Goal: Communication & Community: Participate in discussion

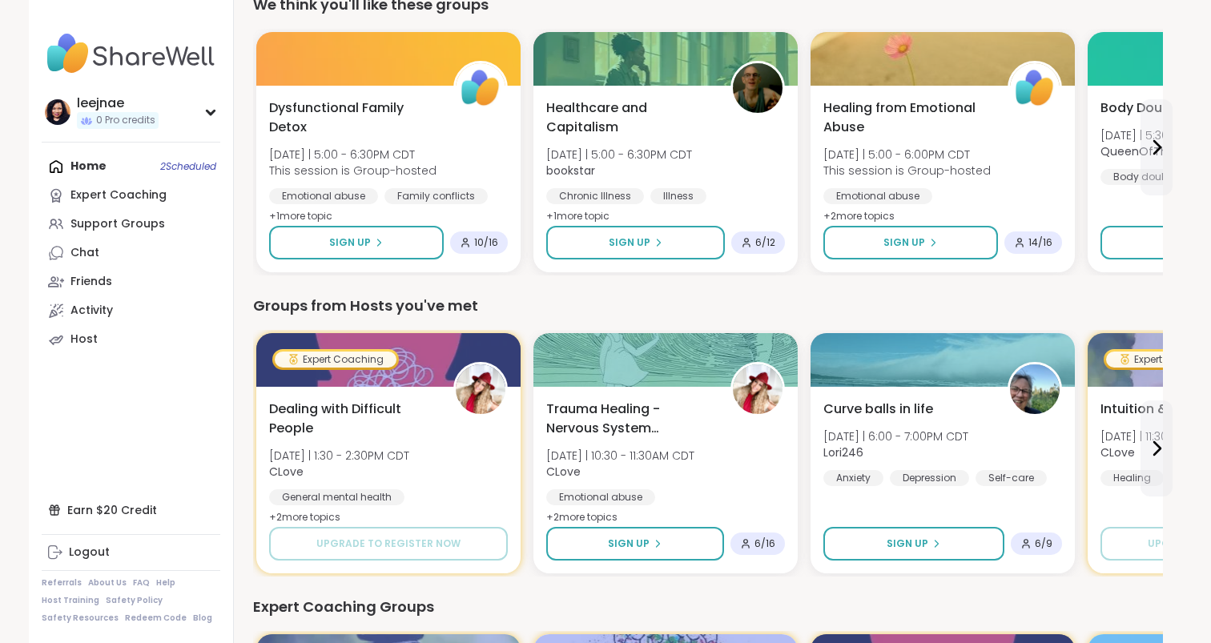
scroll to position [506, 0]
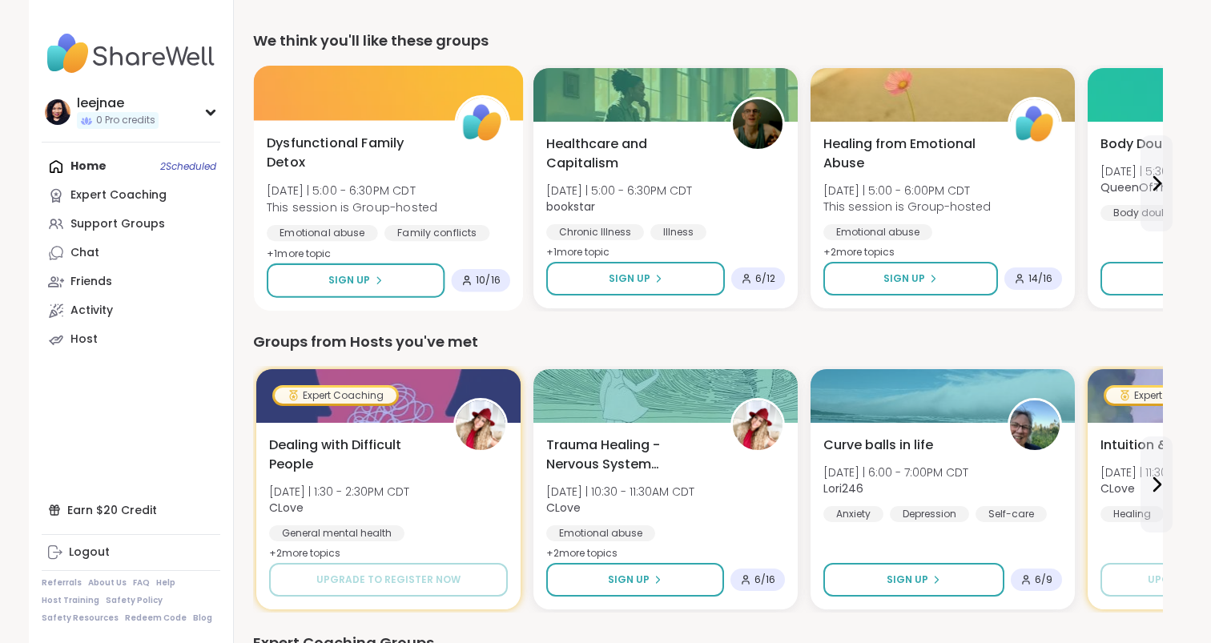
click at [356, 147] on span "Dysfunctional Family Detox" at bounding box center [352, 153] width 170 height 39
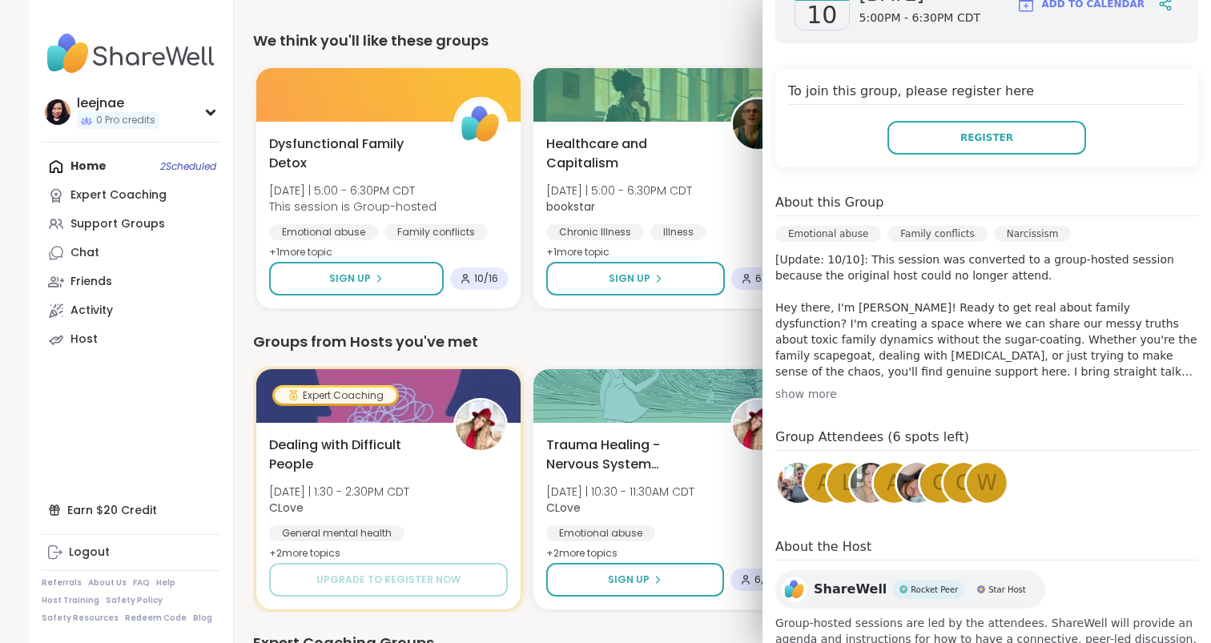
scroll to position [312, 0]
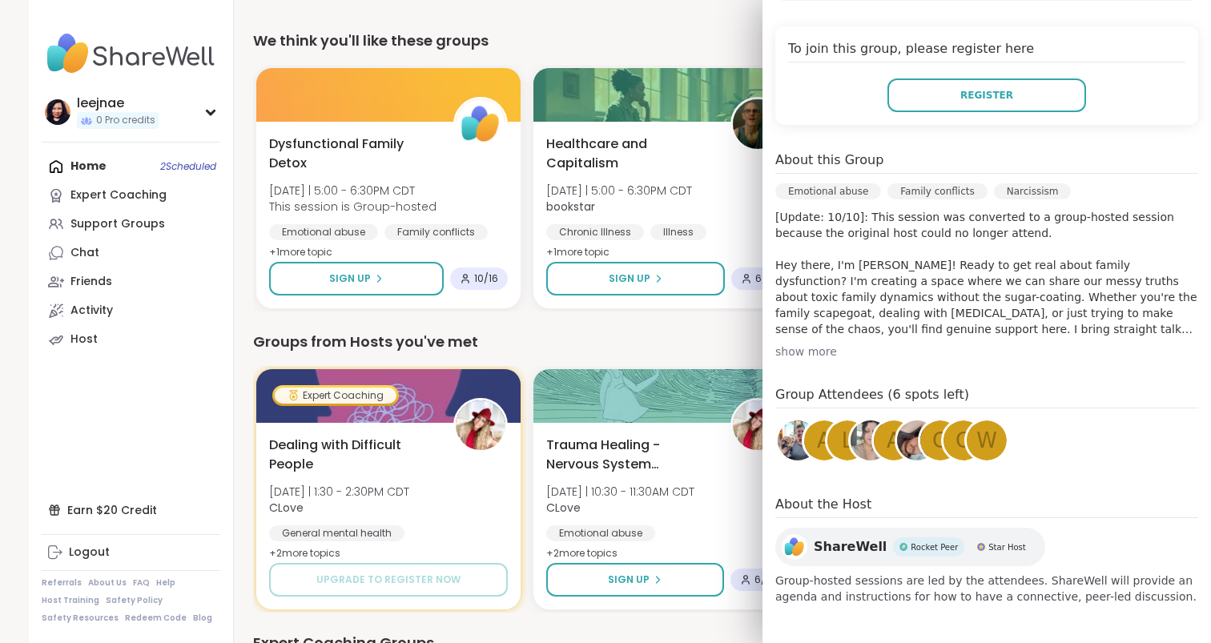
click at [812, 347] on div "show more" at bounding box center [986, 352] width 423 height 16
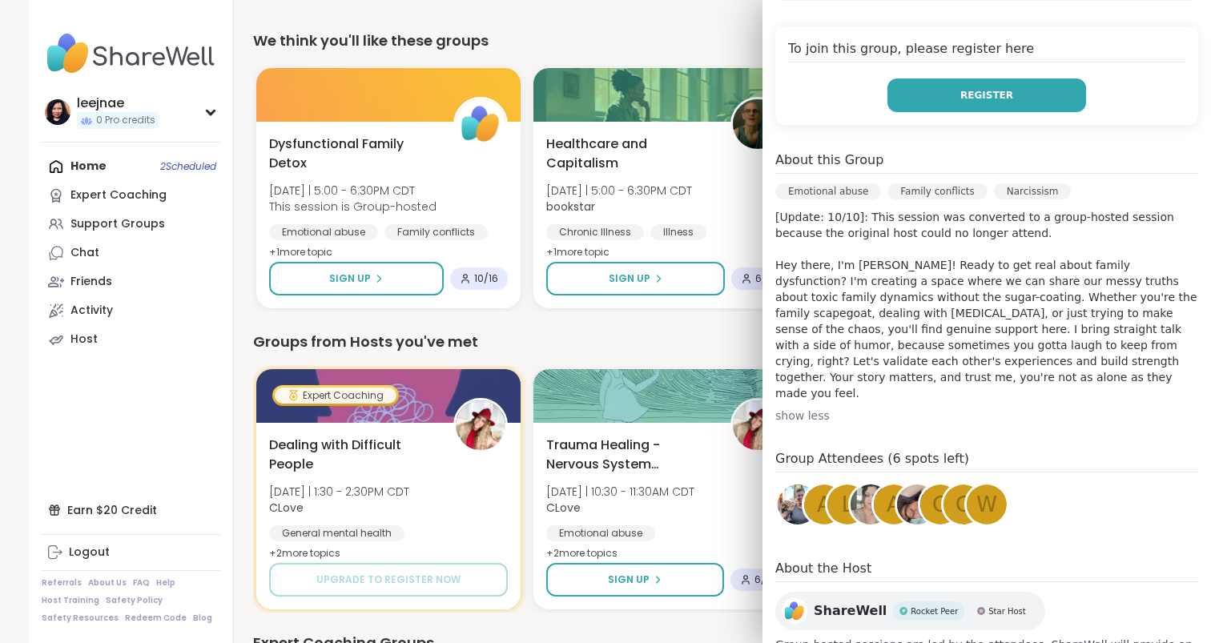
click at [1040, 94] on button "Register" at bounding box center [986, 95] width 199 height 34
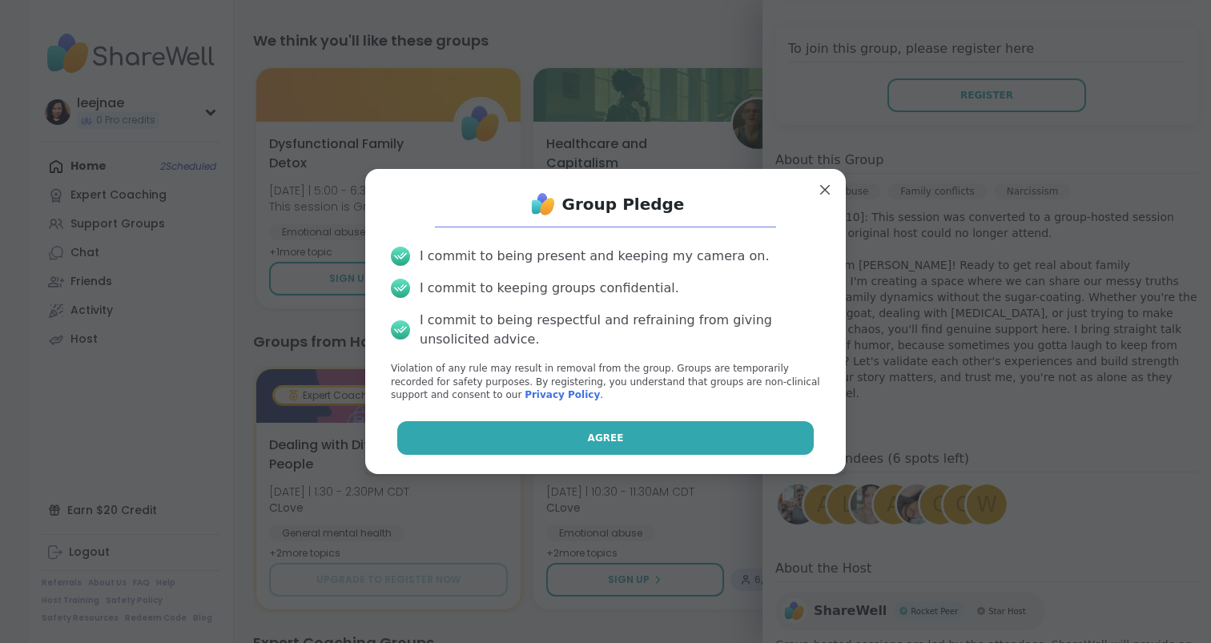
click at [698, 433] on button "Agree" at bounding box center [605, 438] width 417 height 34
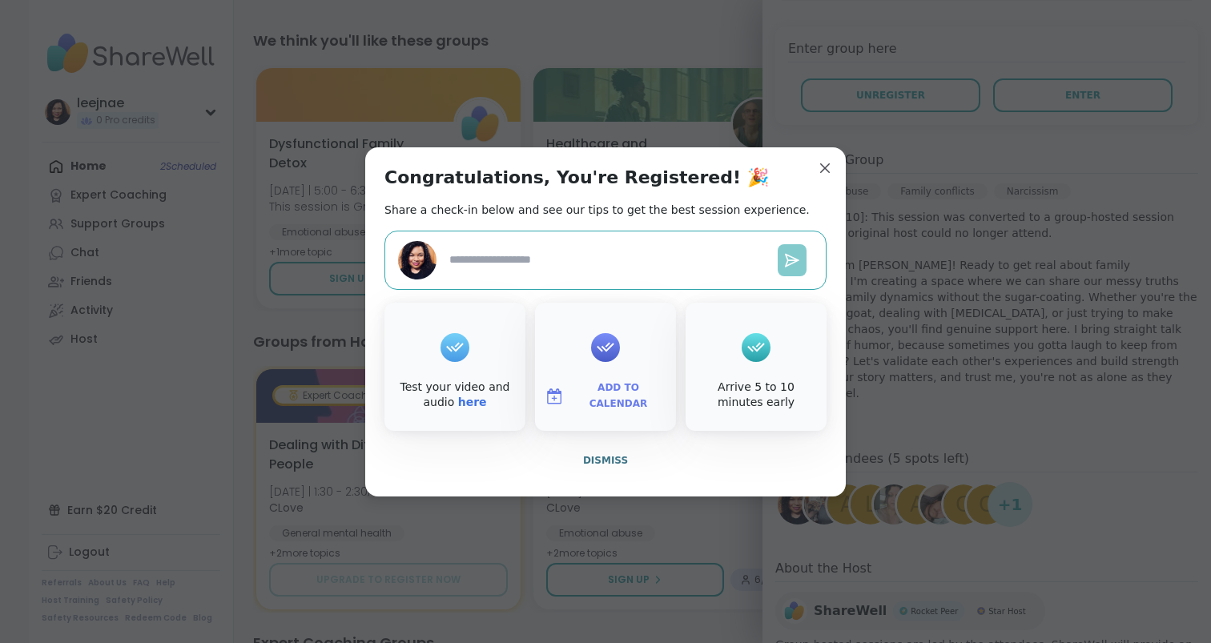
type textarea "*"
click at [585, 458] on span "Dismiss" at bounding box center [605, 460] width 45 height 11
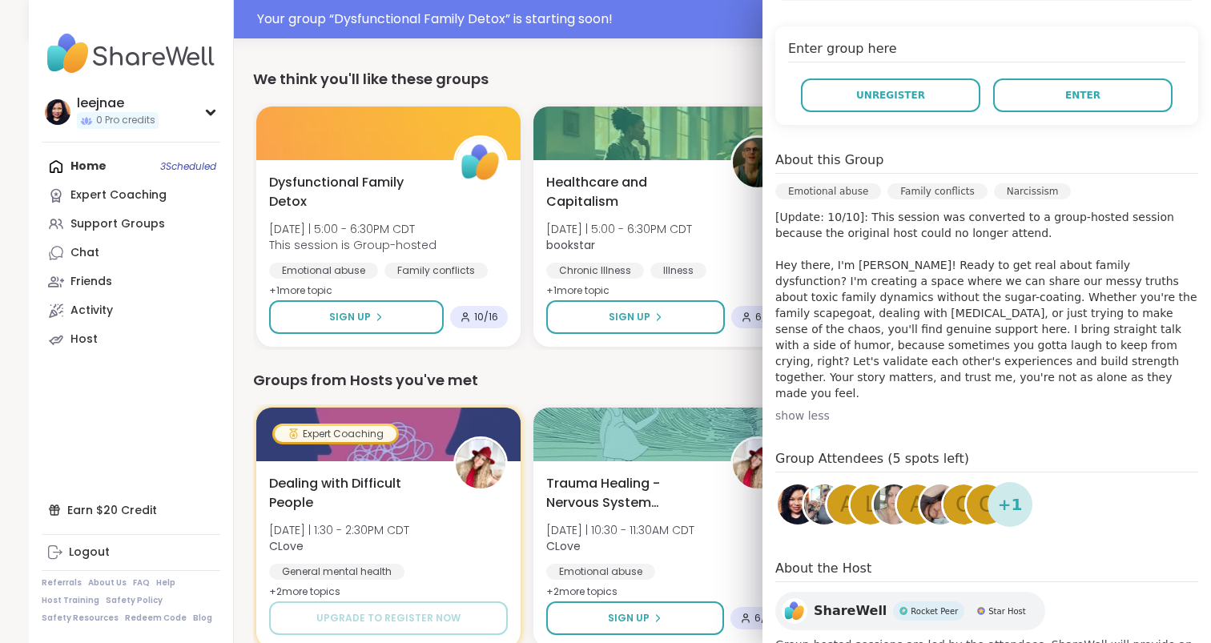
scroll to position [545, 0]
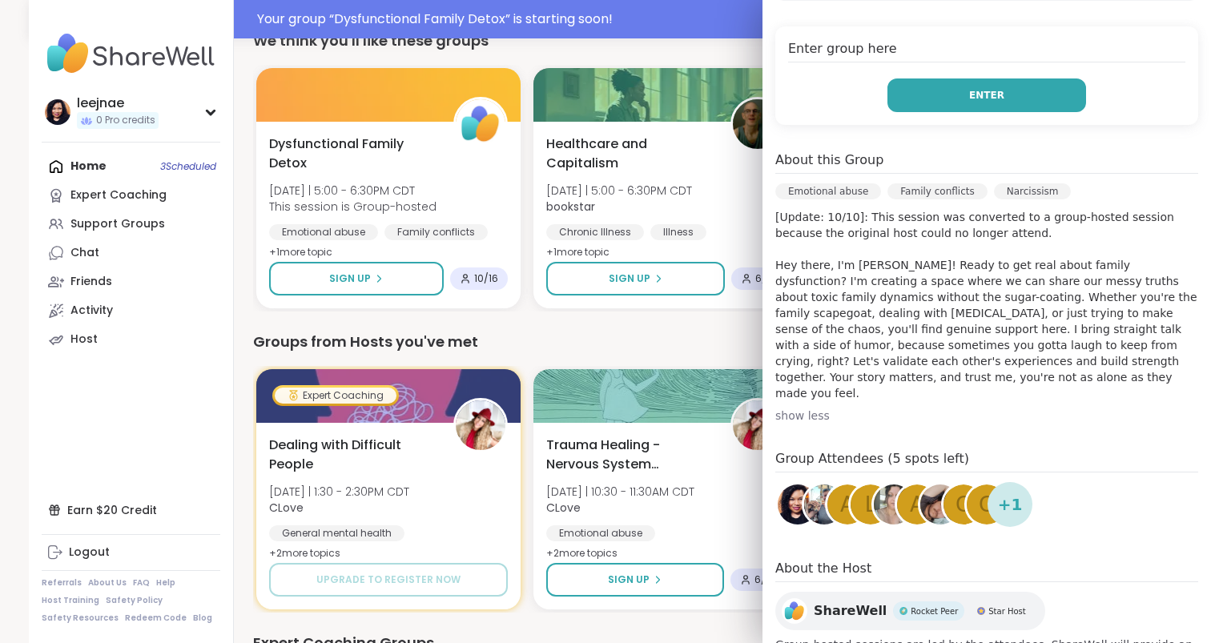
click at [1017, 96] on button "Enter" at bounding box center [986, 95] width 199 height 34
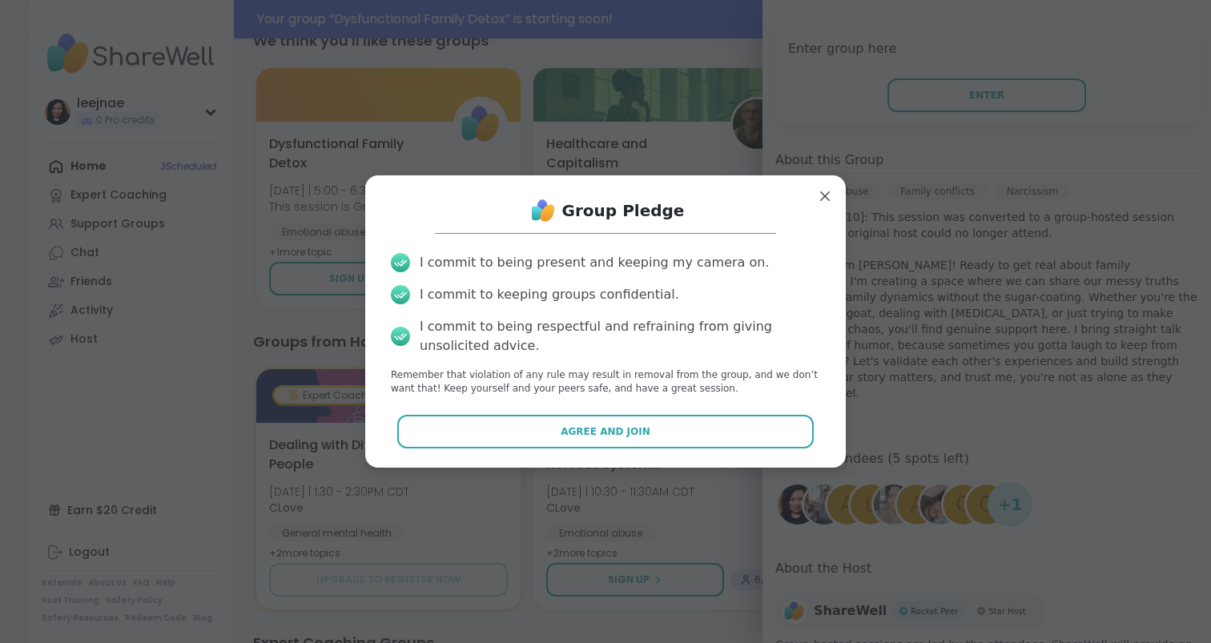
click at [746, 448] on div "Group Pledge I commit to being present and keeping my camera on. I commit to ke…" at bounding box center [605, 321] width 455 height 266
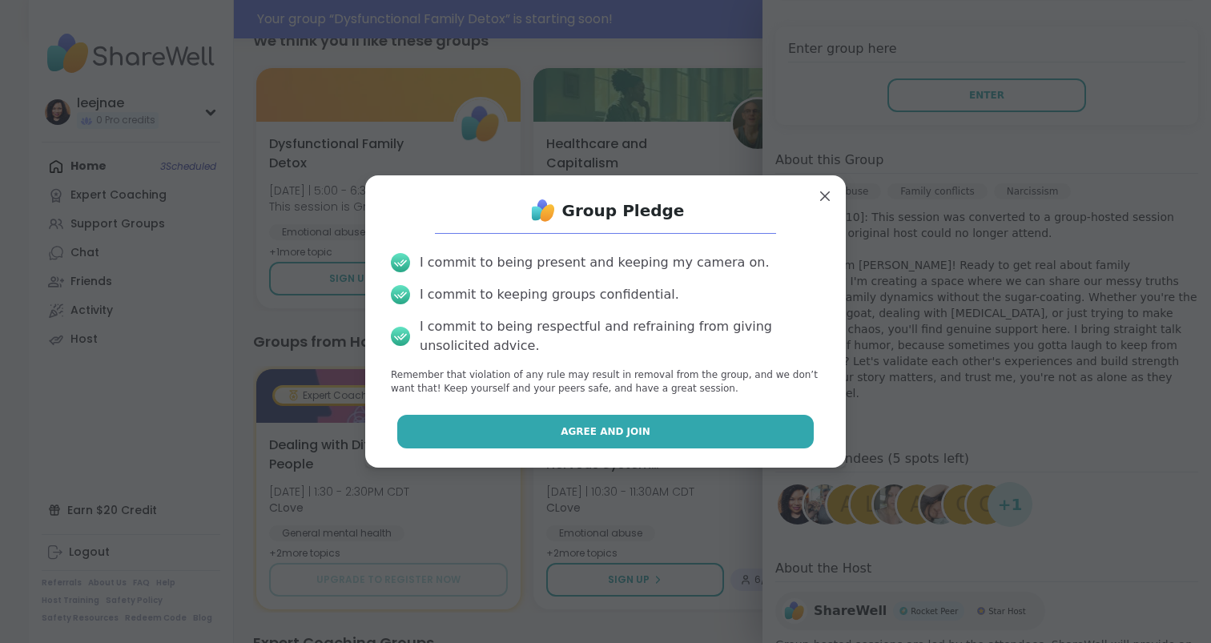
click at [740, 420] on button "Agree and Join" at bounding box center [605, 432] width 417 height 34
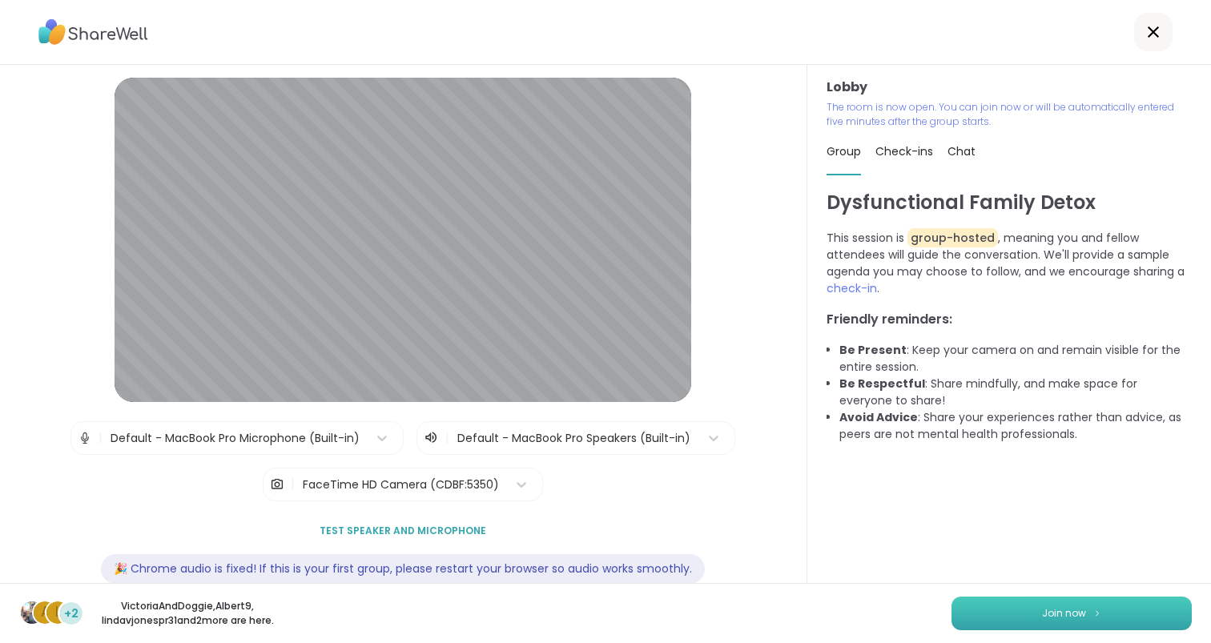
click at [1063, 617] on span "Join now" at bounding box center [1064, 613] width 44 height 14
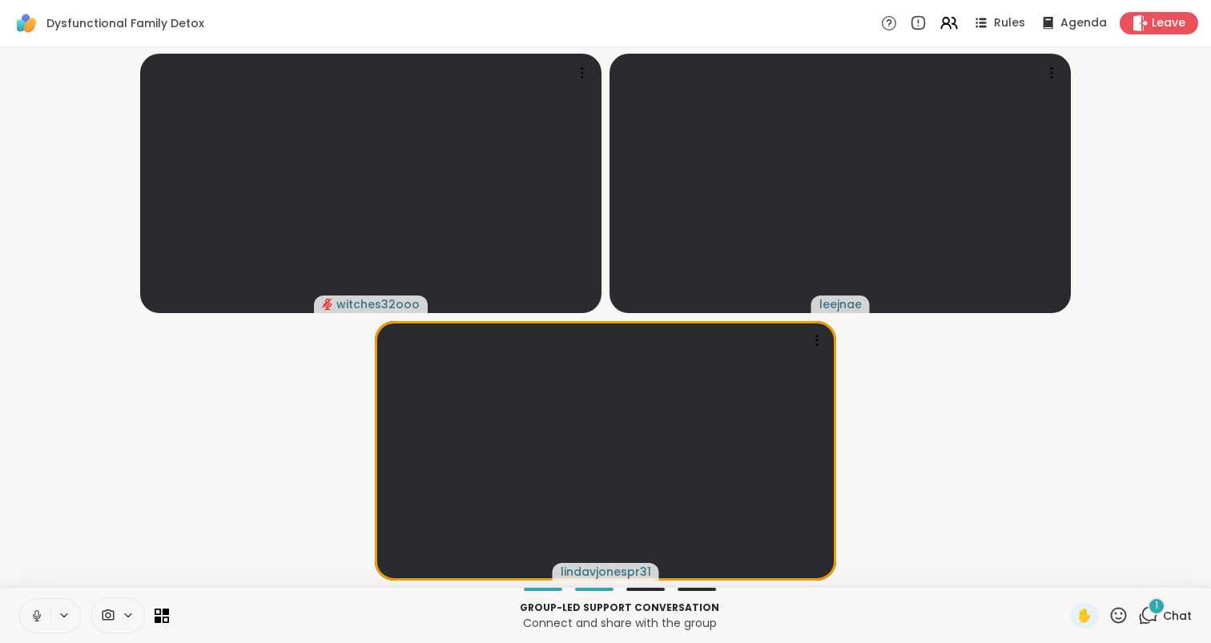
click at [1123, 611] on icon at bounding box center [1118, 615] width 20 height 20
click at [1080, 576] on span "❤️" at bounding box center [1072, 573] width 16 height 19
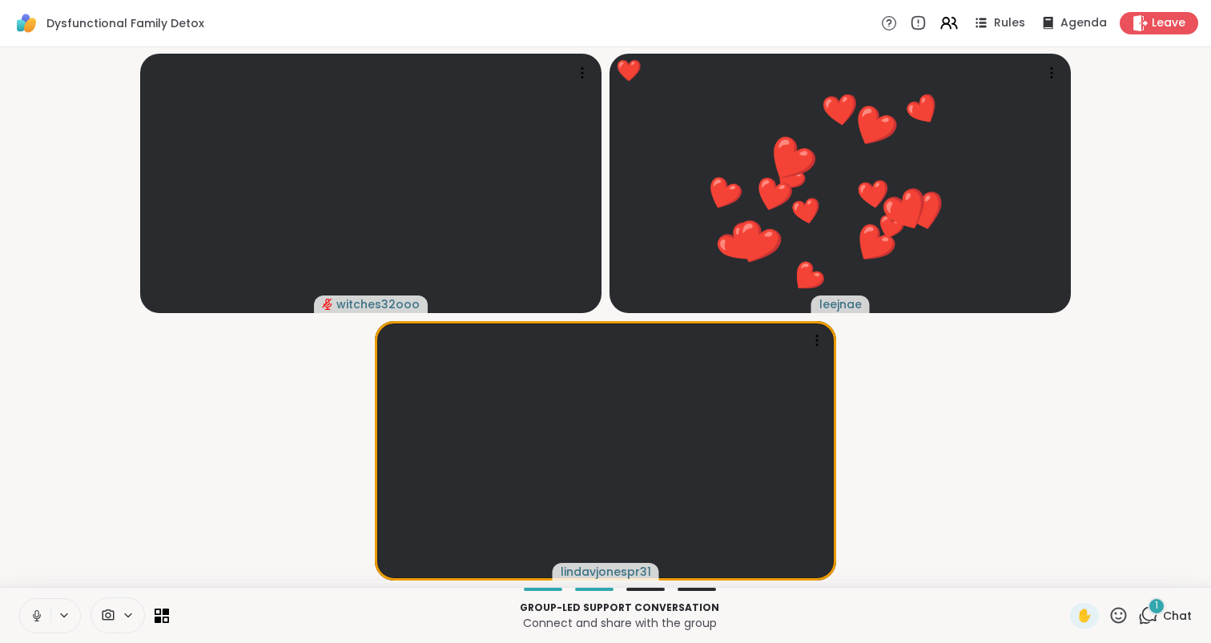
click at [1154, 618] on icon at bounding box center [1148, 615] width 20 height 20
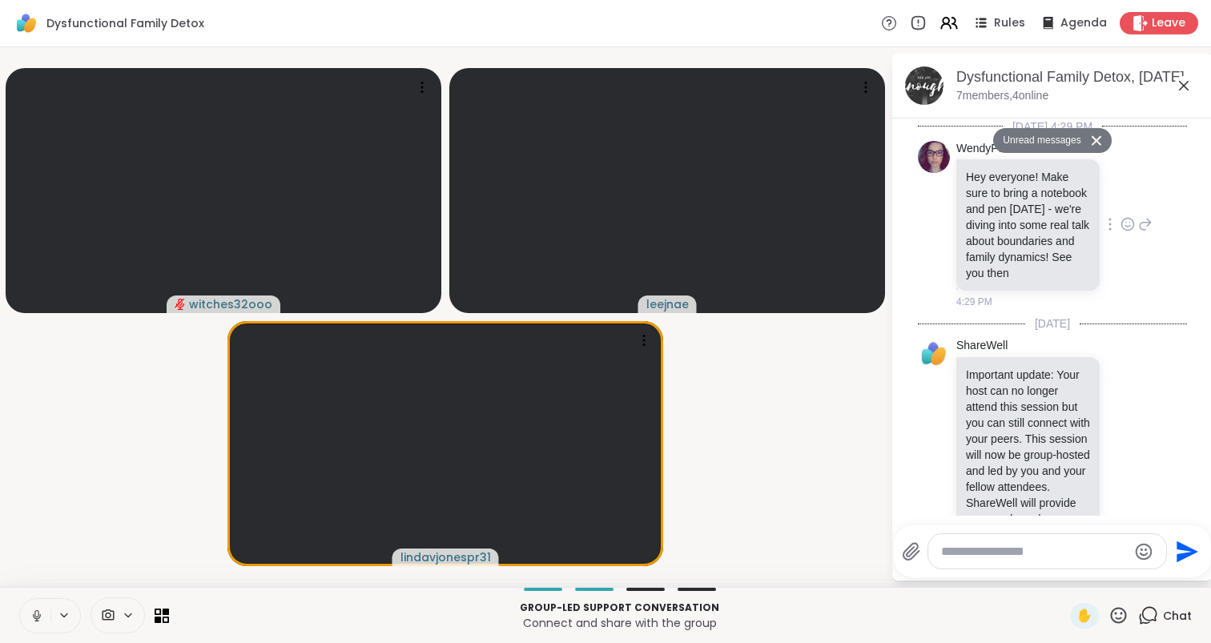
click at [1128, 232] on icon at bounding box center [1127, 224] width 14 height 16
click at [1003, 206] on div "Select Reaction: Heart" at bounding box center [1000, 198] width 14 height 14
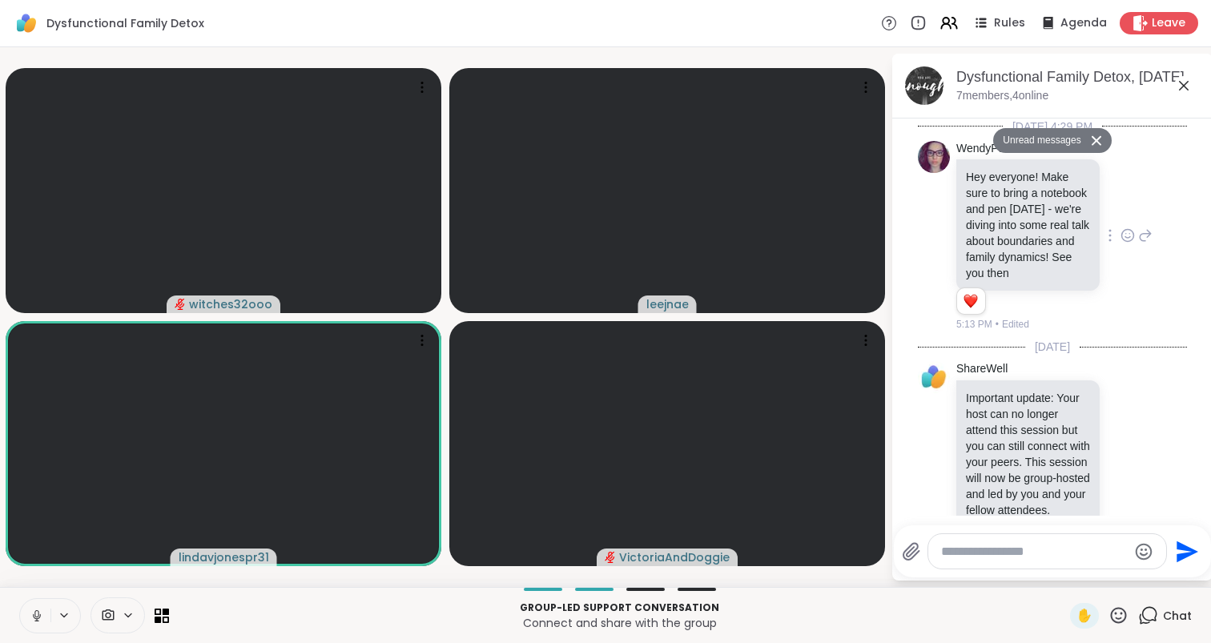
click at [1119, 610] on icon at bounding box center [1118, 615] width 20 height 20
click at [1080, 577] on span "❤️" at bounding box center [1072, 573] width 16 height 19
click at [35, 614] on icon at bounding box center [37, 616] width 14 height 14
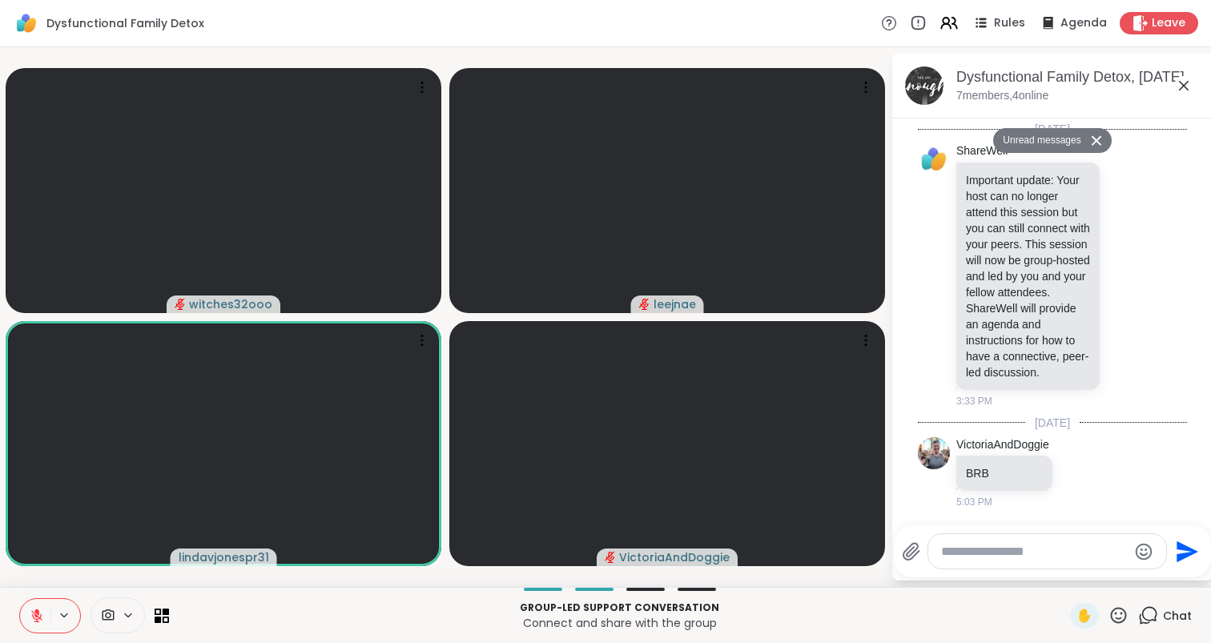
scroll to position [250, 0]
click at [42, 614] on icon at bounding box center [37, 616] width 14 height 14
click at [37, 614] on icon at bounding box center [37, 616] width 14 height 14
click at [30, 612] on icon at bounding box center [37, 616] width 14 height 14
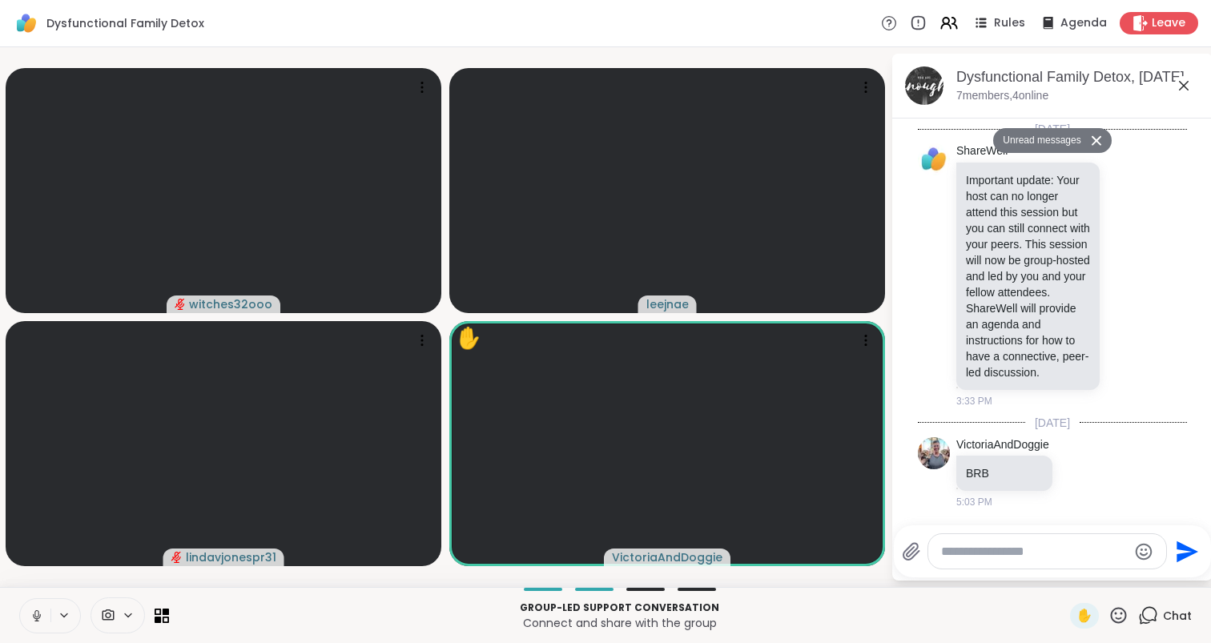
click at [42, 623] on button at bounding box center [35, 616] width 30 height 34
click at [1124, 615] on icon at bounding box center [1118, 615] width 20 height 20
click at [1080, 572] on span "❤️" at bounding box center [1072, 573] width 16 height 19
click at [977, 558] on textarea "Type your message" at bounding box center [1034, 552] width 187 height 16
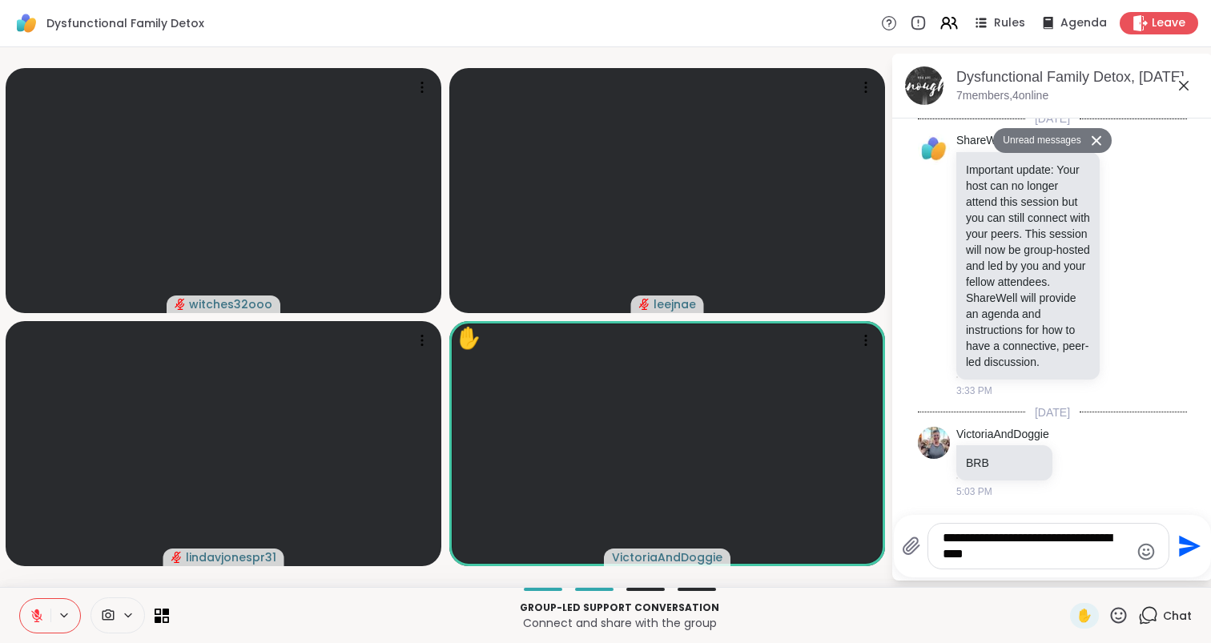
type textarea "**********"
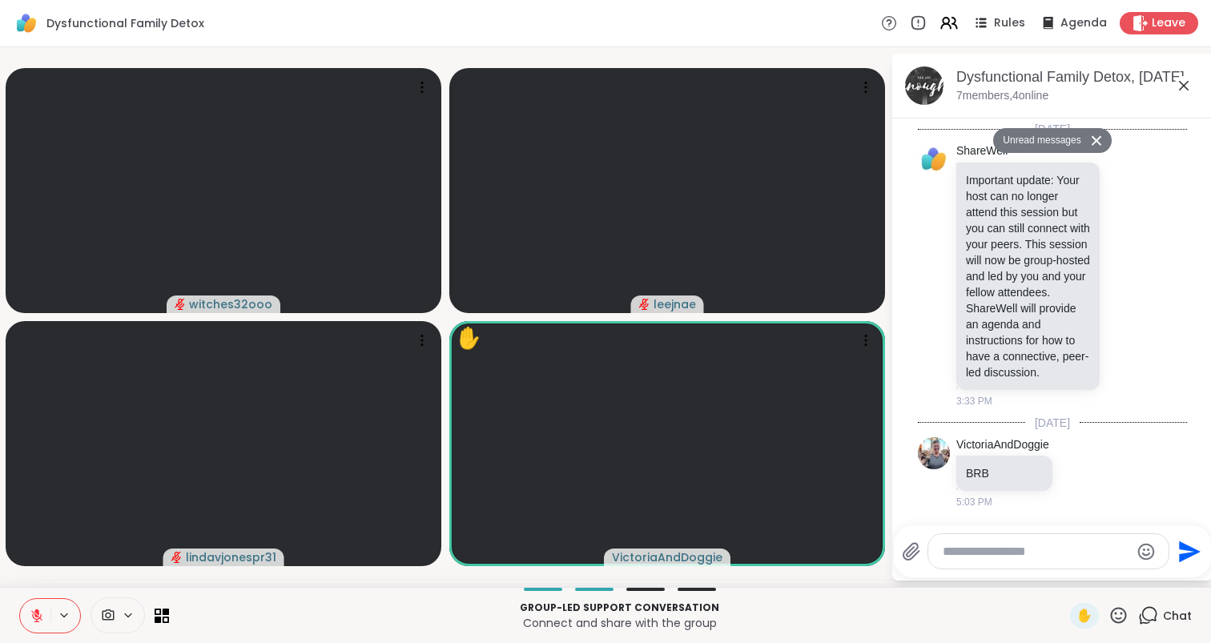
scroll to position [352, 0]
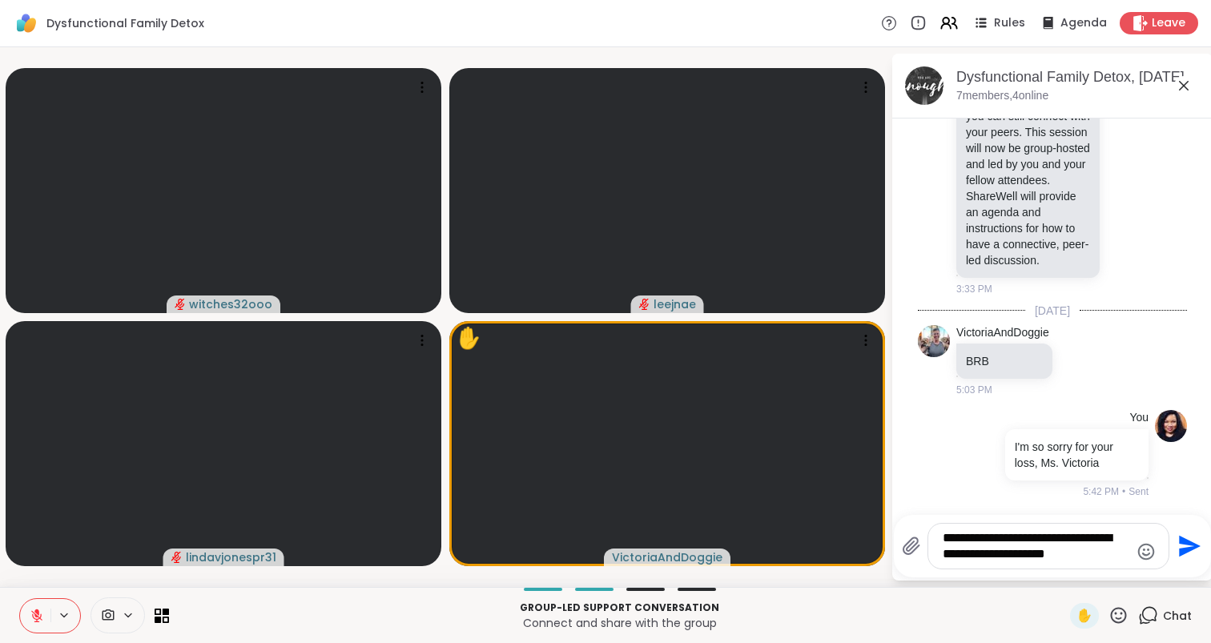
type textarea "**********"
click at [1116, 621] on icon at bounding box center [1119, 615] width 16 height 16
click at [1154, 578] on div "🌟" at bounding box center [1142, 574] width 29 height 26
click at [1188, 546] on icon "Send" at bounding box center [1190, 547] width 22 height 22
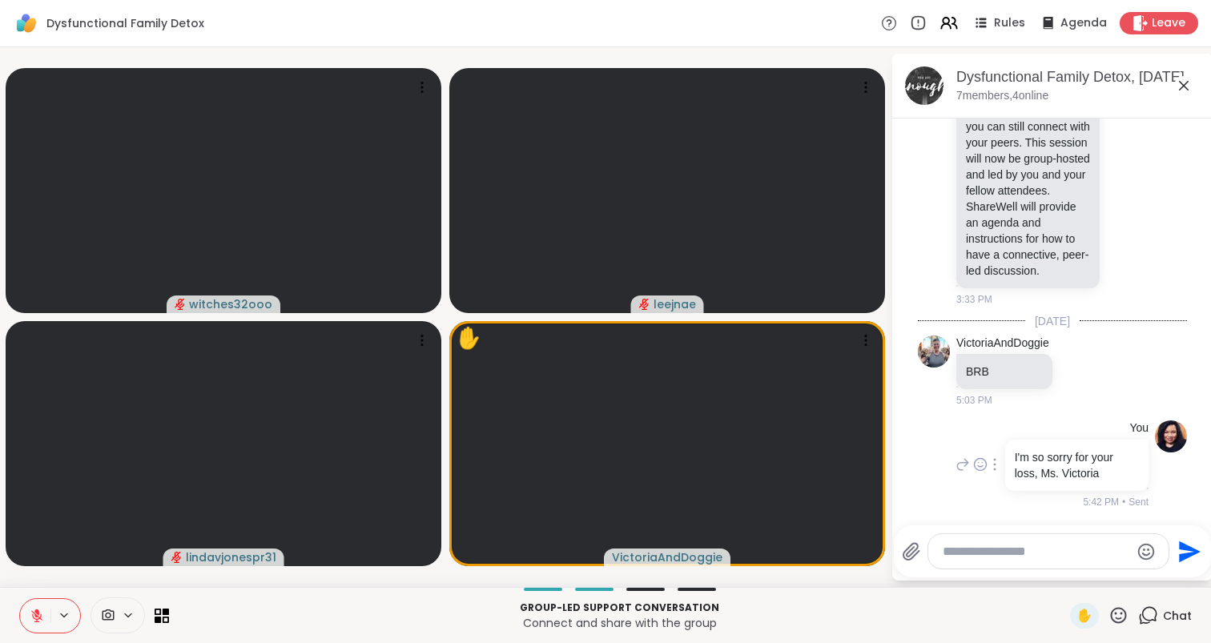
scroll to position [469, 0]
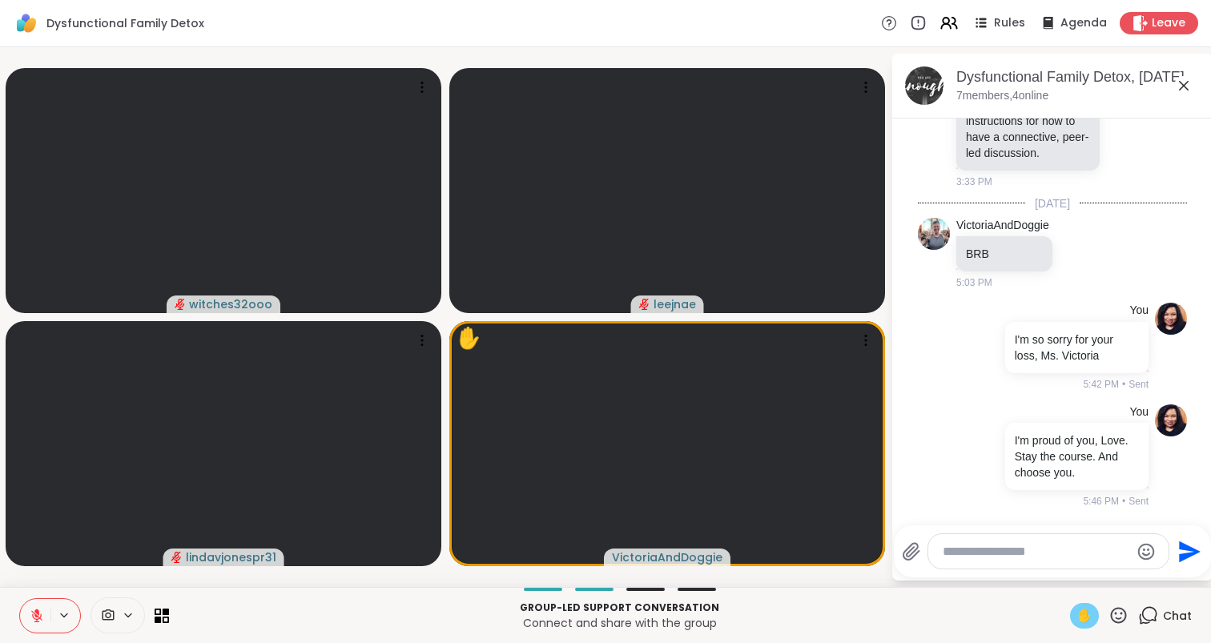
click at [1089, 610] on span "✋" at bounding box center [1084, 615] width 16 height 19
click at [30, 612] on icon at bounding box center [37, 616] width 14 height 14
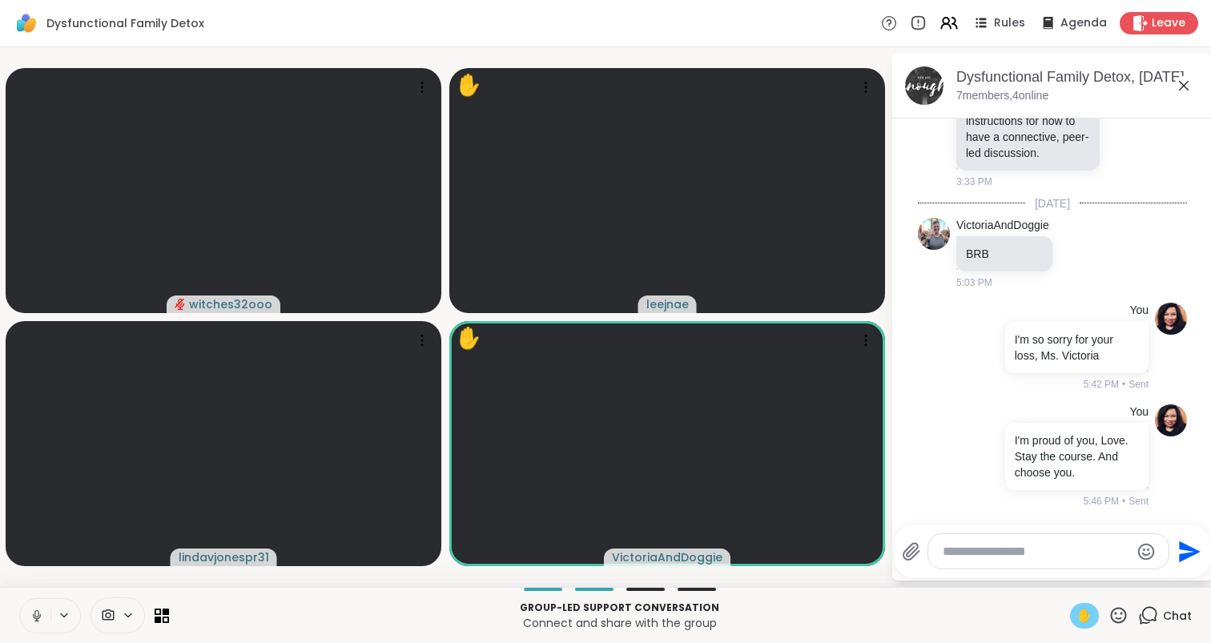
click at [1086, 615] on span "✋" at bounding box center [1084, 615] width 16 height 19
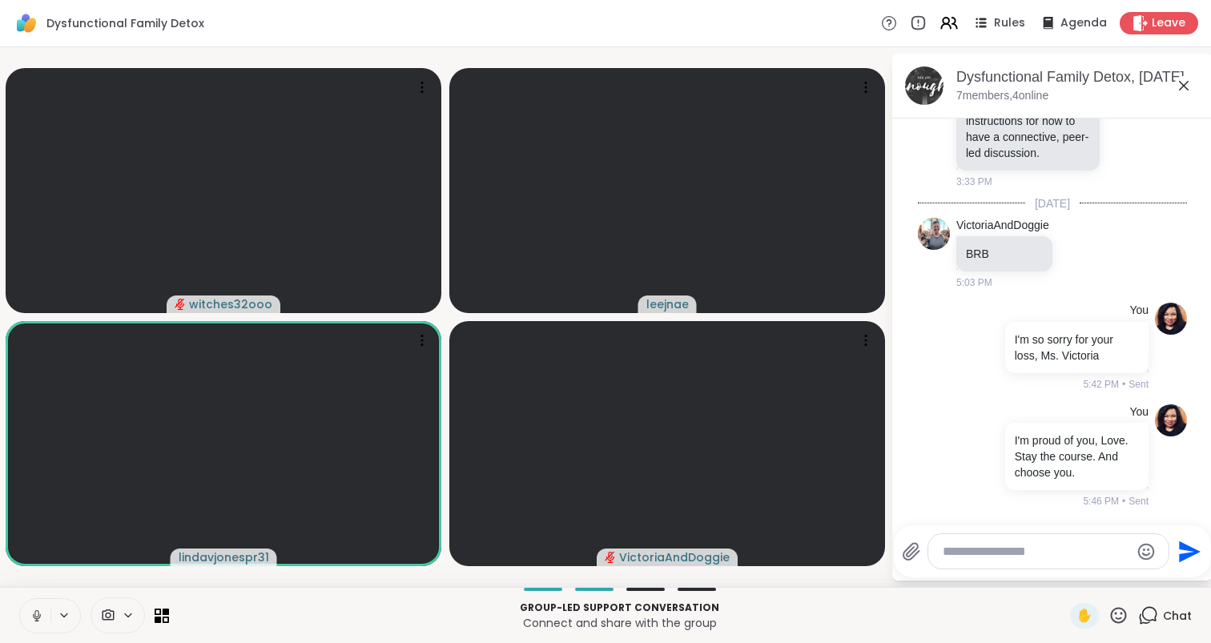
click at [34, 605] on button at bounding box center [35, 616] width 30 height 34
click at [38, 614] on icon at bounding box center [36, 612] width 5 height 6
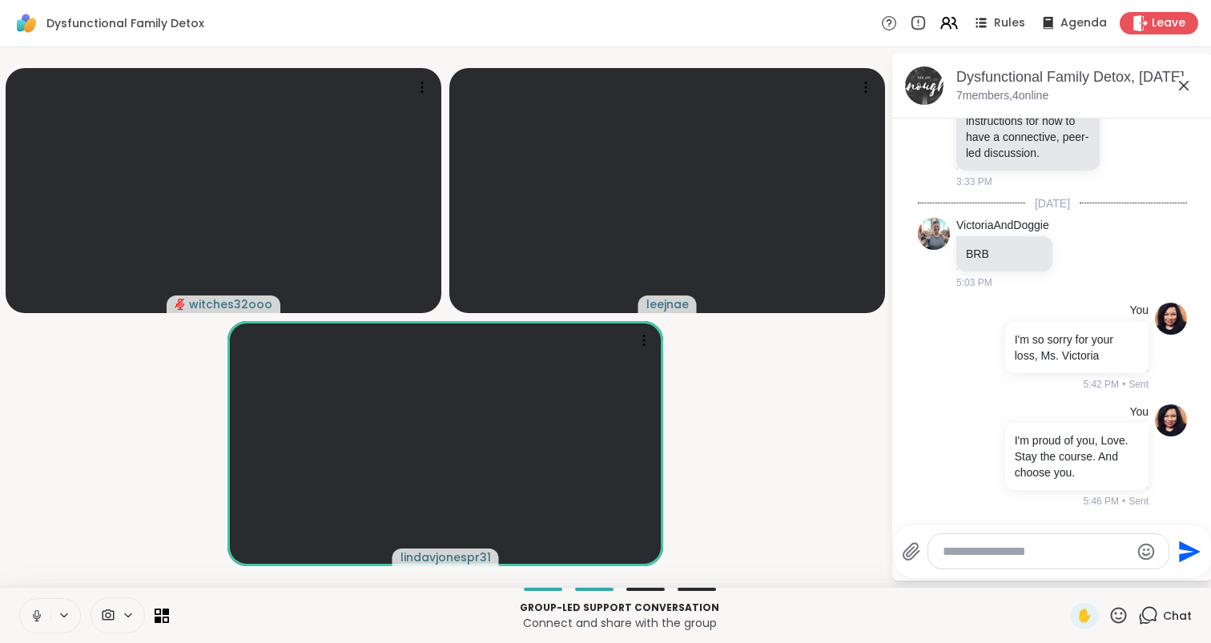
click at [1119, 609] on icon at bounding box center [1118, 615] width 20 height 20
click at [1140, 579] on span "🌟" at bounding box center [1142, 573] width 16 height 19
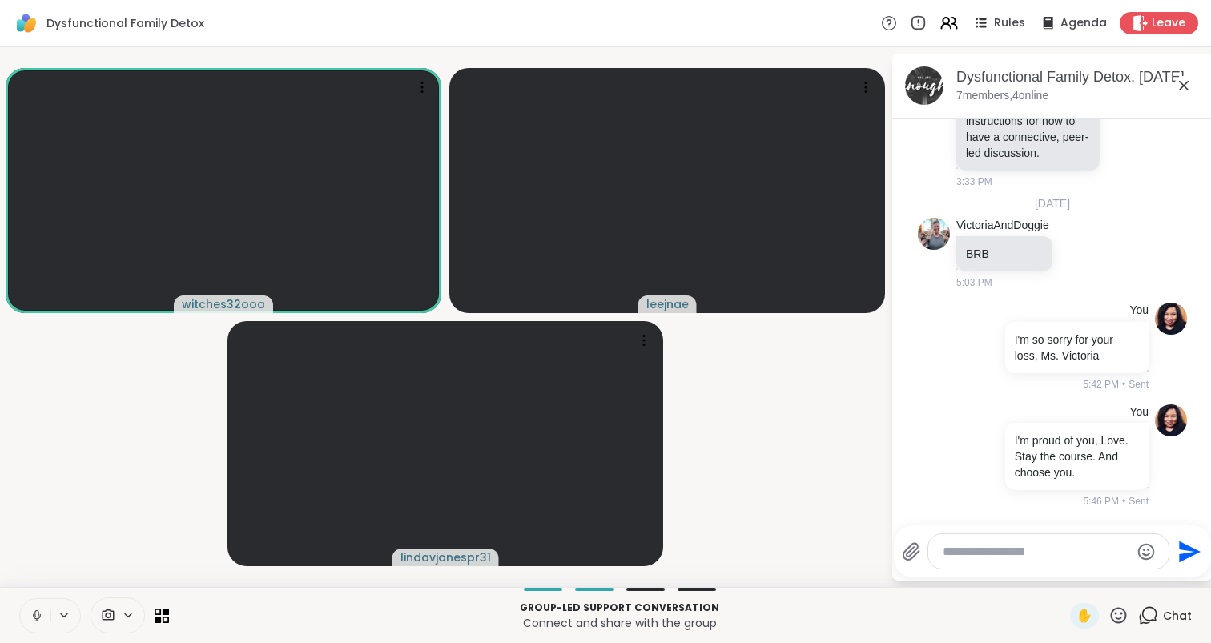
click at [36, 621] on icon at bounding box center [37, 616] width 14 height 14
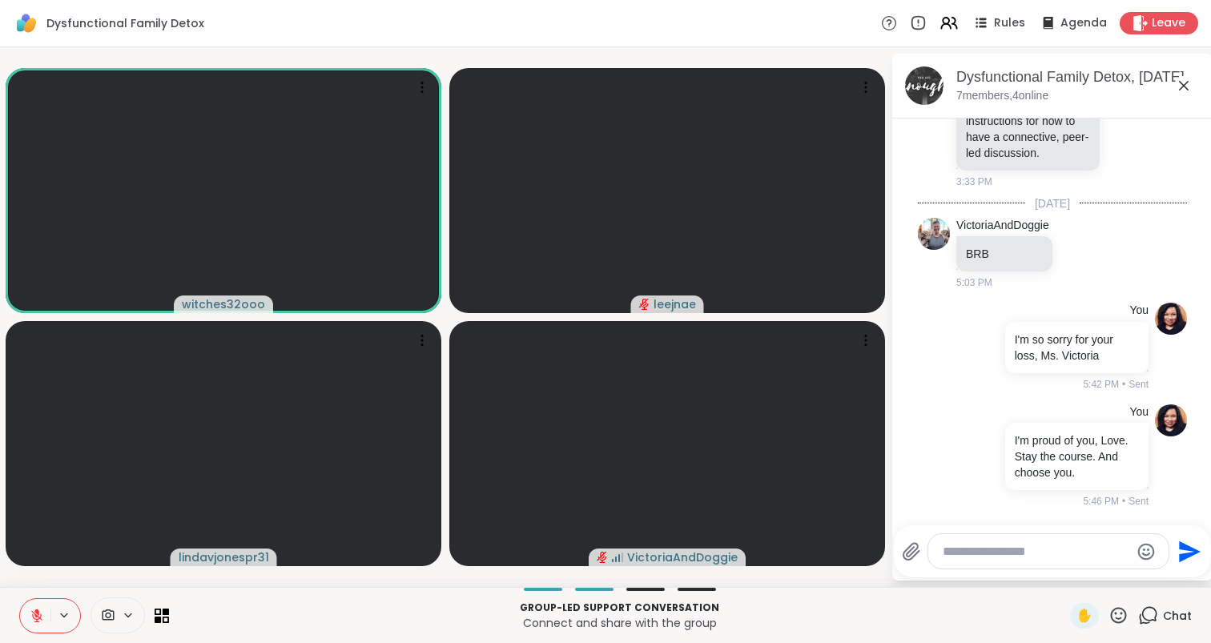
click at [1120, 624] on icon at bounding box center [1118, 615] width 20 height 20
click at [1086, 576] on div "❤️" at bounding box center [1071, 574] width 29 height 26
click at [1120, 615] on icon at bounding box center [1118, 615] width 20 height 20
click at [1080, 570] on span "❤️" at bounding box center [1072, 573] width 16 height 19
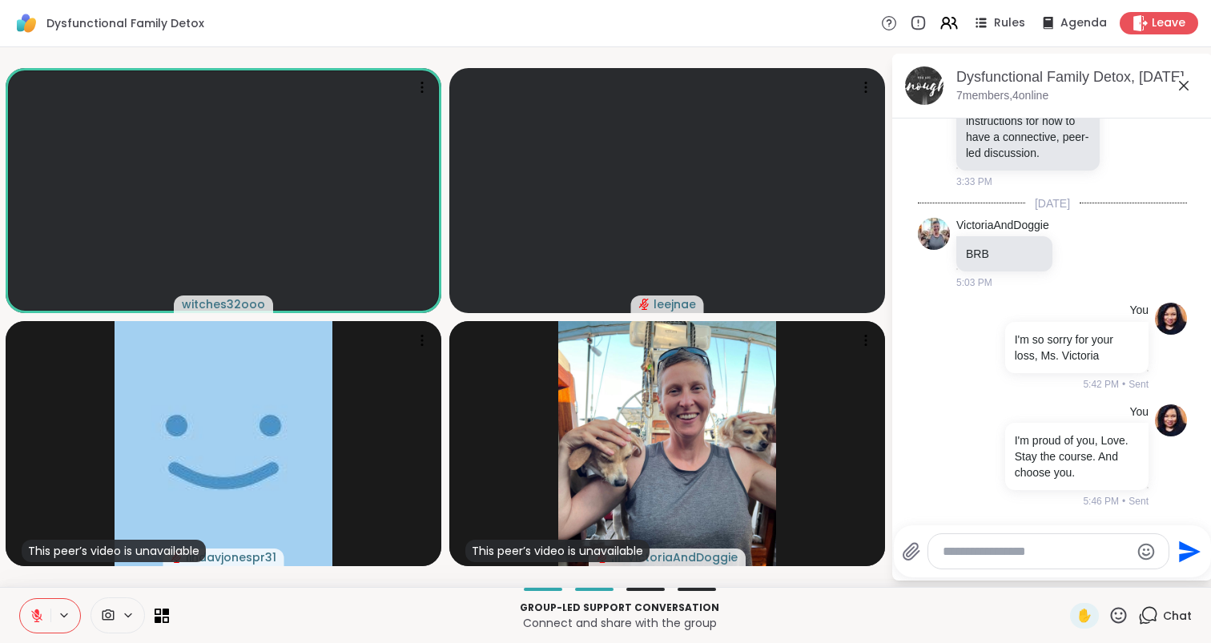
click at [1116, 620] on icon at bounding box center [1118, 615] width 20 height 20
click at [1080, 576] on span "❤️" at bounding box center [1072, 573] width 16 height 19
click at [26, 615] on button at bounding box center [35, 616] width 30 height 34
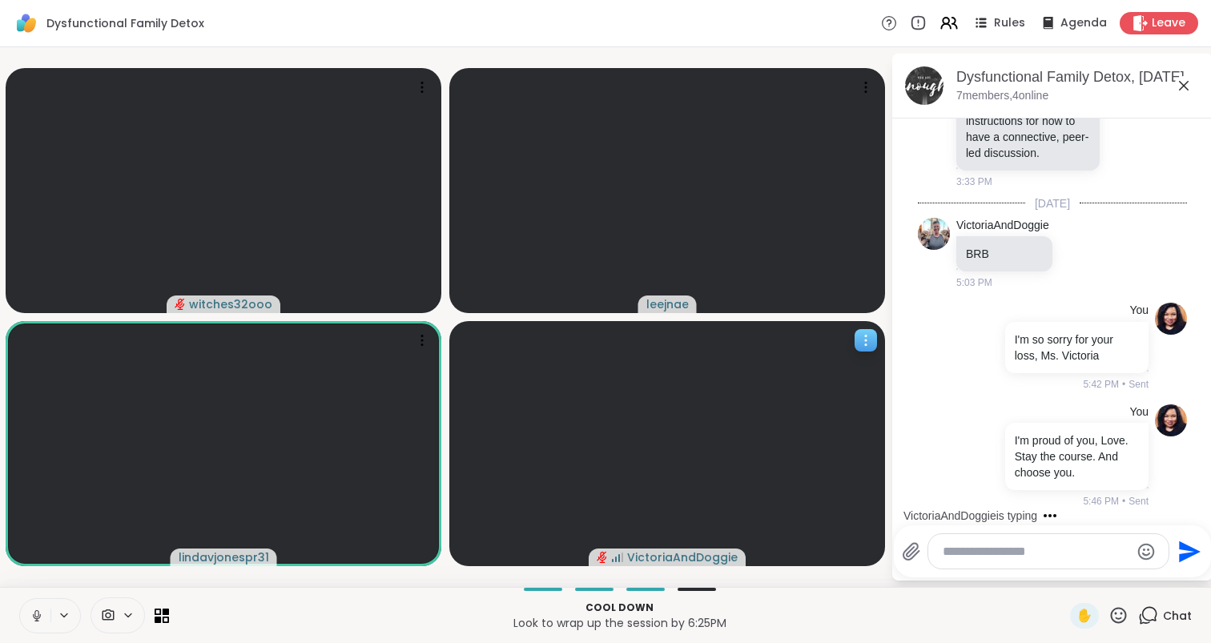
scroll to position [570, 0]
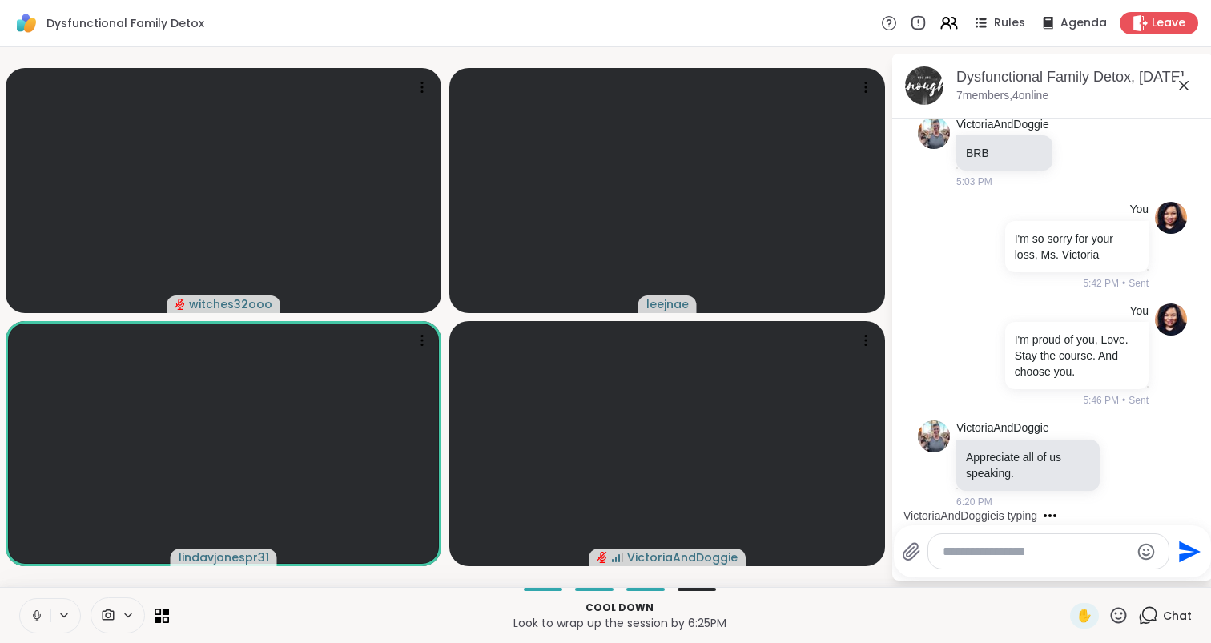
click at [41, 615] on icon at bounding box center [37, 616] width 14 height 14
click at [1130, 462] on icon at bounding box center [1130, 462] width 0 height 0
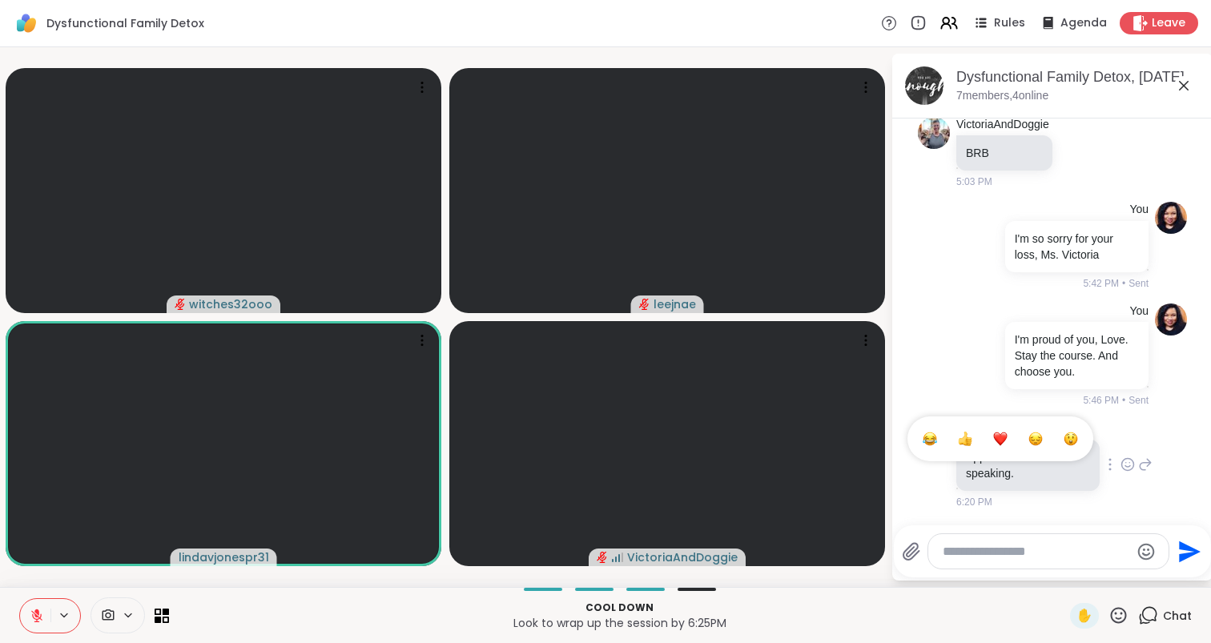
click at [997, 437] on div "Select Reaction: Heart" at bounding box center [1000, 439] width 14 height 14
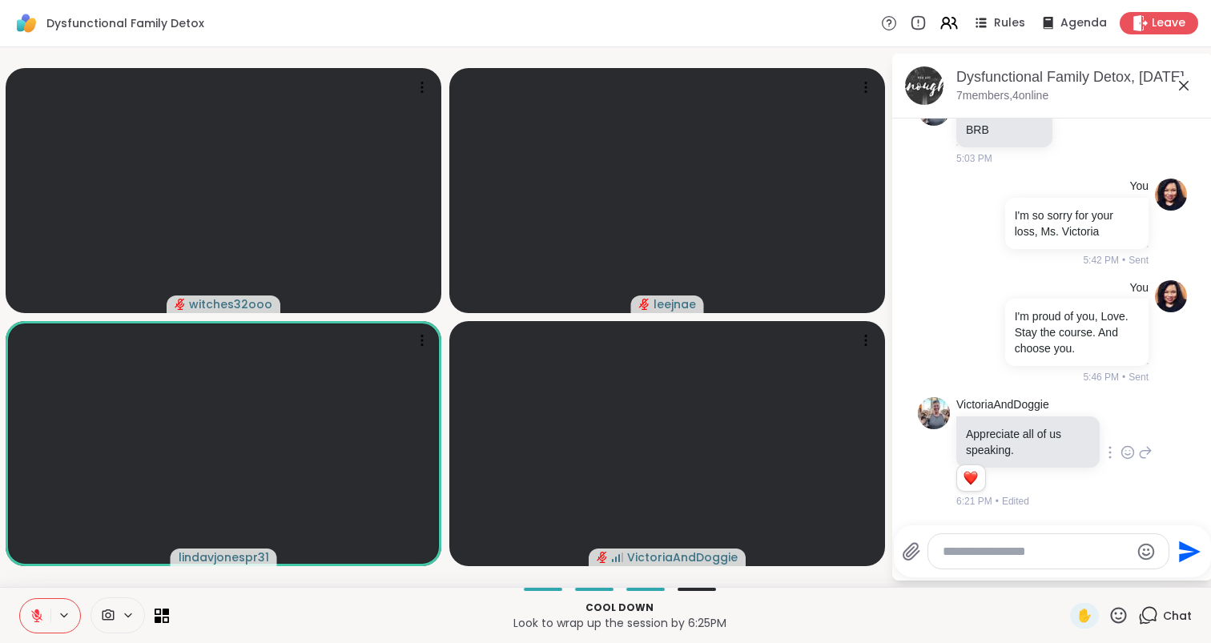
scroll to position [593, 0]
click at [1151, 450] on icon at bounding box center [1145, 452] width 11 height 11
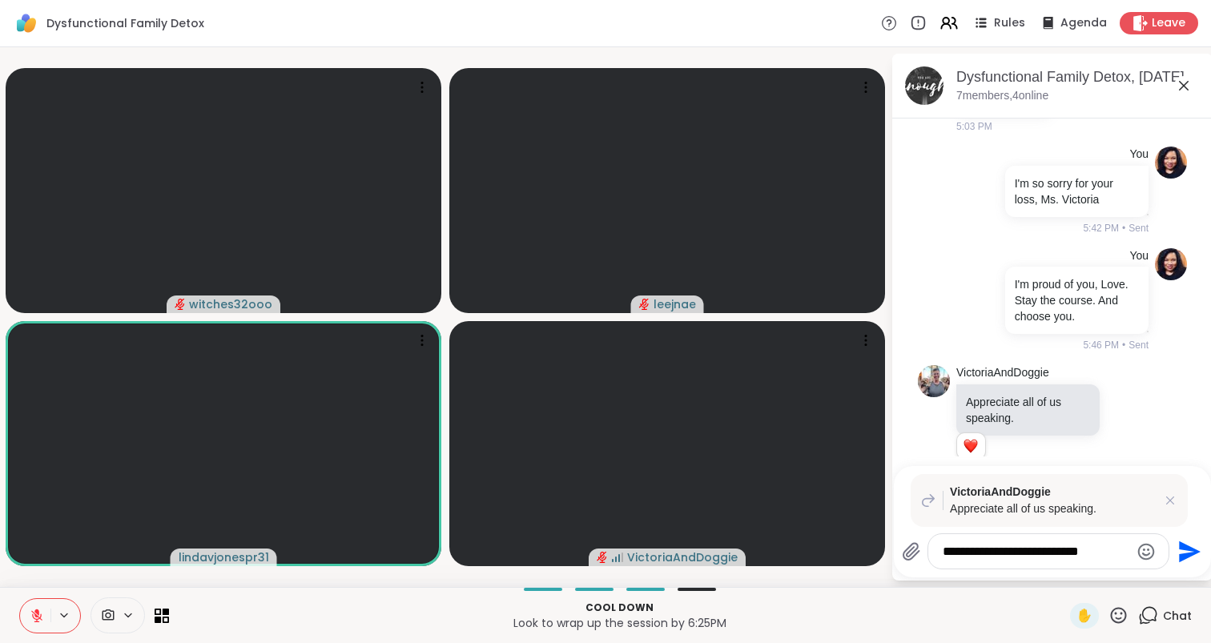
type textarea "**********"
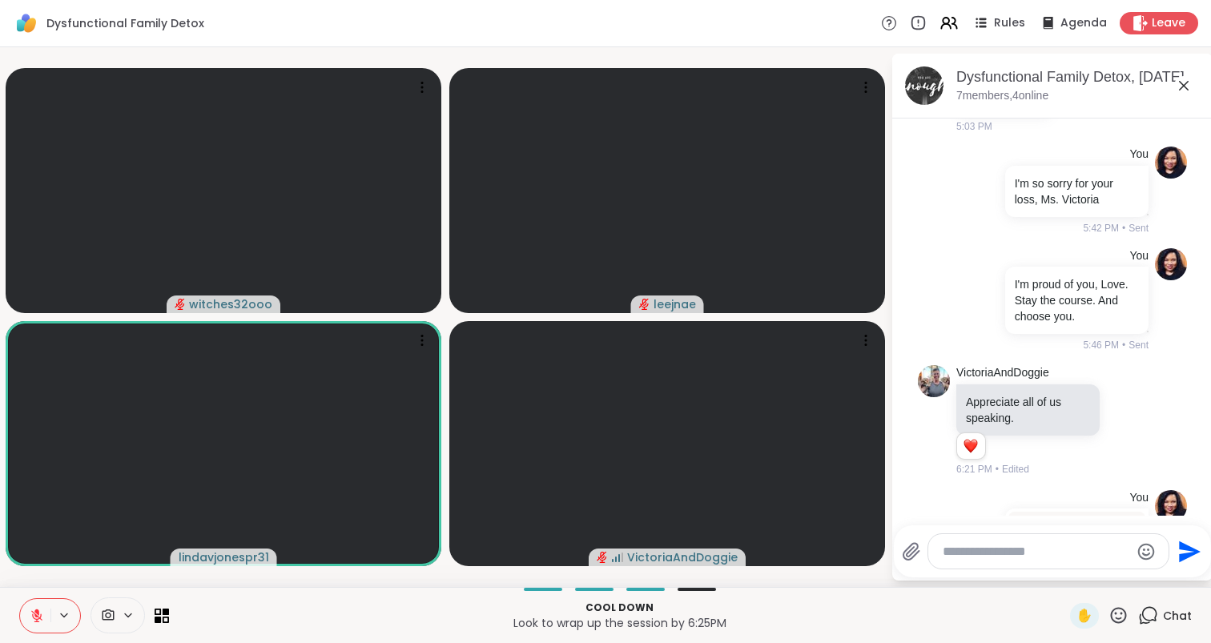
scroll to position [768, 0]
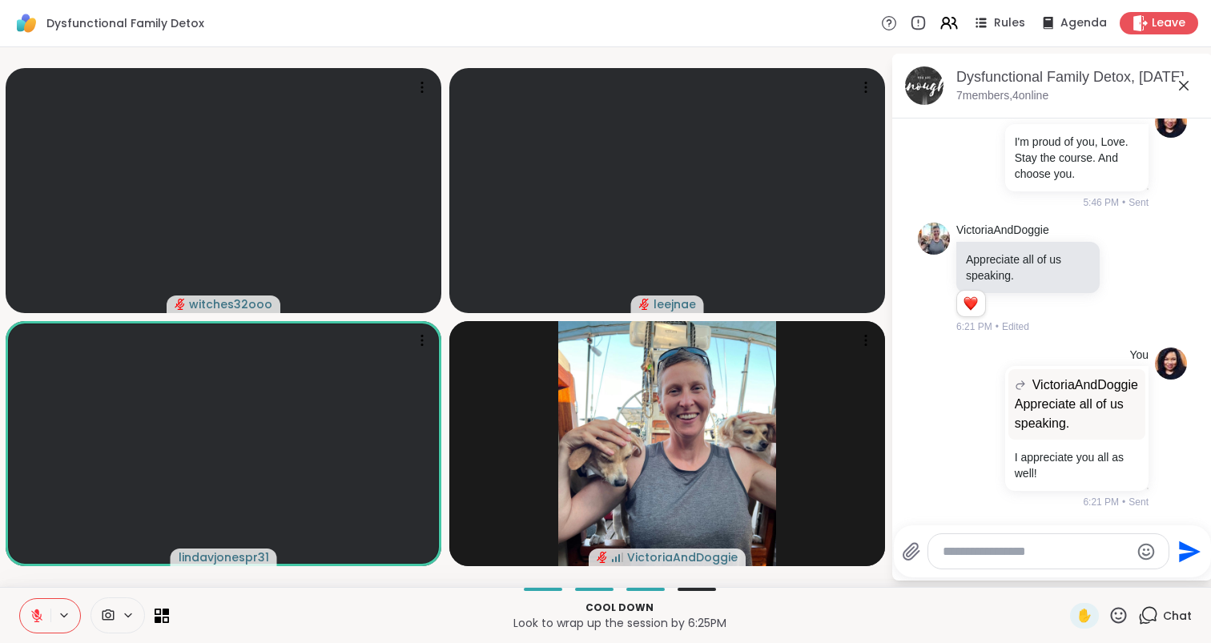
click at [33, 610] on icon at bounding box center [37, 616] width 14 height 14
click at [1116, 619] on icon at bounding box center [1118, 615] width 20 height 20
click at [1080, 571] on span "❤️" at bounding box center [1072, 573] width 16 height 19
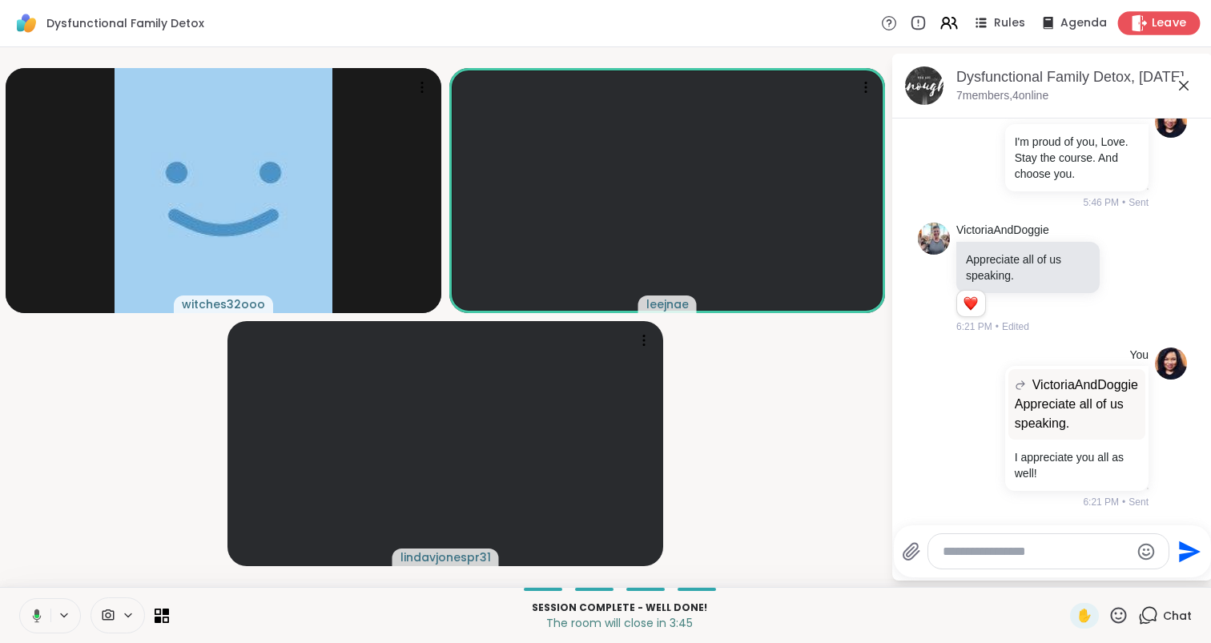
click at [1169, 24] on span "Leave" at bounding box center [1169, 23] width 35 height 17
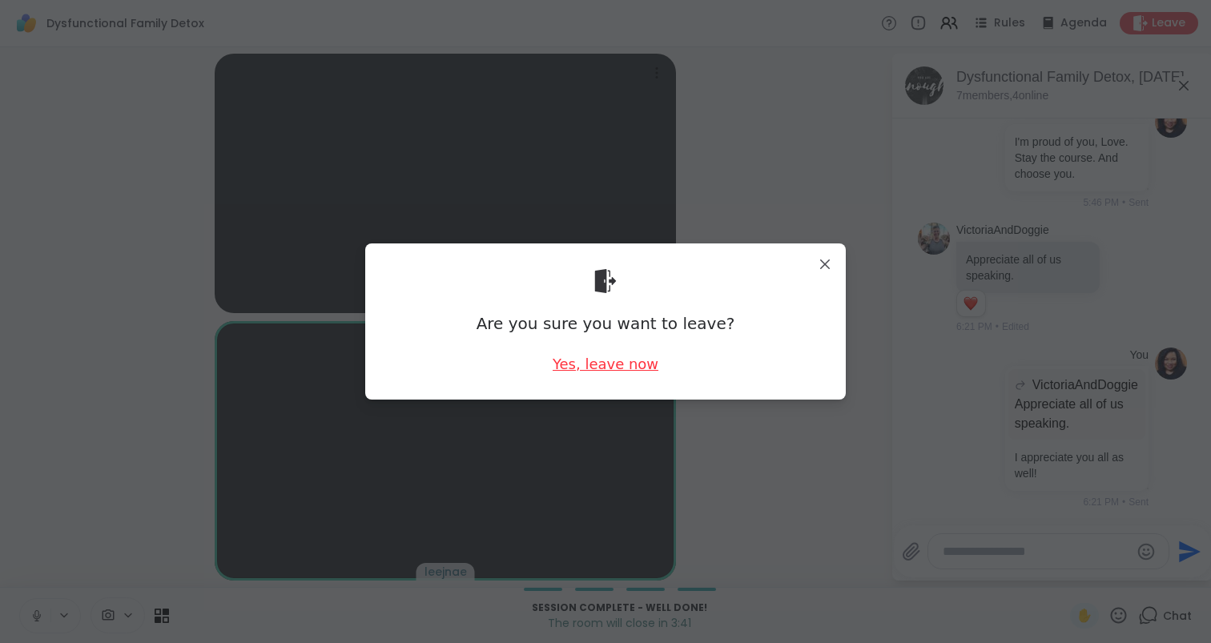
click at [605, 361] on div "Yes, leave now" at bounding box center [606, 364] width 106 height 20
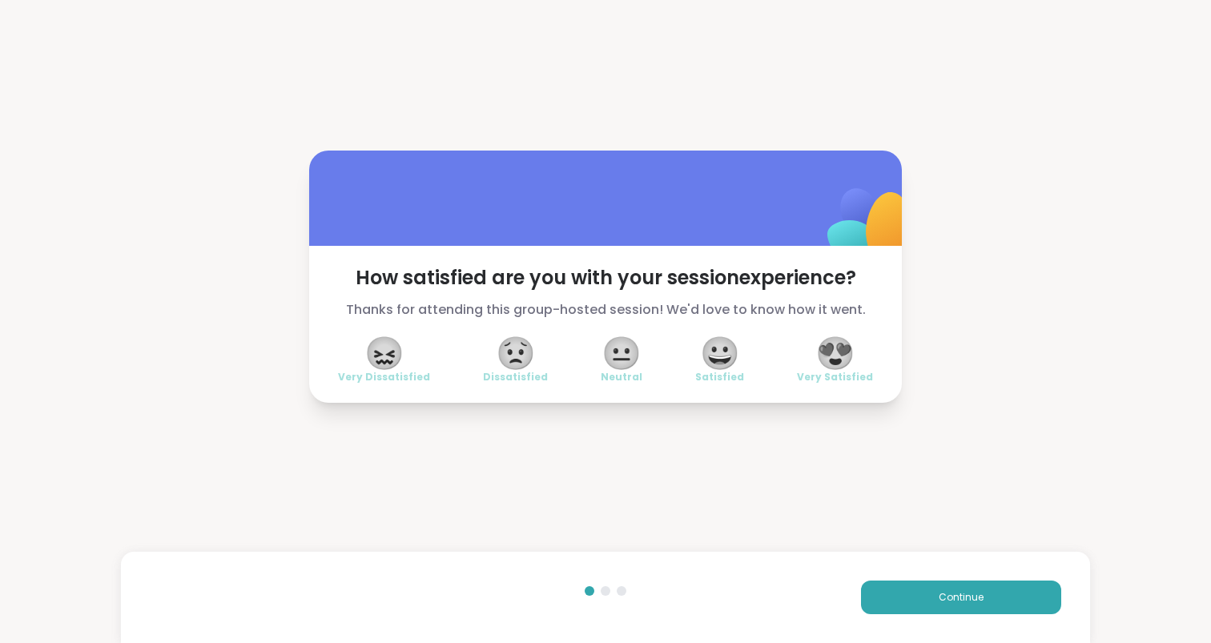
click at [841, 359] on span "😍" at bounding box center [835, 353] width 40 height 29
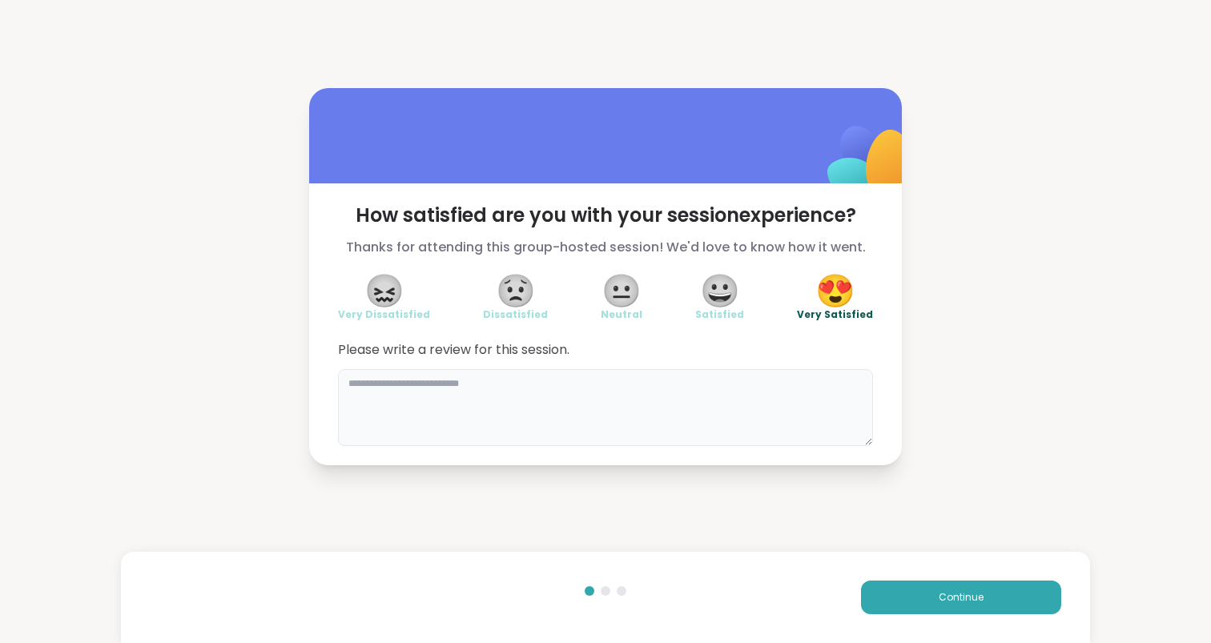
click at [750, 416] on textarea at bounding box center [605, 407] width 535 height 77
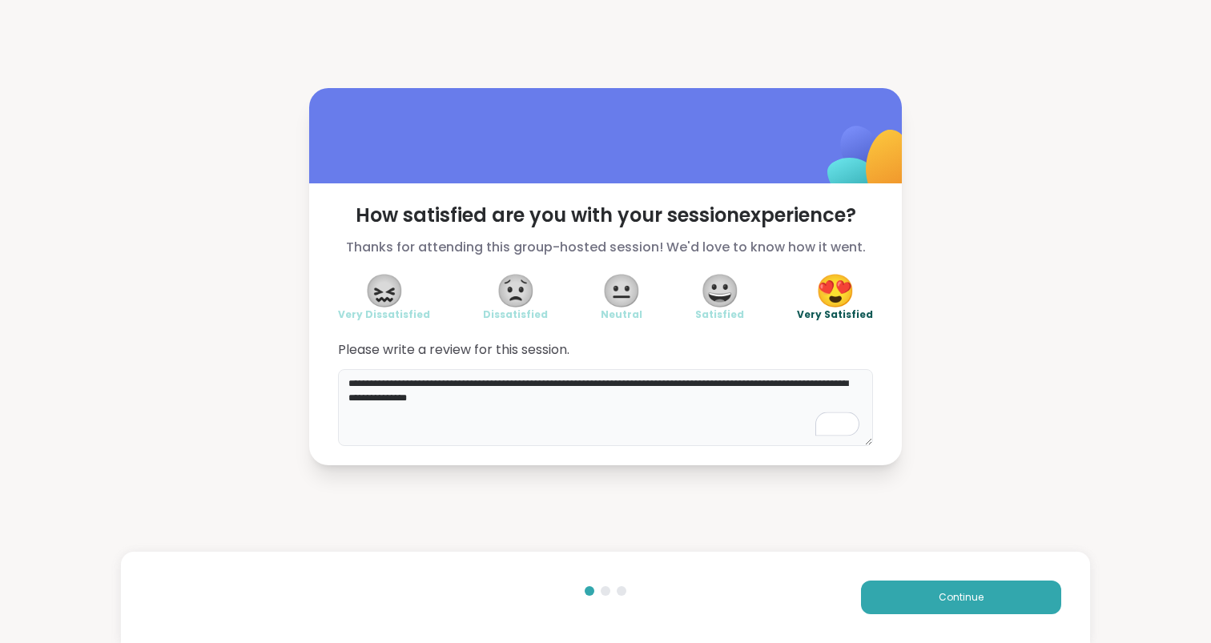
click at [798, 383] on textarea "**********" at bounding box center [605, 407] width 535 height 77
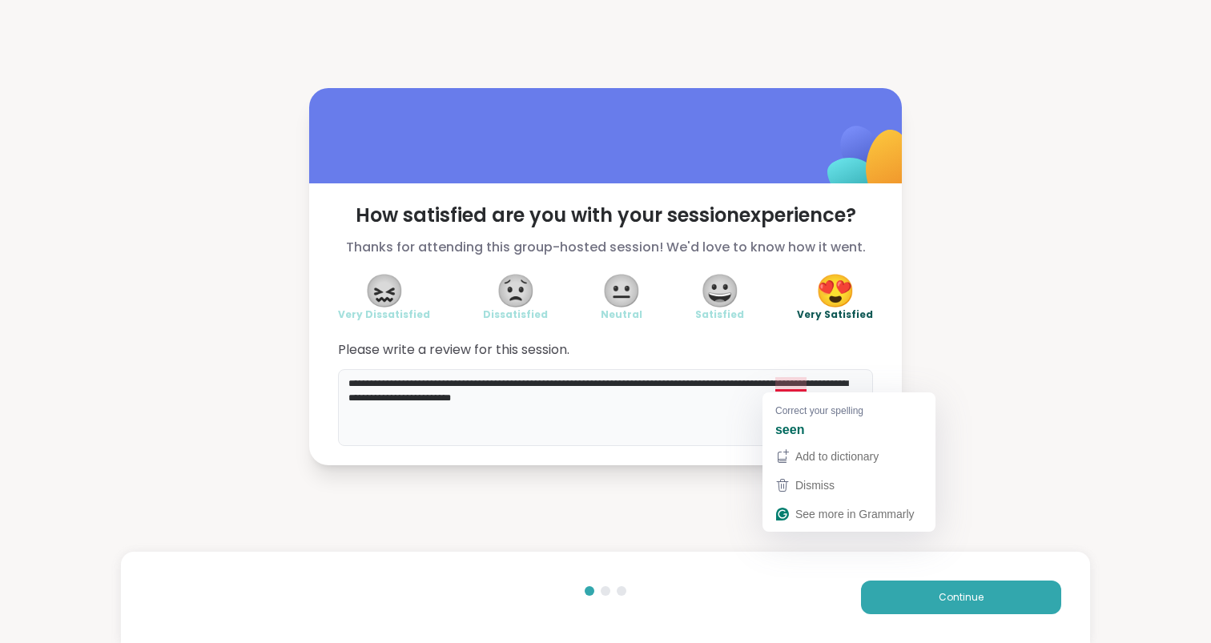
click at [798, 388] on textarea "**********" at bounding box center [605, 407] width 535 height 77
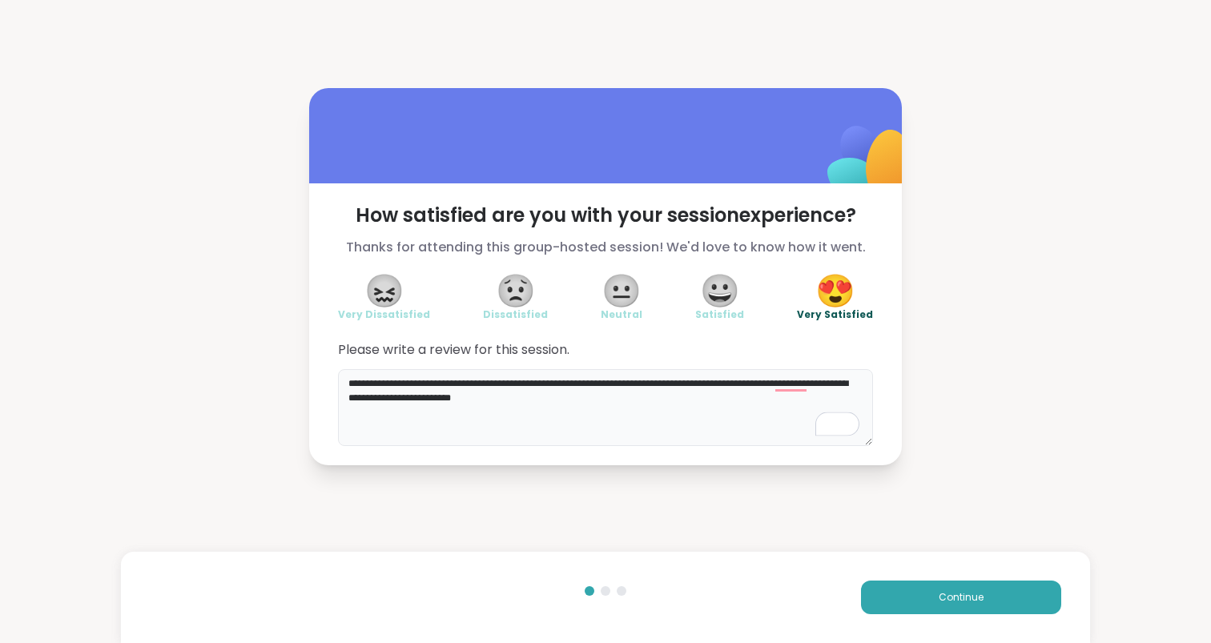
click at [799, 416] on textarea "**********" at bounding box center [605, 407] width 535 height 77
click at [576, 402] on textarea "**********" at bounding box center [605, 407] width 535 height 77
type textarea "**********"
click at [952, 591] on span "Continue" at bounding box center [961, 597] width 45 height 14
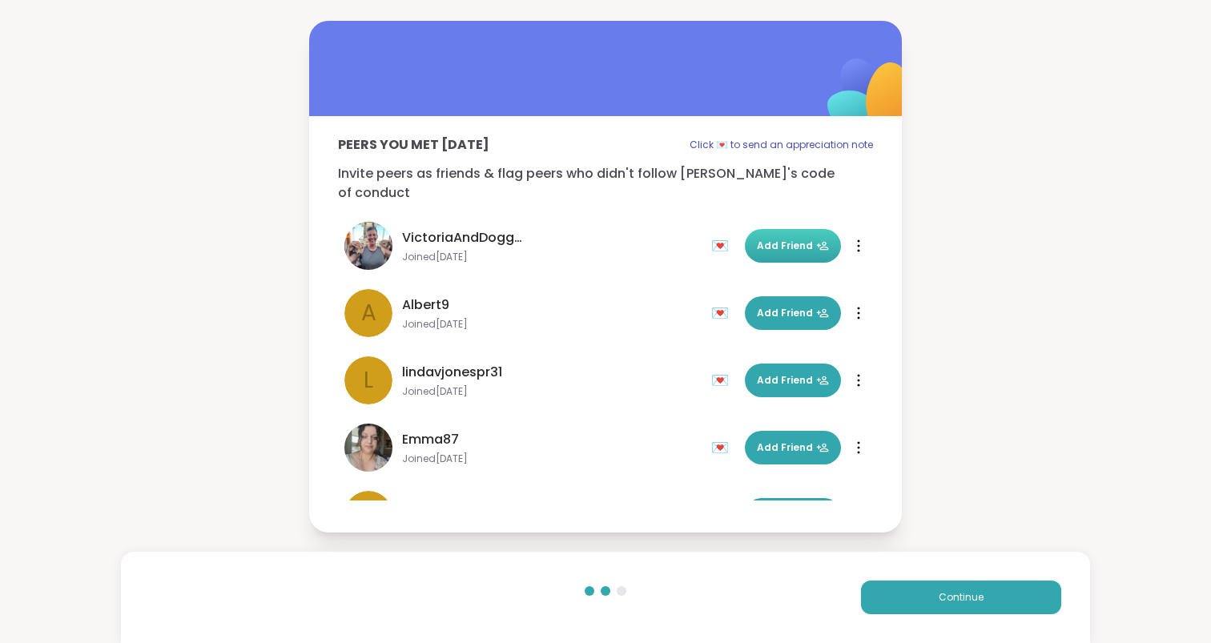
click at [797, 239] on span "Add Friend" at bounding box center [793, 246] width 72 height 14
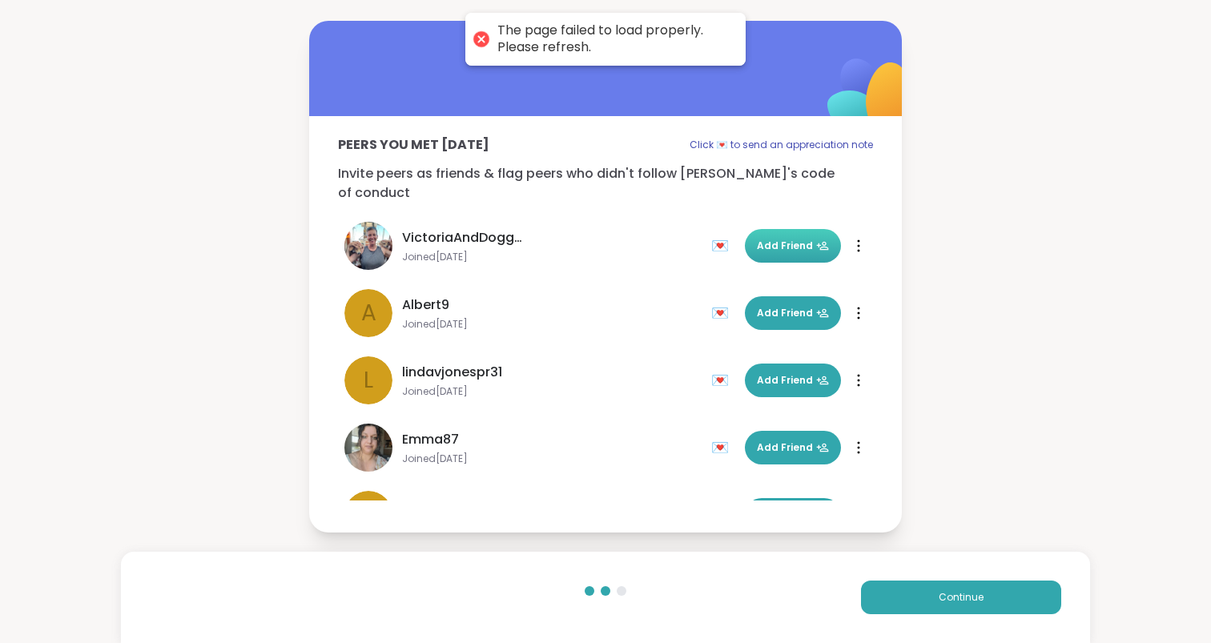
scroll to position [48, 0]
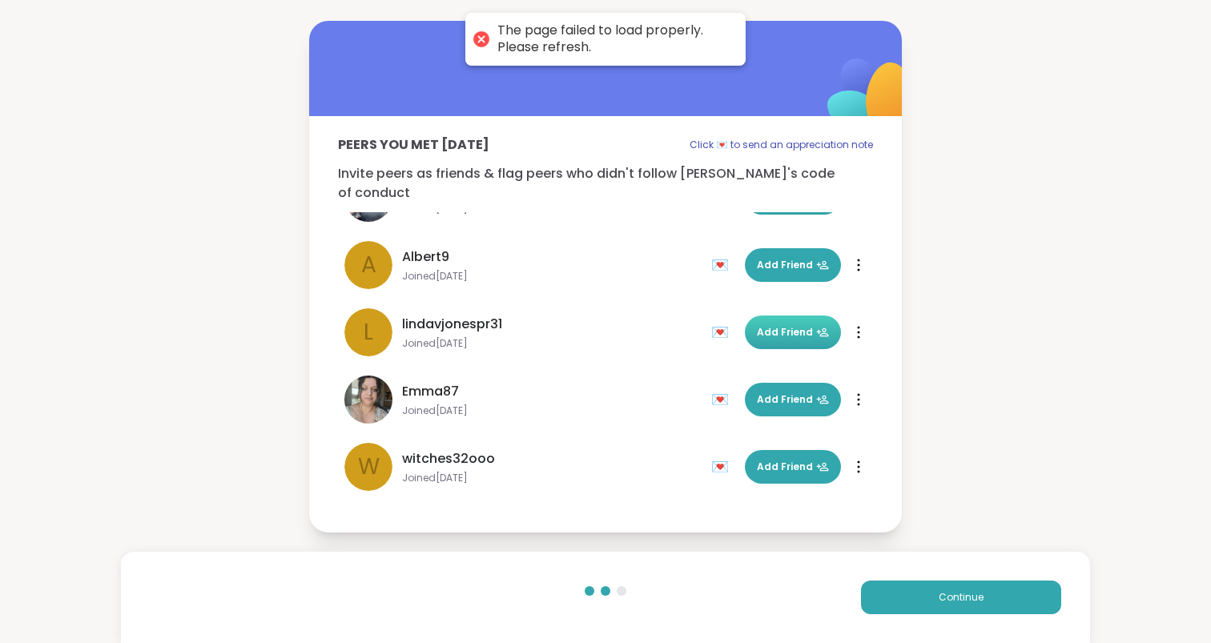
click at [773, 336] on button "Add Friend" at bounding box center [793, 333] width 96 height 34
click at [786, 460] on span "Add Friend" at bounding box center [793, 467] width 72 height 14
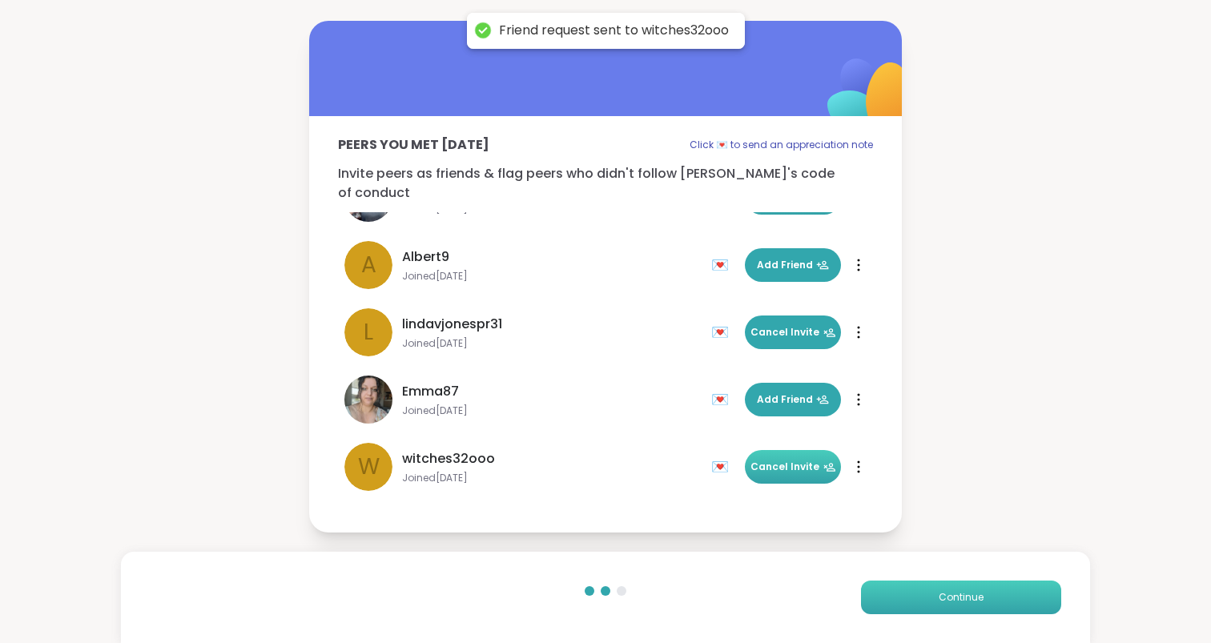
click at [983, 599] on button "Continue" at bounding box center [961, 598] width 200 height 34
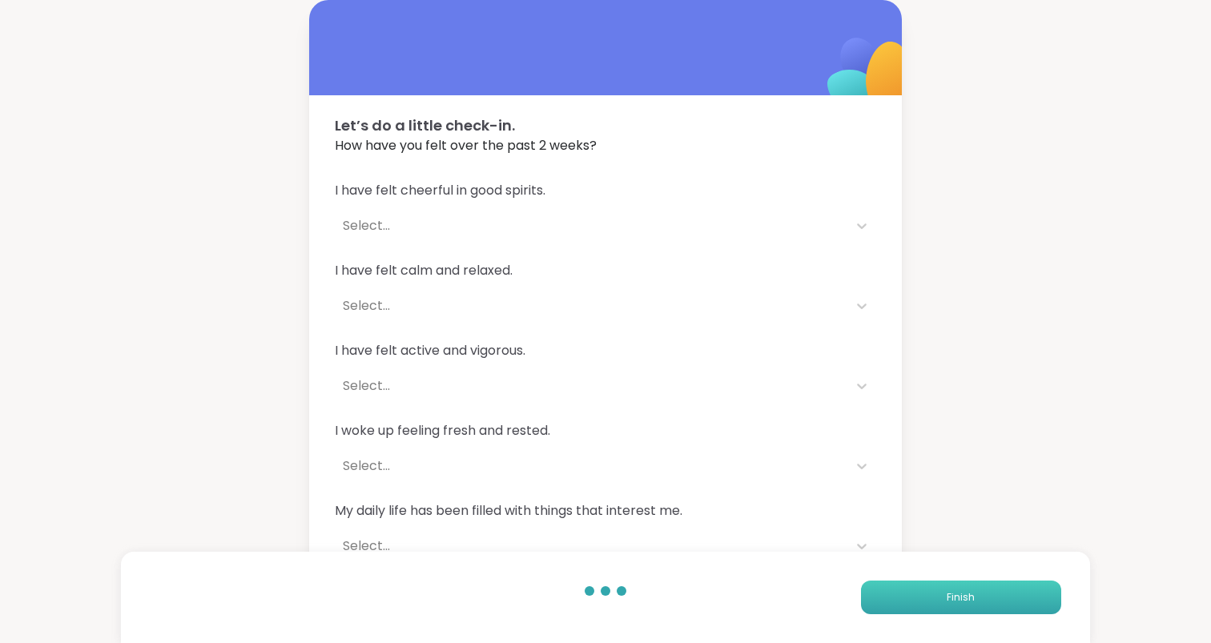
click at [971, 585] on button "Finish" at bounding box center [961, 598] width 200 height 34
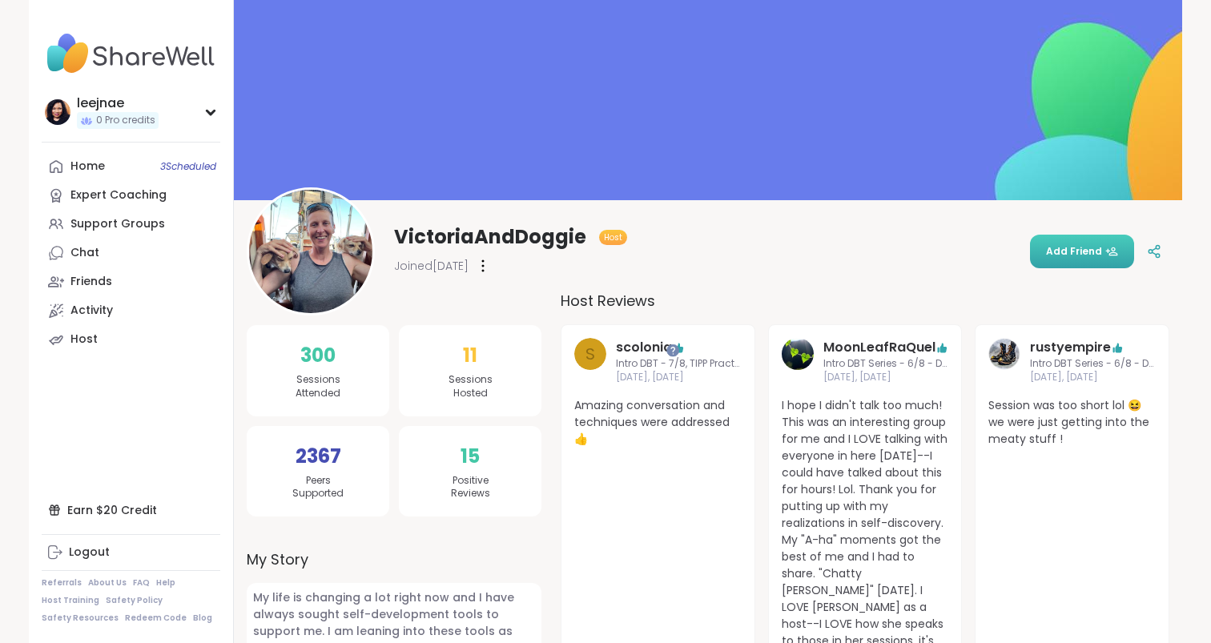
click at [1075, 260] on button "Add Friend" at bounding box center [1082, 252] width 104 height 34
click at [195, 107] on div "leejnae 0 Pro credits" at bounding box center [131, 111] width 179 height 41
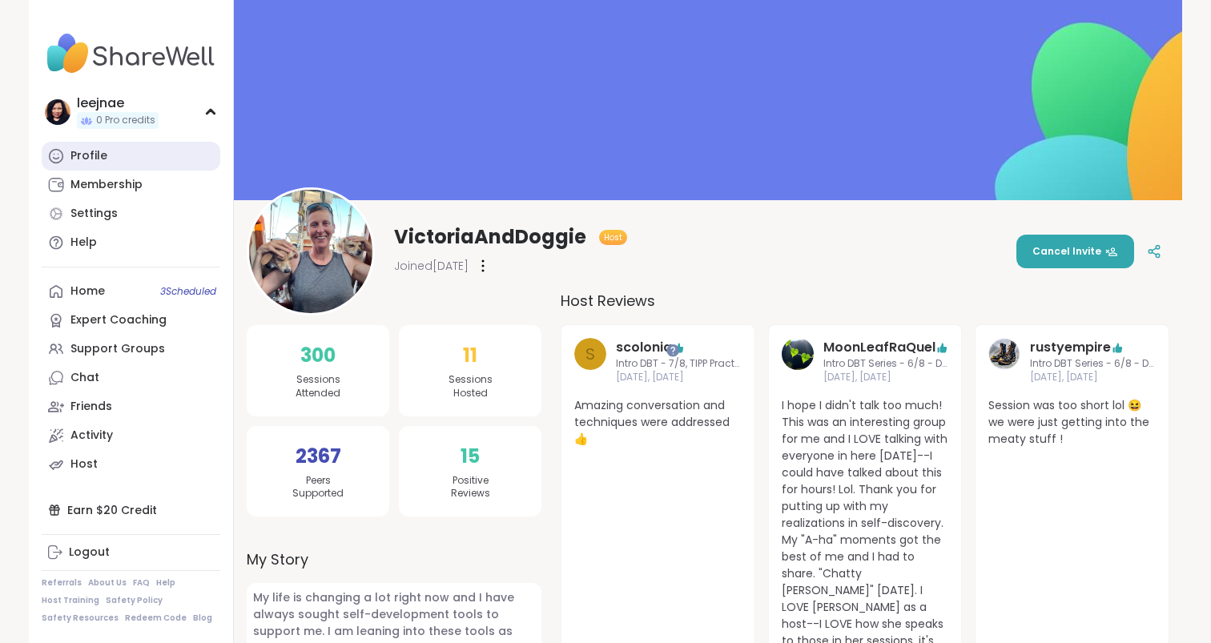
click at [157, 149] on link "Profile" at bounding box center [131, 156] width 179 height 29
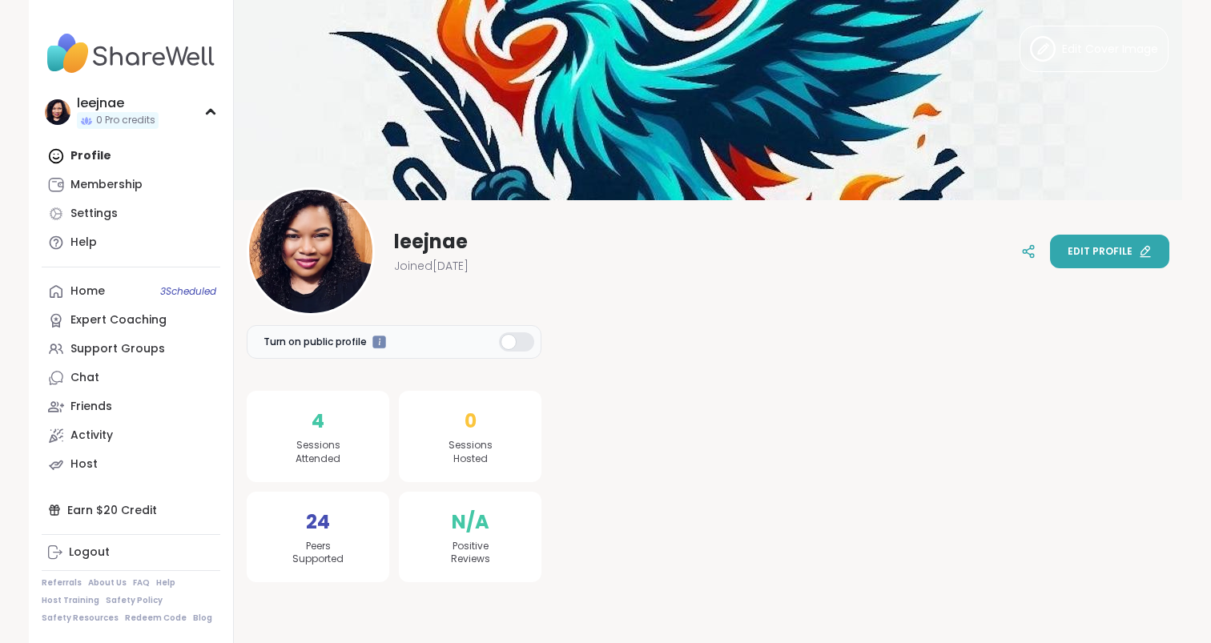
click at [1114, 260] on button "Edit profile" at bounding box center [1109, 252] width 119 height 34
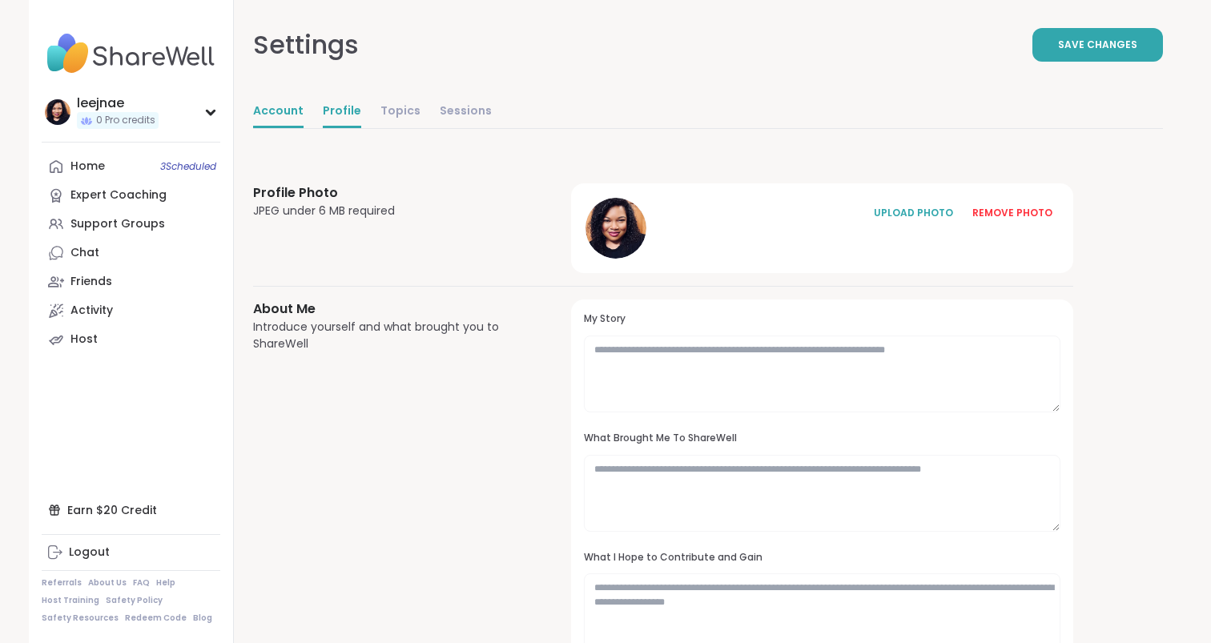
click at [264, 111] on link "Account" at bounding box center [278, 112] width 50 height 32
select select "**"
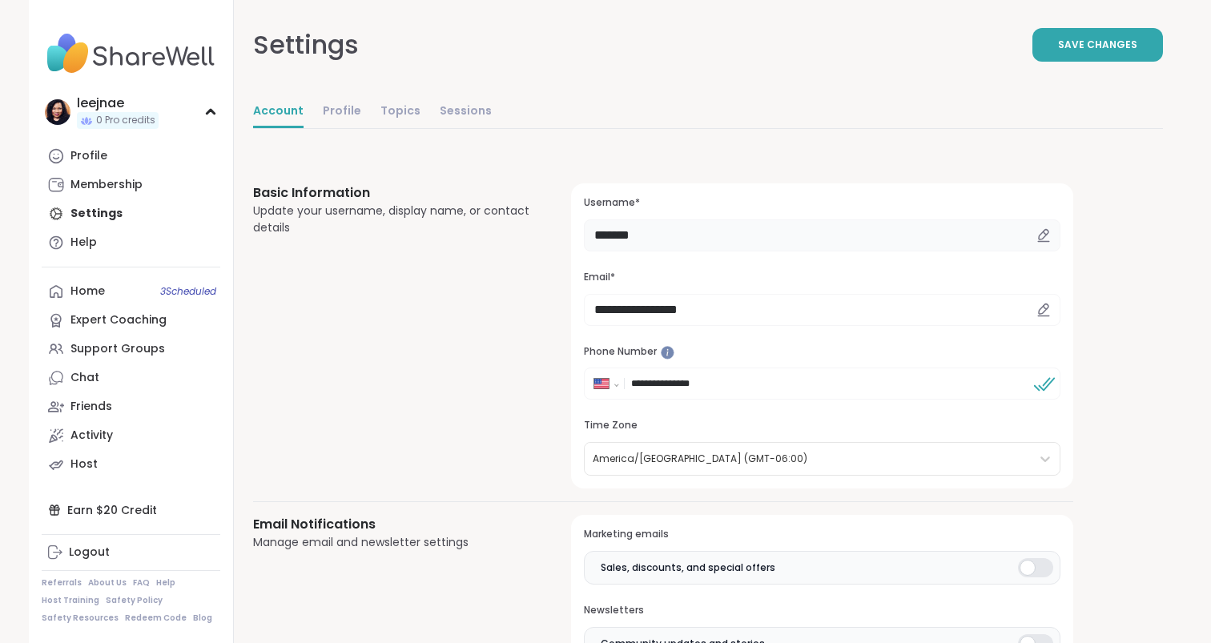
click at [669, 230] on input "*******" at bounding box center [822, 235] width 477 height 32
type input "*"
click at [650, 51] on div "Settings Save Changes" at bounding box center [708, 45] width 910 height 90
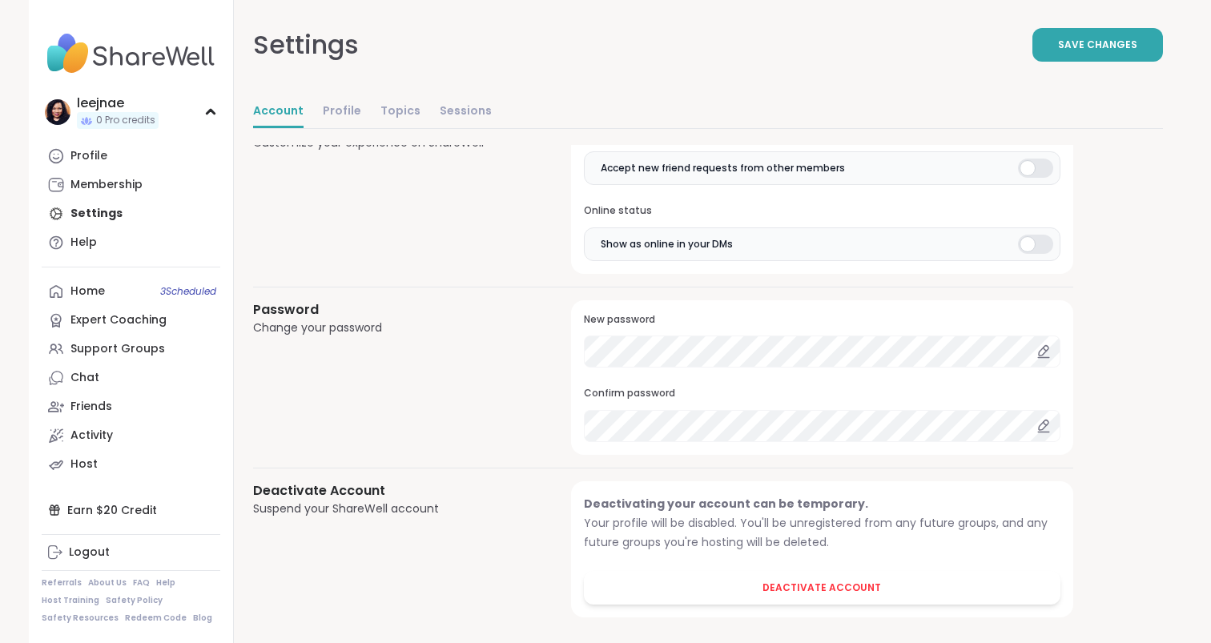
scroll to position [1313, 0]
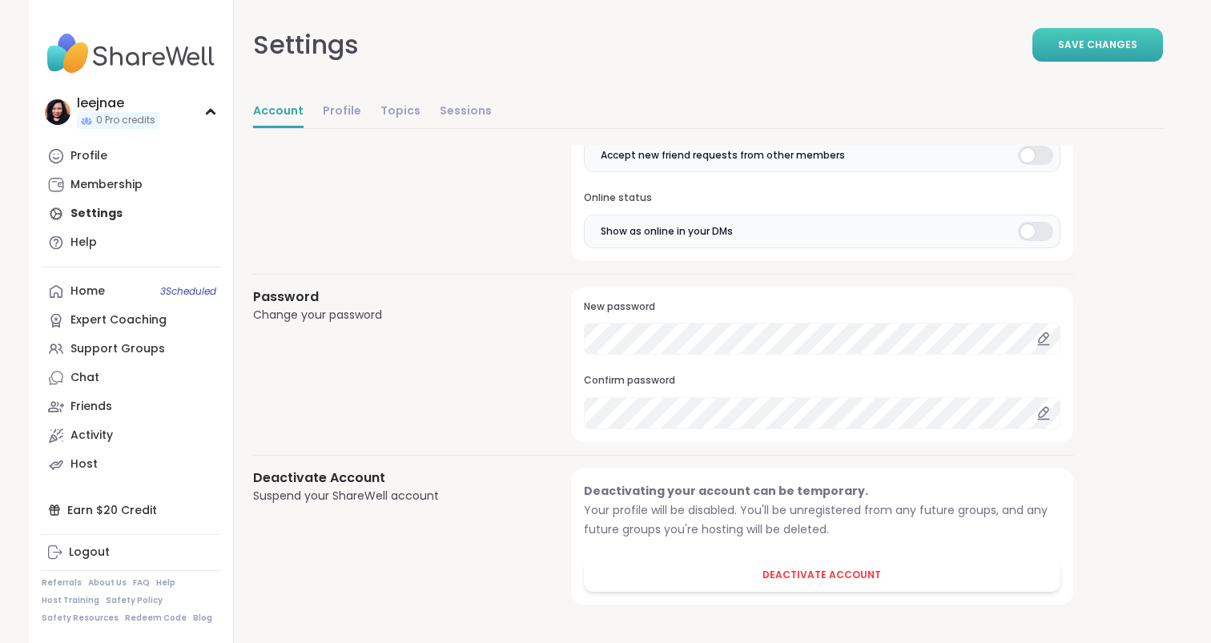
click at [1139, 38] on button "Save Changes" at bounding box center [1097, 45] width 131 height 34
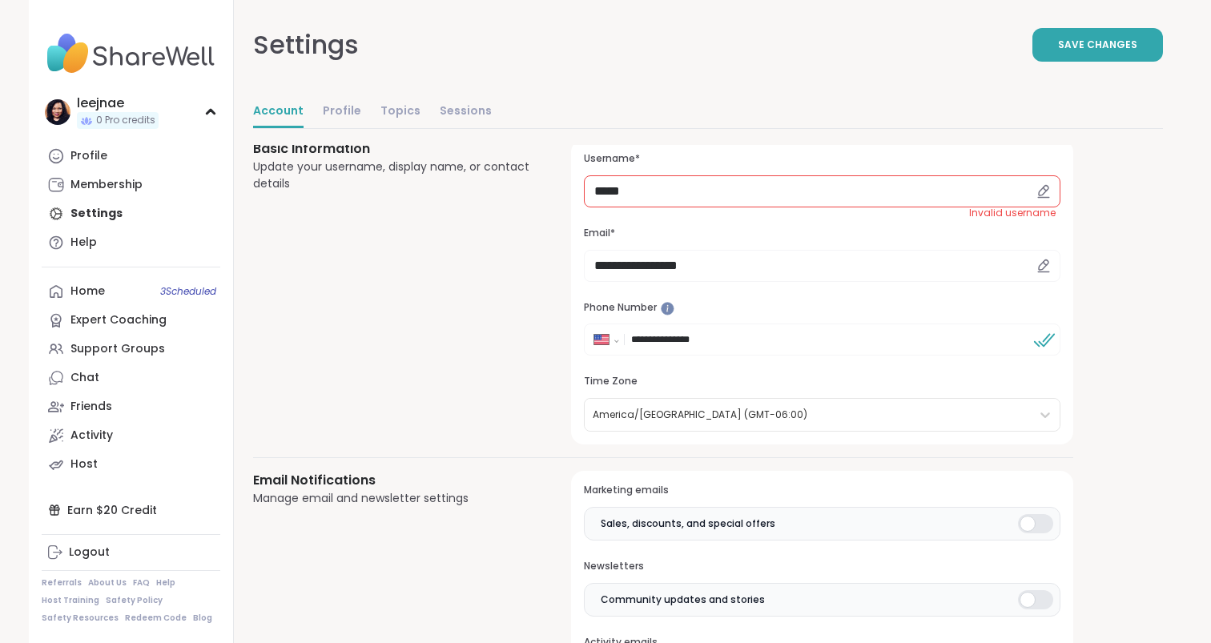
scroll to position [0, 0]
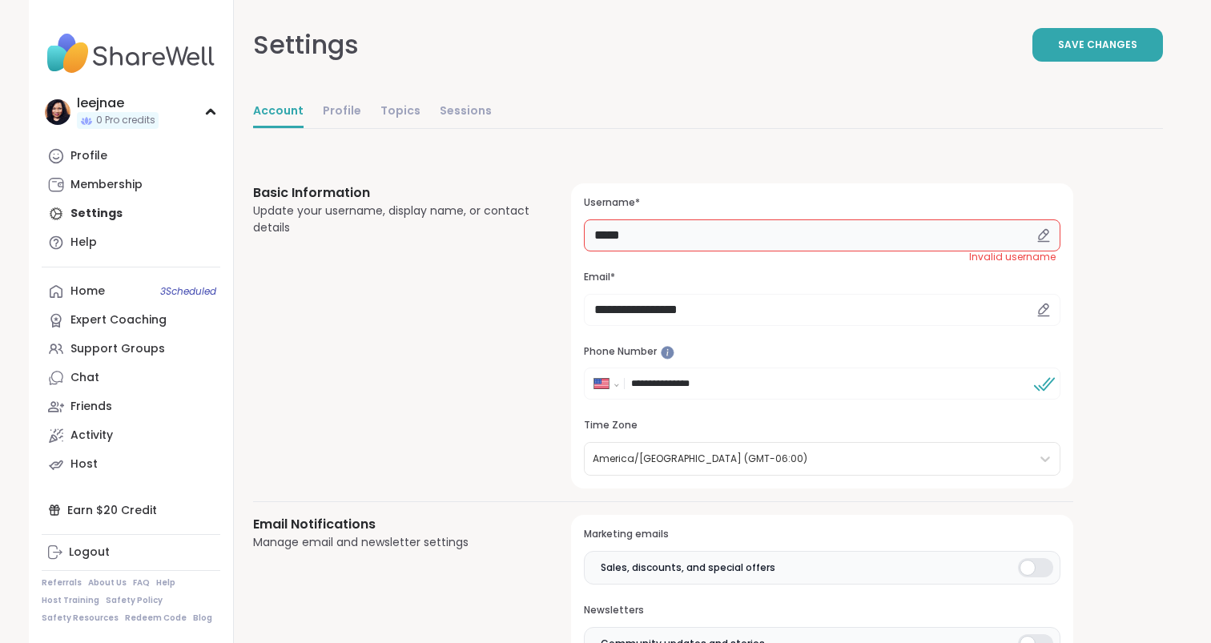
click at [603, 235] on input "*****" at bounding box center [822, 235] width 477 height 32
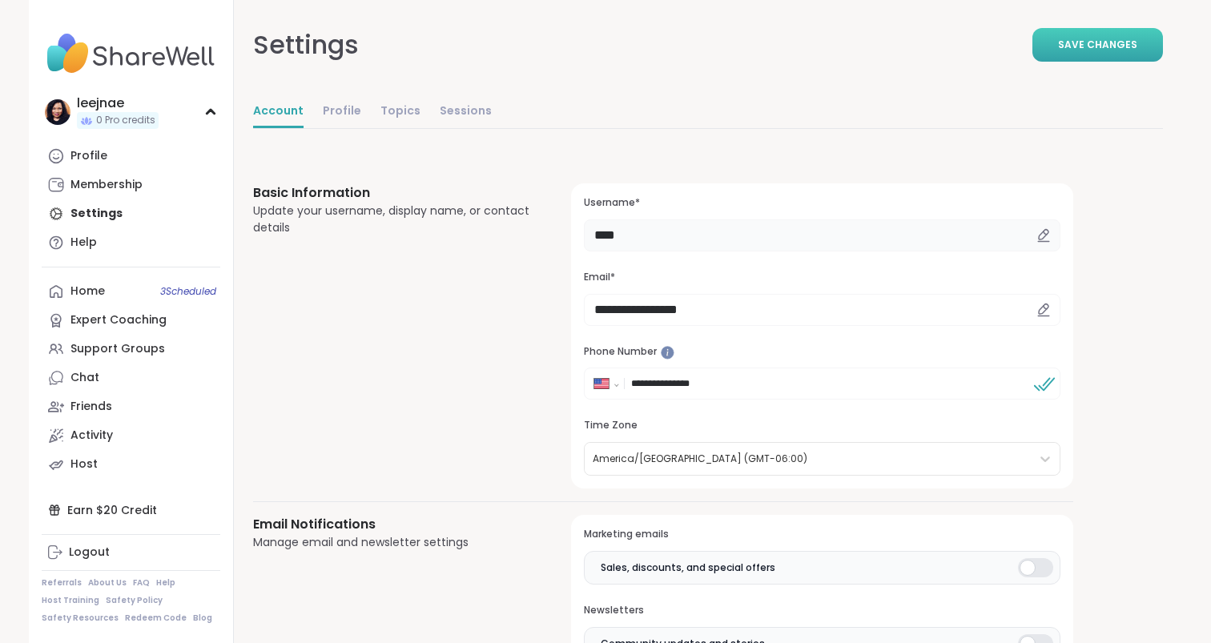
type input "****"
click at [1080, 35] on button "Save Changes" at bounding box center [1097, 45] width 131 height 34
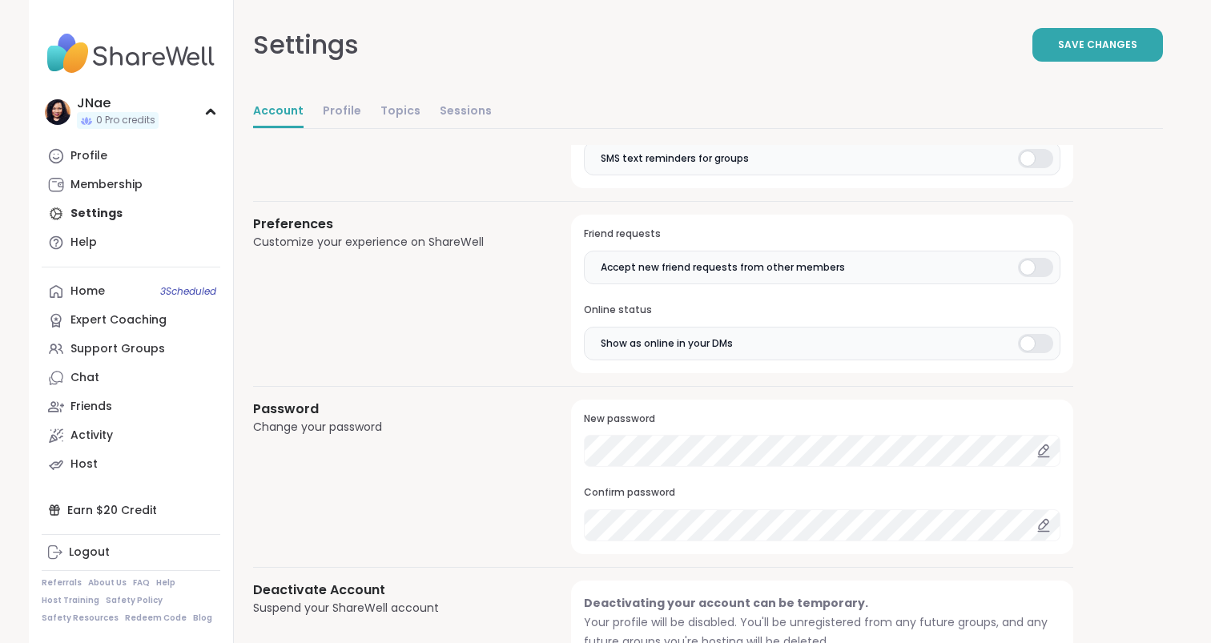
scroll to position [1313, 0]
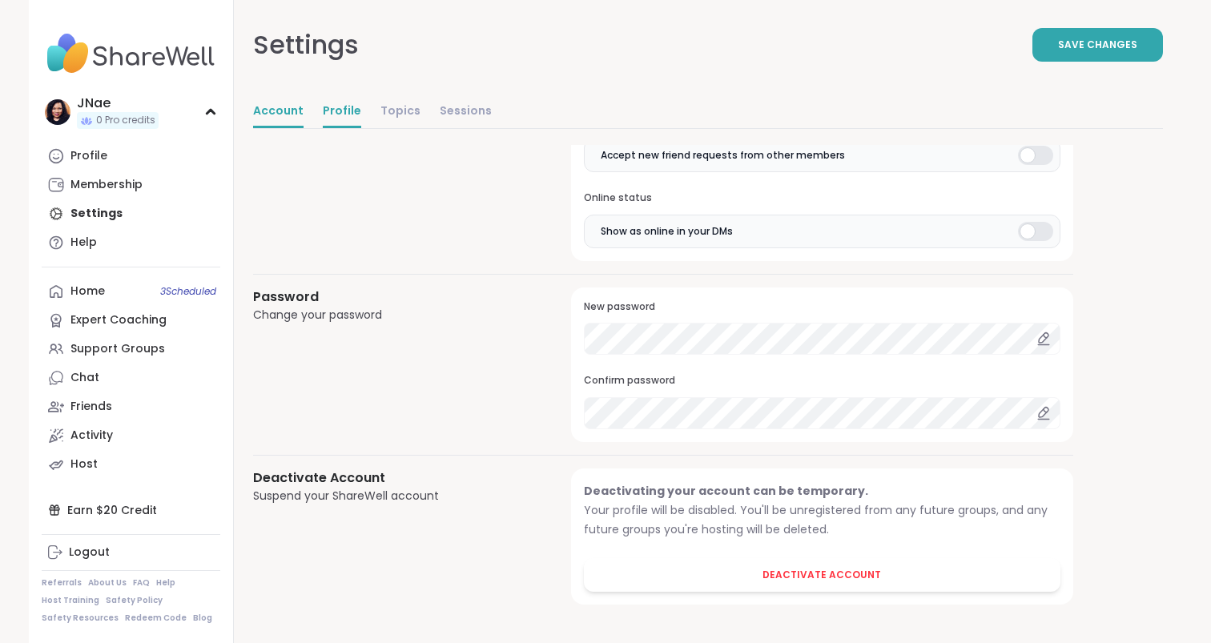
click at [329, 111] on link "Profile" at bounding box center [342, 112] width 38 height 32
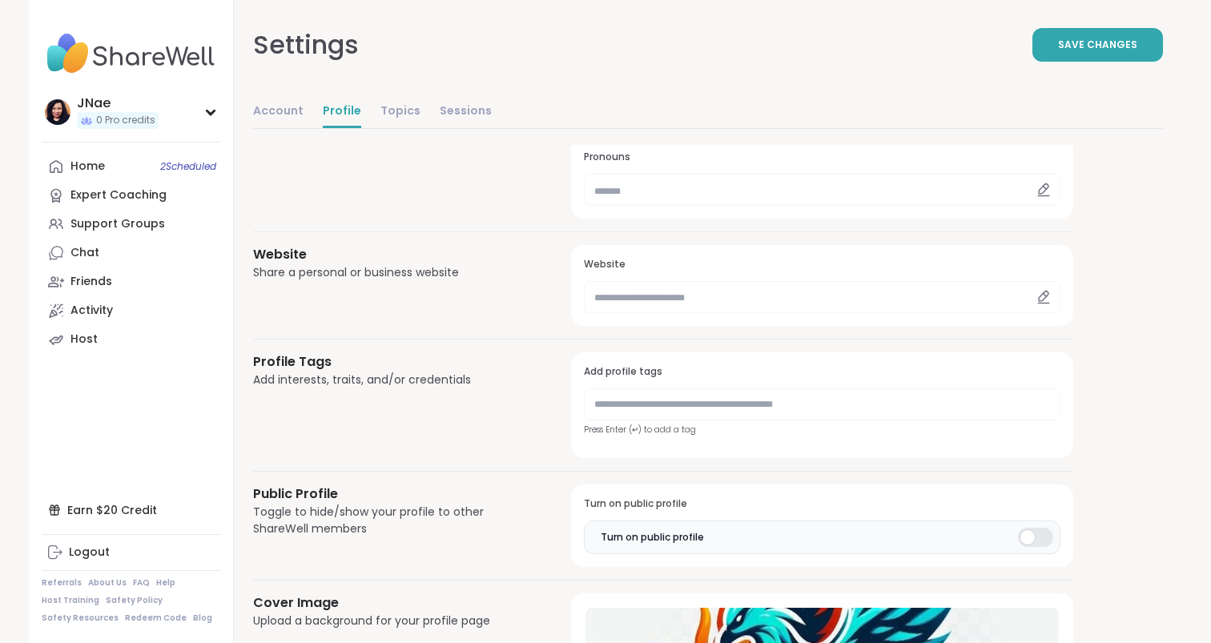
scroll to position [595, 0]
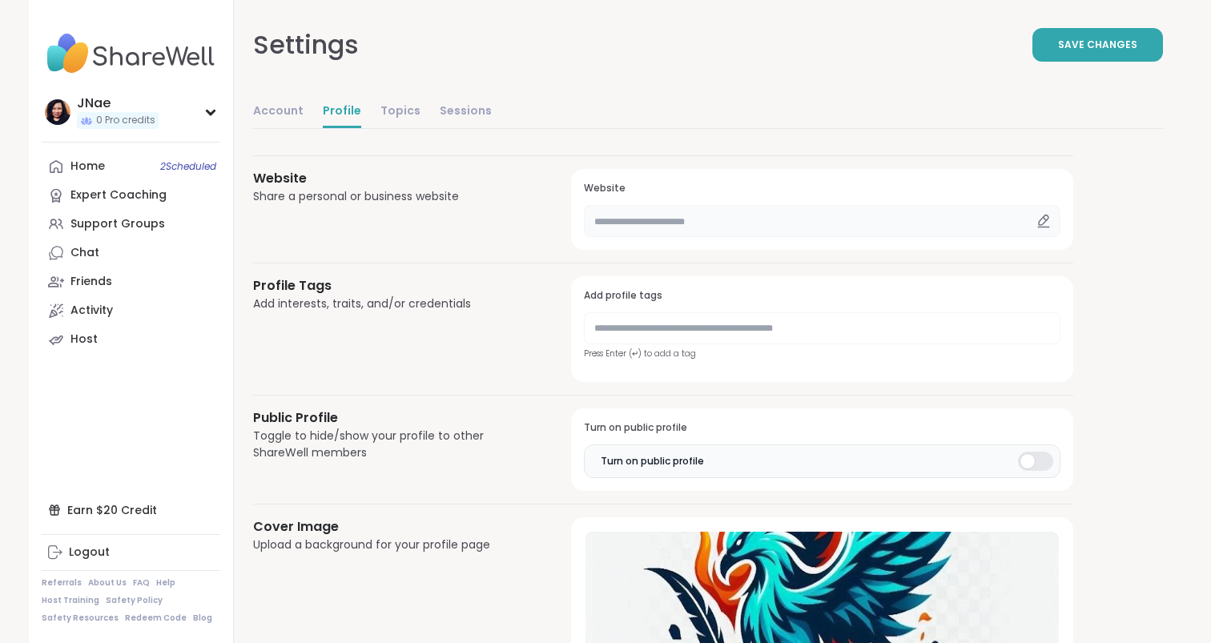
click at [764, 223] on input "text" at bounding box center [822, 221] width 477 height 32
paste input "**********"
type input "**********"
click at [979, 131] on div "Account Profile Topics Sessions" at bounding box center [708, 117] width 910 height 55
click at [1100, 43] on span "Save Changes" at bounding box center [1097, 45] width 79 height 14
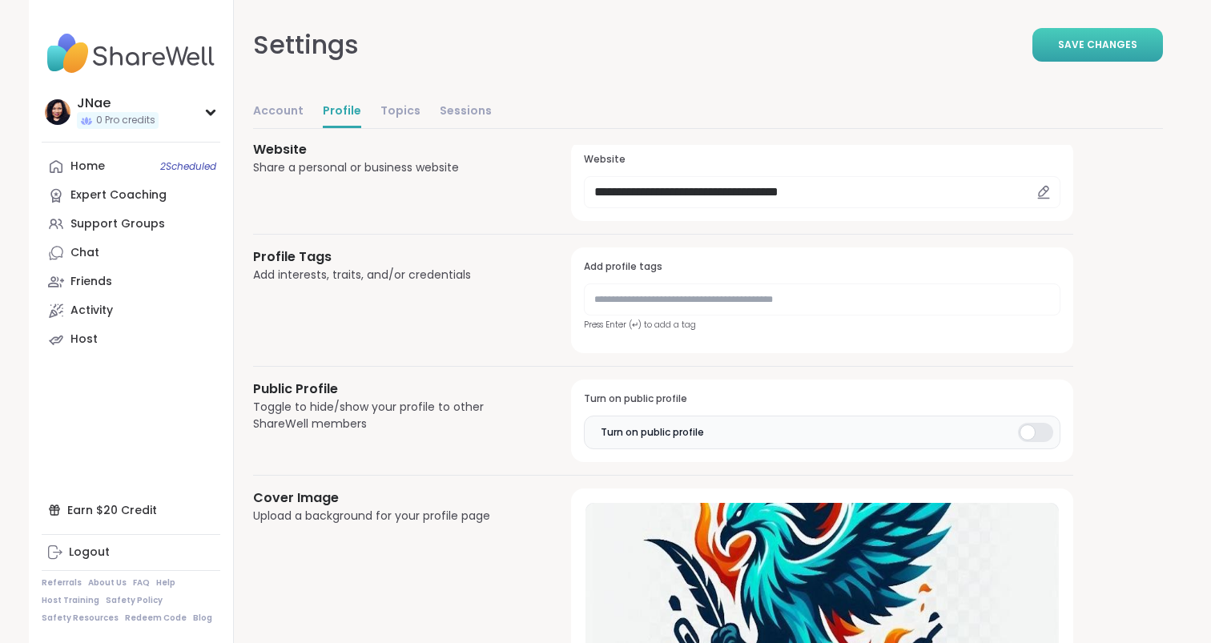
scroll to position [627, 0]
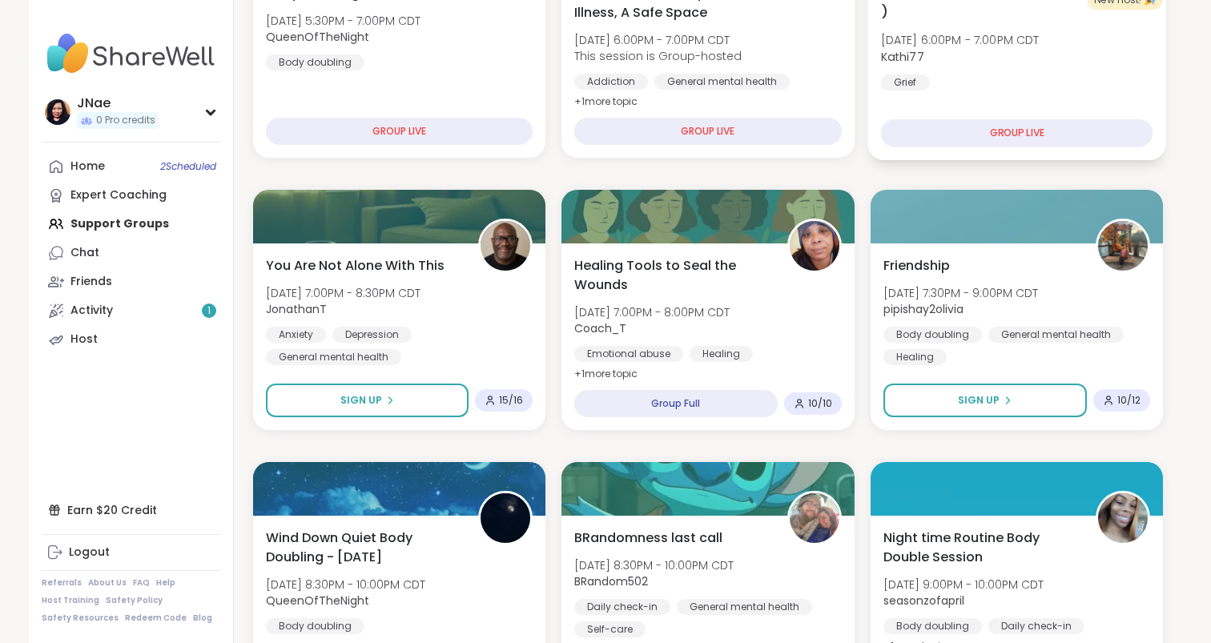
scroll to position [294, 0]
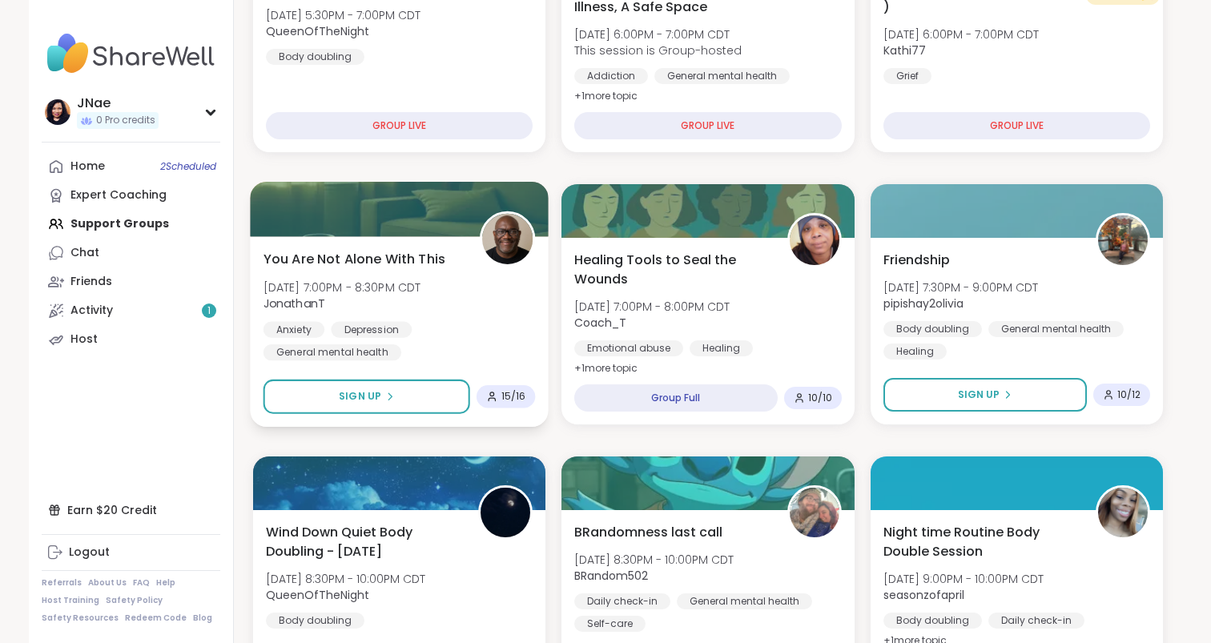
click at [388, 256] on span "You Are Not Alone With This" at bounding box center [354, 258] width 182 height 19
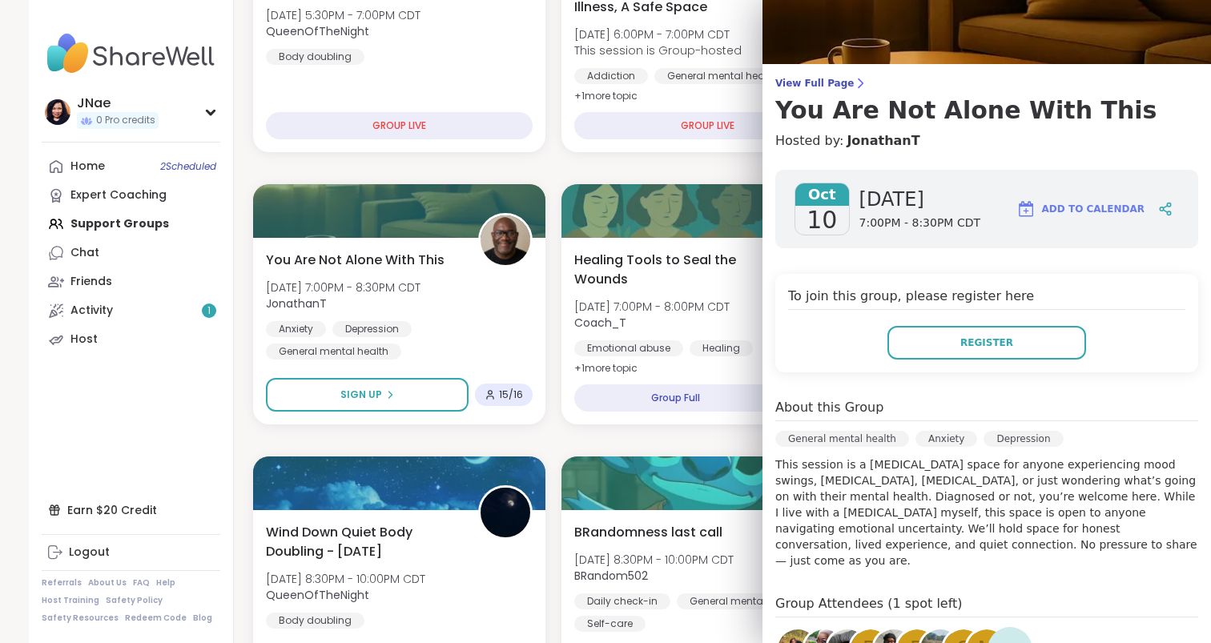
scroll to position [0, 0]
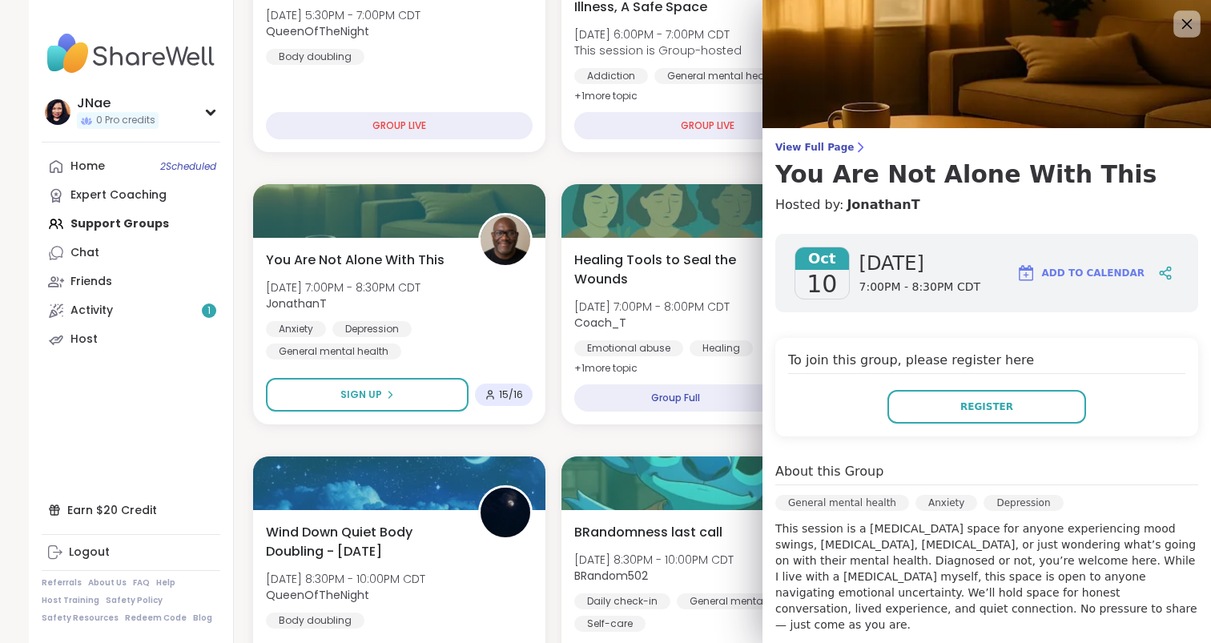
click at [1188, 22] on icon at bounding box center [1187, 24] width 10 height 10
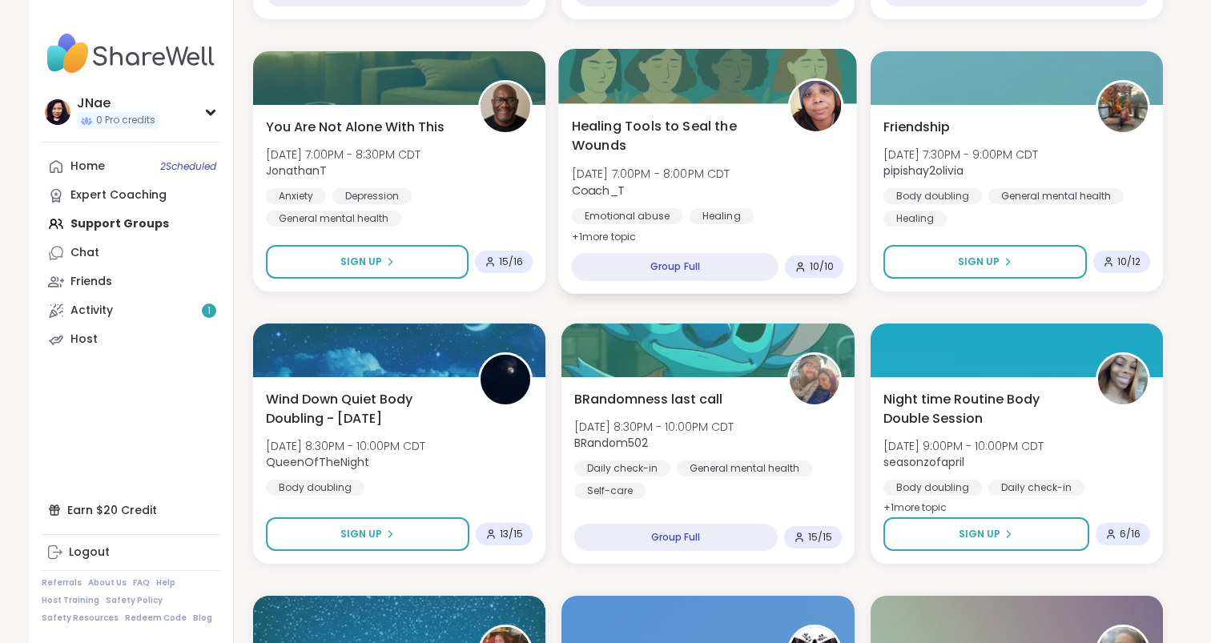
scroll to position [439, 0]
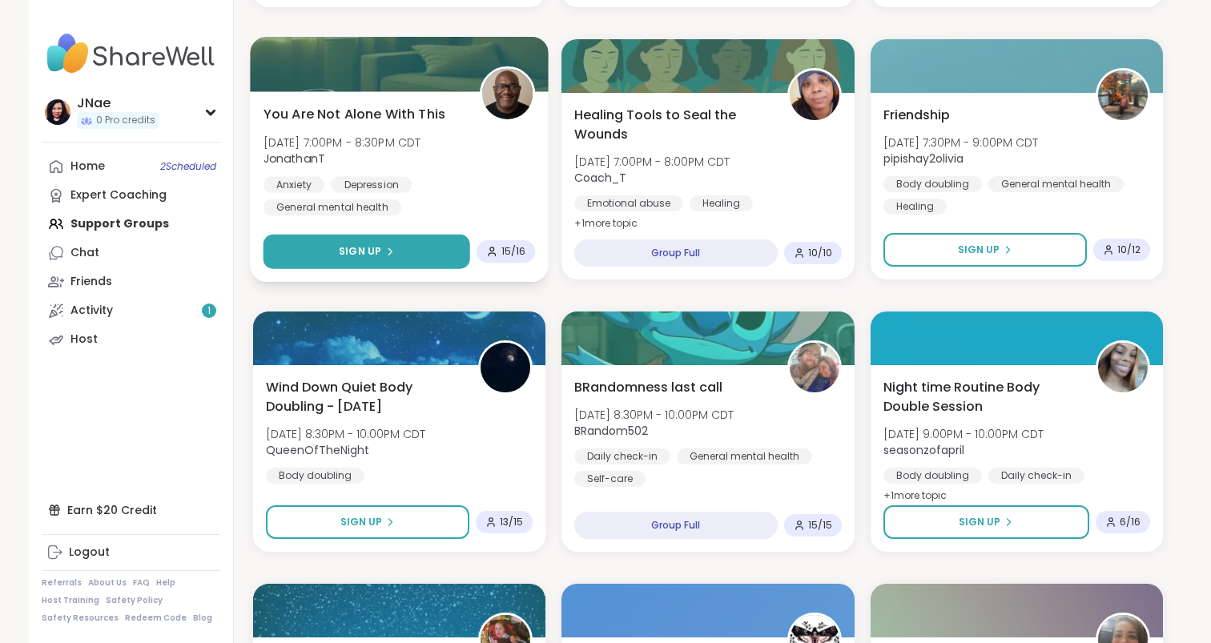
click at [385, 247] on icon at bounding box center [389, 252] width 10 height 10
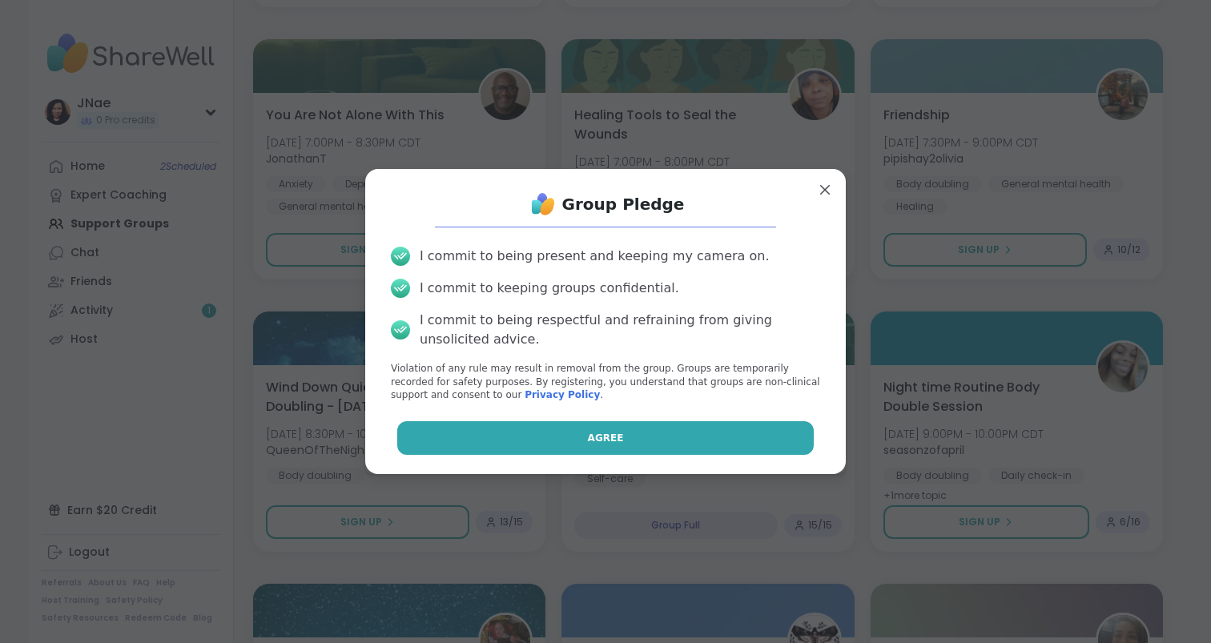
click at [555, 428] on button "Agree" at bounding box center [605, 438] width 417 height 34
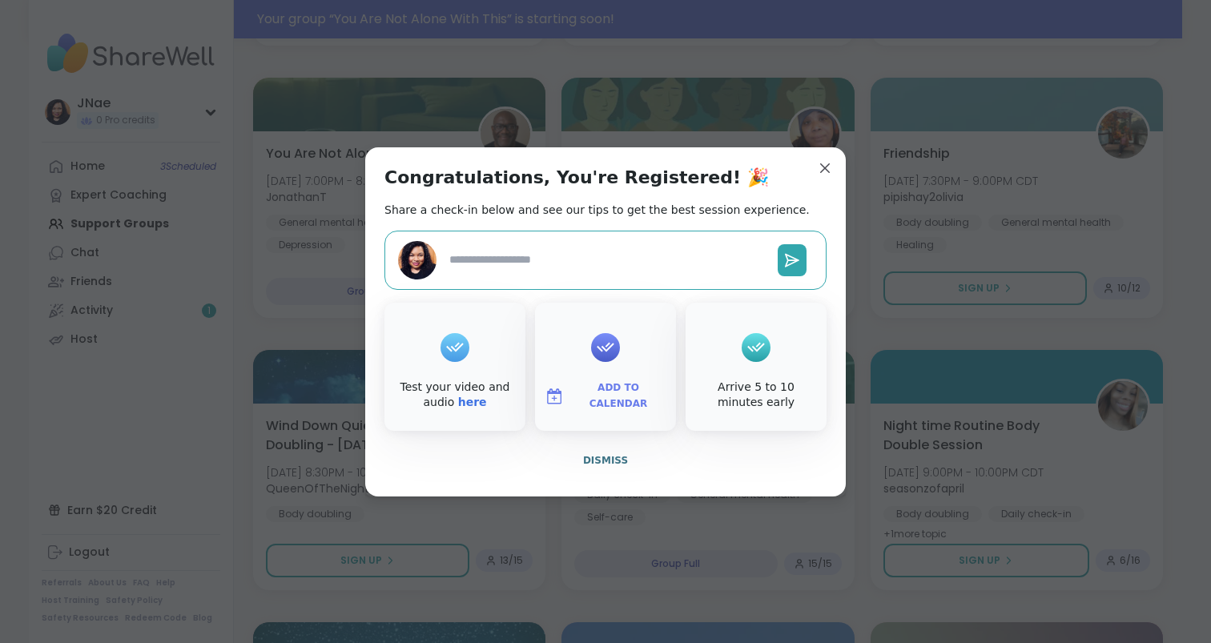
scroll to position [477, 0]
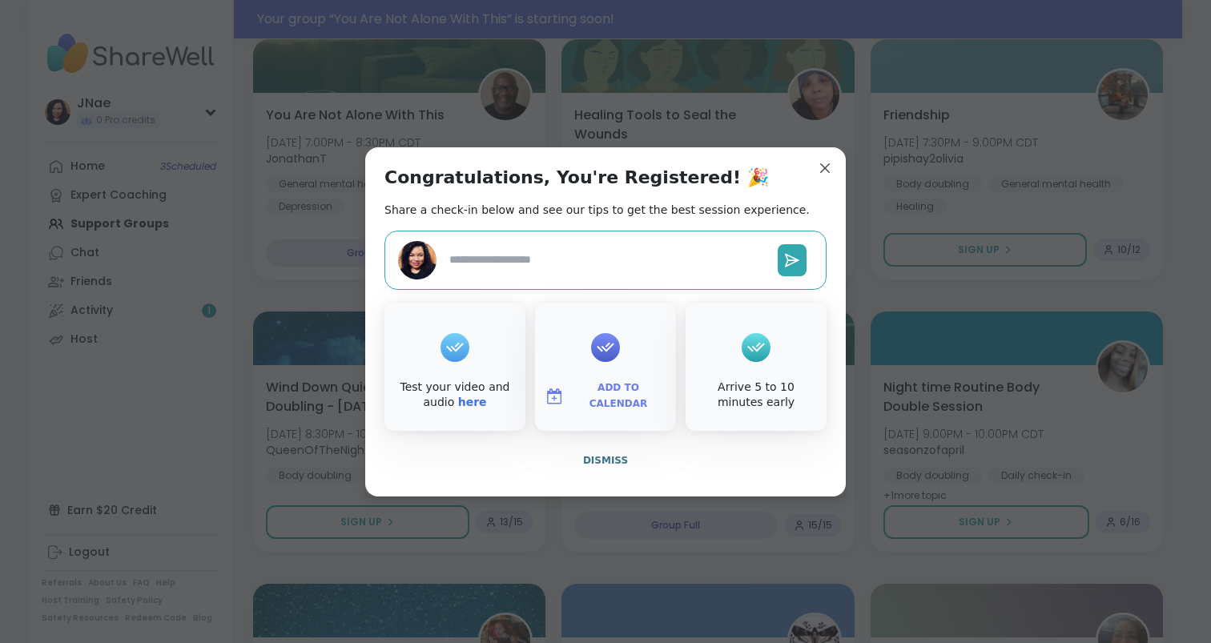
click at [562, 261] on textarea at bounding box center [607, 260] width 328 height 30
paste textarea "**********"
type textarea "*"
type textarea "**********"
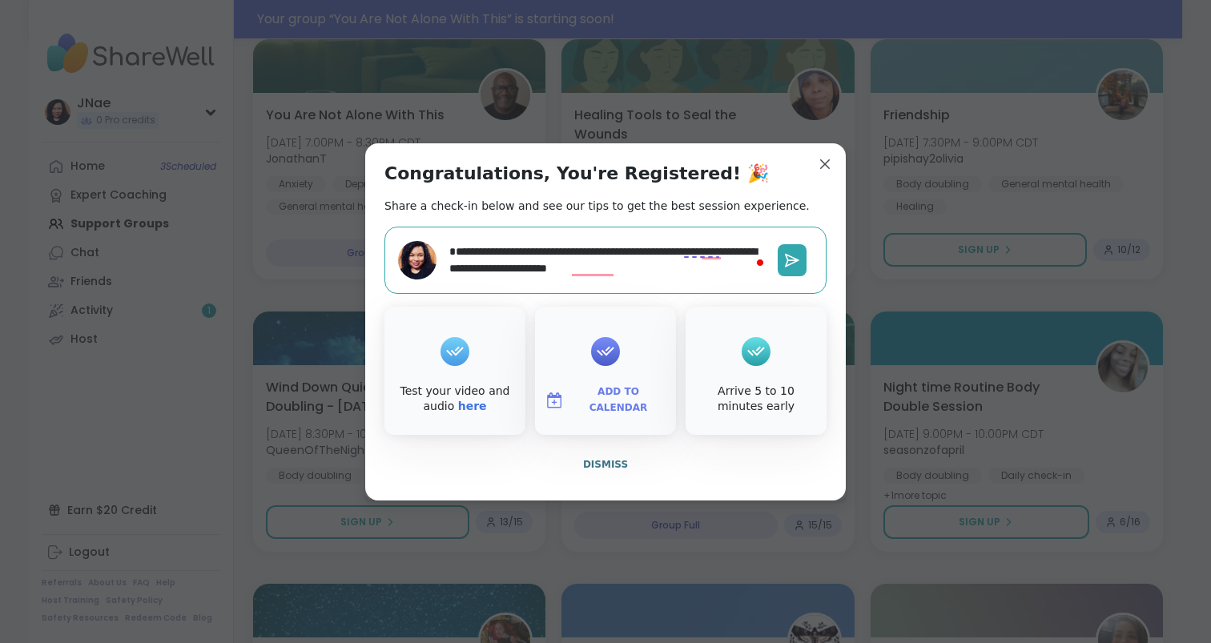
click at [665, 250] on textarea "**********" at bounding box center [607, 260] width 328 height 46
type textarea "*"
type textarea "**********"
type textarea "*"
type textarea "**********"
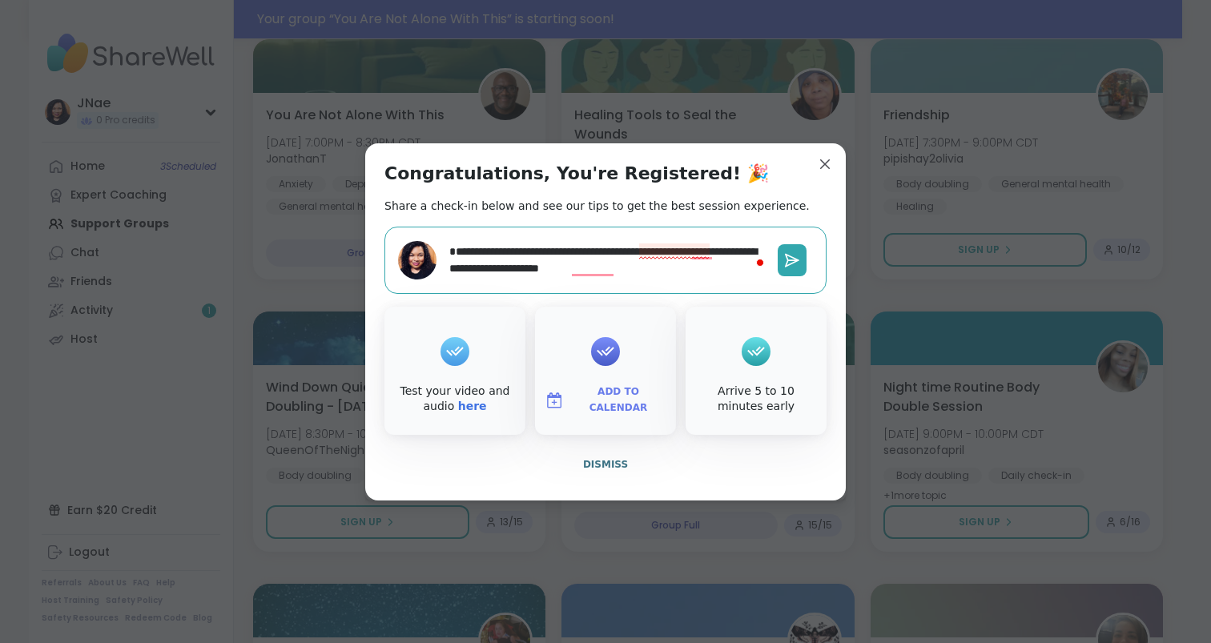
type textarea "*"
type textarea "**********"
type textarea "*"
type textarea "**********"
type textarea "*"
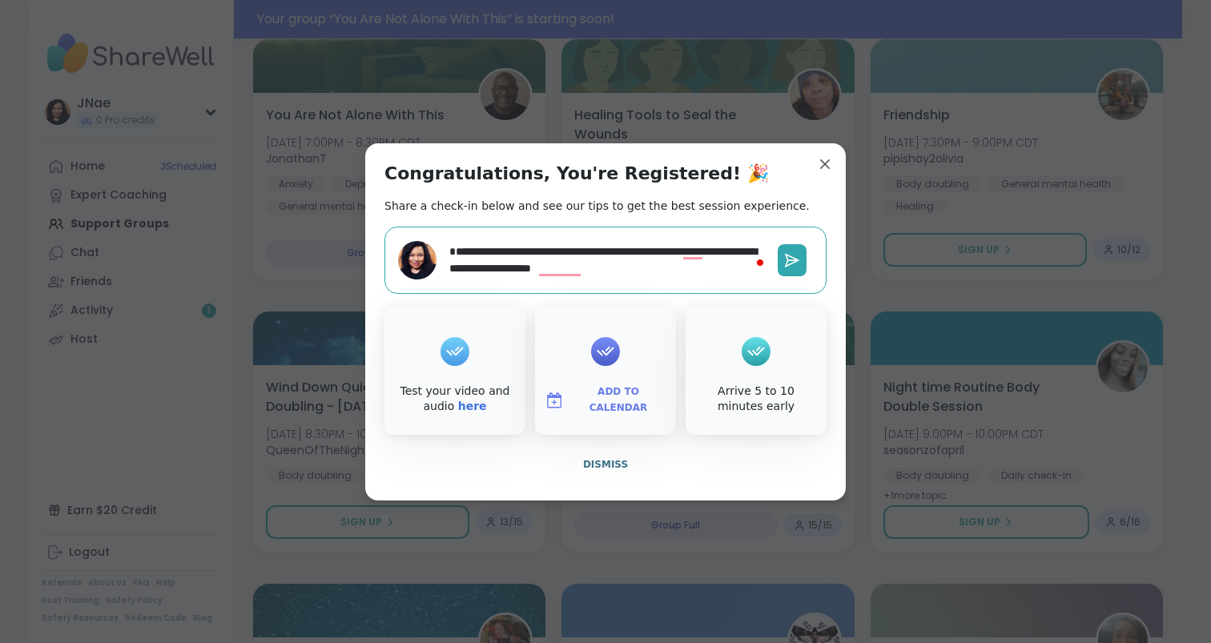
type textarea "**********"
type textarea "*"
type textarea "**********"
type textarea "*"
type textarea "**********"
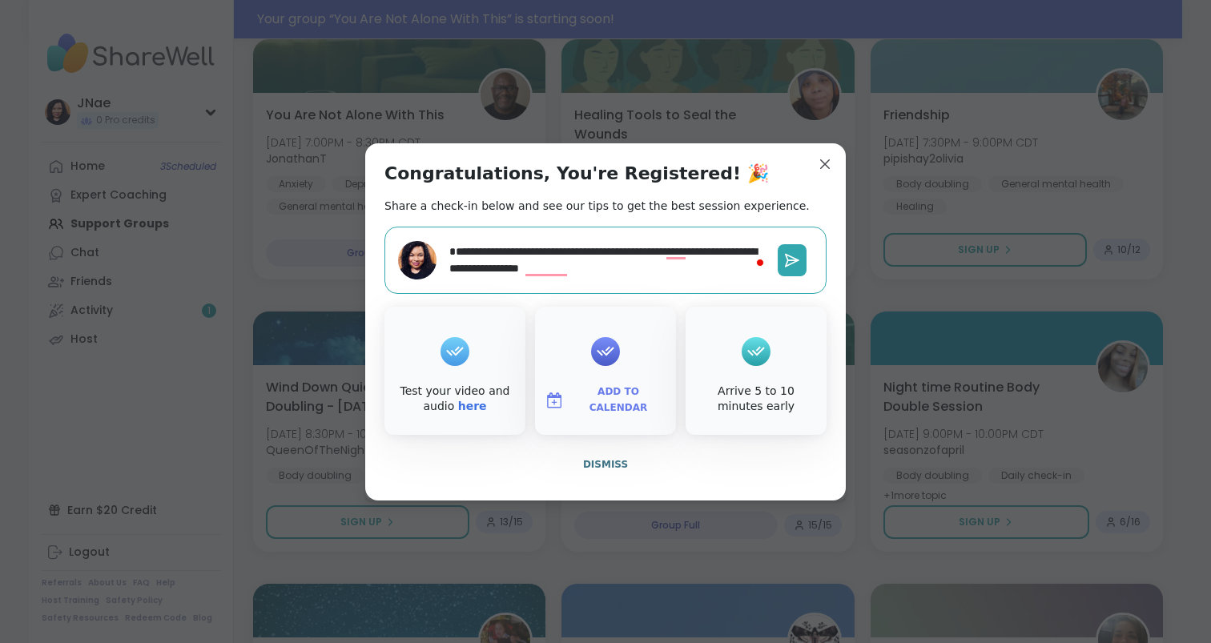
type textarea "*"
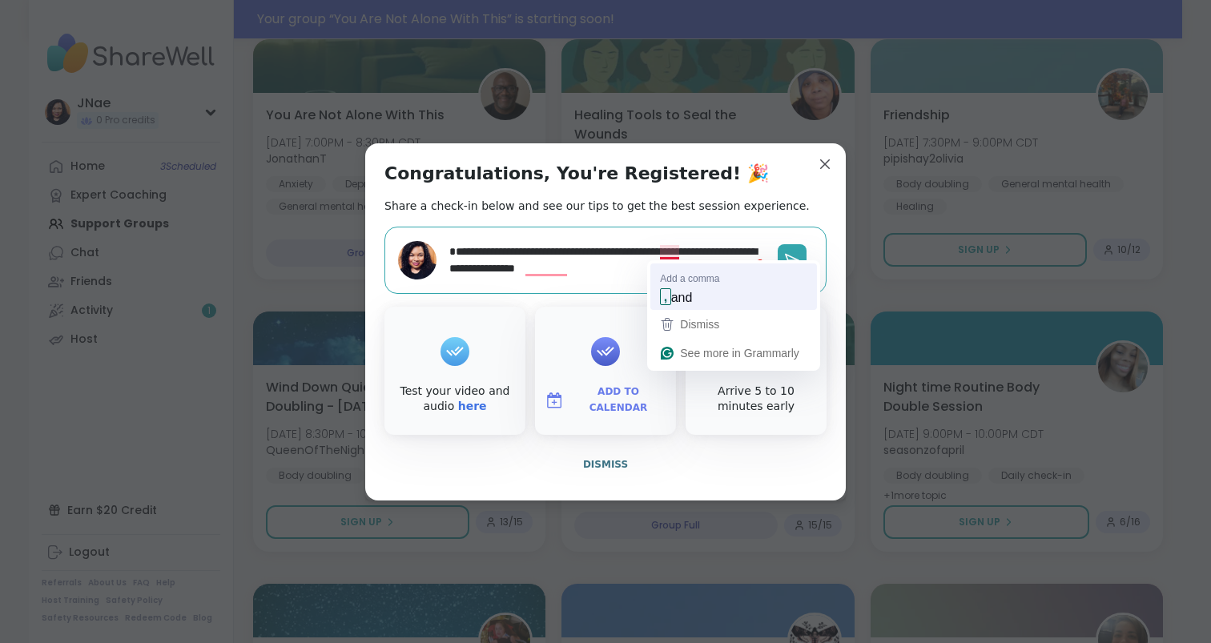
type textarea "**********"
type textarea "*"
type textarea "**********"
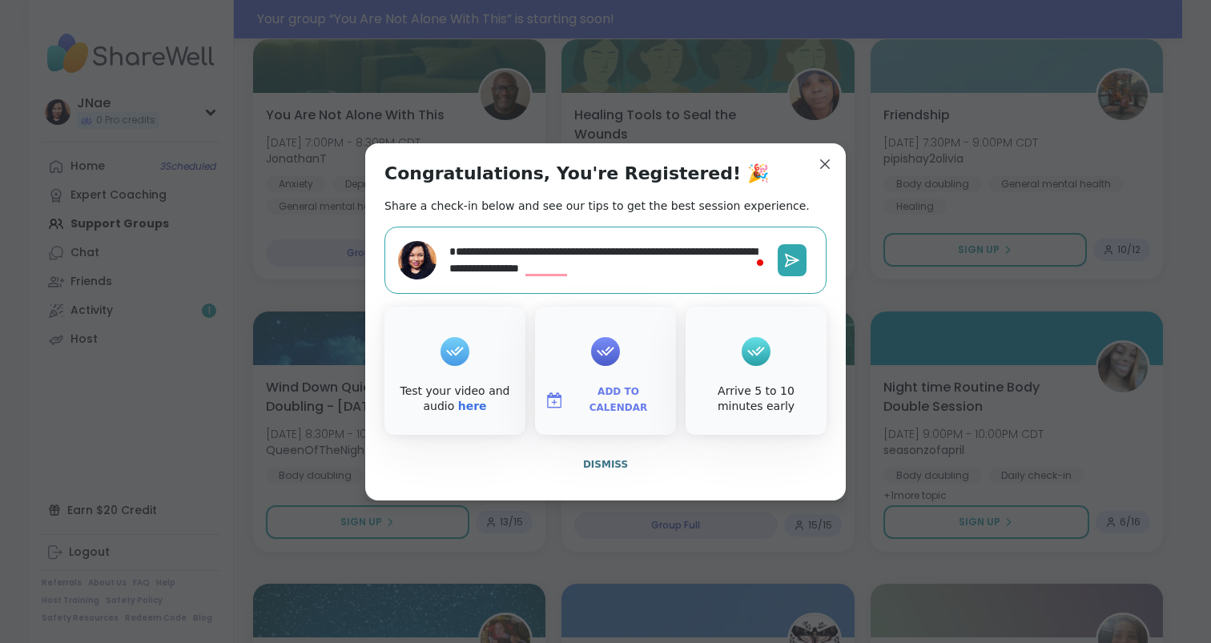
click at [574, 268] on textarea "**********" at bounding box center [607, 260] width 328 height 46
type textarea "*"
type textarea "**********"
type textarea "*"
type textarea "**********"
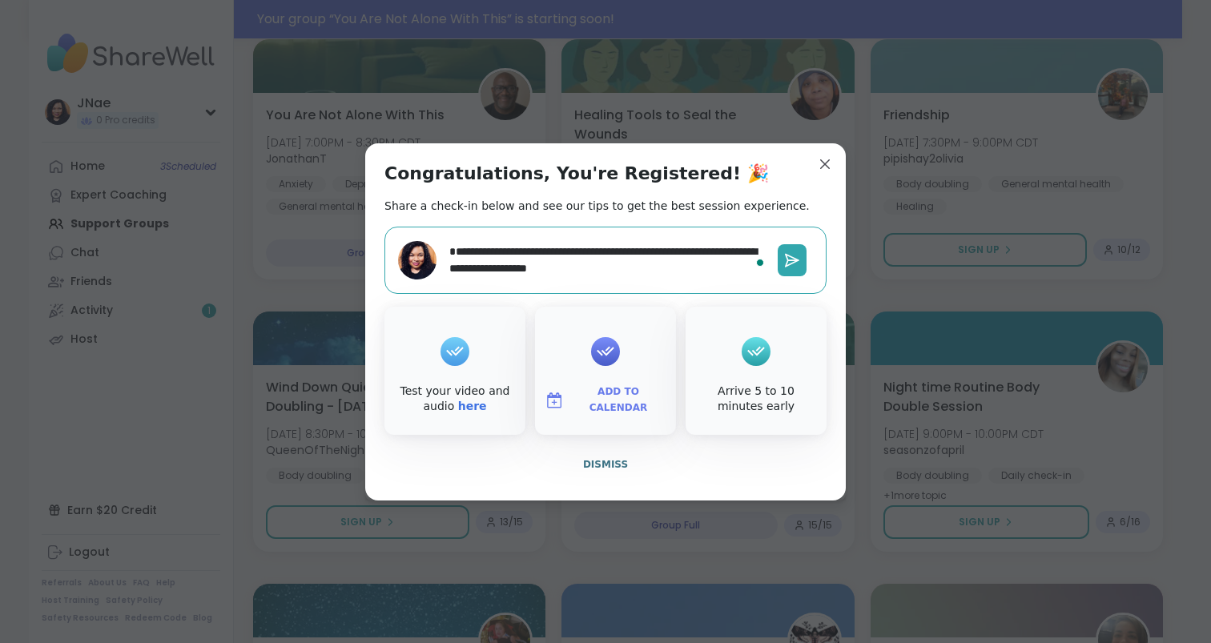
type textarea "*"
type textarea "**********"
type textarea "*"
type textarea "**********"
type textarea "*"
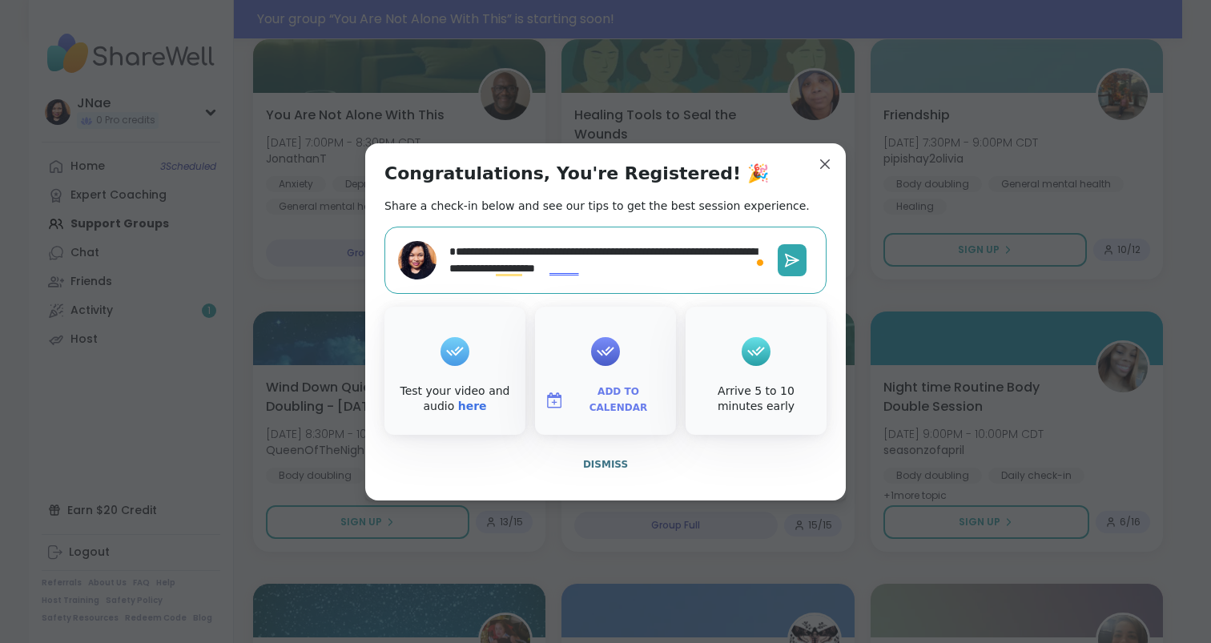
type textarea "**********"
type textarea "*"
type textarea "**********"
click at [527, 267] on textarea "**********" at bounding box center [607, 260] width 328 height 46
type textarea "*"
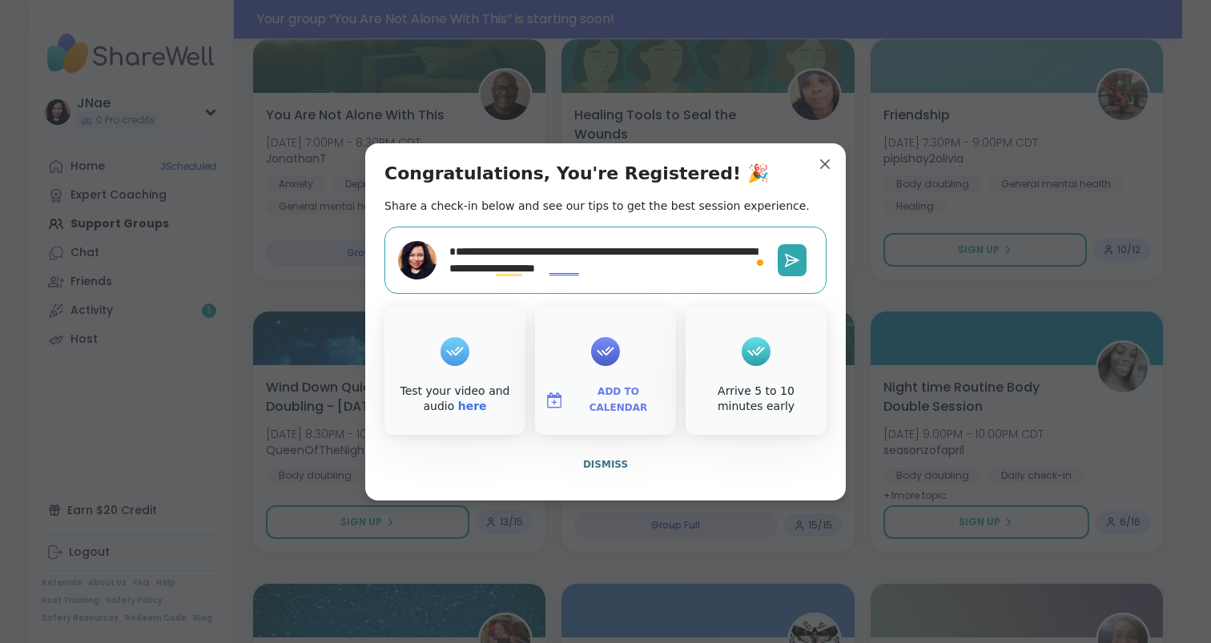
type textarea "**********"
type textarea "*"
type textarea "**********"
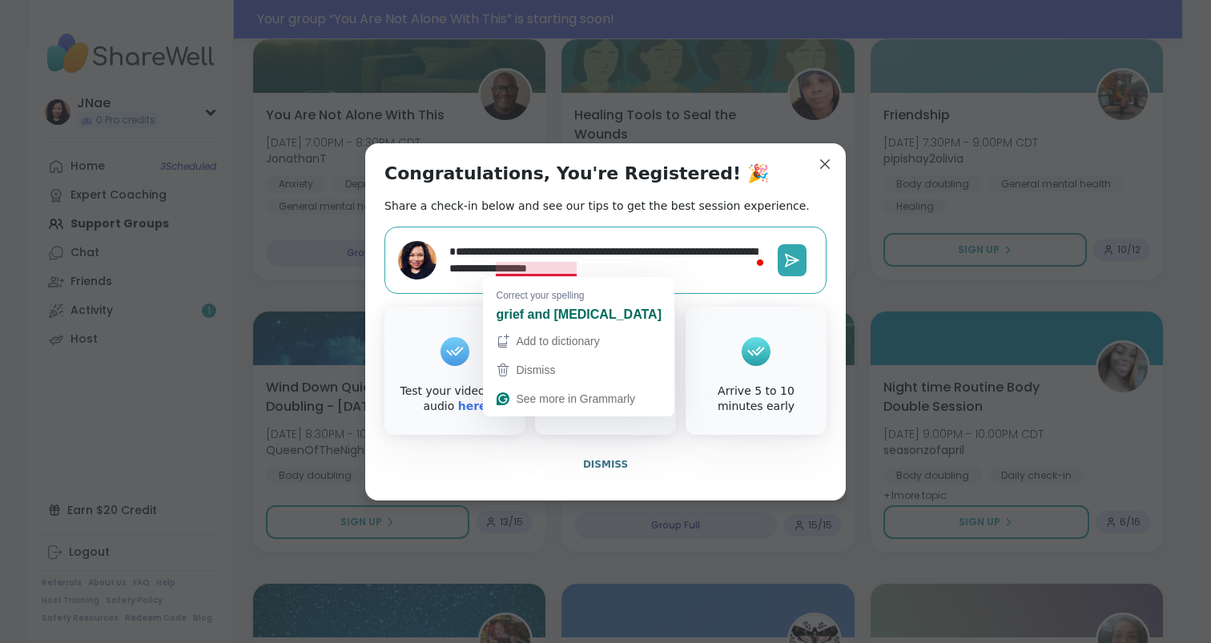
type textarea "*"
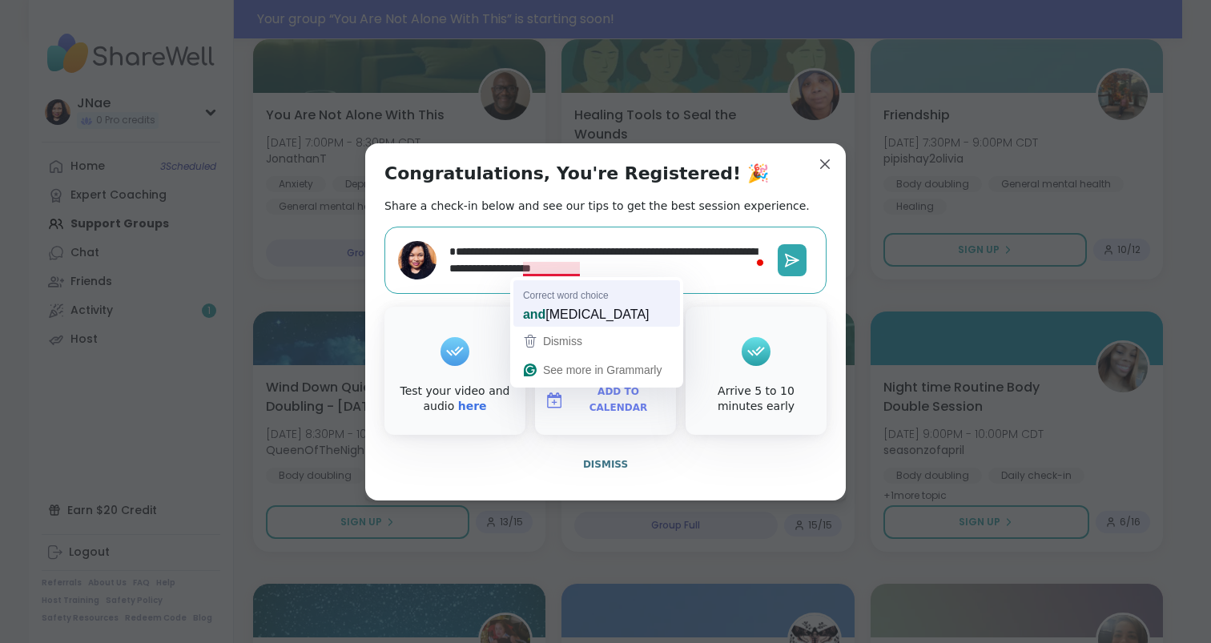
type textarea "**********"
type textarea "*"
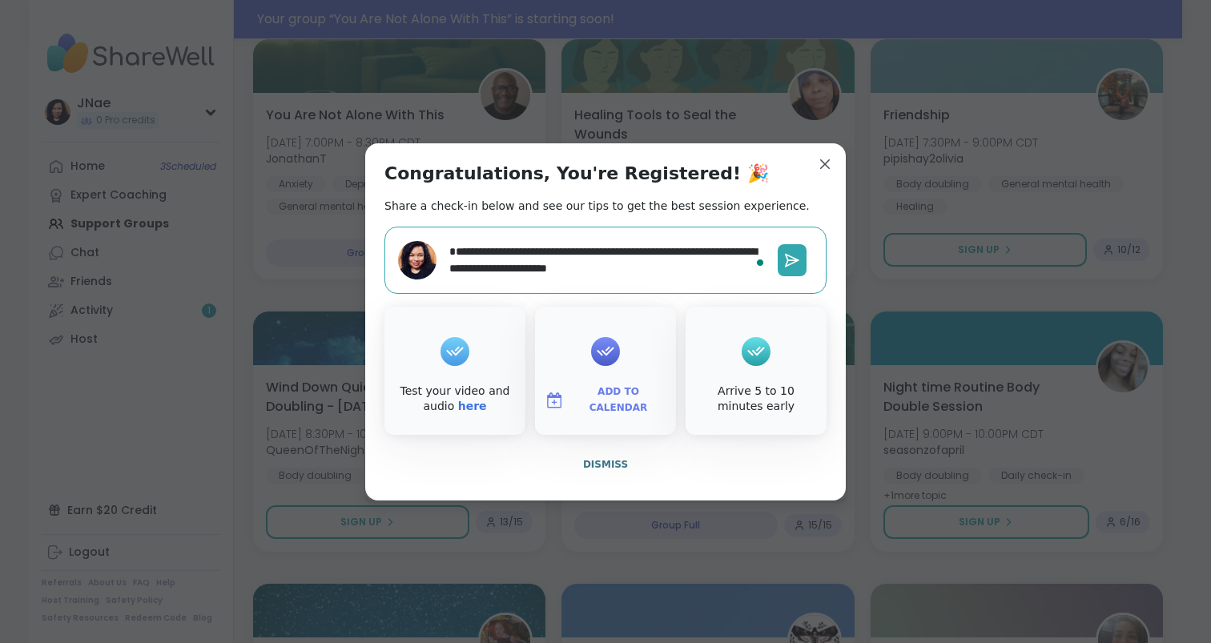
click at [494, 270] on textarea "**********" at bounding box center [607, 260] width 328 height 46
click at [628, 265] on textarea "**********" at bounding box center [607, 260] width 328 height 46
type textarea "**********"
click at [791, 260] on icon at bounding box center [793, 260] width 10 height 0
type textarea "*"
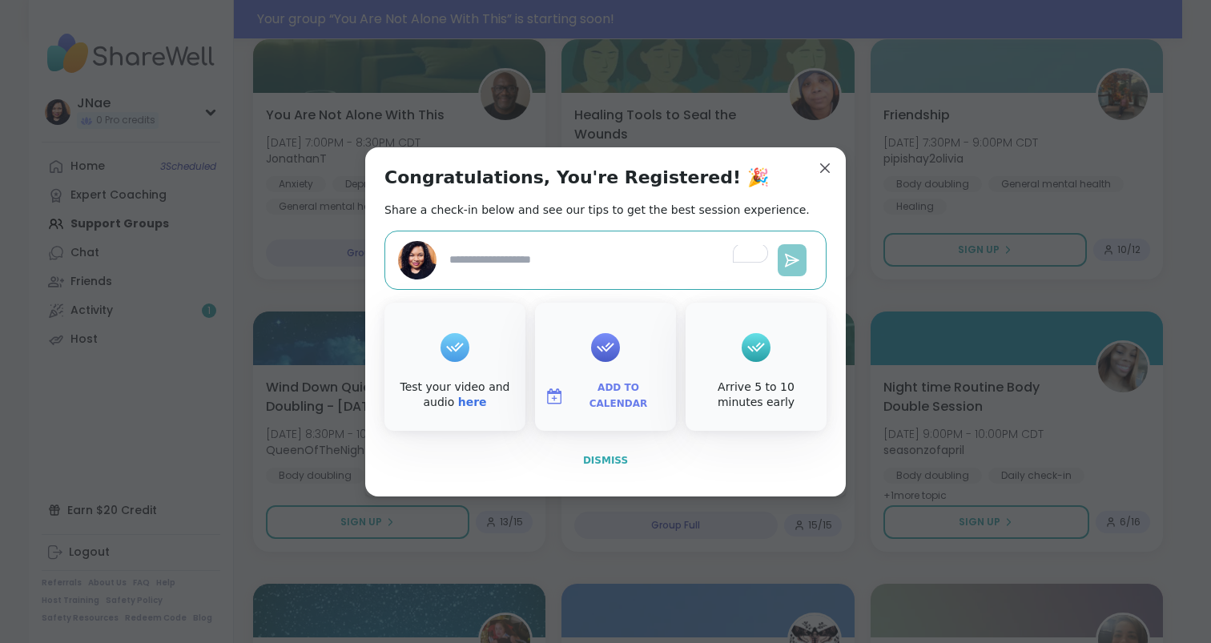
click at [601, 460] on span "Dismiss" at bounding box center [605, 460] width 45 height 11
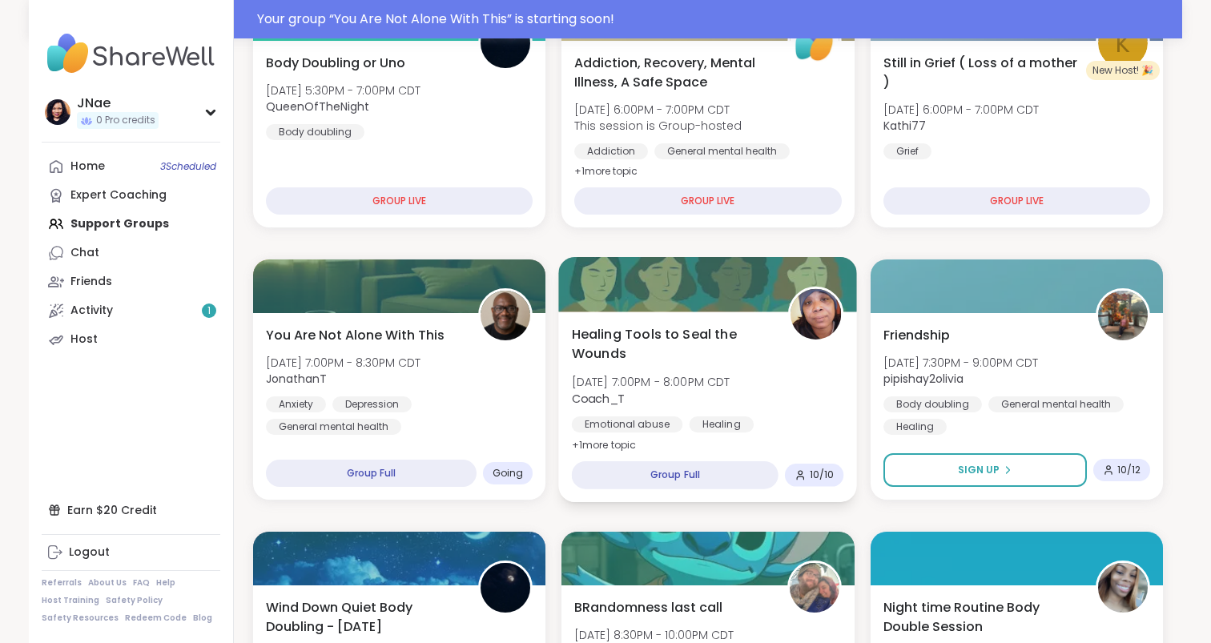
scroll to position [0, 0]
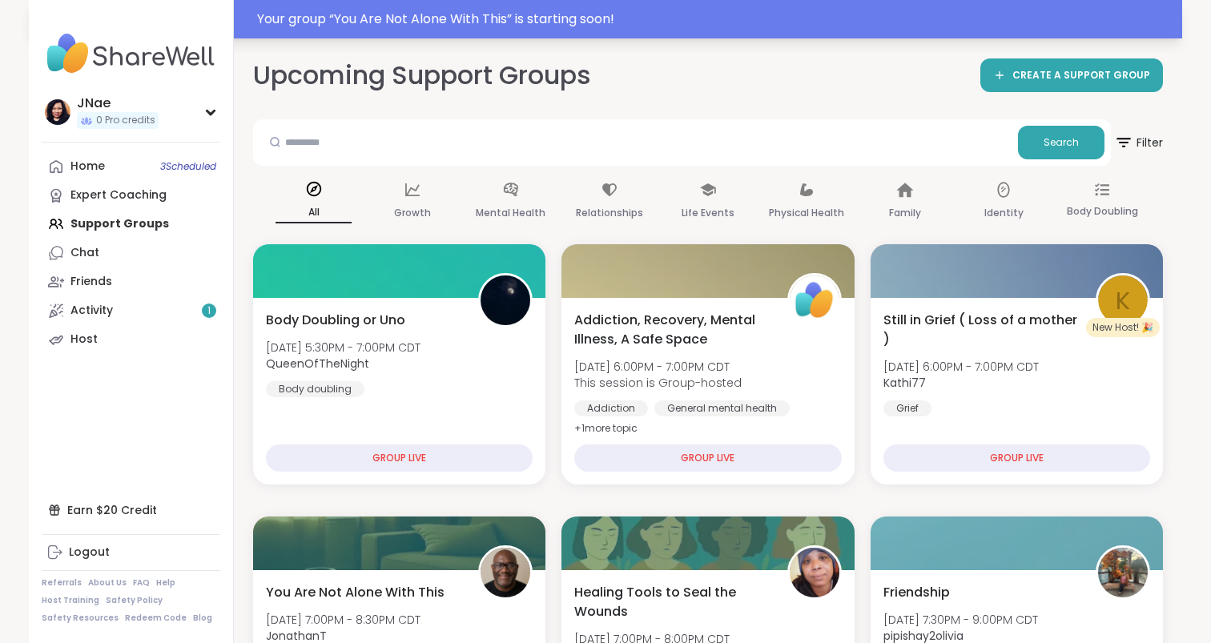
click at [522, 15] on div "Your group “ You Are Not Alone With This ” is starting soon!" at bounding box center [714, 19] width 915 height 19
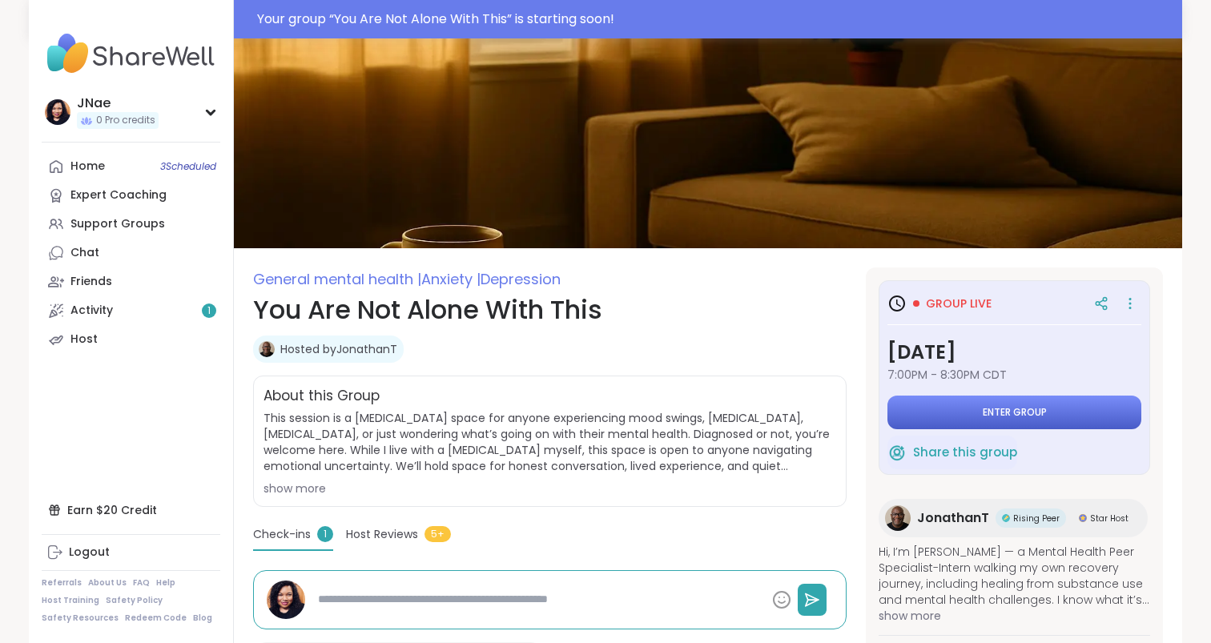
click at [1017, 422] on button "Enter group" at bounding box center [1014, 413] width 254 height 34
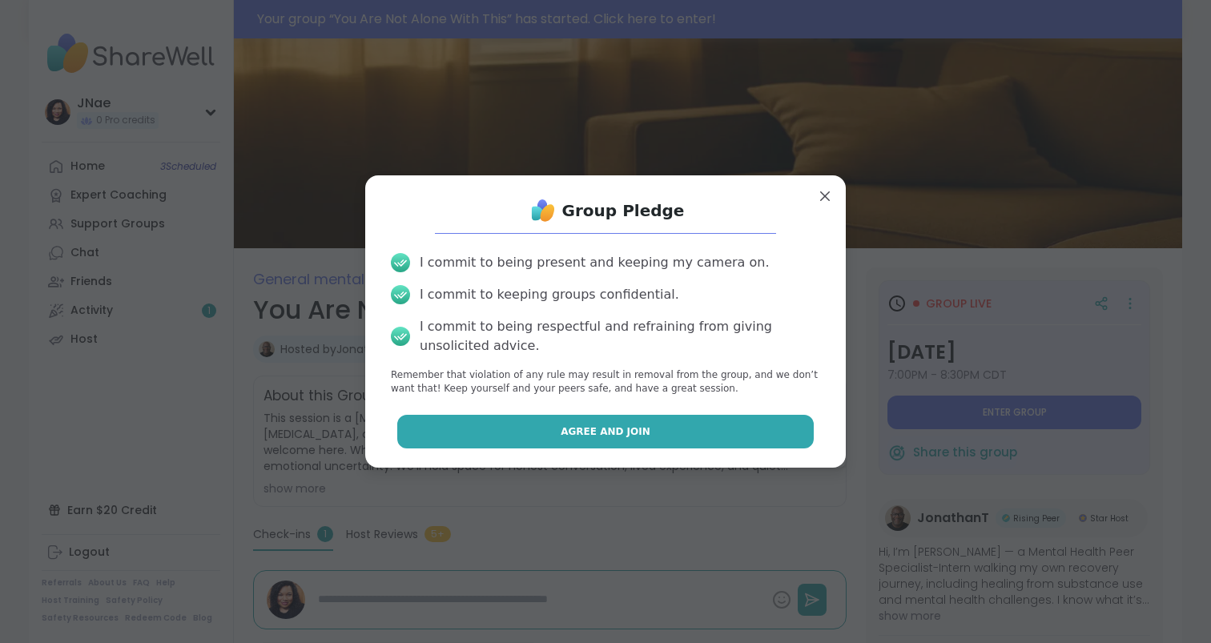
click at [672, 440] on button "Agree and Join" at bounding box center [605, 432] width 417 height 34
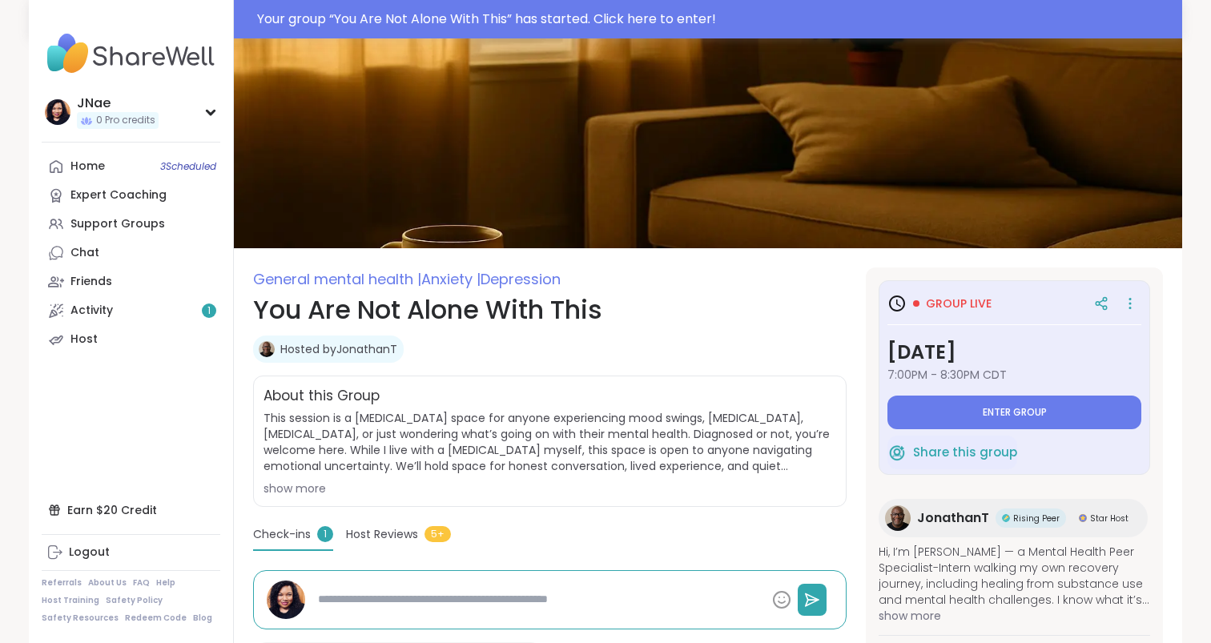
type textarea "*"
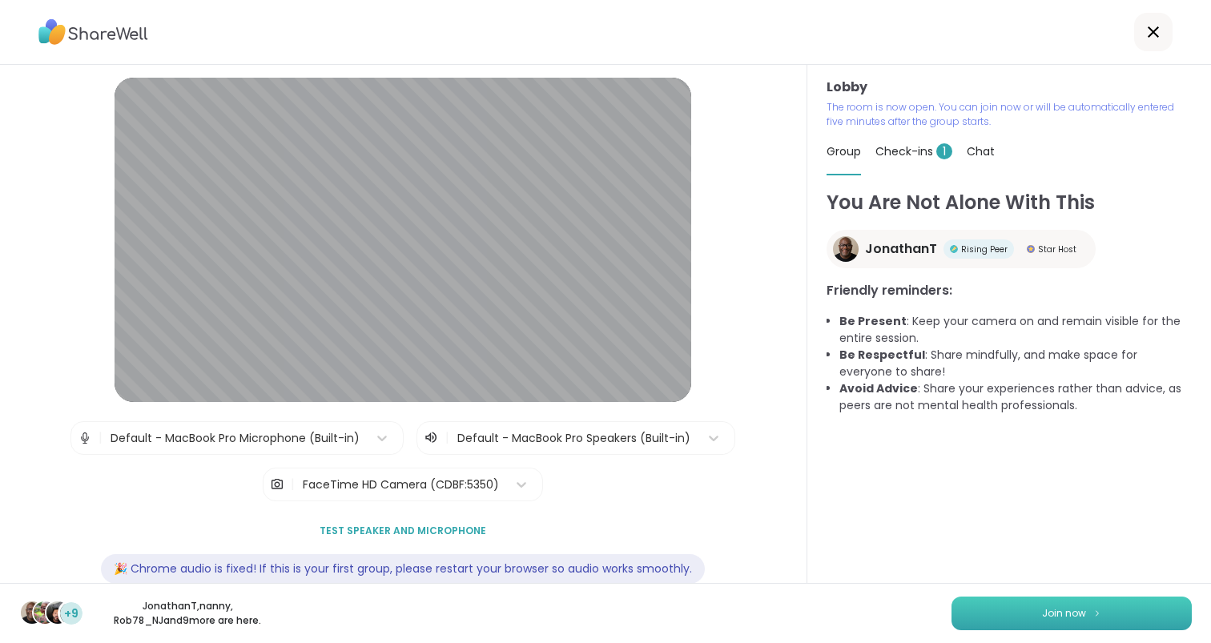
click at [1114, 609] on button "Join now" at bounding box center [1071, 614] width 240 height 34
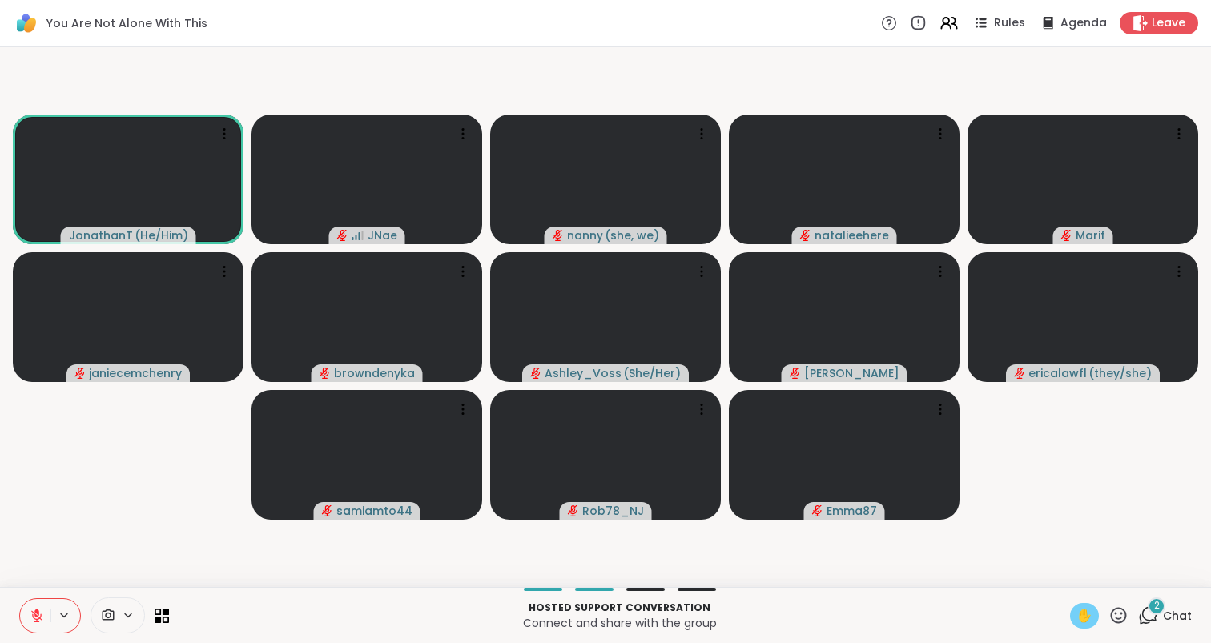
click at [1096, 615] on div "✋" at bounding box center [1084, 616] width 29 height 26
click at [1158, 619] on icon at bounding box center [1148, 615] width 20 height 20
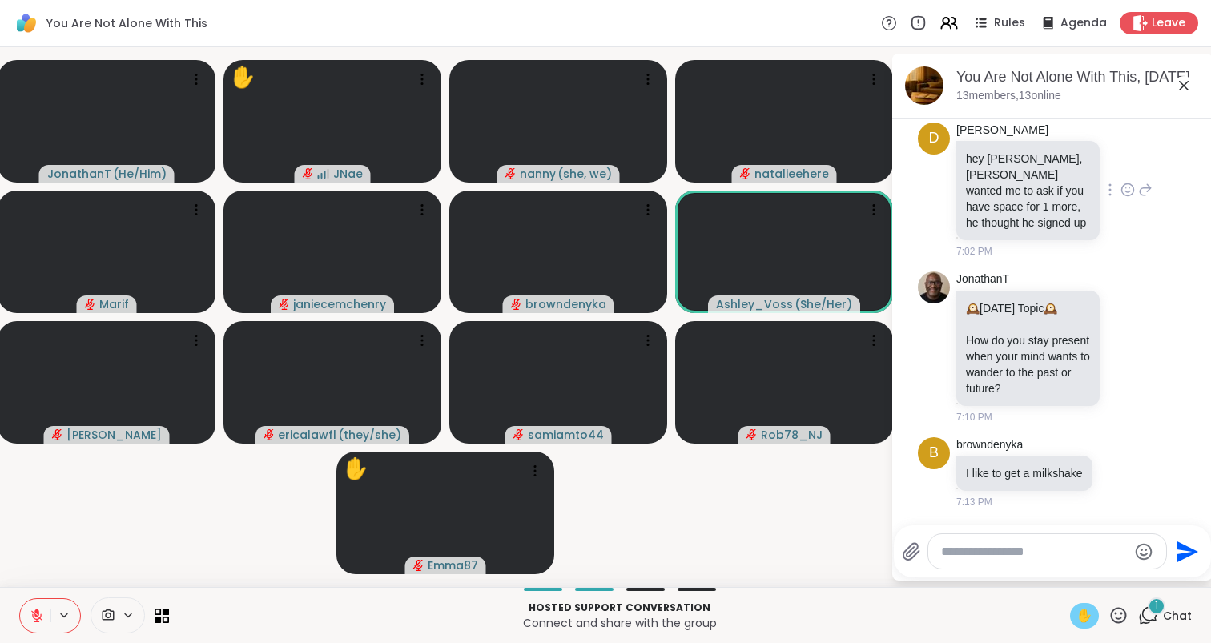
scroll to position [3844, 0]
click at [1119, 481] on div at bounding box center [1120, 473] width 14 height 19
click at [1128, 451] on div "Select Reaction: Heart" at bounding box center [1120, 447] width 14 height 14
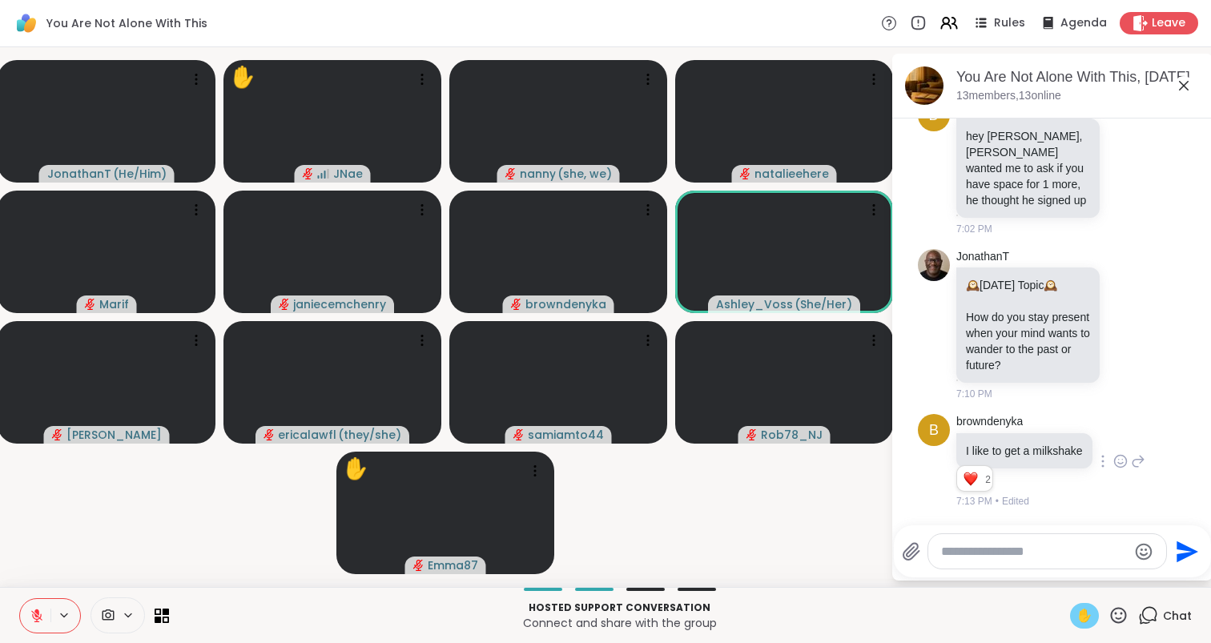
click at [1121, 618] on icon at bounding box center [1119, 615] width 16 height 16
click at [1080, 572] on span "❤️" at bounding box center [1072, 573] width 16 height 19
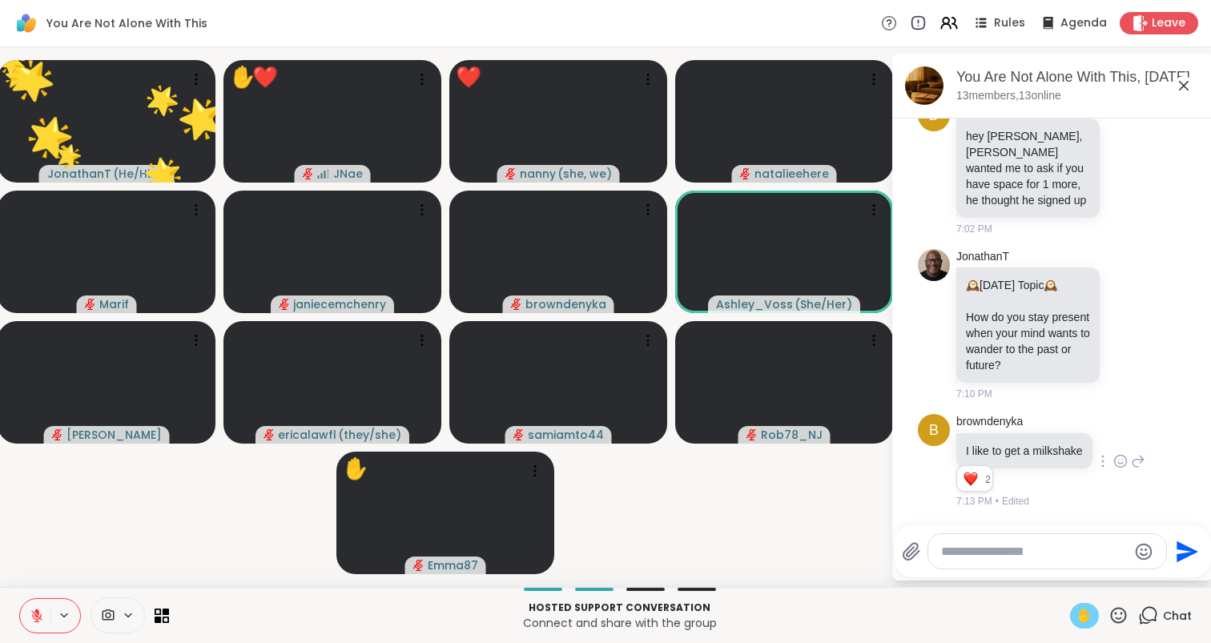
click at [1119, 615] on icon at bounding box center [1118, 615] width 20 height 20
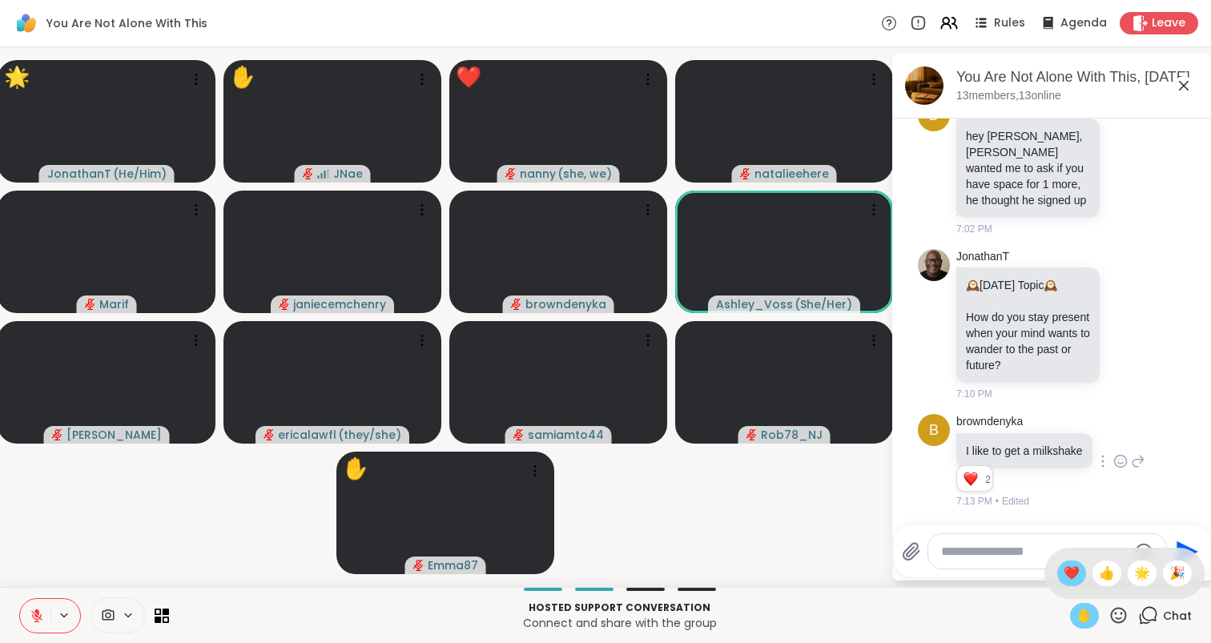
click at [1080, 578] on span "❤️" at bounding box center [1072, 573] width 16 height 19
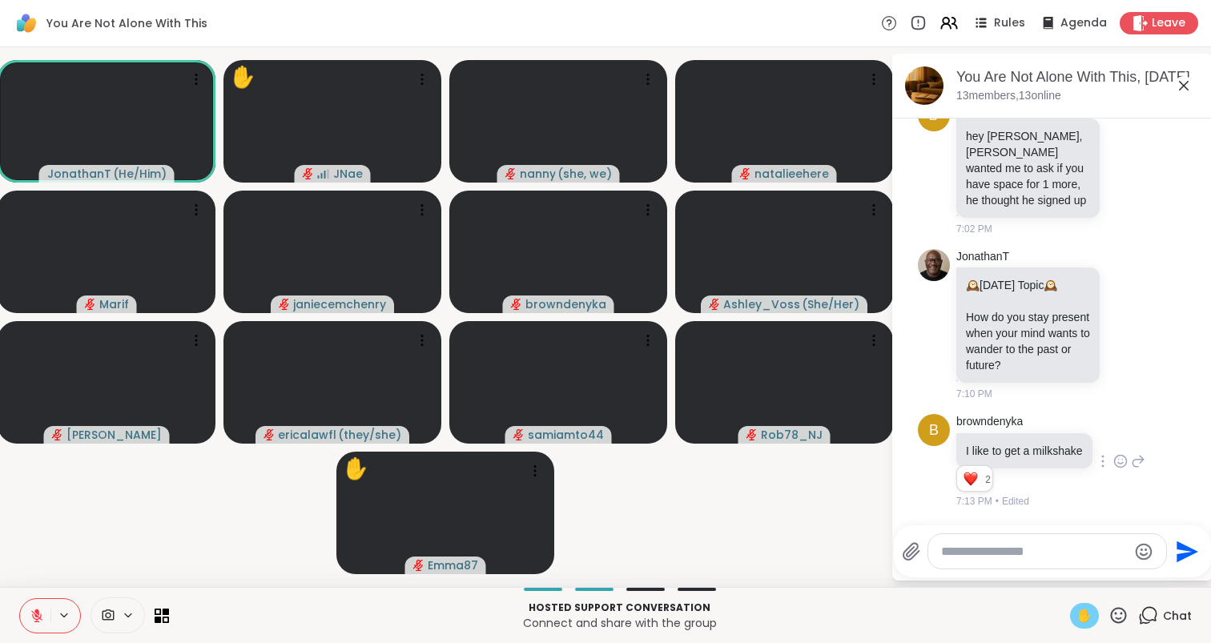
click at [1087, 611] on span "✋" at bounding box center [1084, 615] width 16 height 19
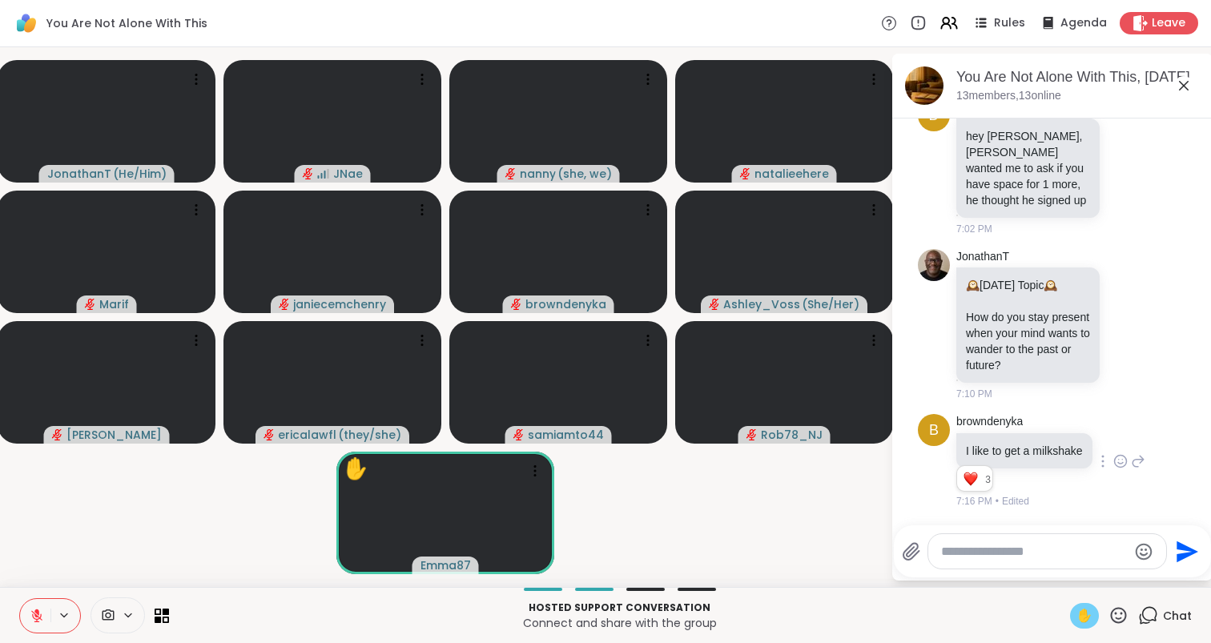
click at [1089, 609] on span "✋" at bounding box center [1084, 615] width 16 height 19
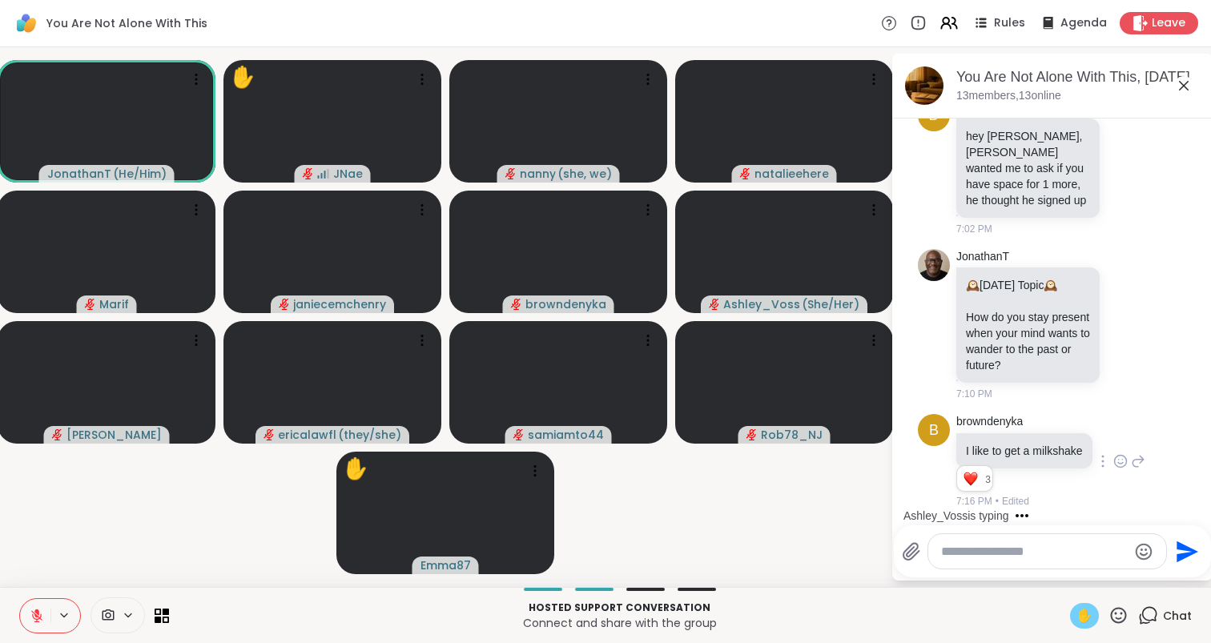
click at [1126, 605] on icon at bounding box center [1118, 615] width 20 height 20
click at [1080, 570] on span "❤️" at bounding box center [1072, 573] width 16 height 19
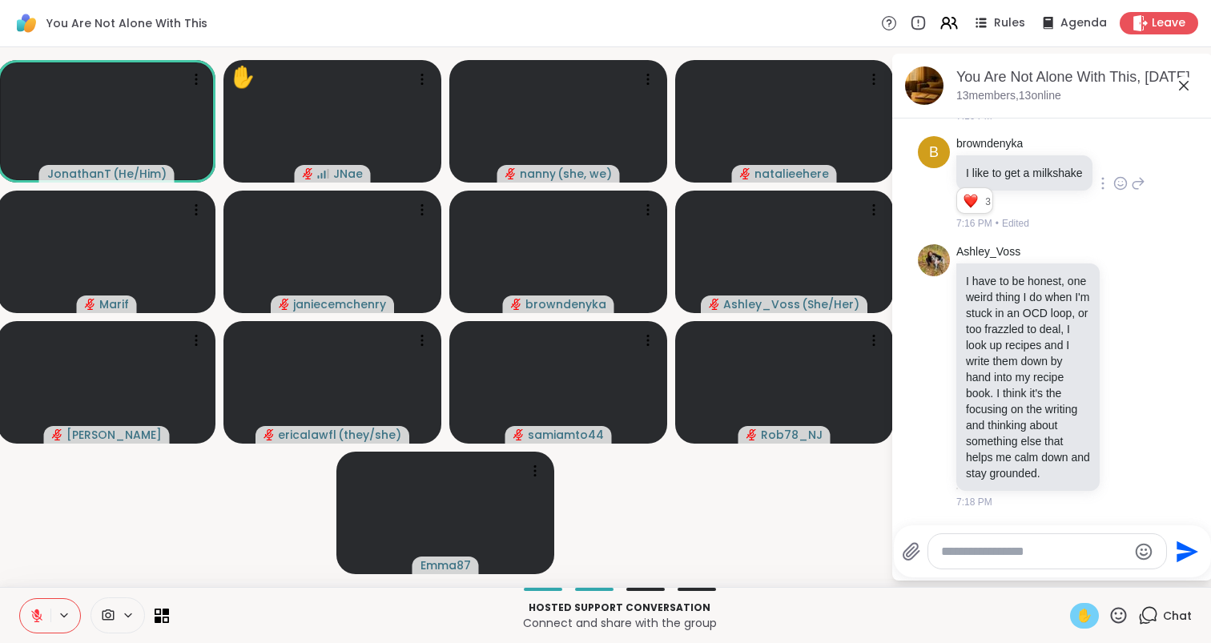
click at [42, 601] on button at bounding box center [35, 616] width 30 height 34
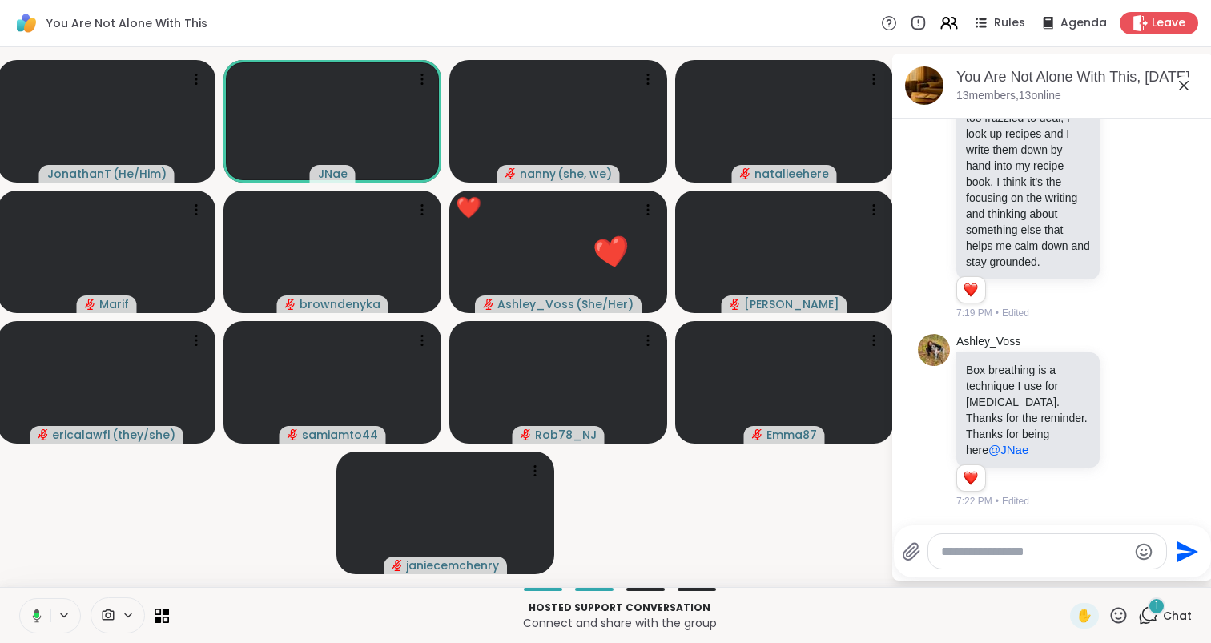
scroll to position [4442, 0]
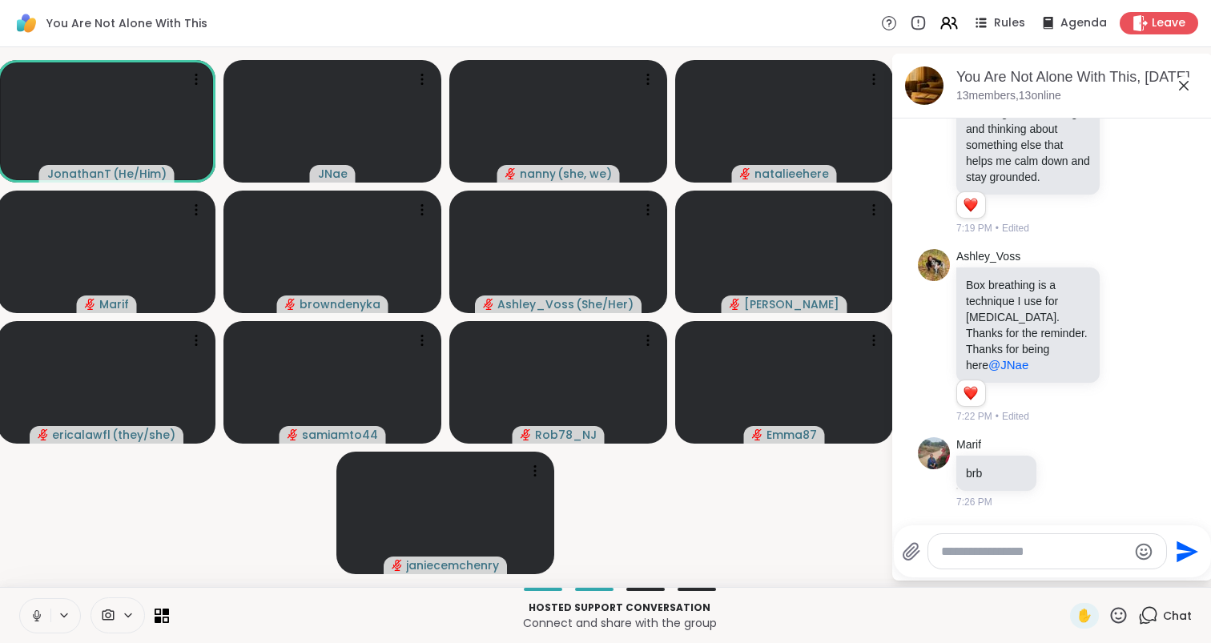
click at [33, 613] on icon at bounding box center [37, 615] width 8 height 5
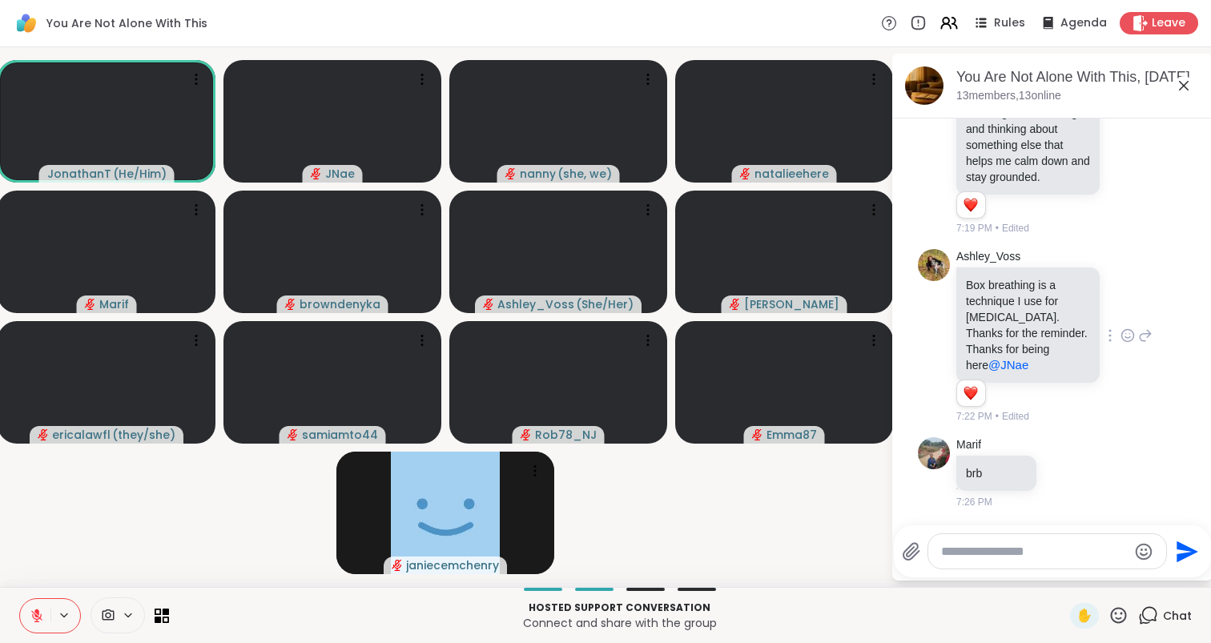
click at [1120, 331] on div at bounding box center [1128, 335] width 50 height 19
click at [1129, 332] on icon at bounding box center [1127, 336] width 14 height 16
click at [1005, 311] on div "Select Reaction: Heart" at bounding box center [1000, 310] width 14 height 14
click at [1143, 334] on icon at bounding box center [1145, 335] width 14 height 19
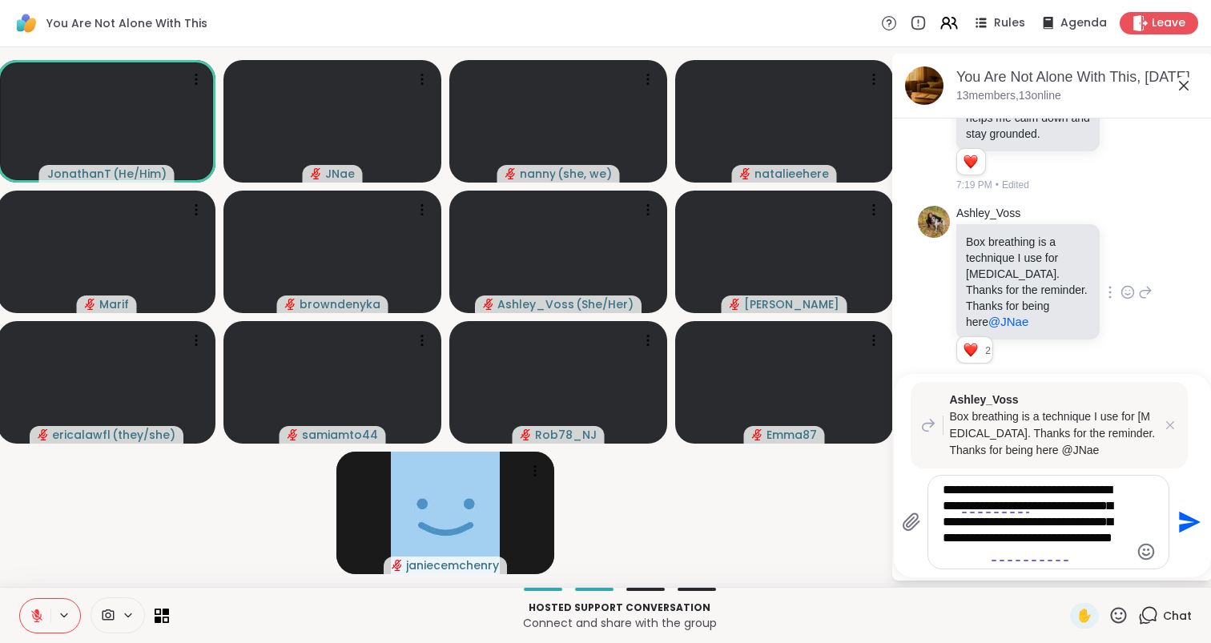
scroll to position [4491, 0]
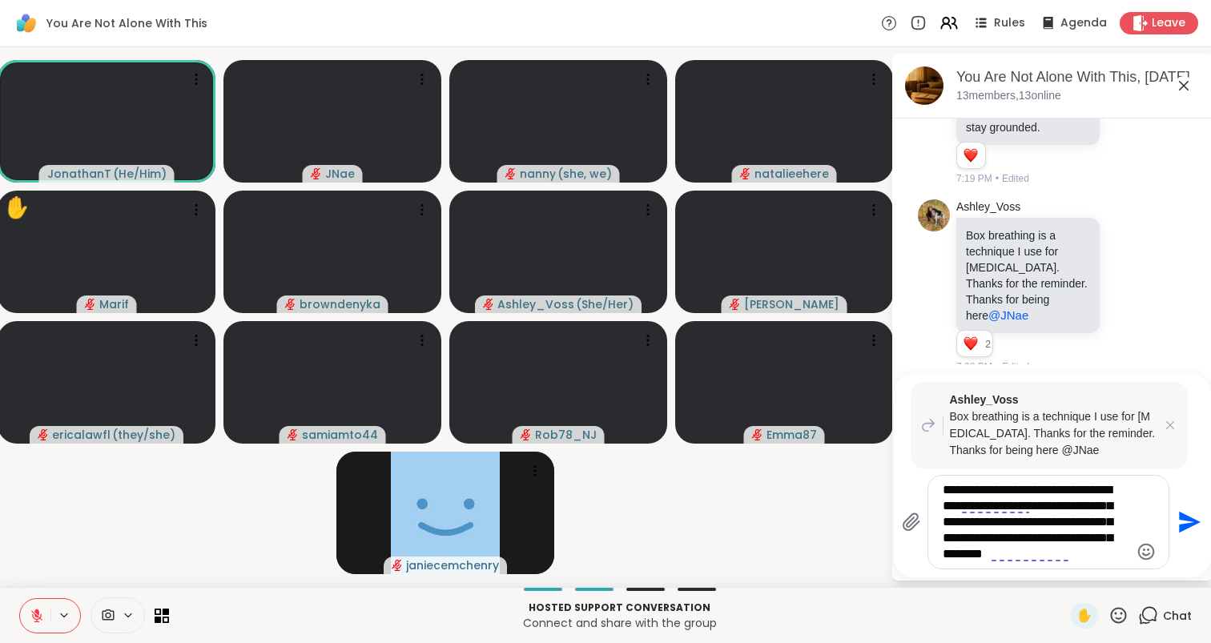
click at [1055, 506] on textarea "**********" at bounding box center [1036, 522] width 187 height 80
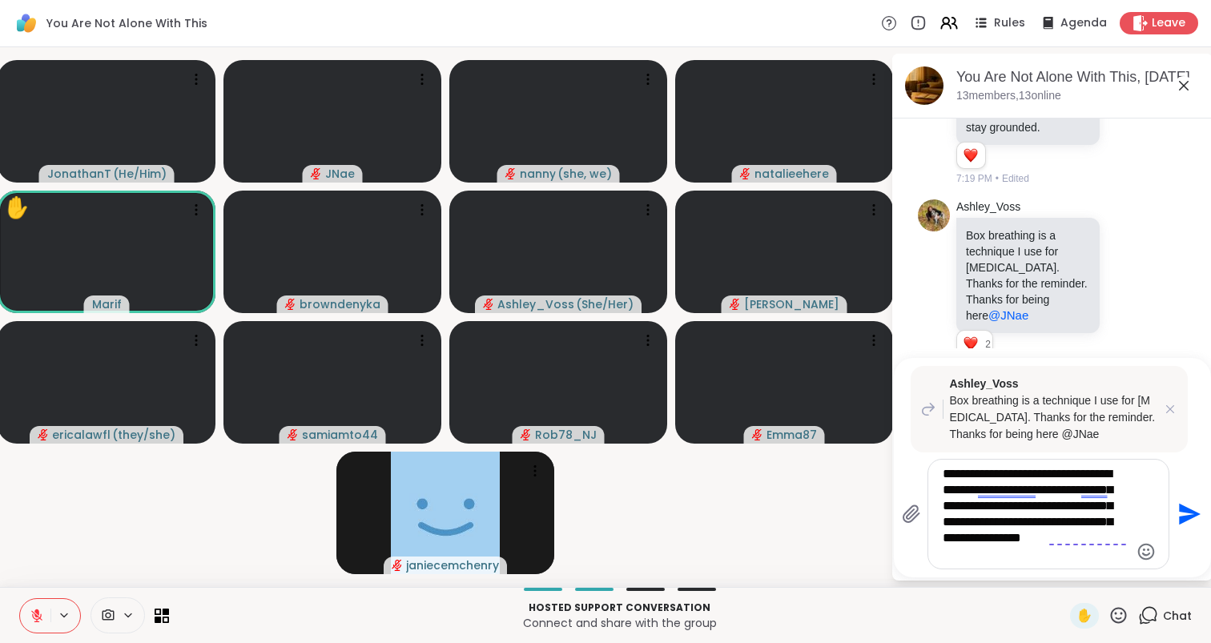
click at [1028, 492] on textarea "**********" at bounding box center [1036, 514] width 187 height 96
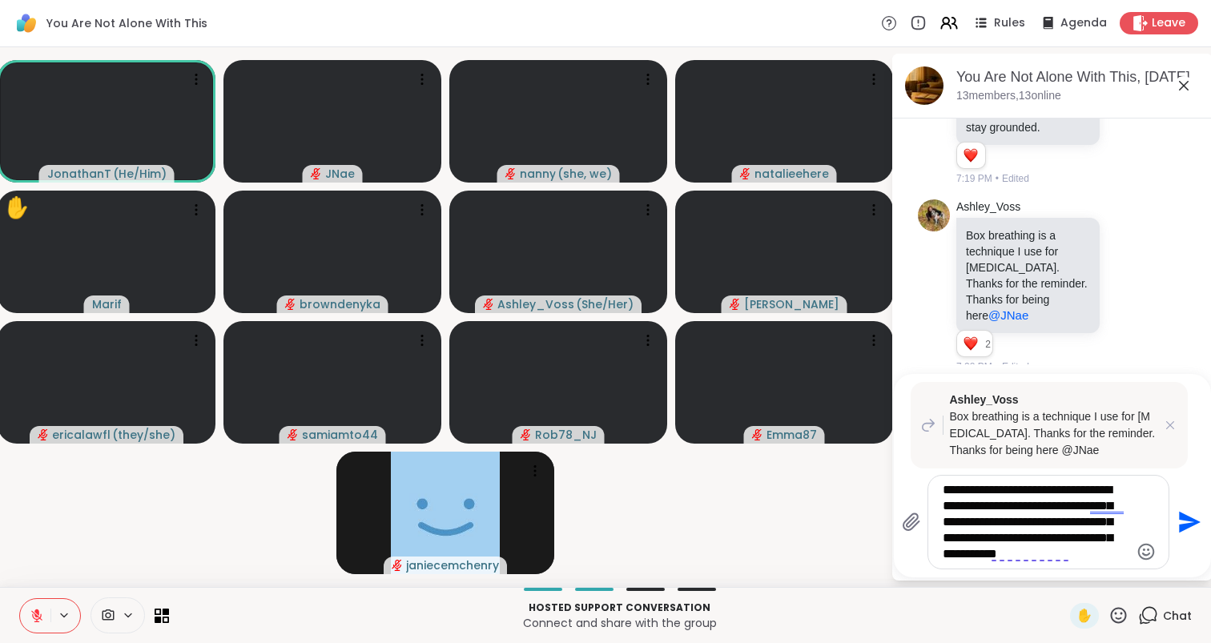
click at [1091, 513] on textarea "**********" at bounding box center [1036, 522] width 187 height 80
click at [1045, 551] on textarea "**********" at bounding box center [1036, 522] width 187 height 80
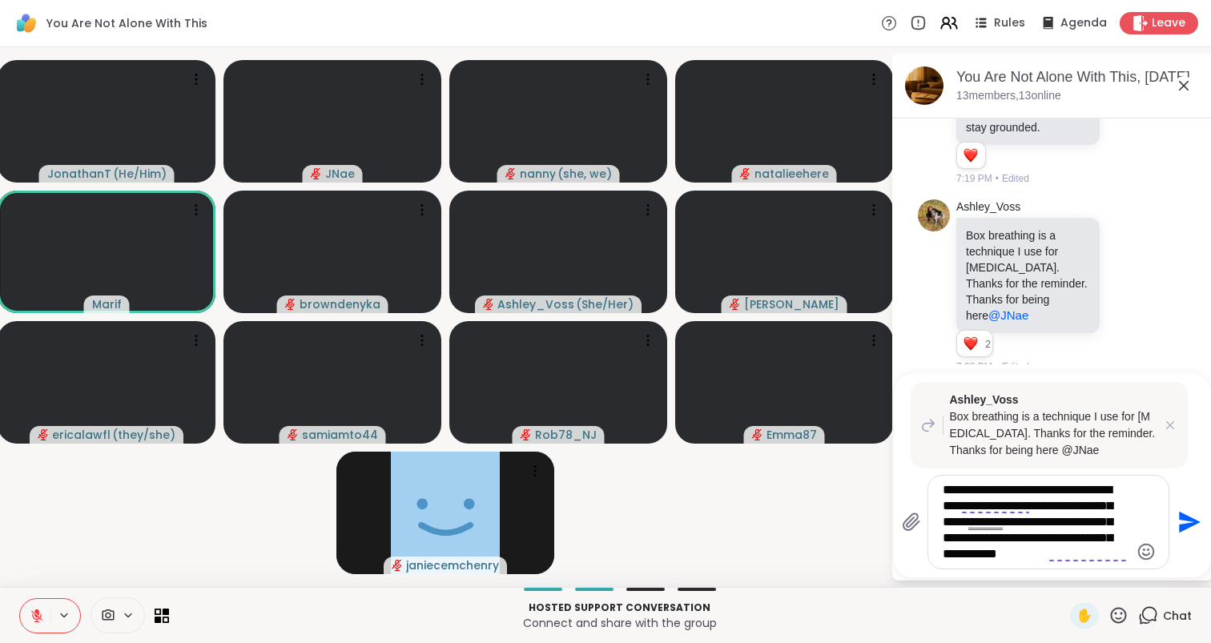
drag, startPoint x: 979, startPoint y: 553, endPoint x: 1037, endPoint y: 556, distance: 57.7
click at [1038, 557] on textarea "**********" at bounding box center [1036, 522] width 187 height 80
type textarea "**********"
click at [1182, 521] on icon "Send" at bounding box center [1190, 523] width 22 height 22
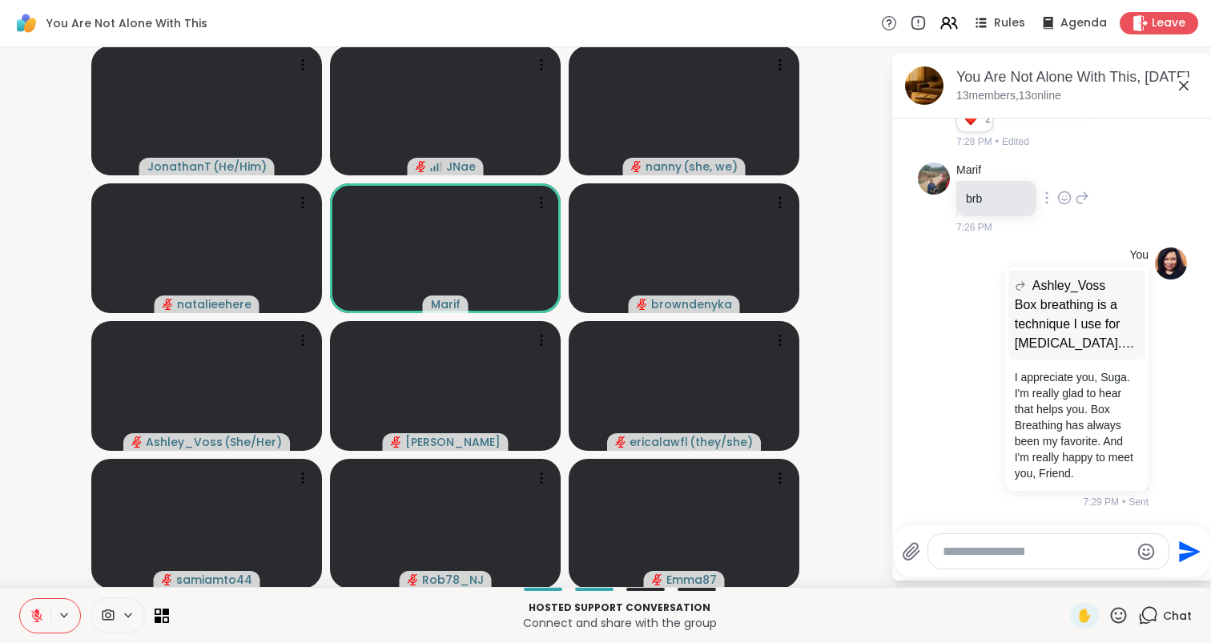
scroll to position [4908, 0]
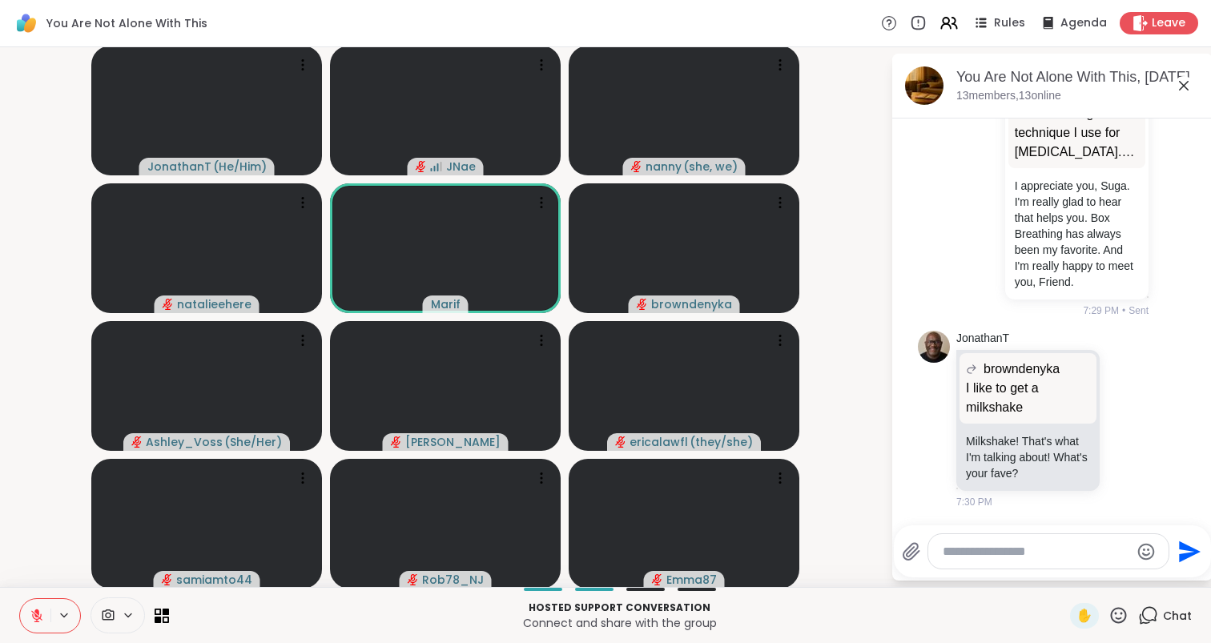
click at [1123, 629] on div "Hosted support conversation Connect and share with the group ✋ Chat" at bounding box center [605, 615] width 1211 height 56
click at [1123, 617] on icon at bounding box center [1118, 615] width 20 height 20
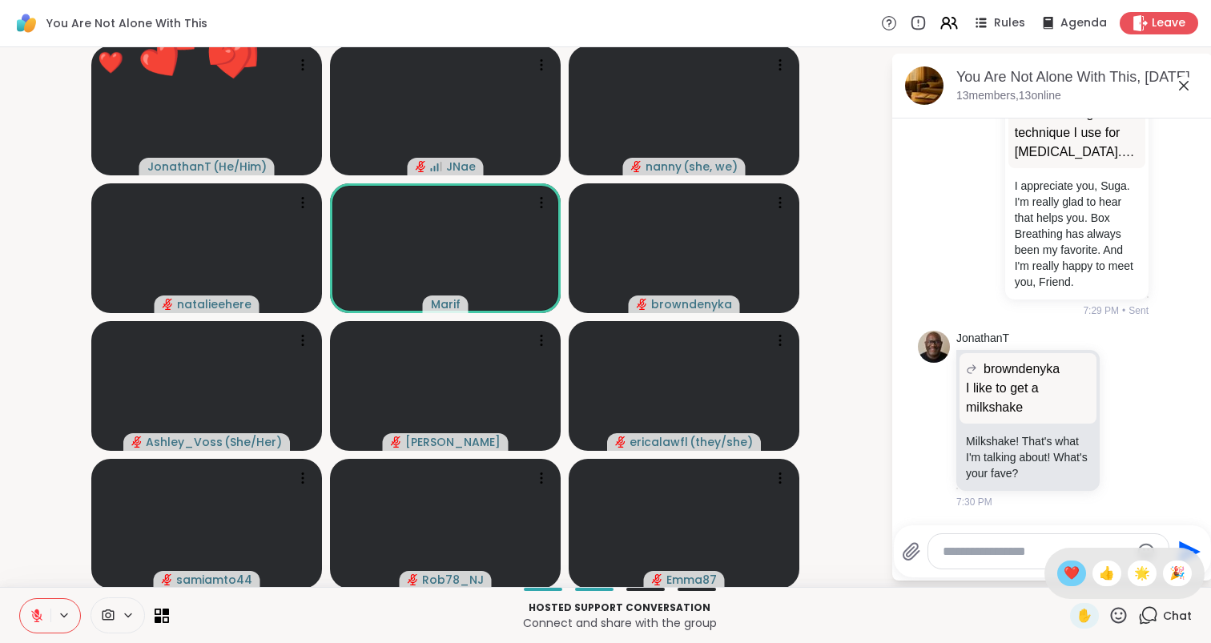
click at [1080, 576] on span "❤️" at bounding box center [1072, 573] width 16 height 19
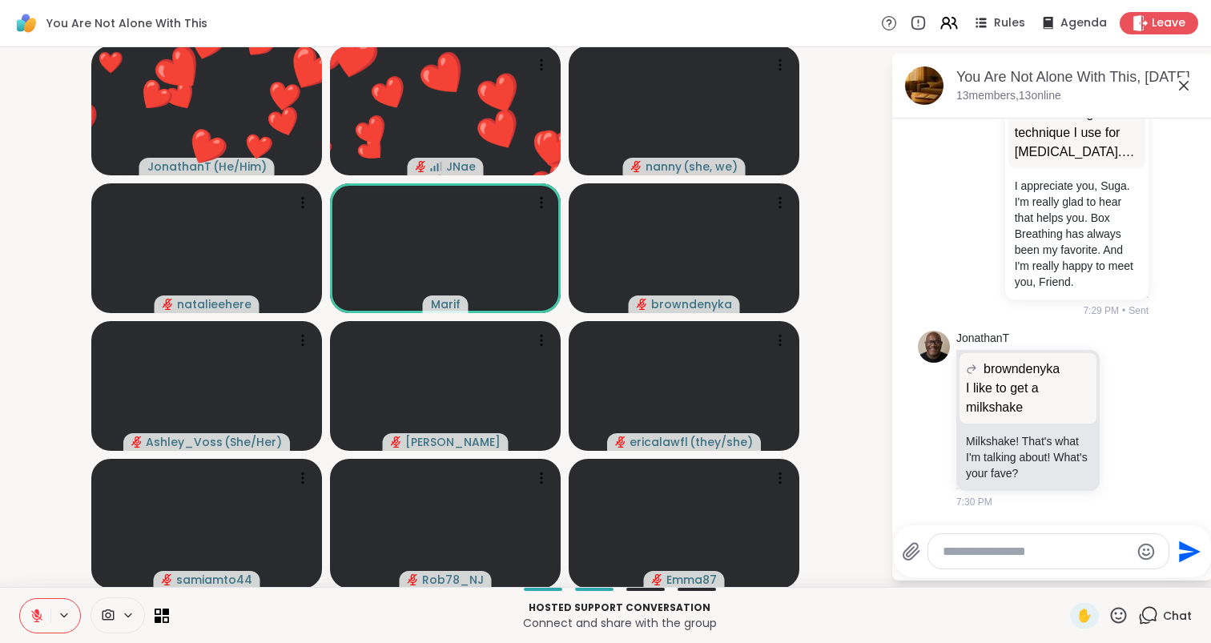
click at [1114, 605] on icon at bounding box center [1118, 615] width 20 height 20
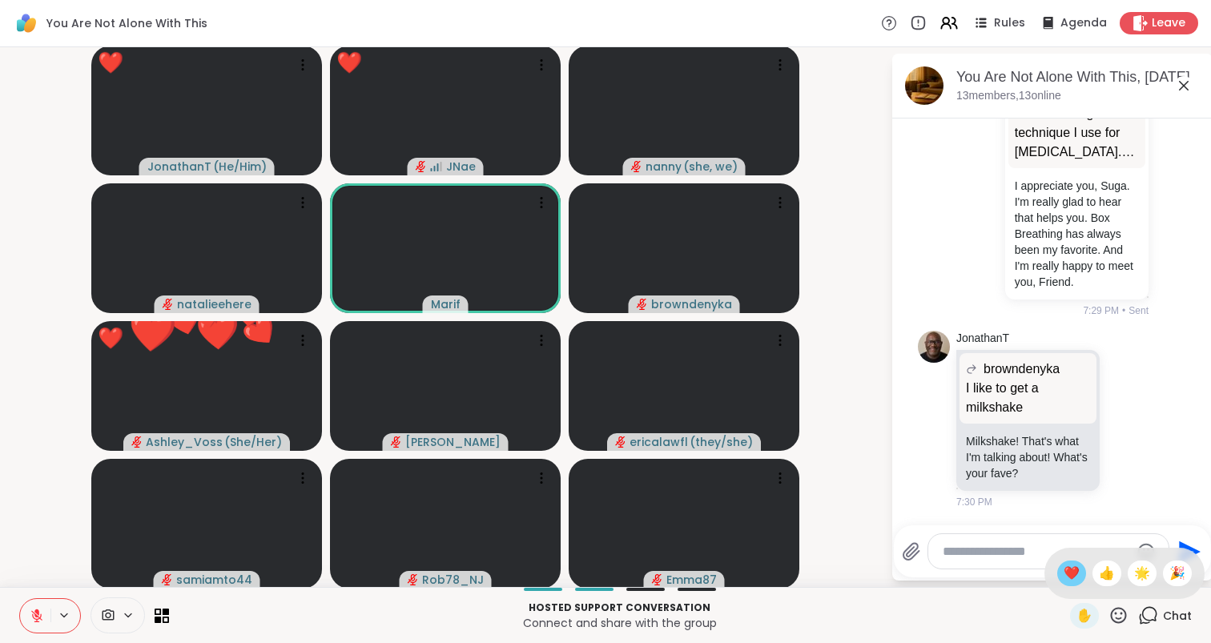
click at [1080, 578] on span "❤️" at bounding box center [1072, 573] width 16 height 19
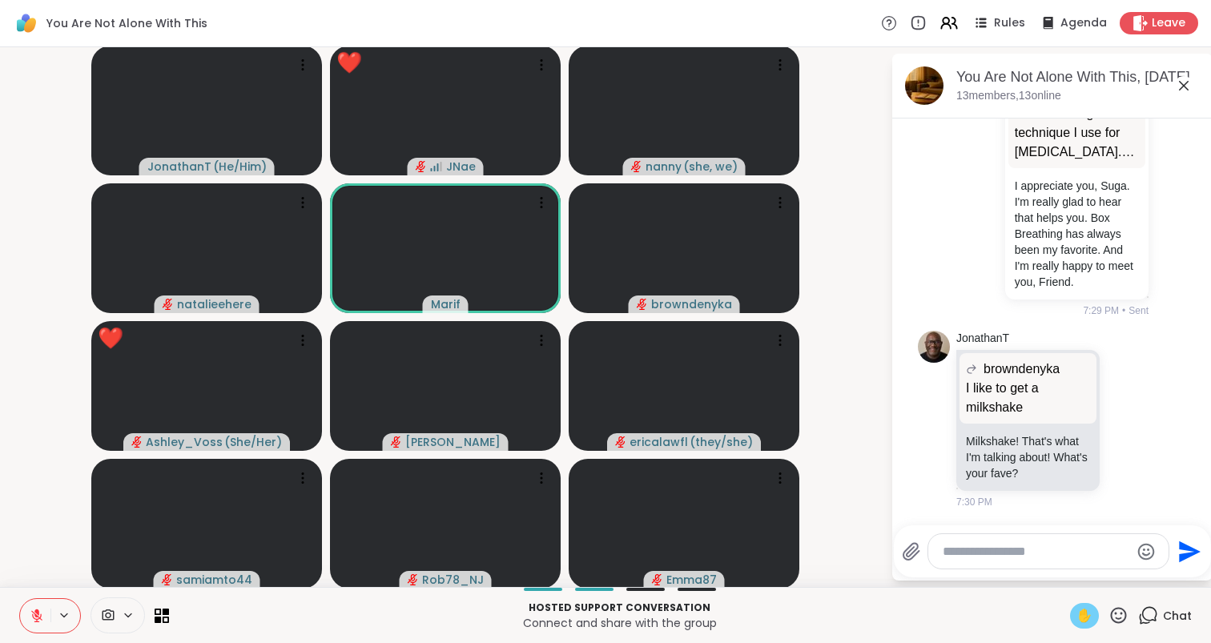
click at [1086, 613] on span "✋" at bounding box center [1084, 615] width 16 height 19
click at [1087, 615] on span "✋" at bounding box center [1084, 615] width 16 height 19
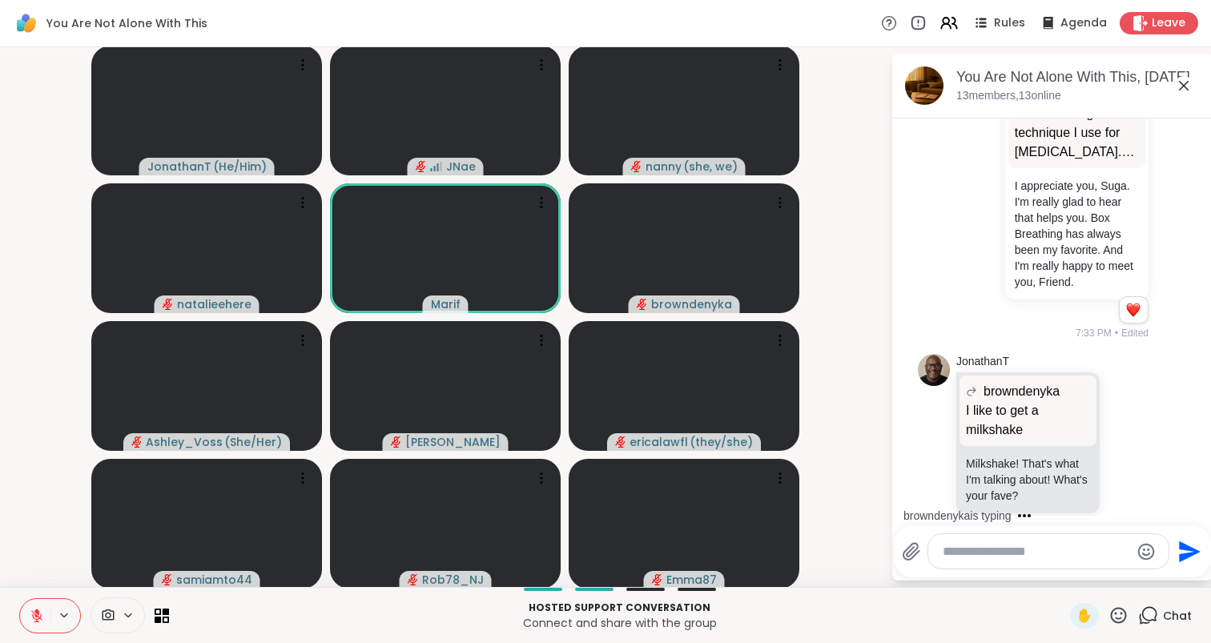
scroll to position [5125, 0]
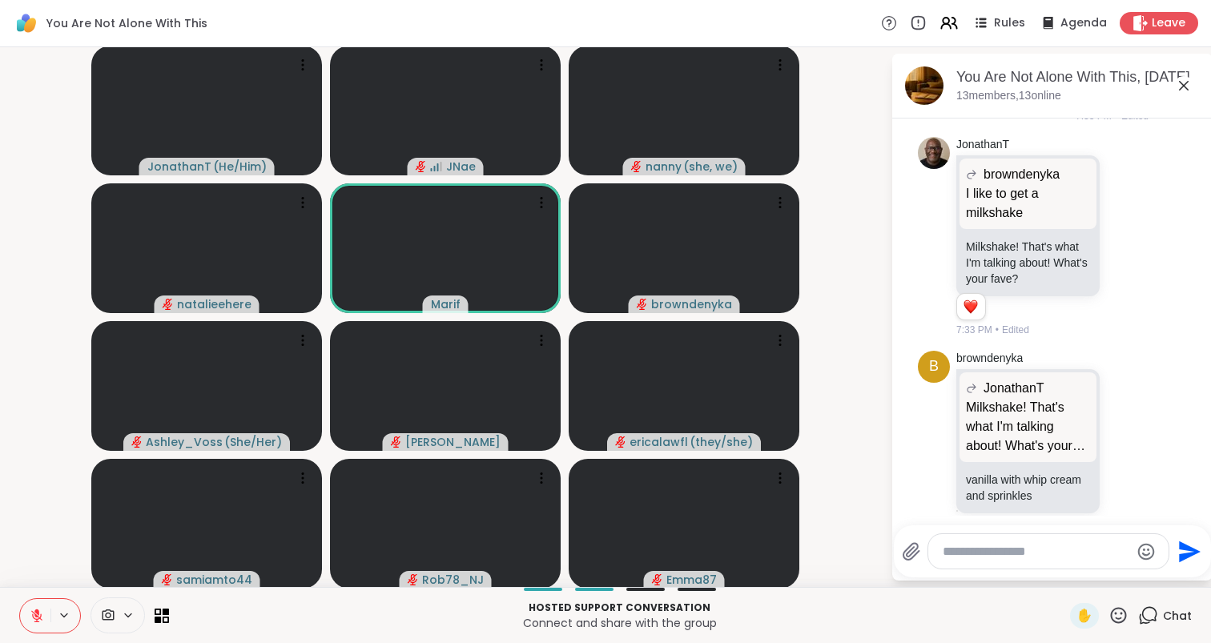
click at [1060, 565] on div at bounding box center [1048, 551] width 240 height 34
click at [1060, 557] on textarea "Type your message" at bounding box center [1036, 552] width 187 height 16
click at [1002, 505] on span "if" at bounding box center [1005, 509] width 6 height 16
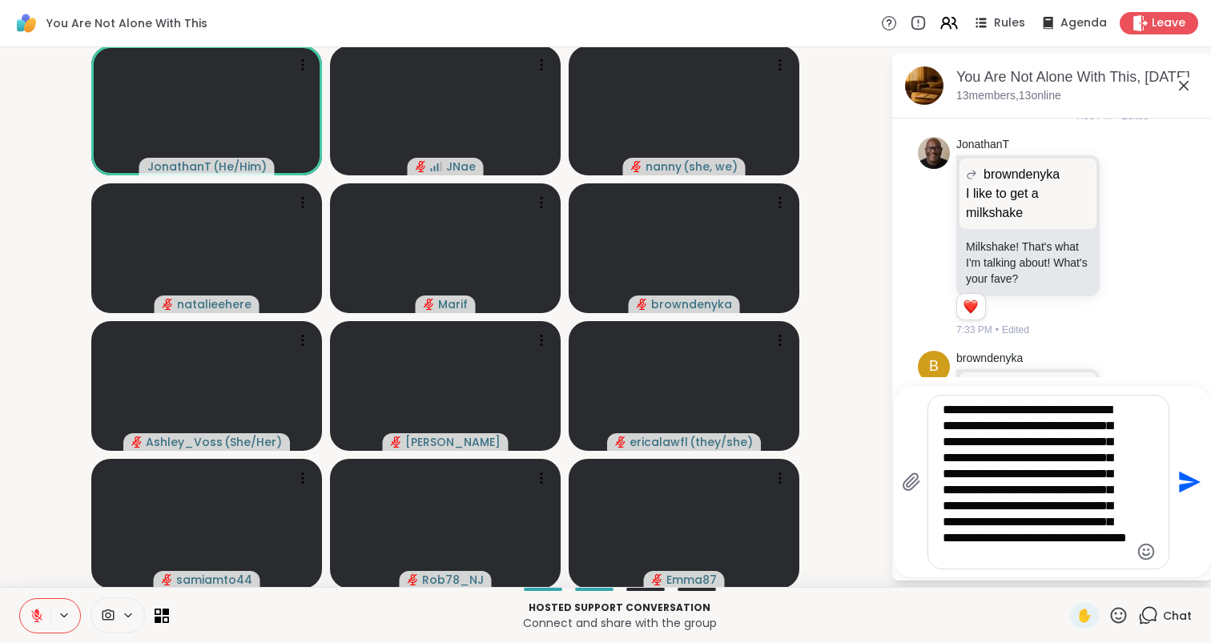
scroll to position [31, 0]
type textarea "**********"
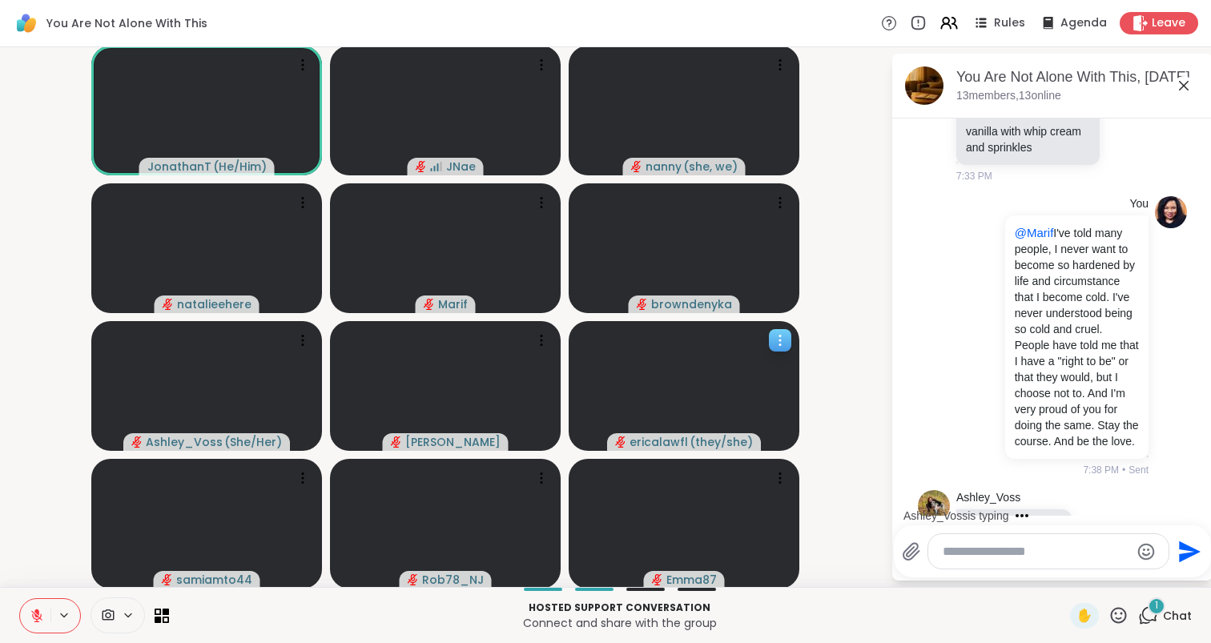
scroll to position [5559, 0]
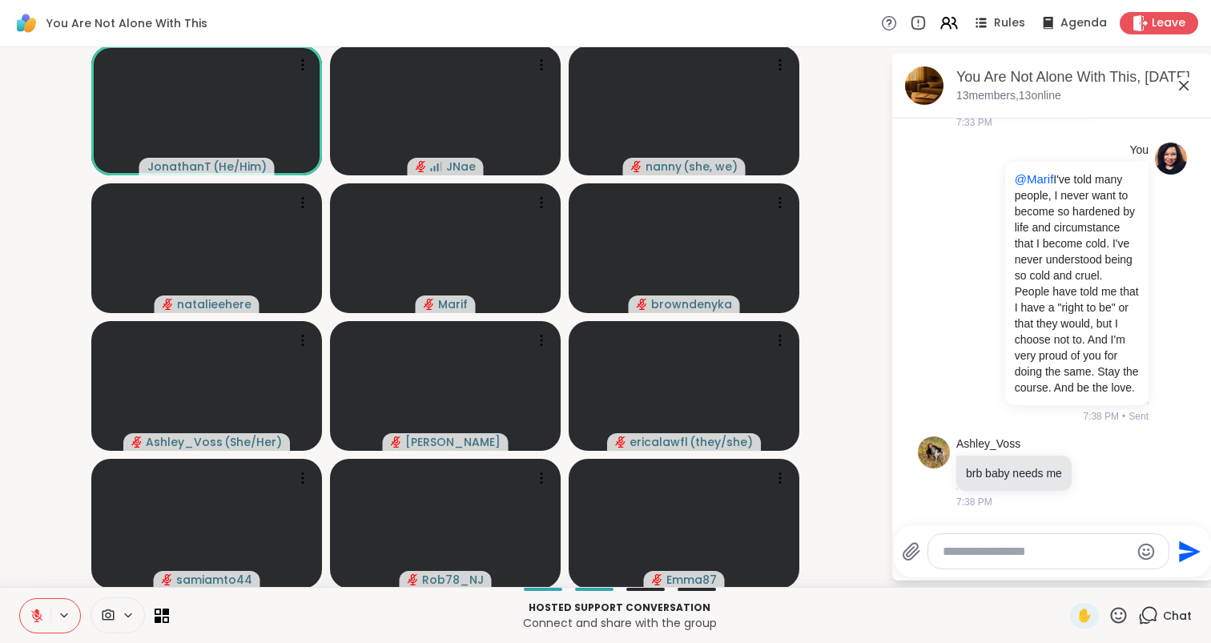
click at [831, 34] on div "You Are Not Alone With This Rules Agenda Leave" at bounding box center [605, 23] width 1211 height 47
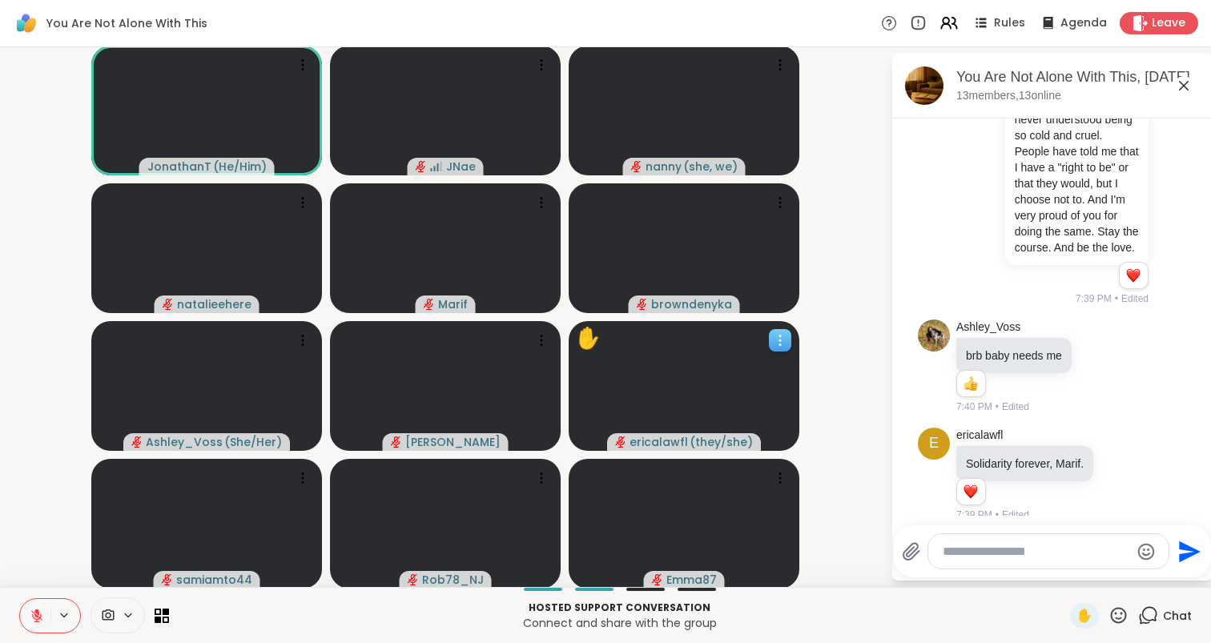
scroll to position [5713, 0]
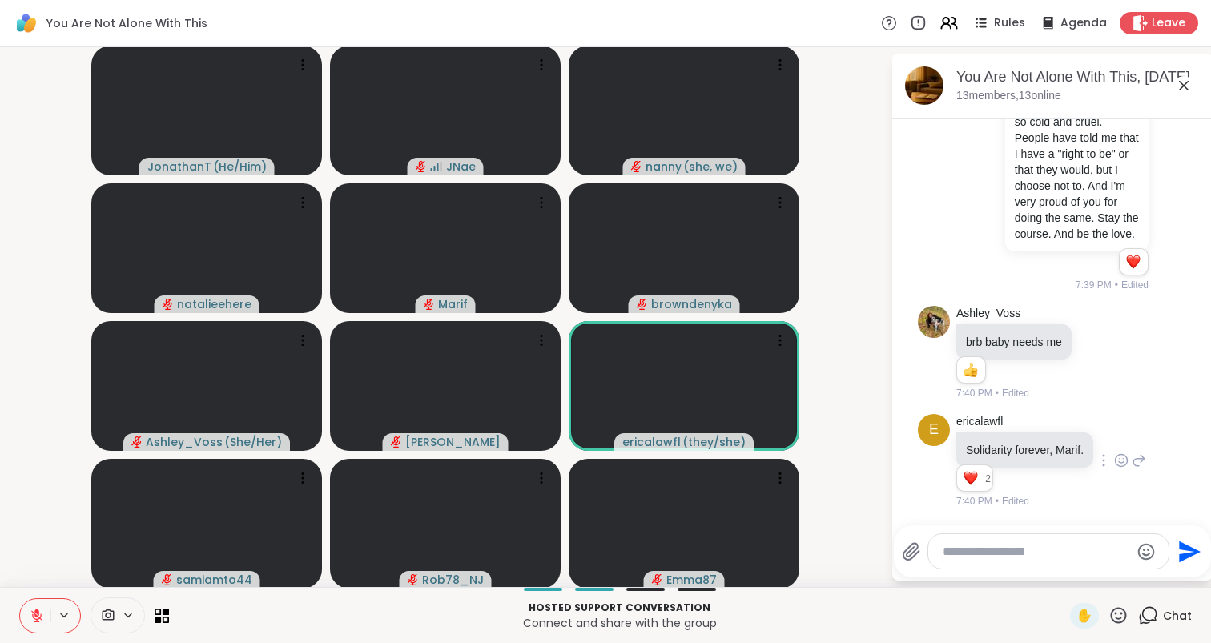
click at [1123, 459] on icon at bounding box center [1121, 460] width 14 height 16
click at [995, 432] on div "Select Reaction: Heart" at bounding box center [994, 435] width 14 height 14
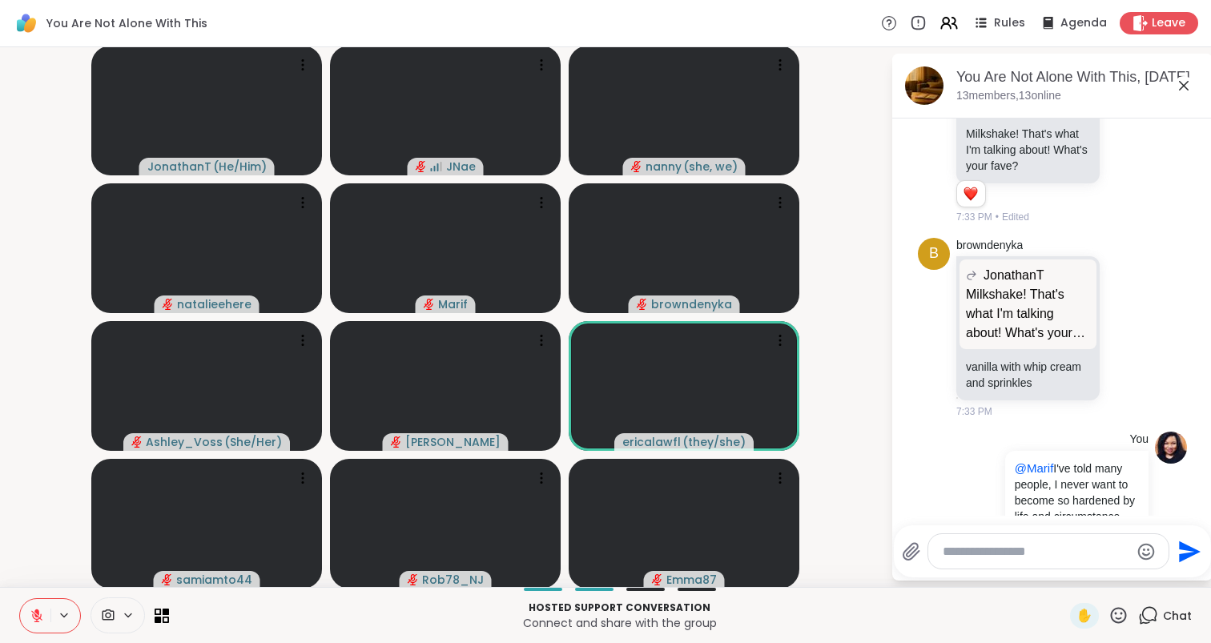
scroll to position [5232, 0]
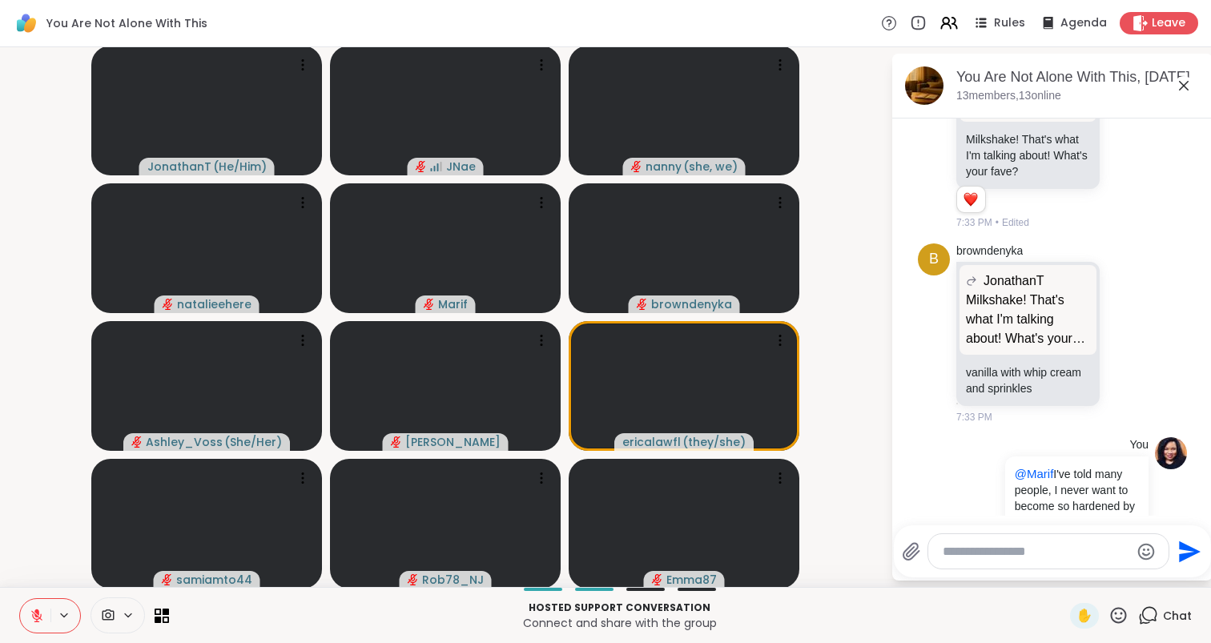
click at [1119, 617] on icon at bounding box center [1118, 615] width 20 height 20
click at [1086, 575] on div "❤️" at bounding box center [1071, 574] width 29 height 26
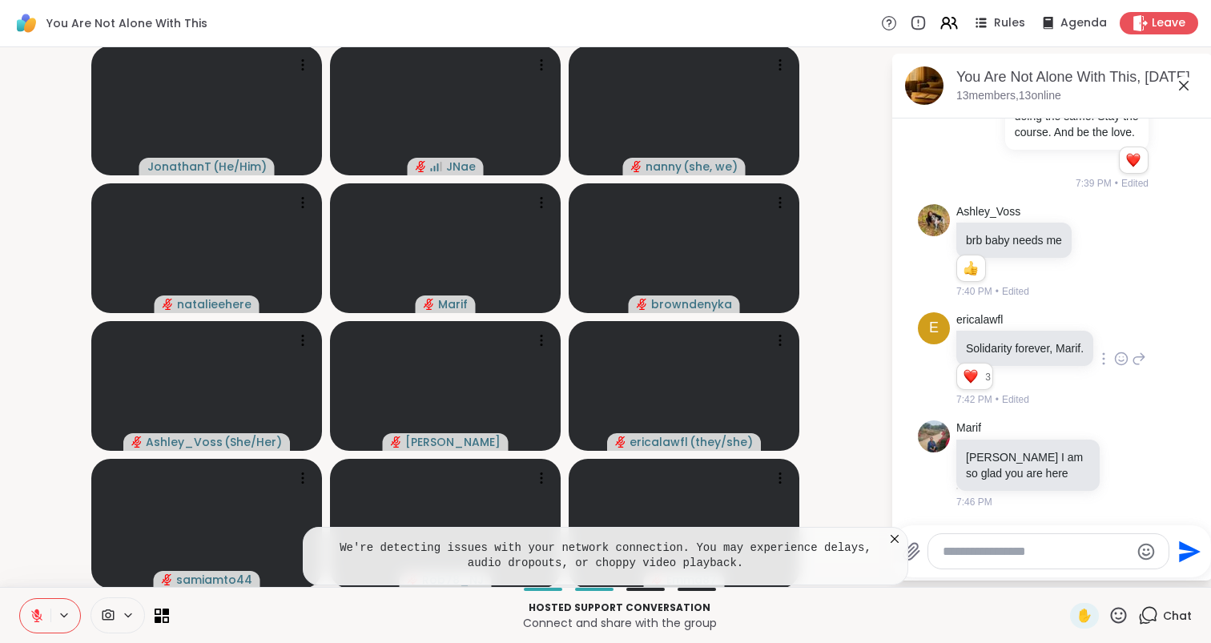
scroll to position [5813, 0]
click at [1127, 464] on icon at bounding box center [1127, 464] width 14 height 16
click at [995, 440] on div "Select Reaction: Heart" at bounding box center [1000, 438] width 14 height 14
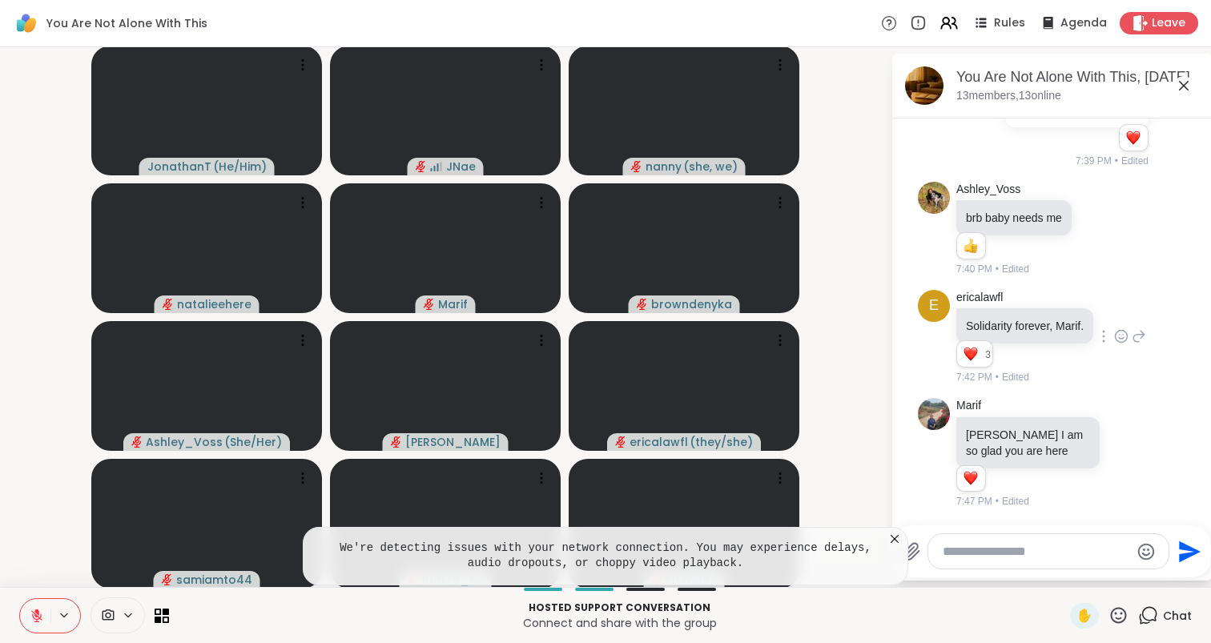
click at [999, 555] on textarea "Type your message" at bounding box center [1036, 552] width 187 height 16
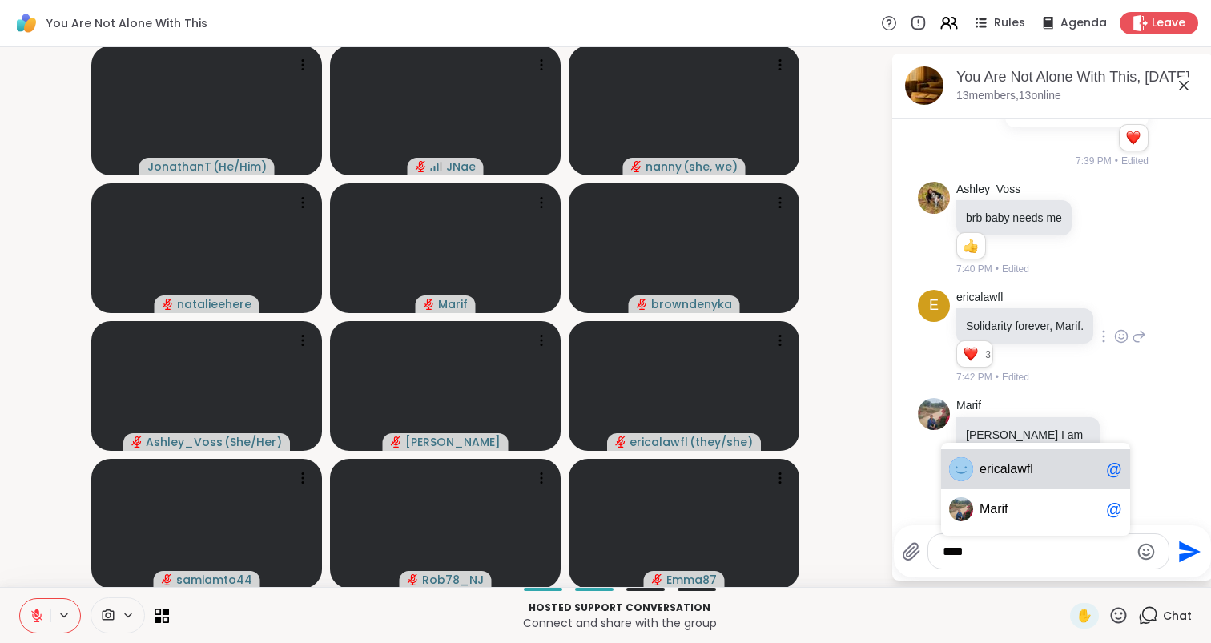
click at [1048, 468] on span "eri calawfl" at bounding box center [1039, 469] width 120 height 16
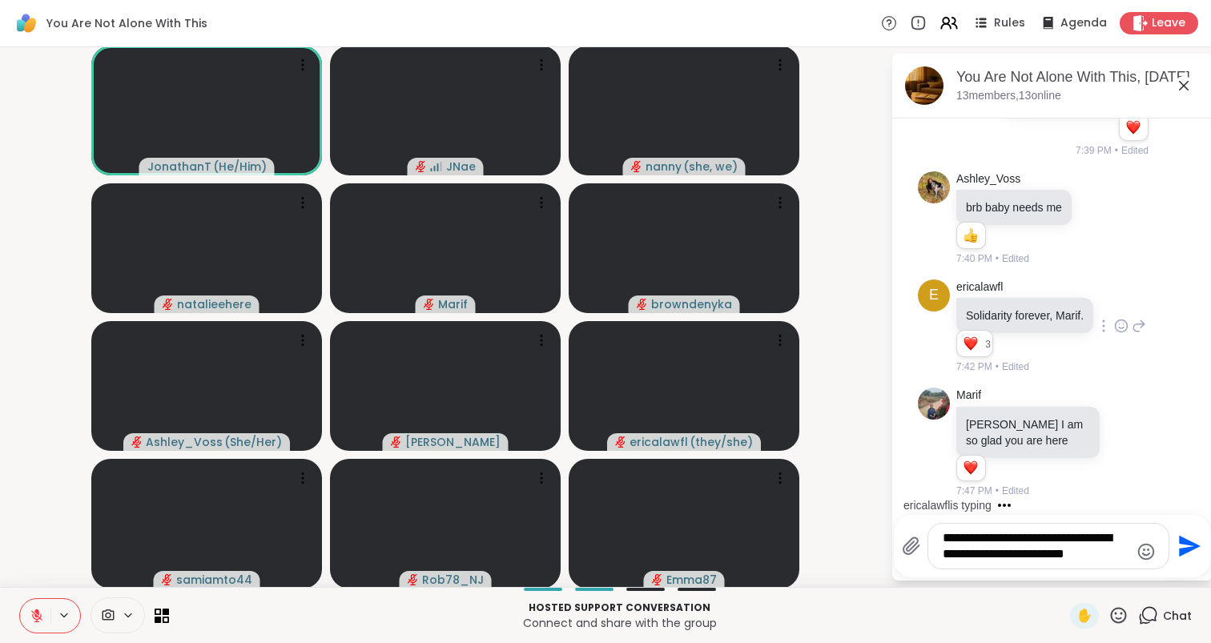
scroll to position [5933, 0]
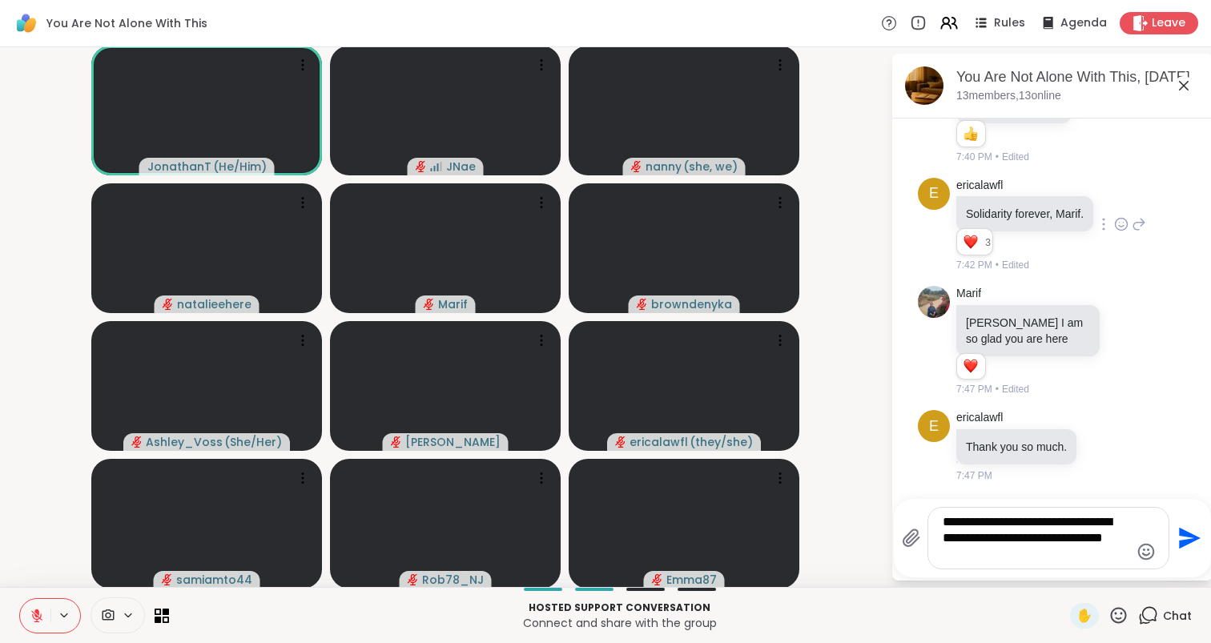
type textarea "**********"
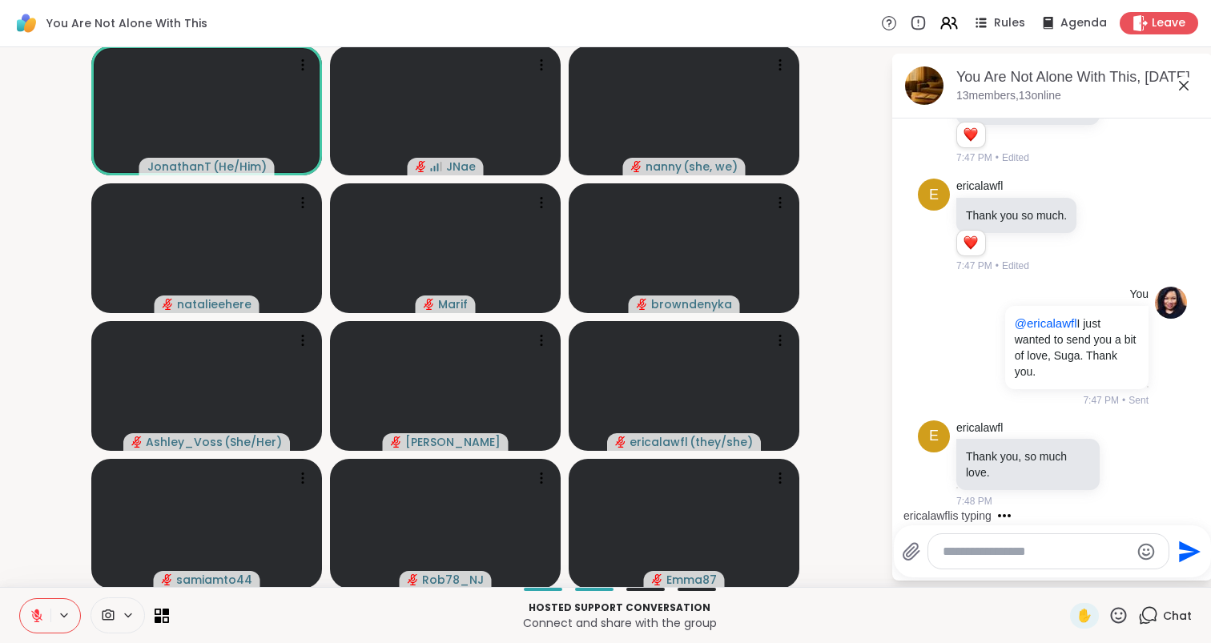
scroll to position [6265, 0]
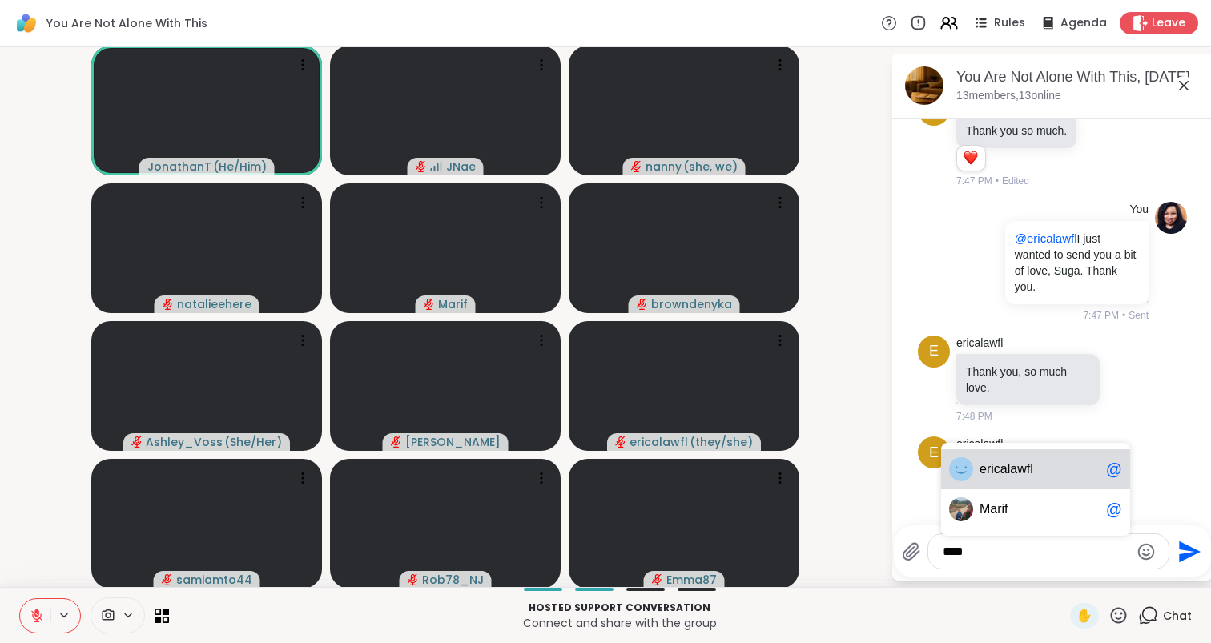
click at [1068, 470] on span "eri calawfl" at bounding box center [1039, 469] width 120 height 16
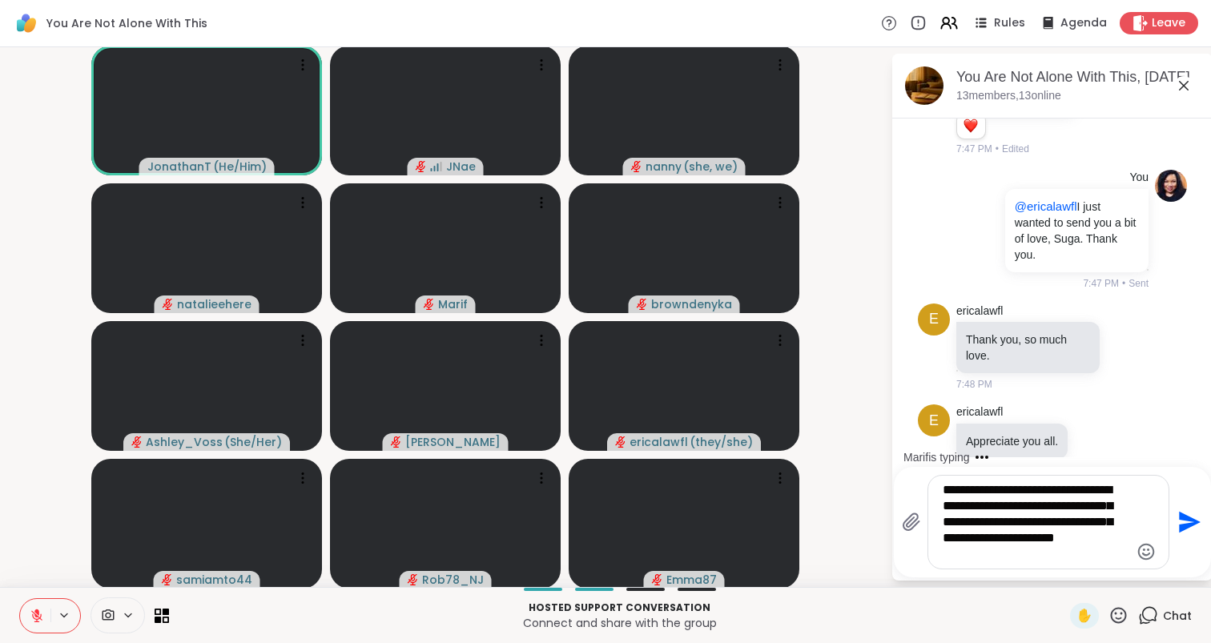
type textarea "**********"
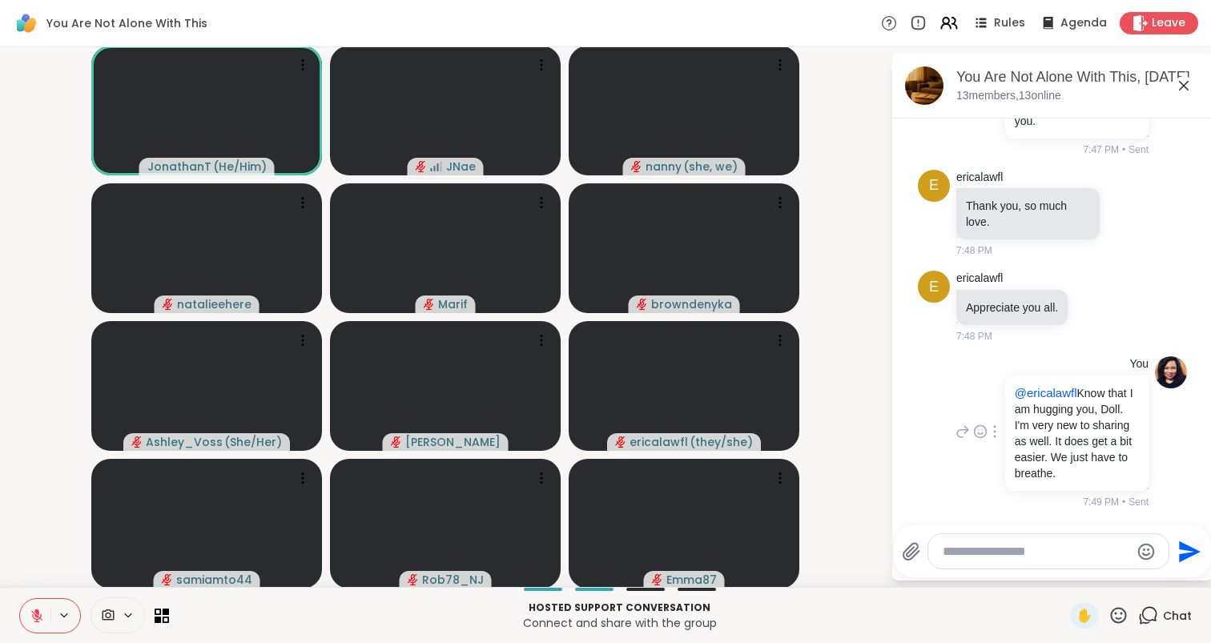
scroll to position [6532, 0]
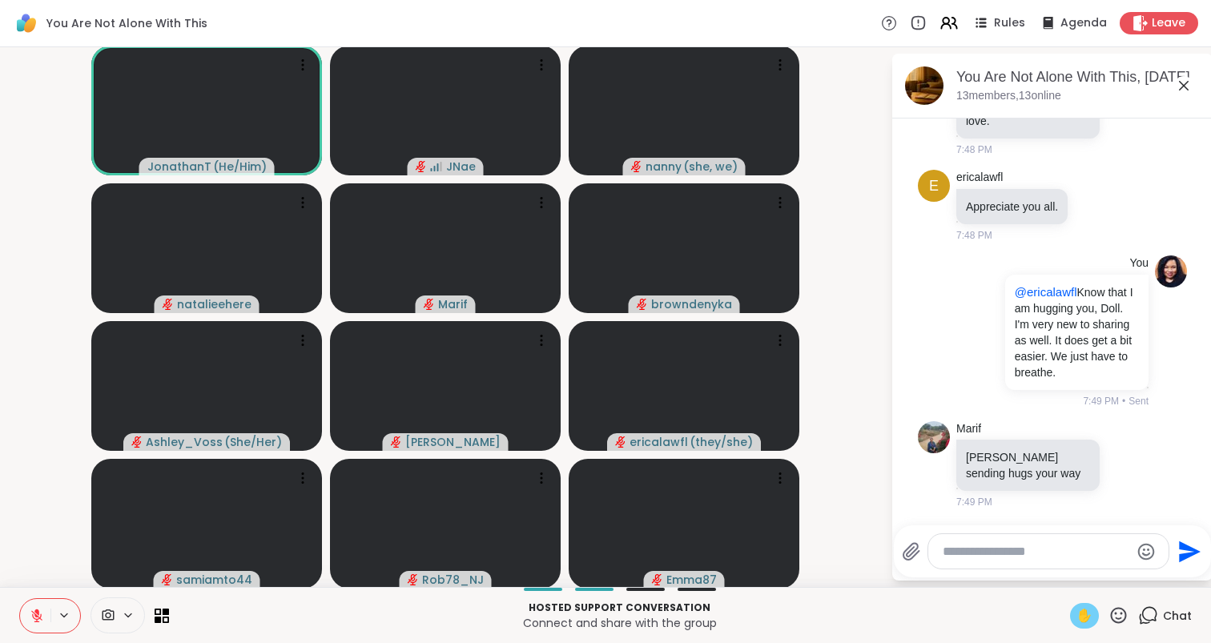
click at [1095, 613] on div "✋" at bounding box center [1084, 616] width 29 height 26
click at [34, 612] on icon at bounding box center [36, 612] width 5 height 6
click at [41, 616] on icon at bounding box center [37, 616] width 14 height 14
click at [1116, 611] on icon at bounding box center [1118, 615] width 20 height 20
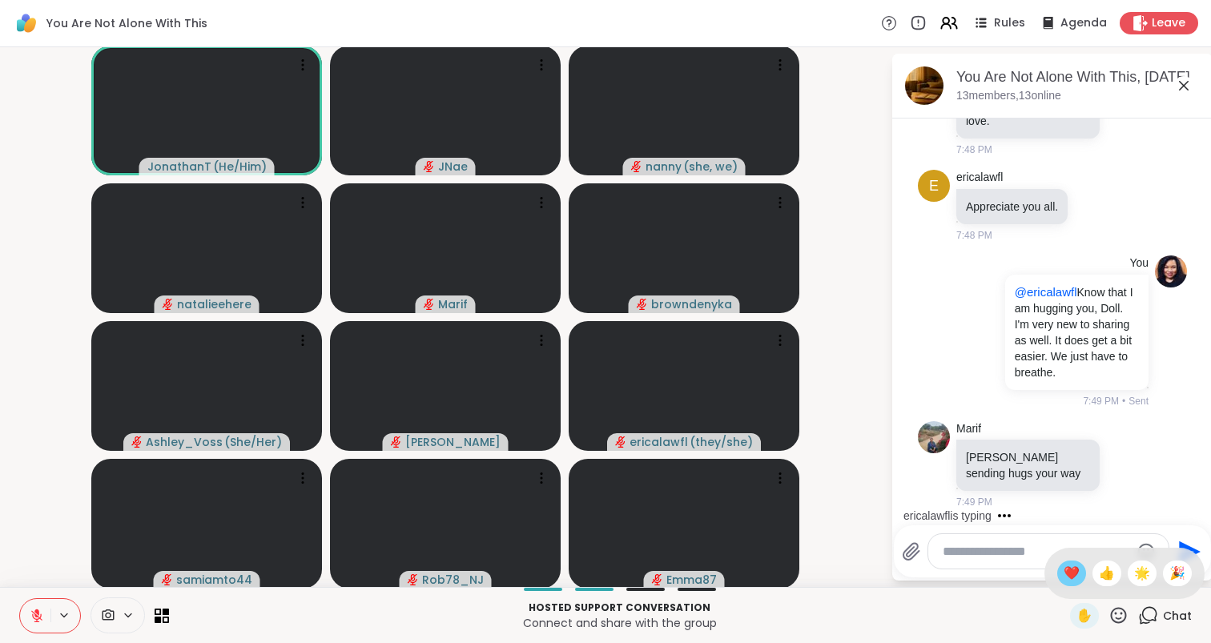
click at [1080, 566] on span "❤️" at bounding box center [1072, 573] width 16 height 19
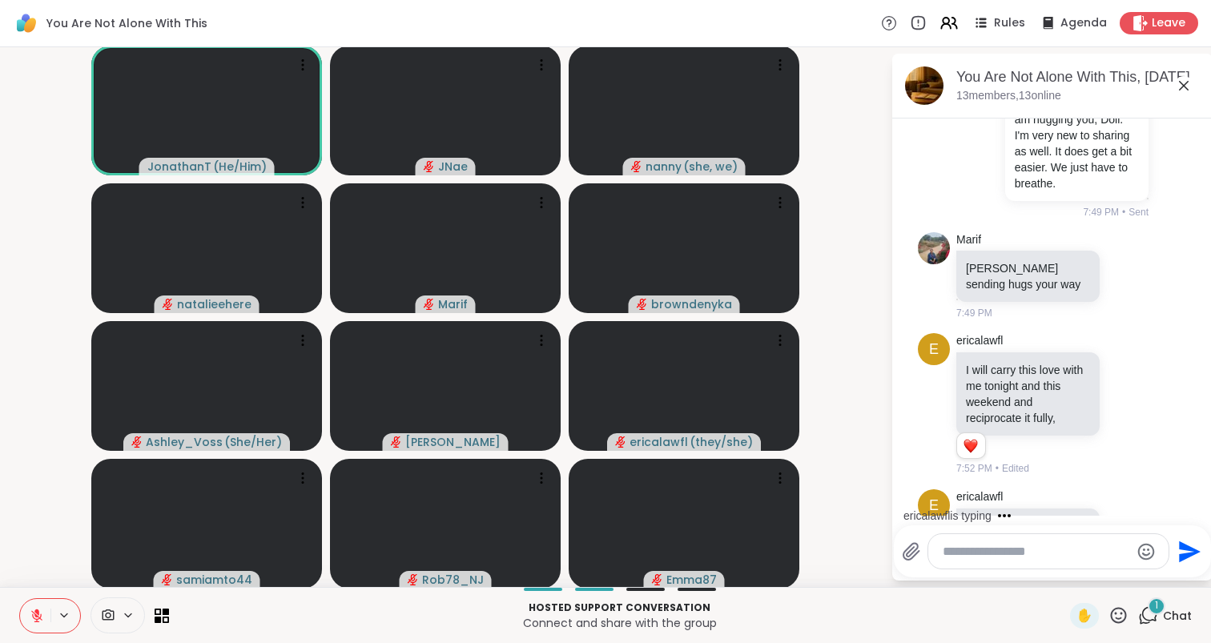
scroll to position [6790, 0]
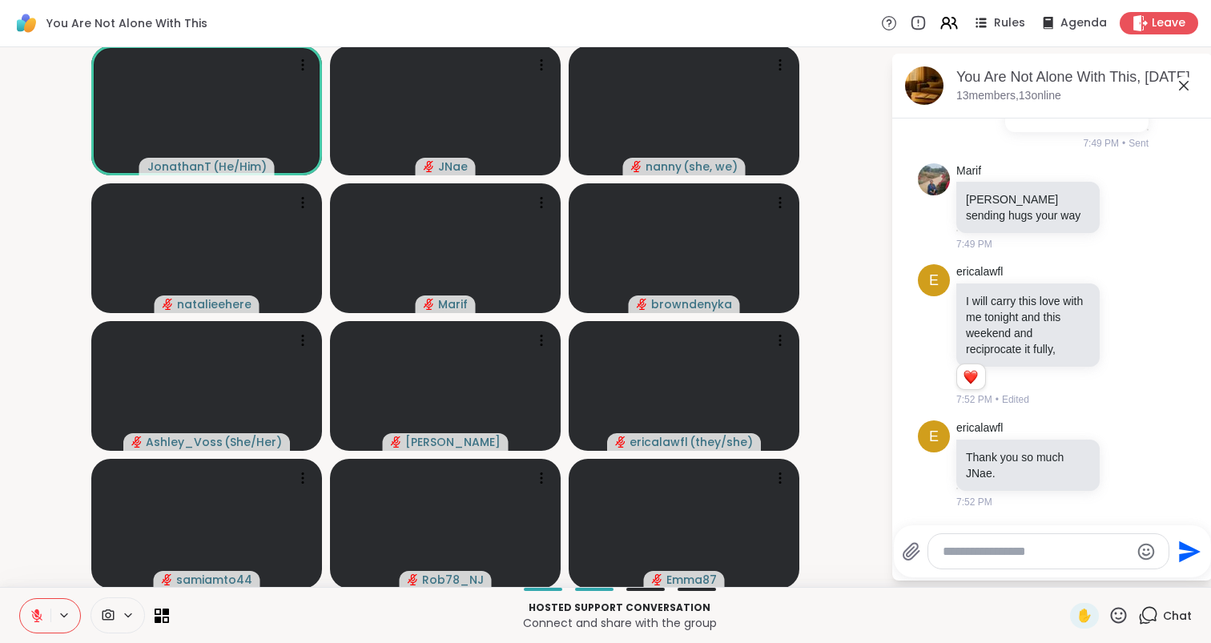
click at [1053, 542] on div at bounding box center [1048, 551] width 240 height 34
click at [1055, 552] on textarea "Type your message" at bounding box center [1036, 552] width 187 height 16
type textarea "**********"
click at [1180, 553] on icon "Send" at bounding box center [1190, 552] width 22 height 22
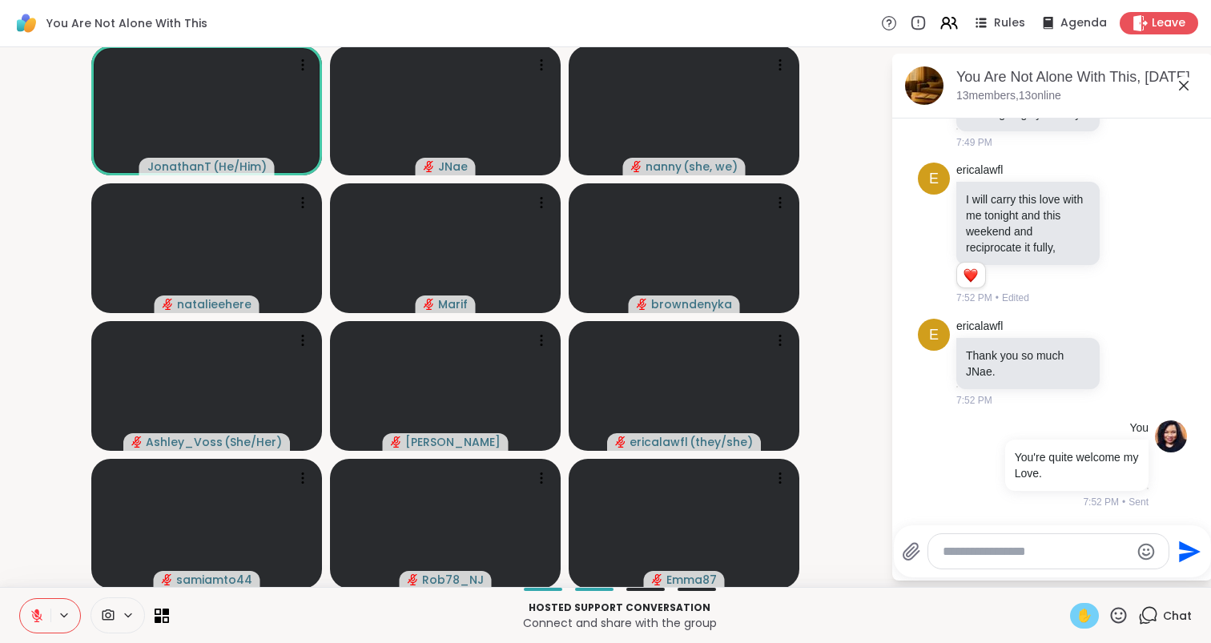
click at [1094, 613] on div "✋" at bounding box center [1084, 616] width 29 height 26
click at [46, 605] on button at bounding box center [35, 616] width 30 height 34
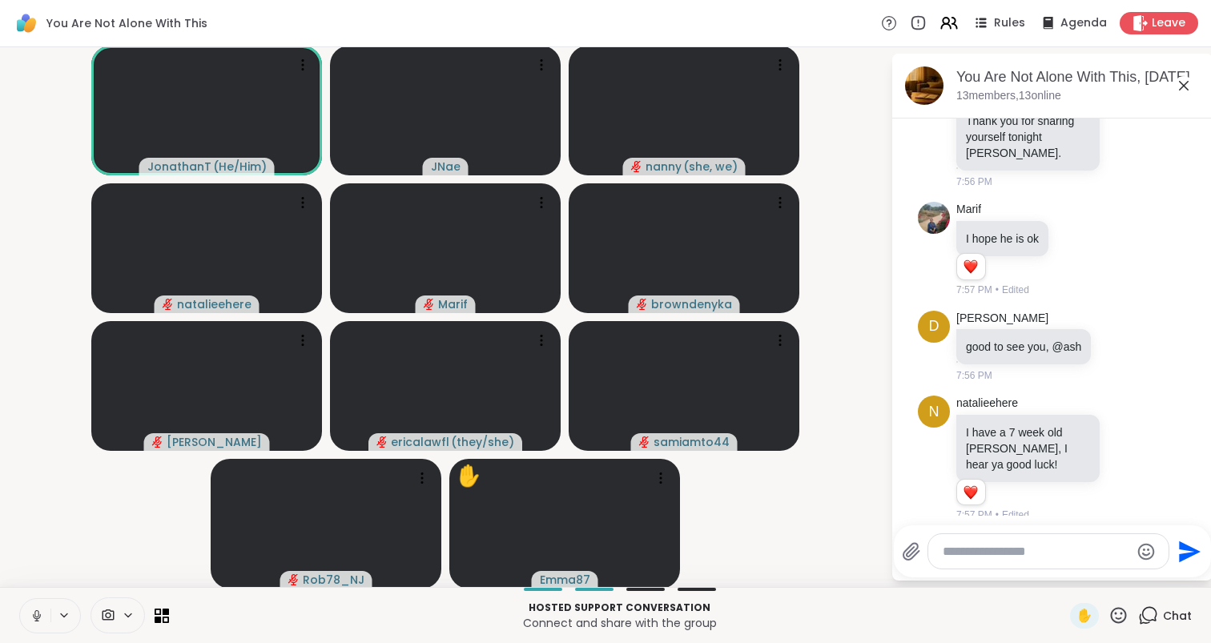
scroll to position [7515, 0]
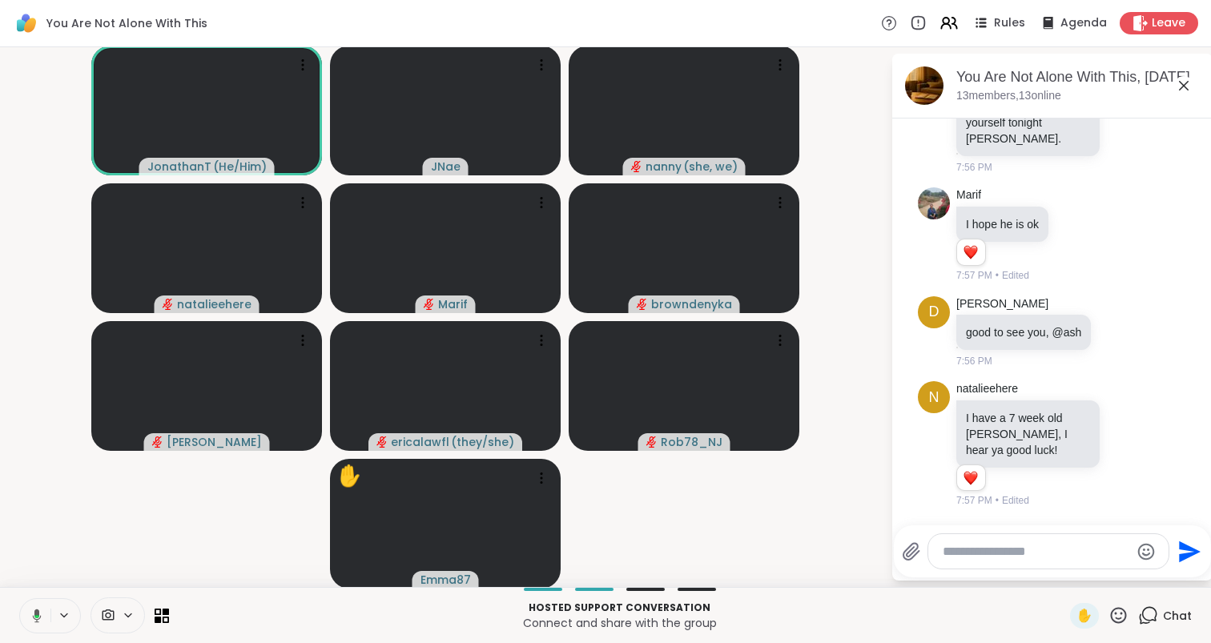
click at [45, 615] on button at bounding box center [34, 616] width 33 height 34
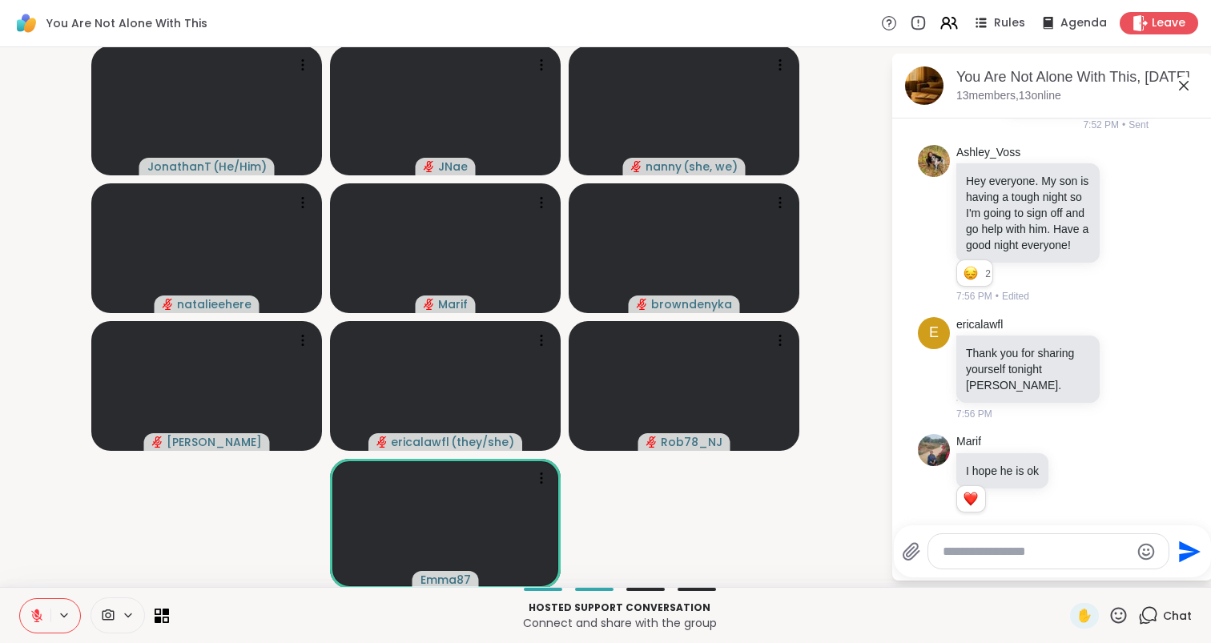
scroll to position [7223, 0]
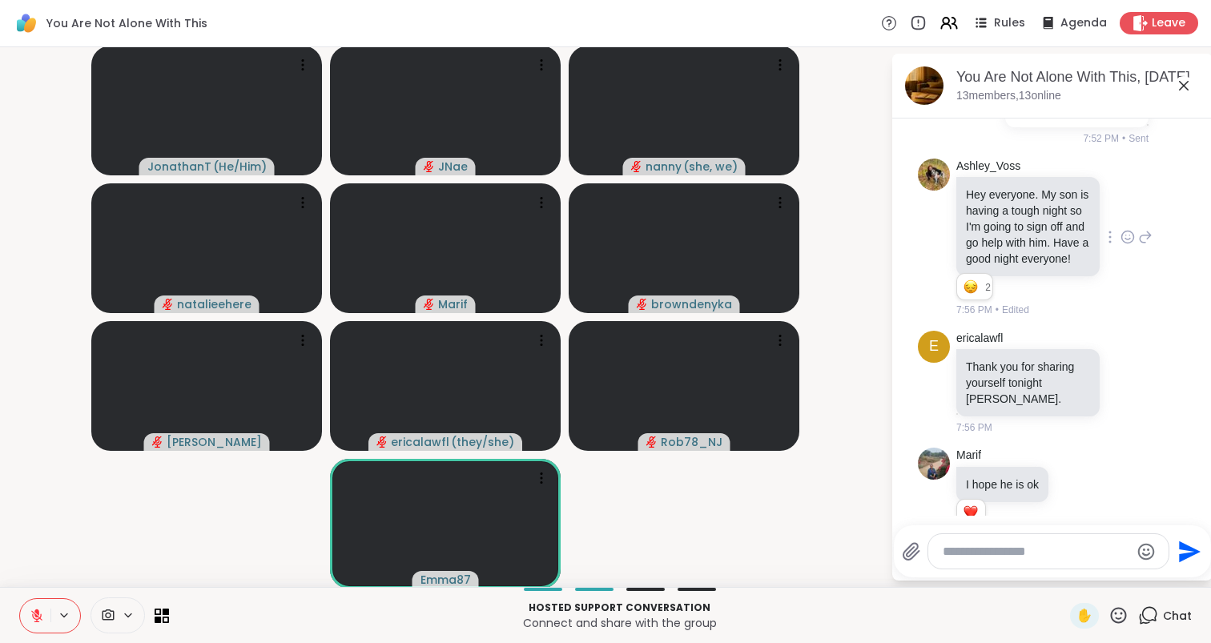
click at [1125, 245] on icon at bounding box center [1127, 237] width 14 height 16
click at [994, 219] on div "Select Reaction: Heart" at bounding box center [1000, 211] width 14 height 14
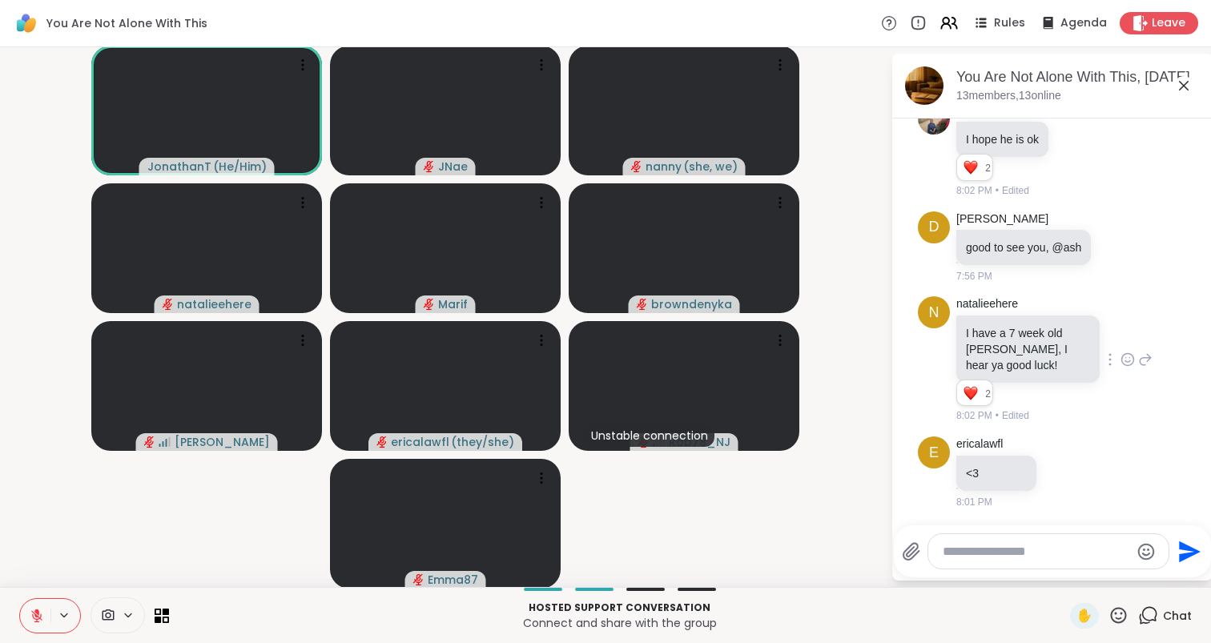
scroll to position [7600, 0]
click at [1147, 382] on div "natalieehere I have a 7 week old Ashley, I hear ya good luck! 2 2 2 8:02 PM • E…" at bounding box center [1054, 359] width 196 height 127
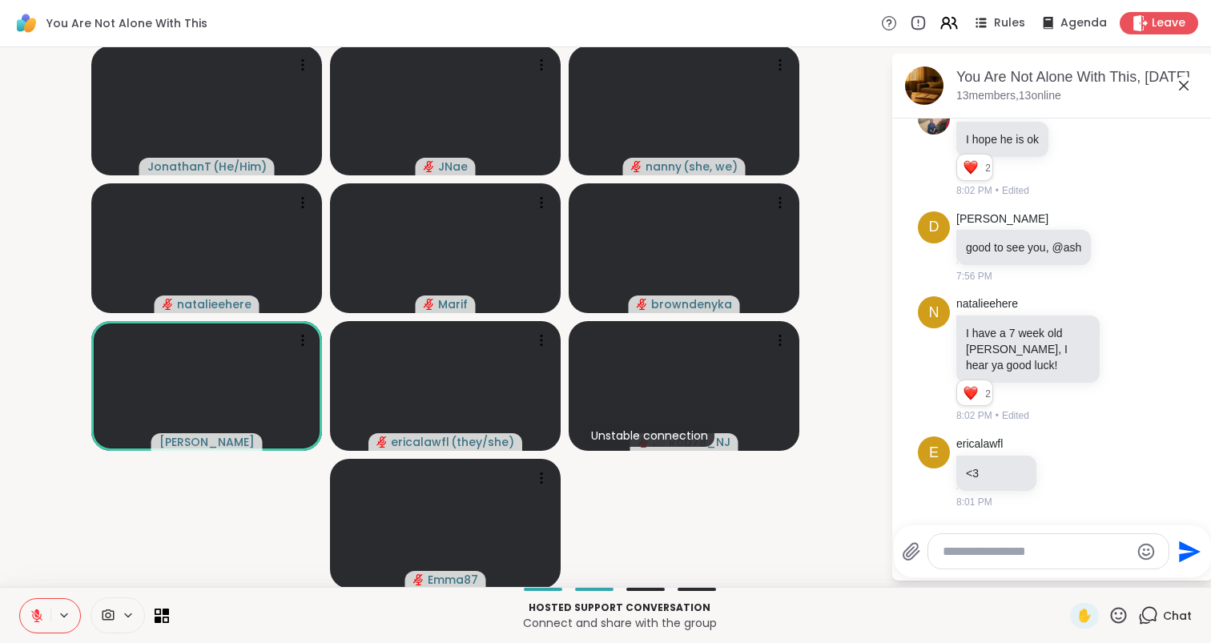
click at [1124, 616] on icon at bounding box center [1118, 615] width 20 height 20
click at [1086, 577] on div "❤️" at bounding box center [1071, 574] width 29 height 26
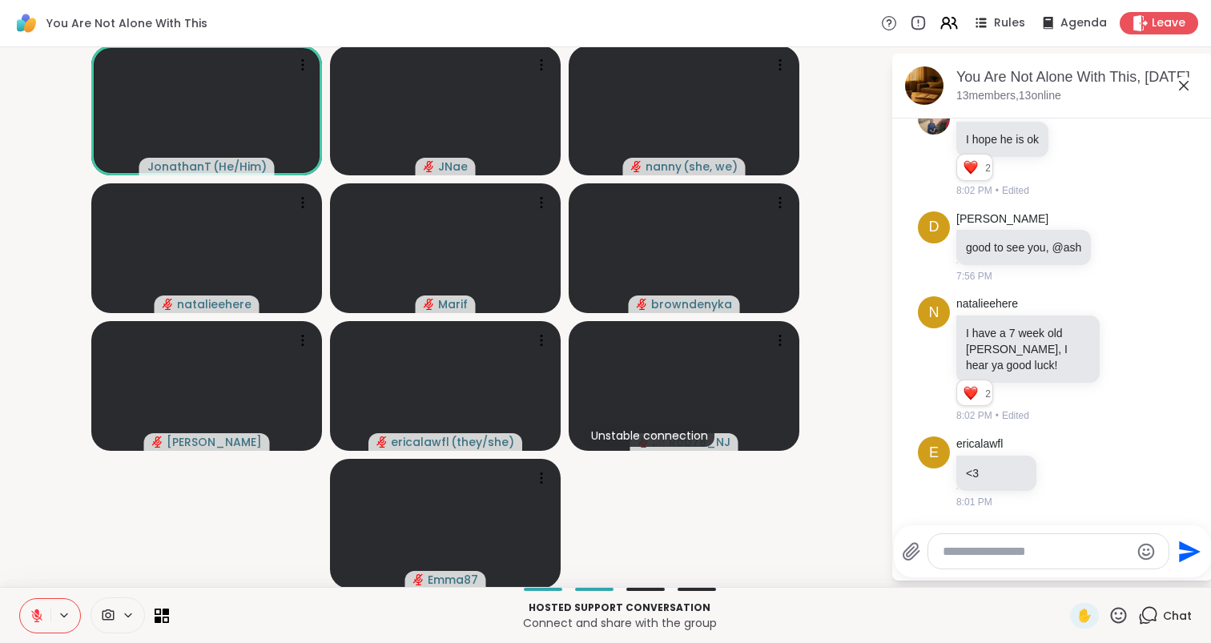
click at [1079, 556] on textarea "Type your message" at bounding box center [1036, 552] width 187 height 16
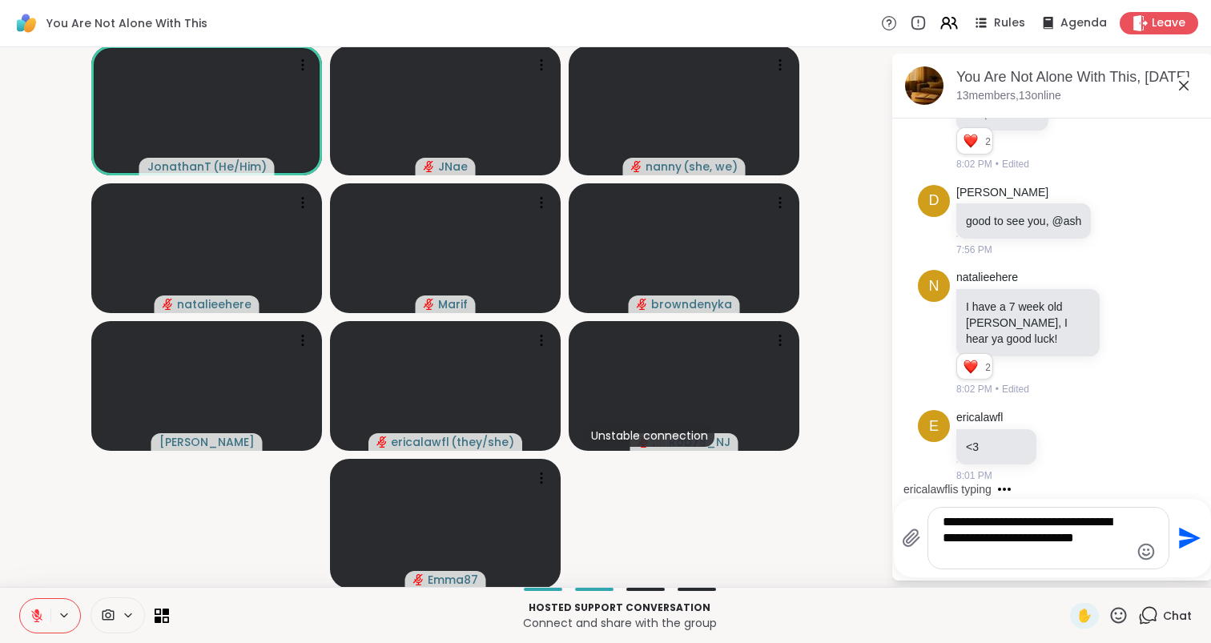
type textarea "**********"
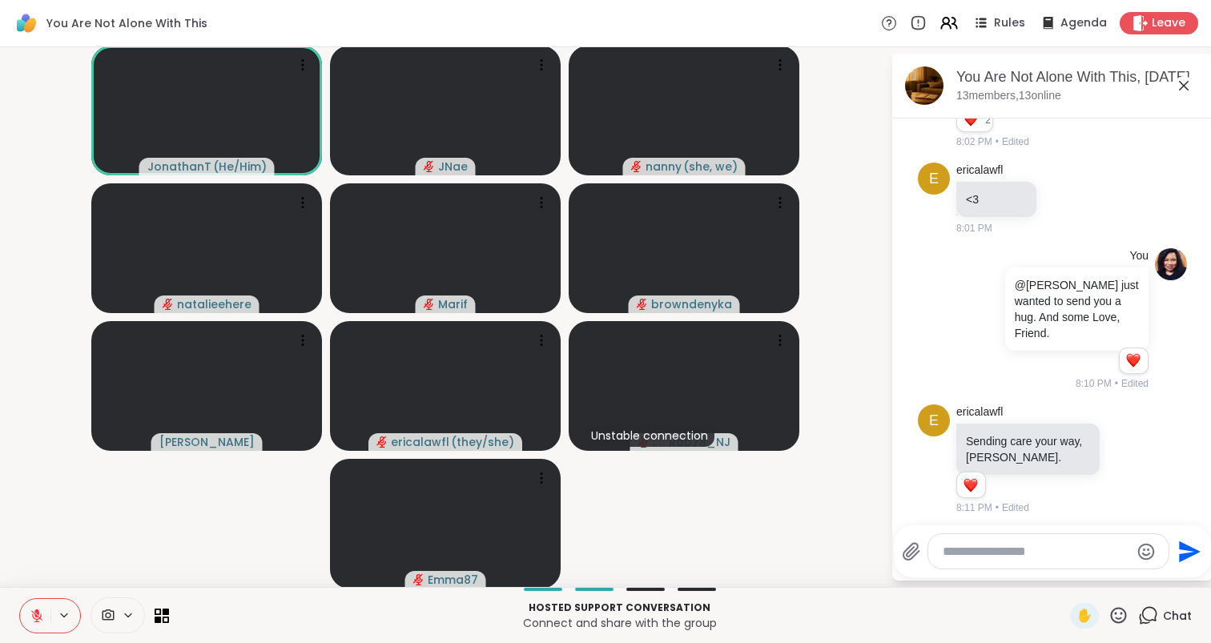
scroll to position [7865, 0]
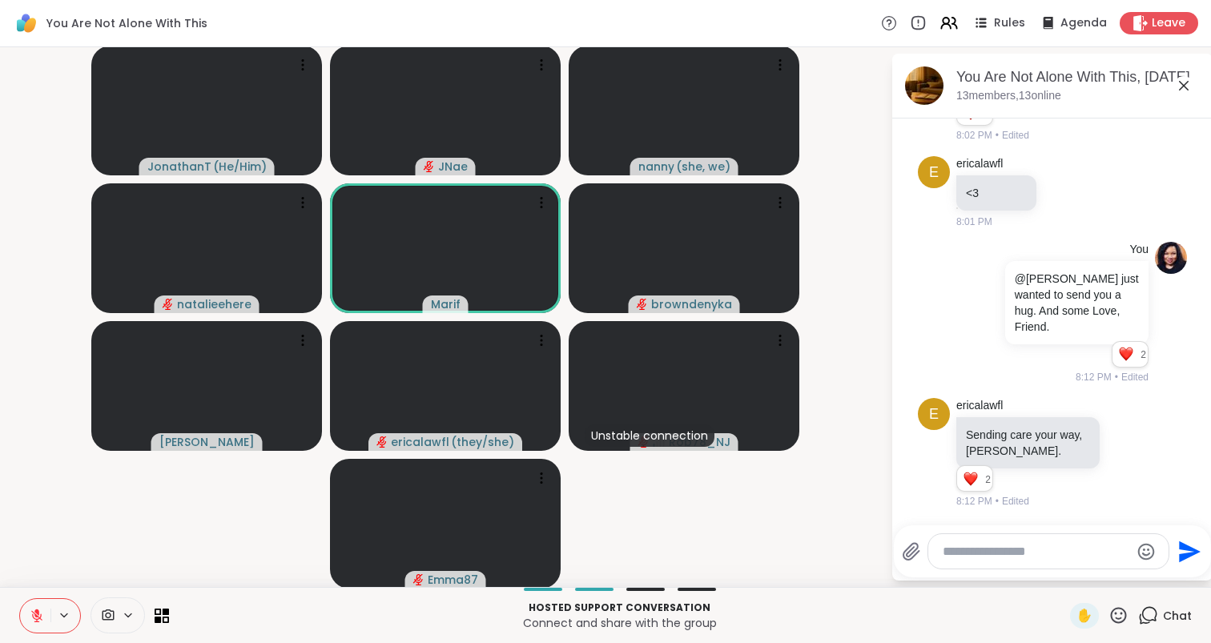
click at [1116, 617] on icon at bounding box center [1119, 615] width 16 height 16
click at [1086, 578] on div "❤️" at bounding box center [1071, 574] width 29 height 26
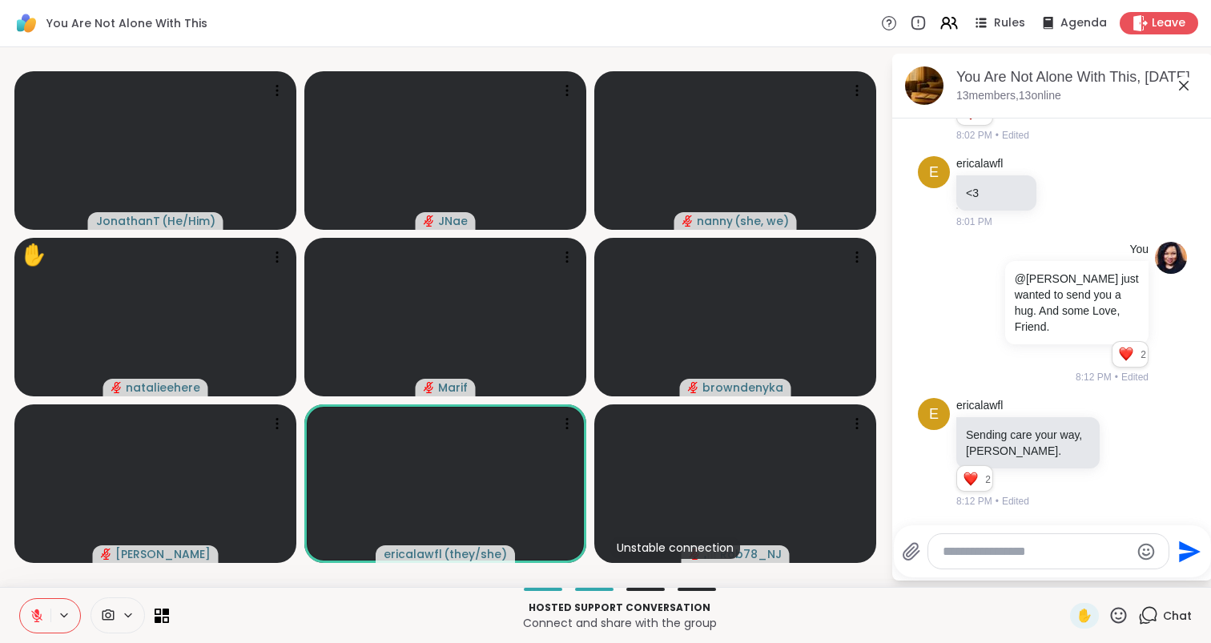
click at [1127, 611] on icon at bounding box center [1118, 615] width 20 height 20
click at [1080, 578] on span "❤️" at bounding box center [1072, 573] width 16 height 19
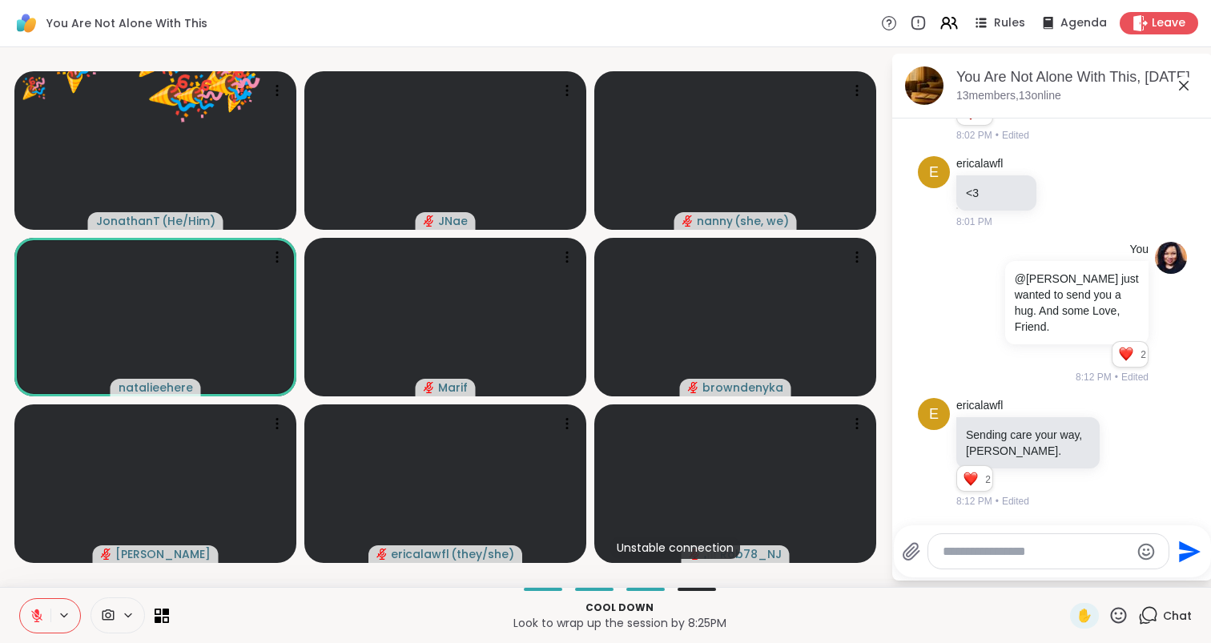
click at [1118, 611] on icon at bounding box center [1118, 615] width 20 height 20
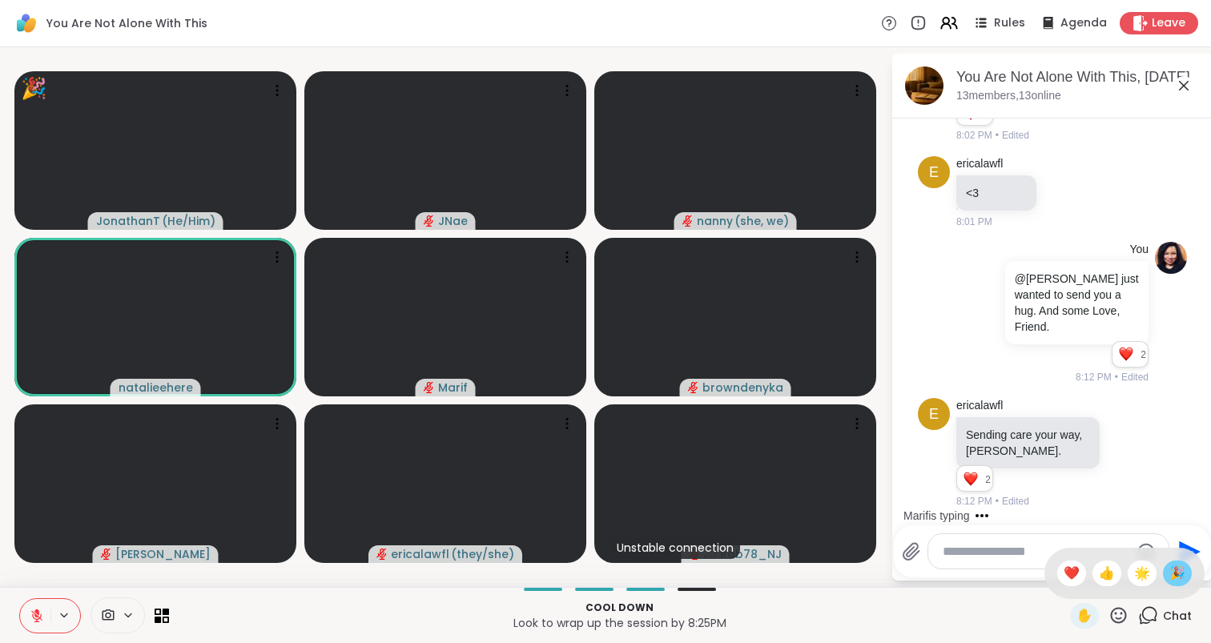
click at [1168, 575] on div "🎉" at bounding box center [1177, 574] width 29 height 26
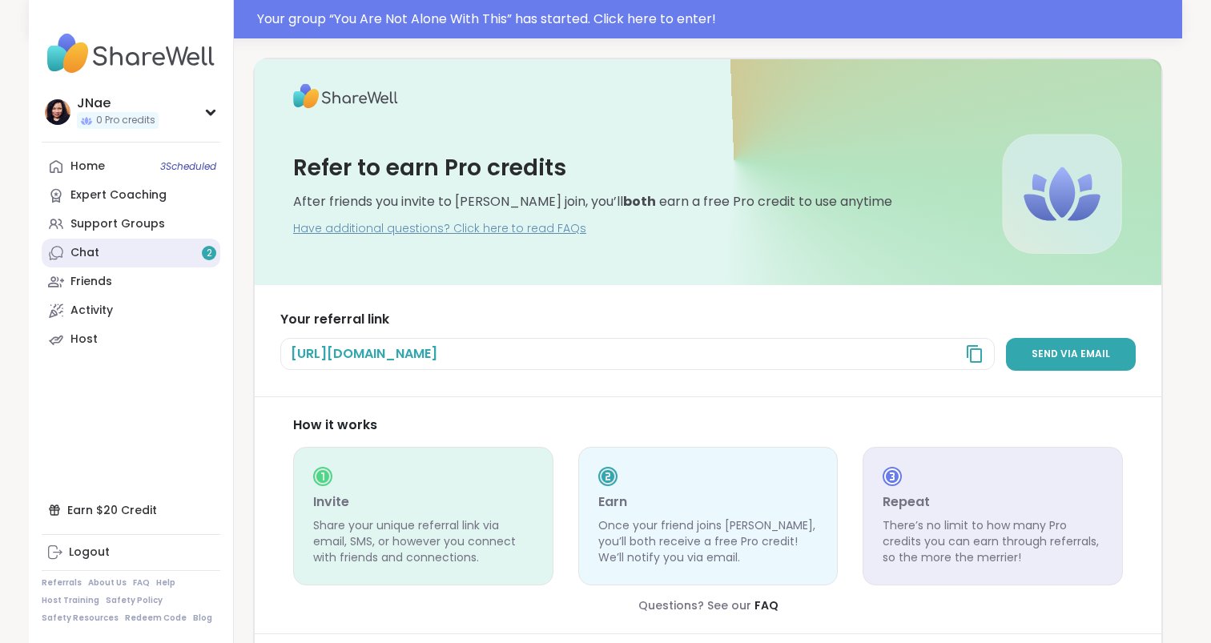
click at [91, 249] on div "Chat 2" at bounding box center [84, 253] width 29 height 16
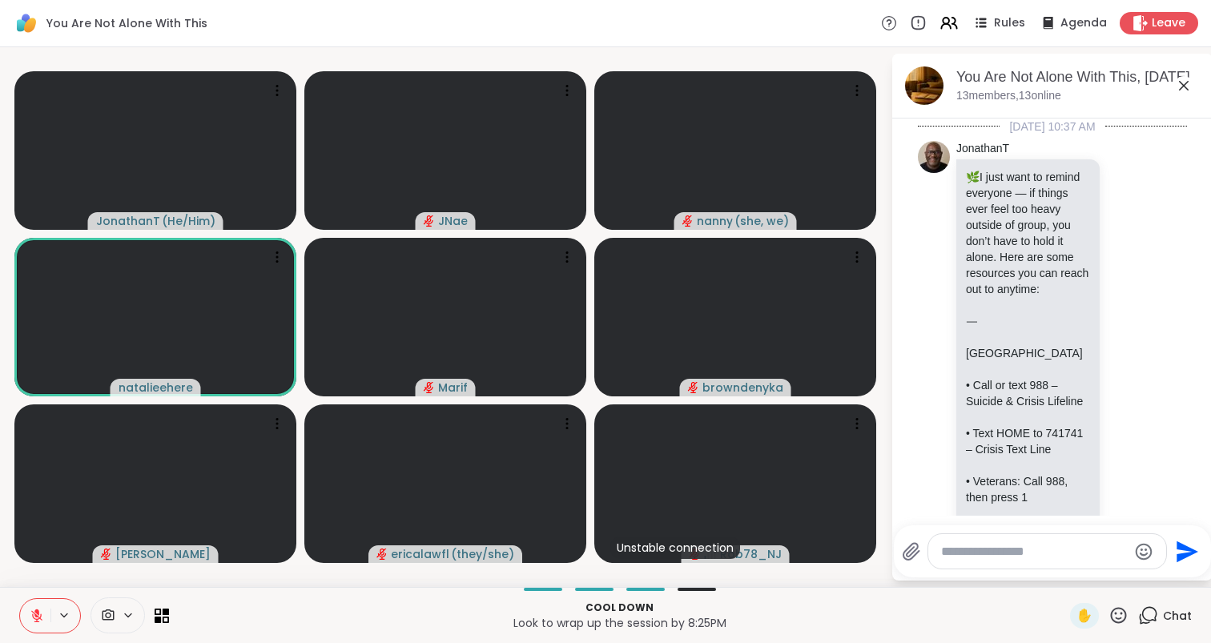
scroll to position [7865, 0]
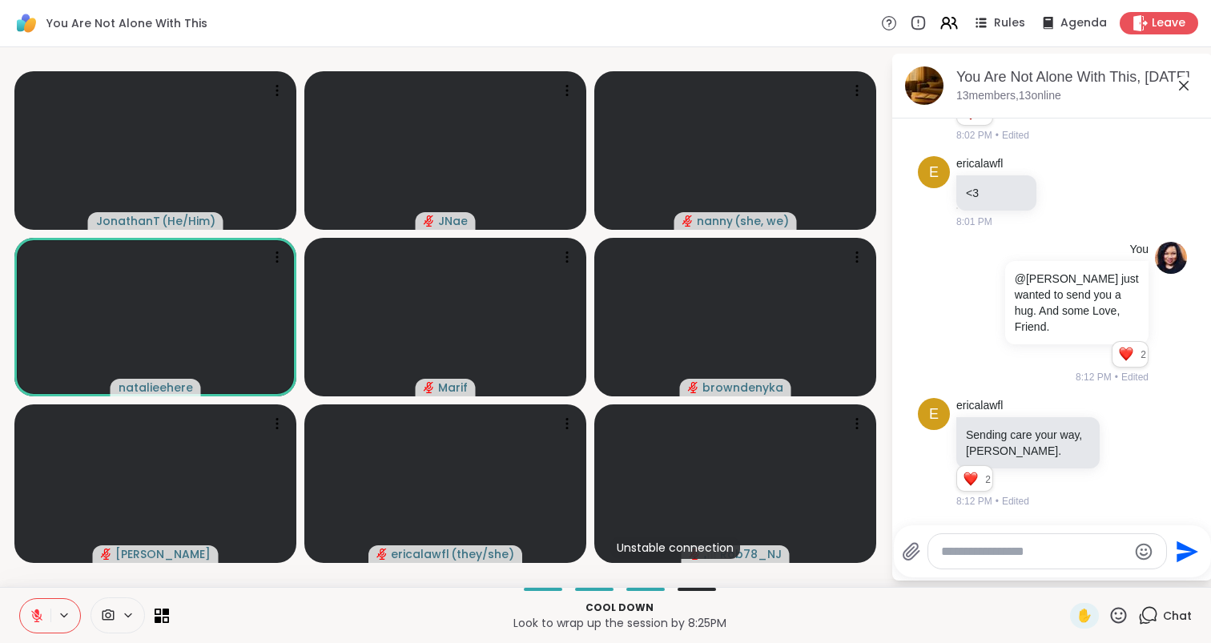
click at [1140, 546] on icon "Emoji picker" at bounding box center [1143, 551] width 19 height 19
click at [1117, 612] on icon at bounding box center [1118, 615] width 20 height 20
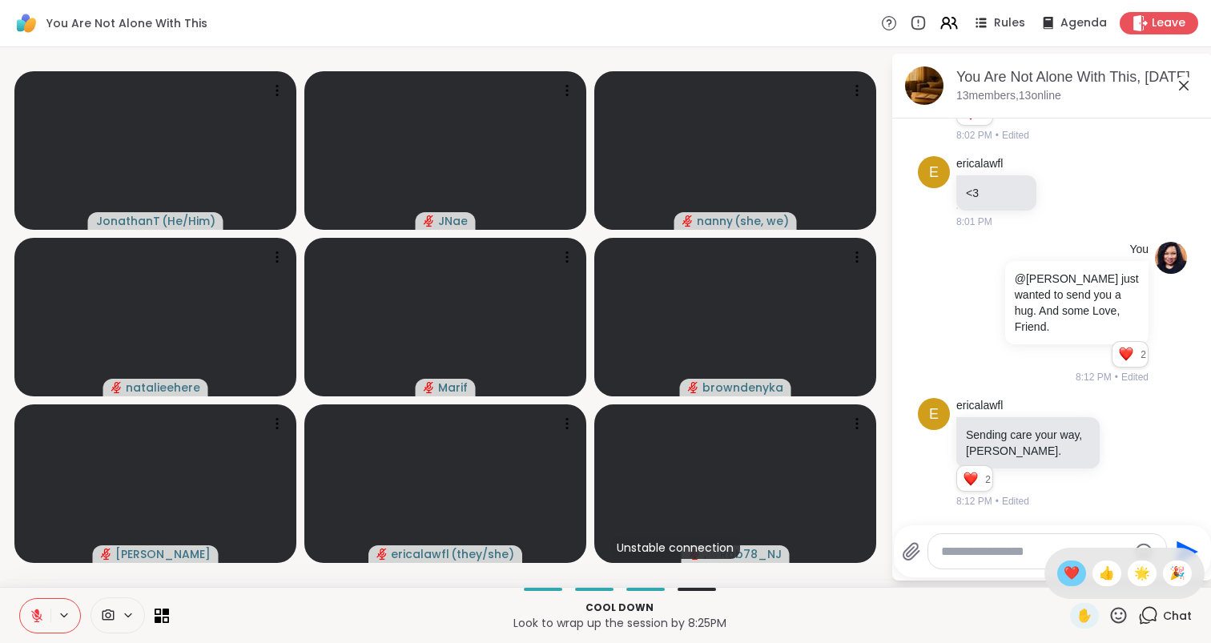
click at [1080, 573] on span "❤️" at bounding box center [1072, 573] width 16 height 19
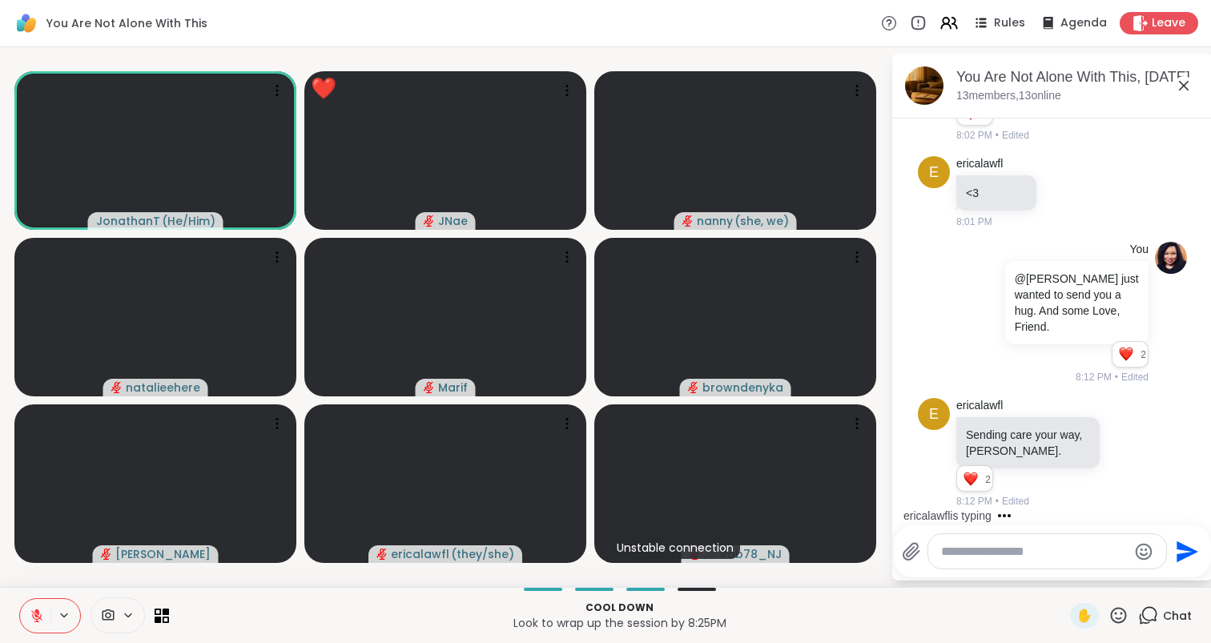
click at [1073, 545] on textarea "Type your message" at bounding box center [1034, 552] width 187 height 16
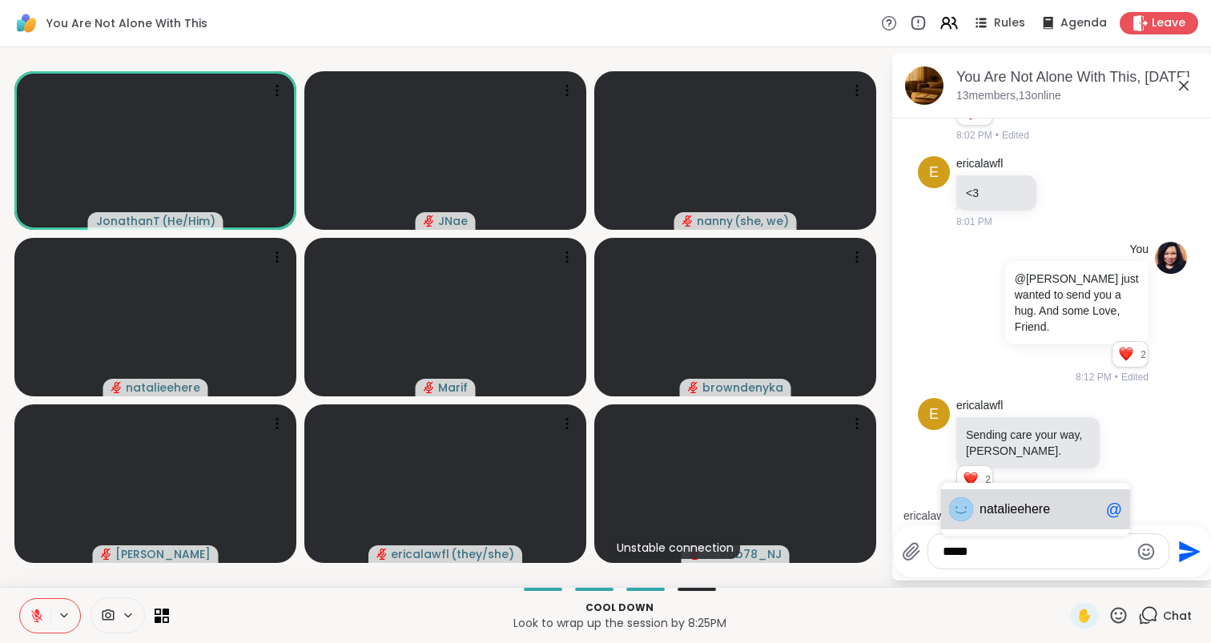
click at [1024, 512] on span "lieehere" at bounding box center [1027, 509] width 46 height 16
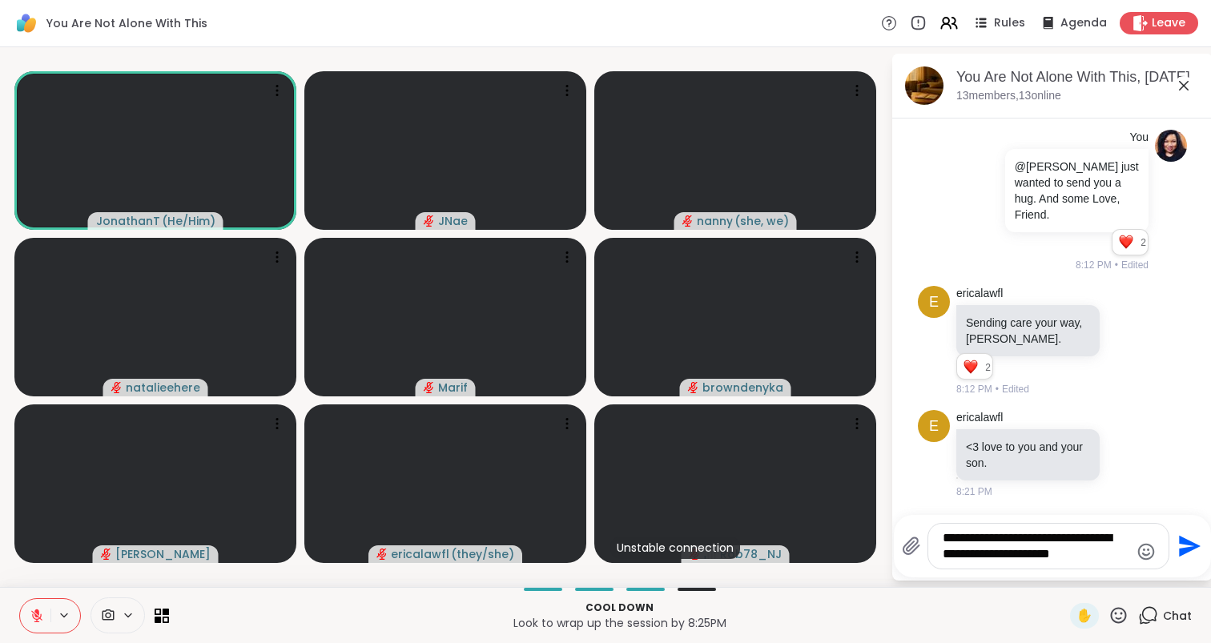
type textarea "**********"
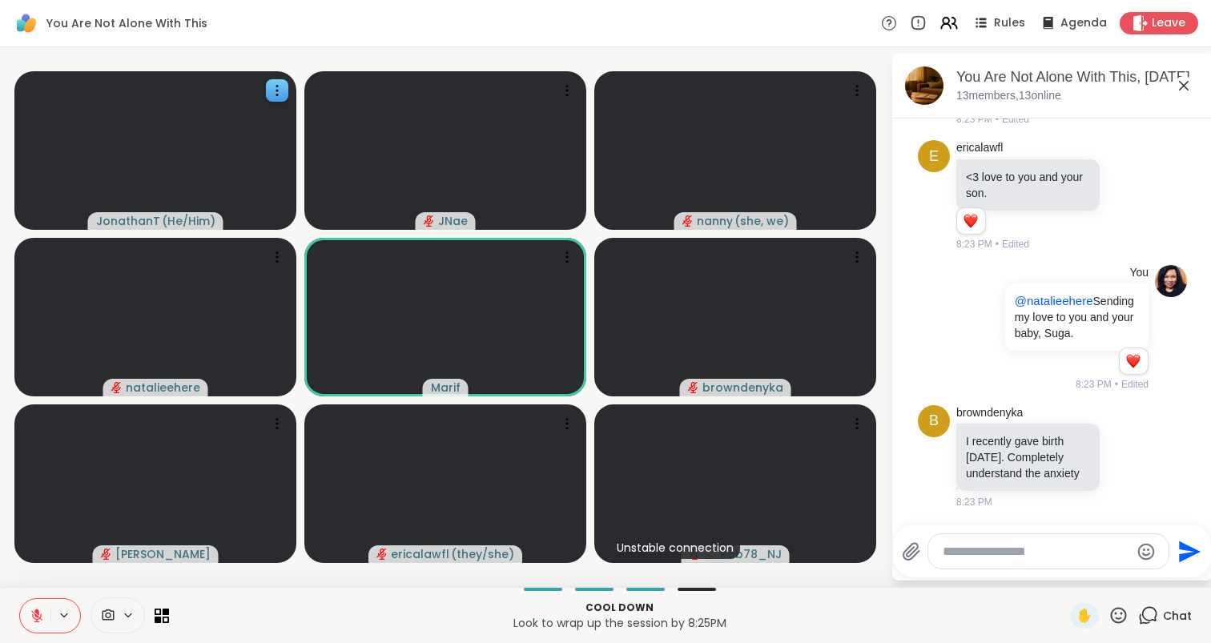
scroll to position [8262, 0]
click at [1124, 448] on icon at bounding box center [1127, 456] width 14 height 16
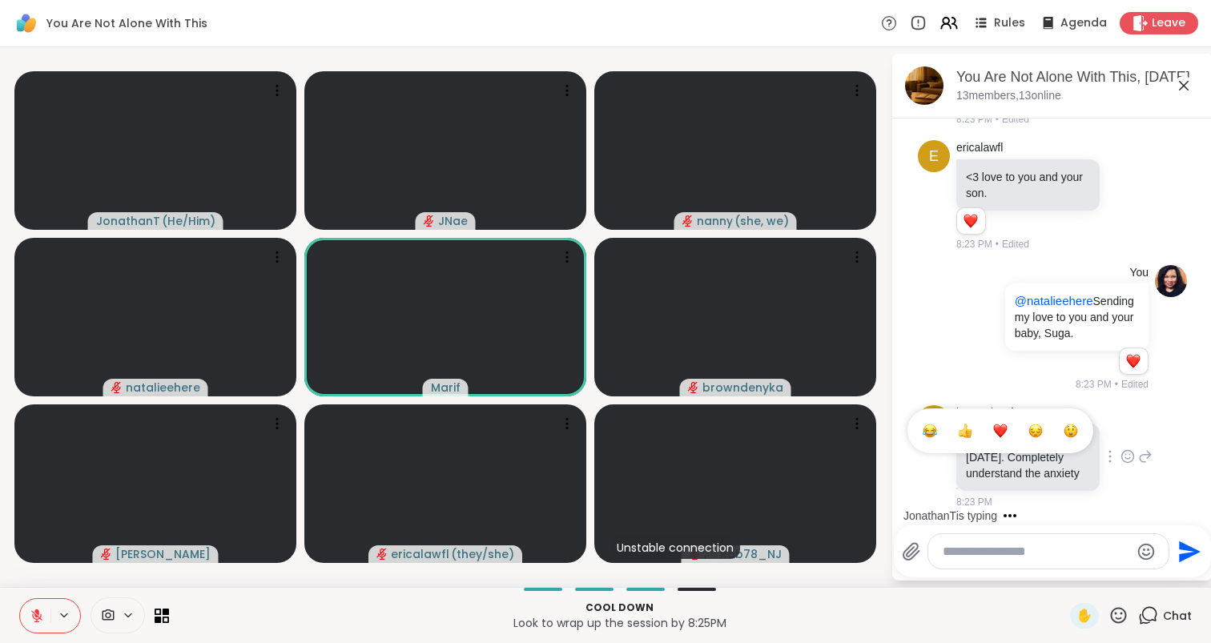
click at [1002, 424] on div "Select Reaction: Heart" at bounding box center [1000, 431] width 14 height 14
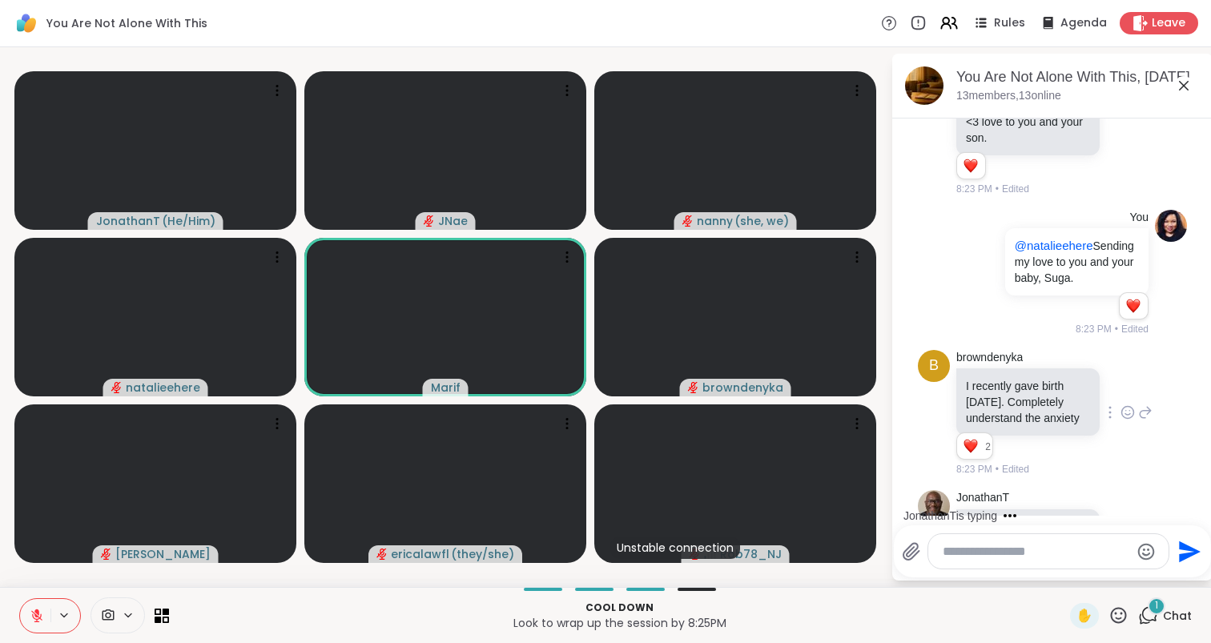
scroll to position [8435, 0]
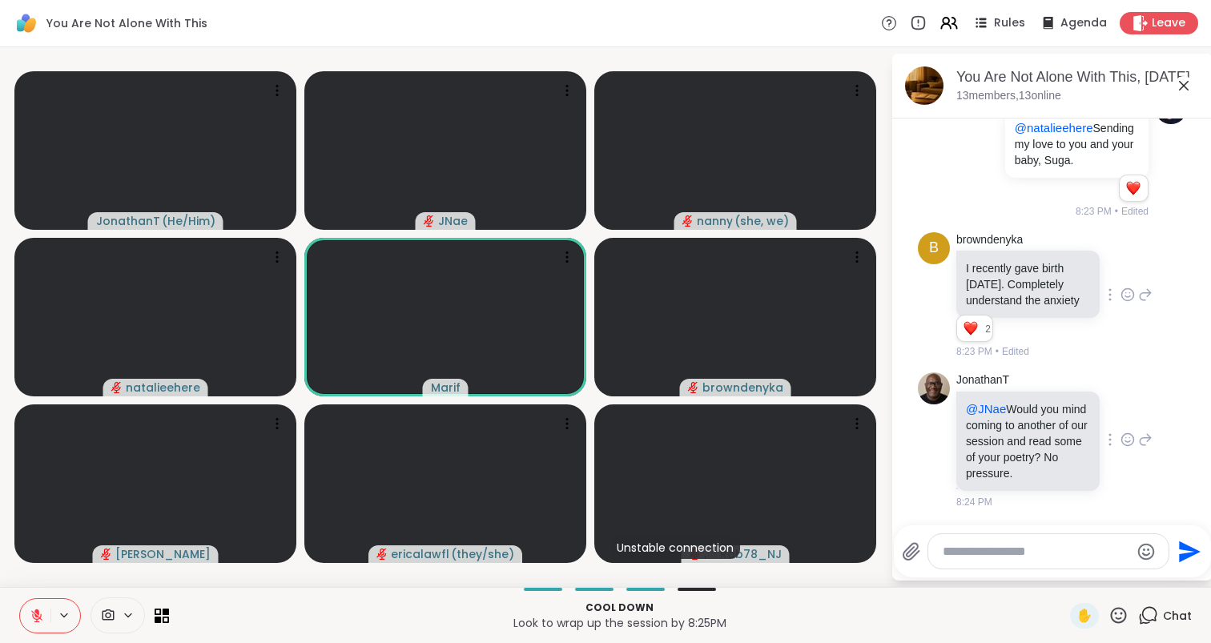
click at [1148, 443] on icon at bounding box center [1145, 439] width 14 height 19
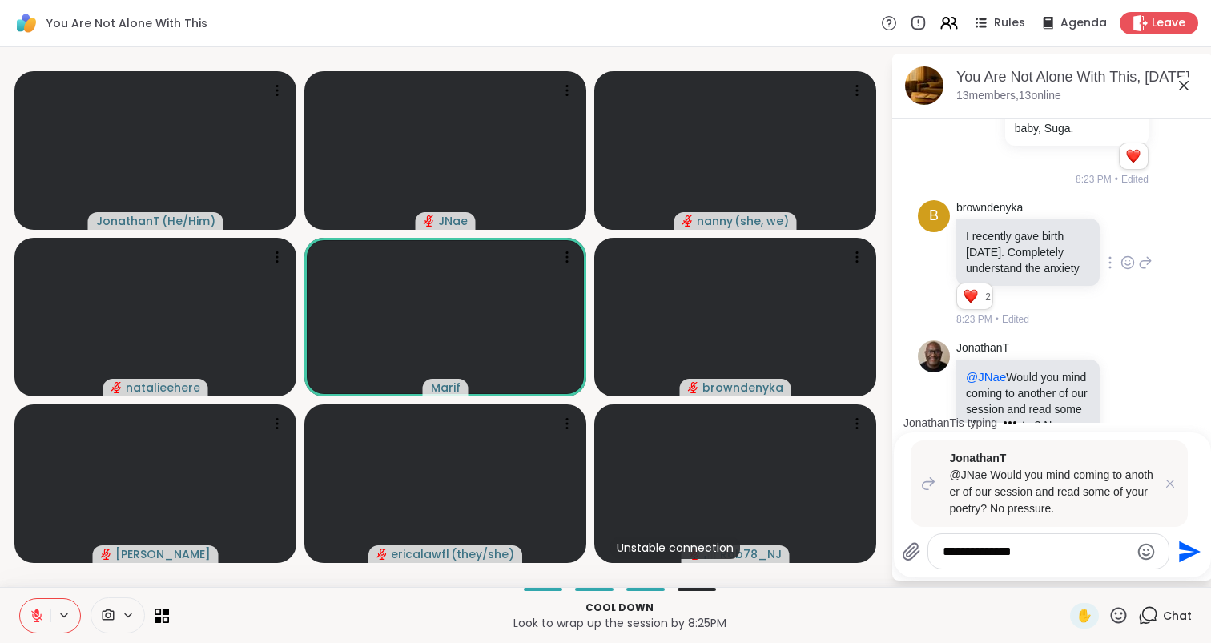
scroll to position [8706, 0]
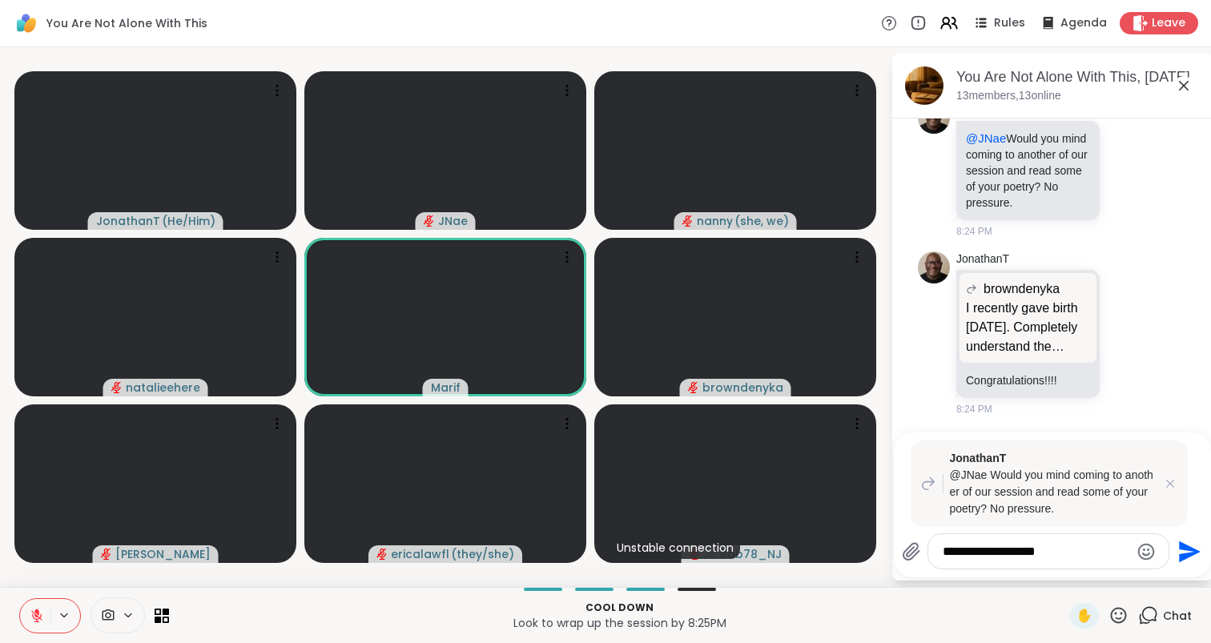
type textarea "**********"
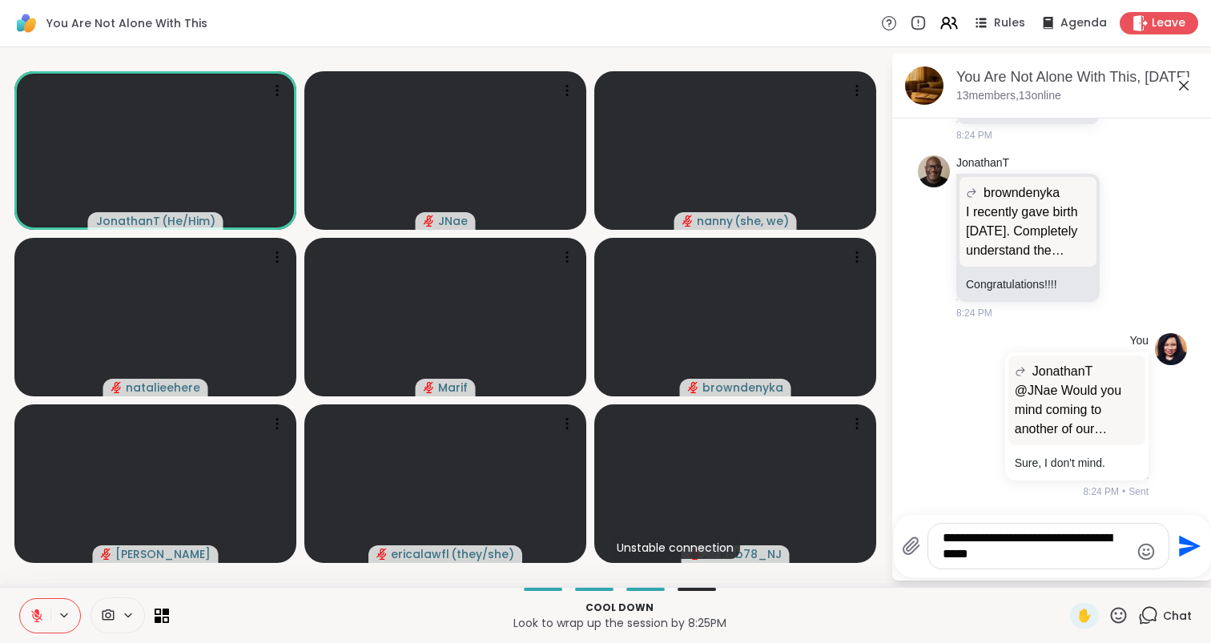
type textarea "**********"
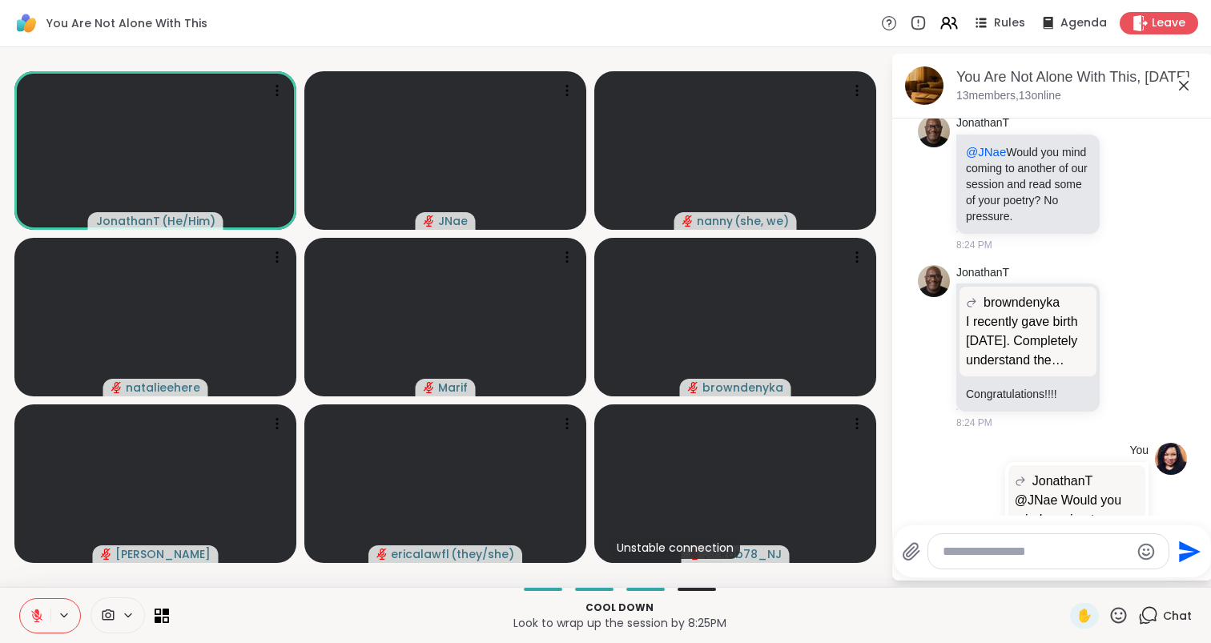
scroll to position [8646, 0]
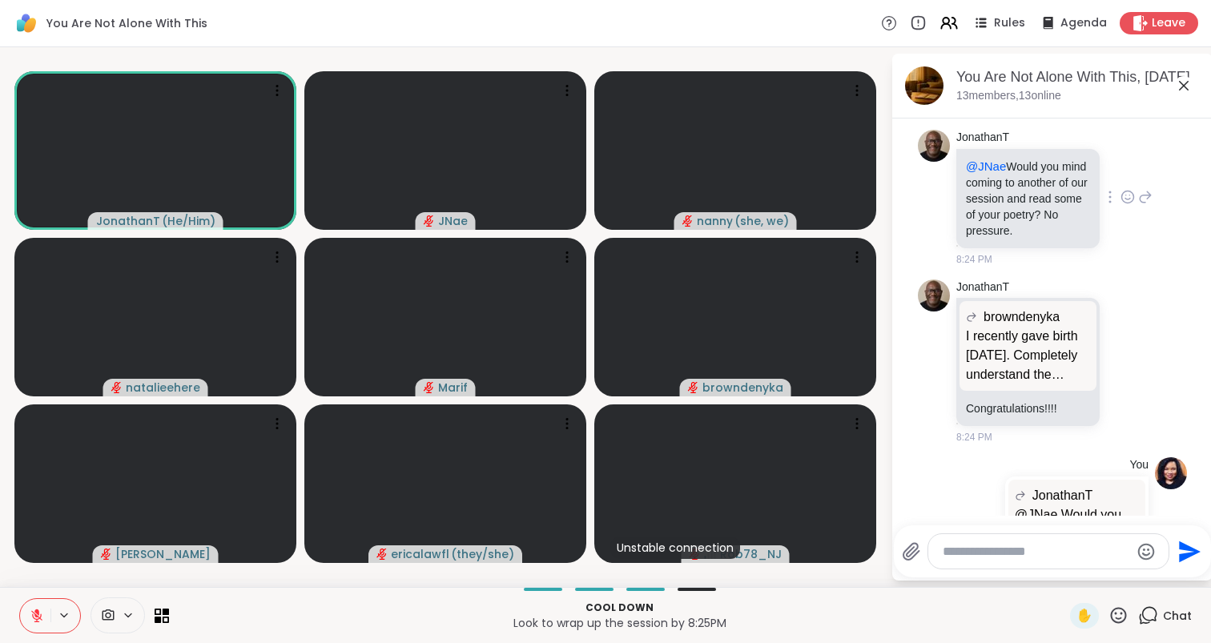
click at [1124, 205] on icon at bounding box center [1127, 197] width 14 height 16
click at [998, 179] on div "Select Reaction: Heart" at bounding box center [1000, 171] width 14 height 14
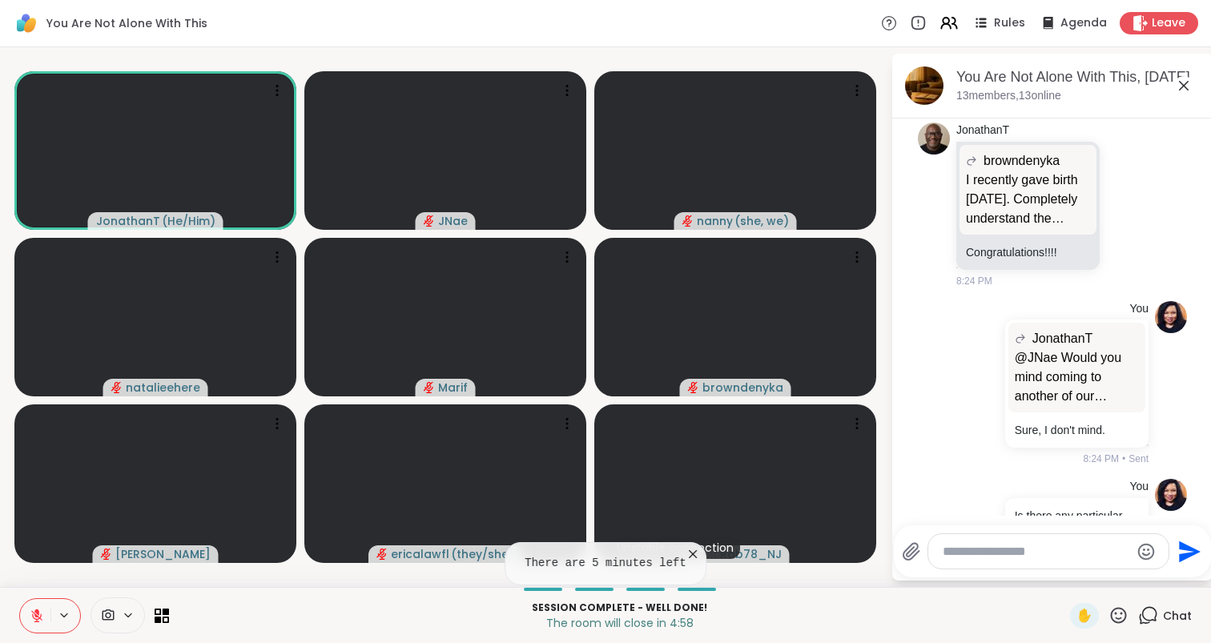
scroll to position [8916, 0]
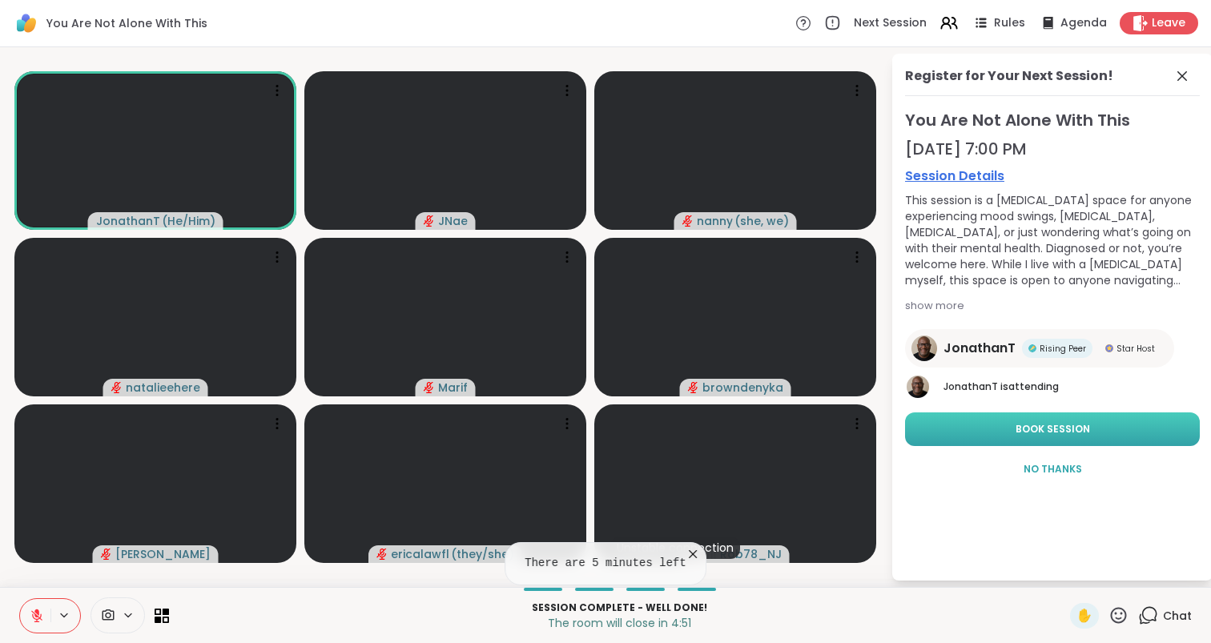
click at [1103, 430] on button "Book Session" at bounding box center [1052, 429] width 295 height 34
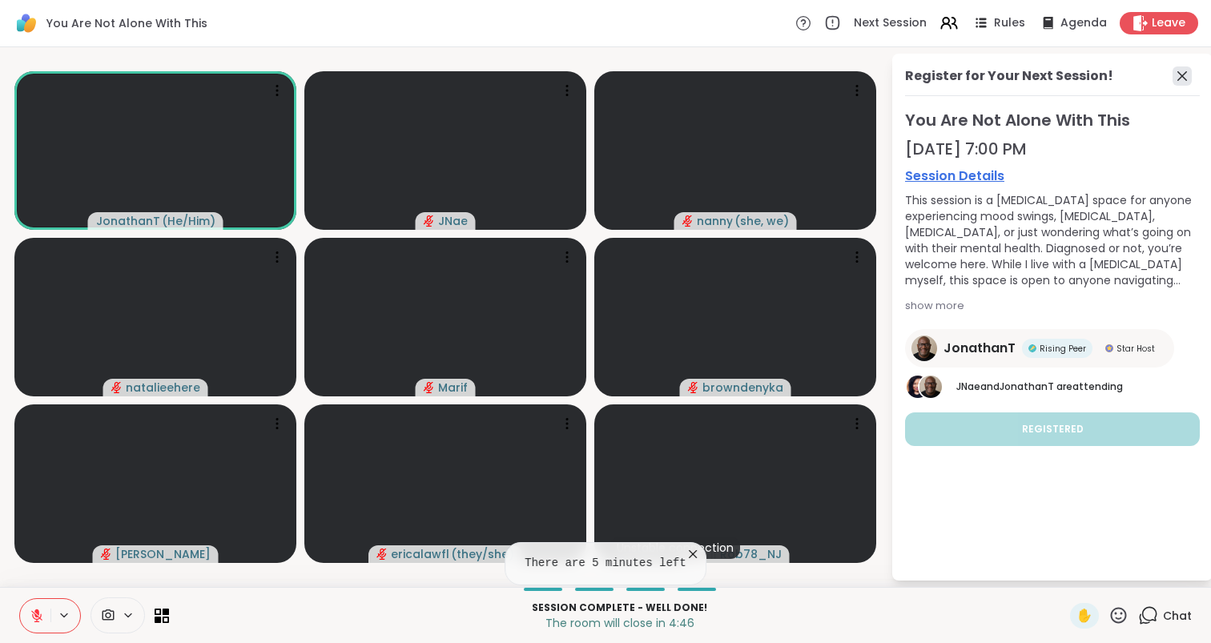
click at [1179, 74] on icon at bounding box center [1181, 75] width 19 height 19
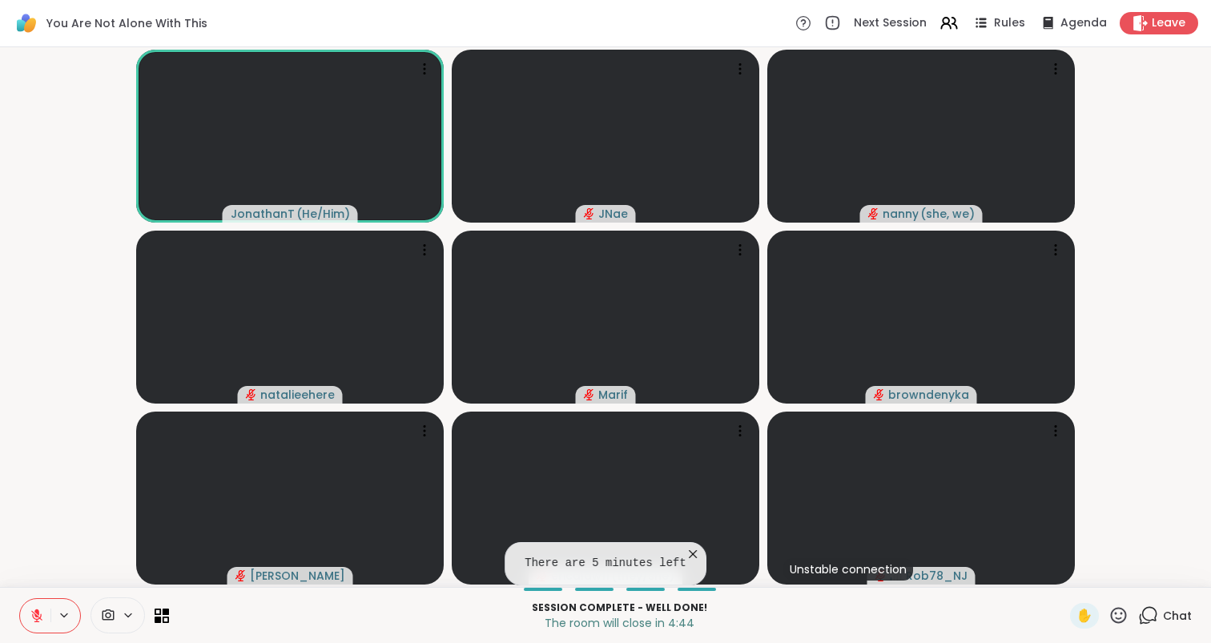
click at [1139, 613] on icon at bounding box center [1148, 615] width 20 height 20
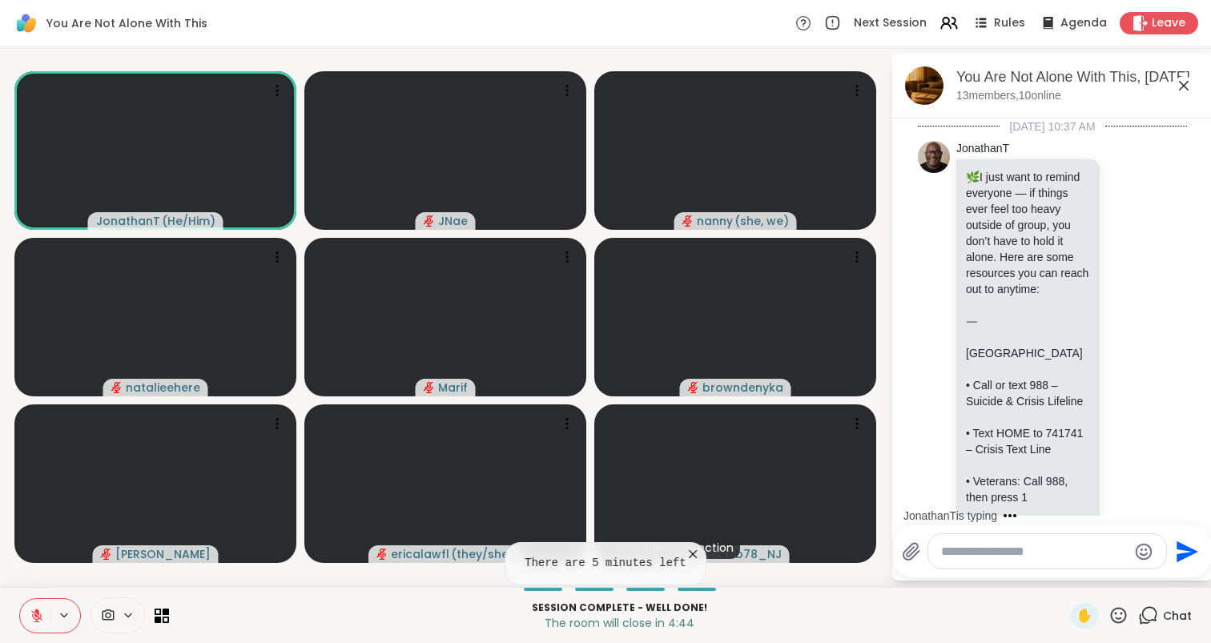
scroll to position [8900, 0]
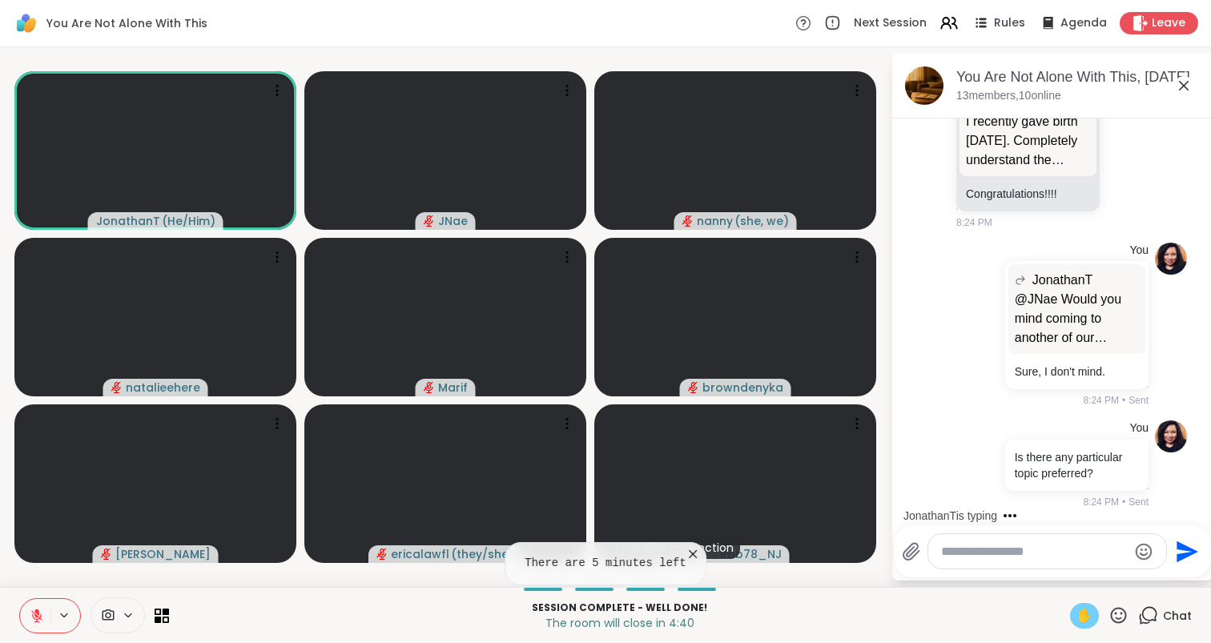
click at [1086, 613] on span "✋" at bounding box center [1084, 615] width 16 height 19
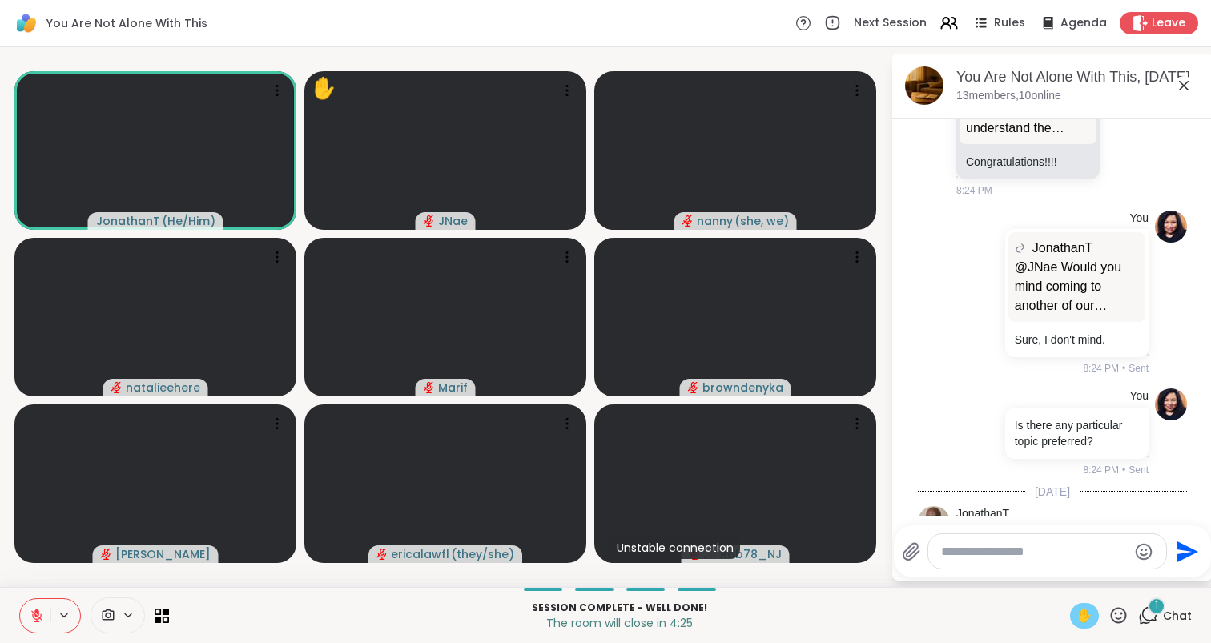
scroll to position [9111, 0]
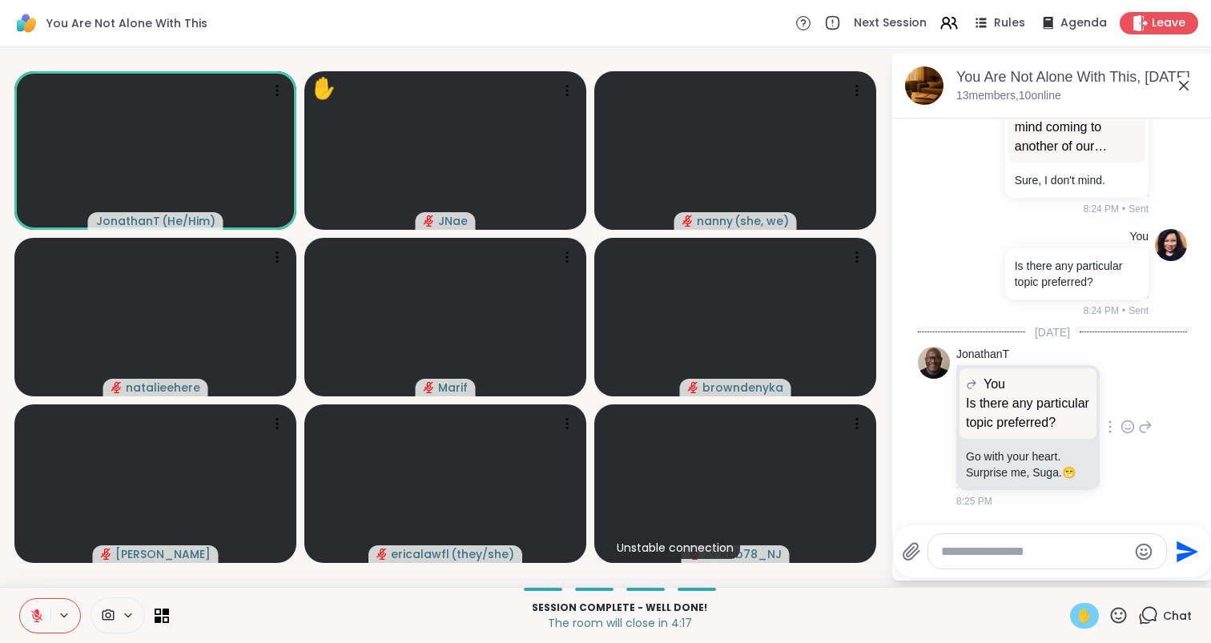
click at [1142, 418] on icon at bounding box center [1145, 426] width 14 height 19
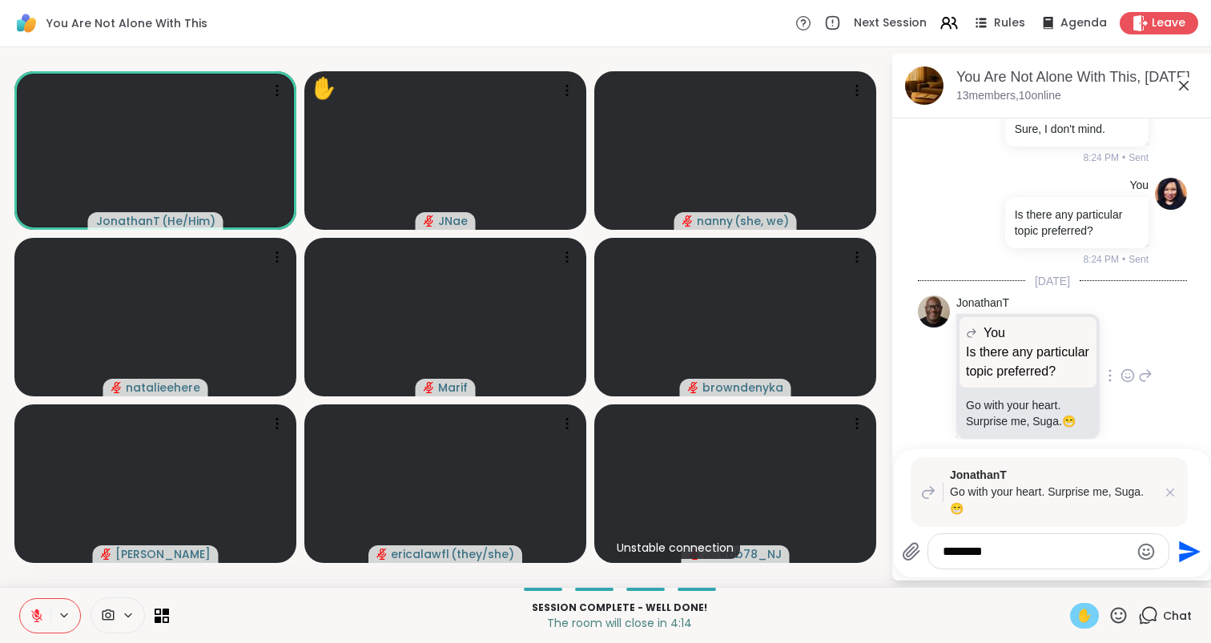
type textarea "********"
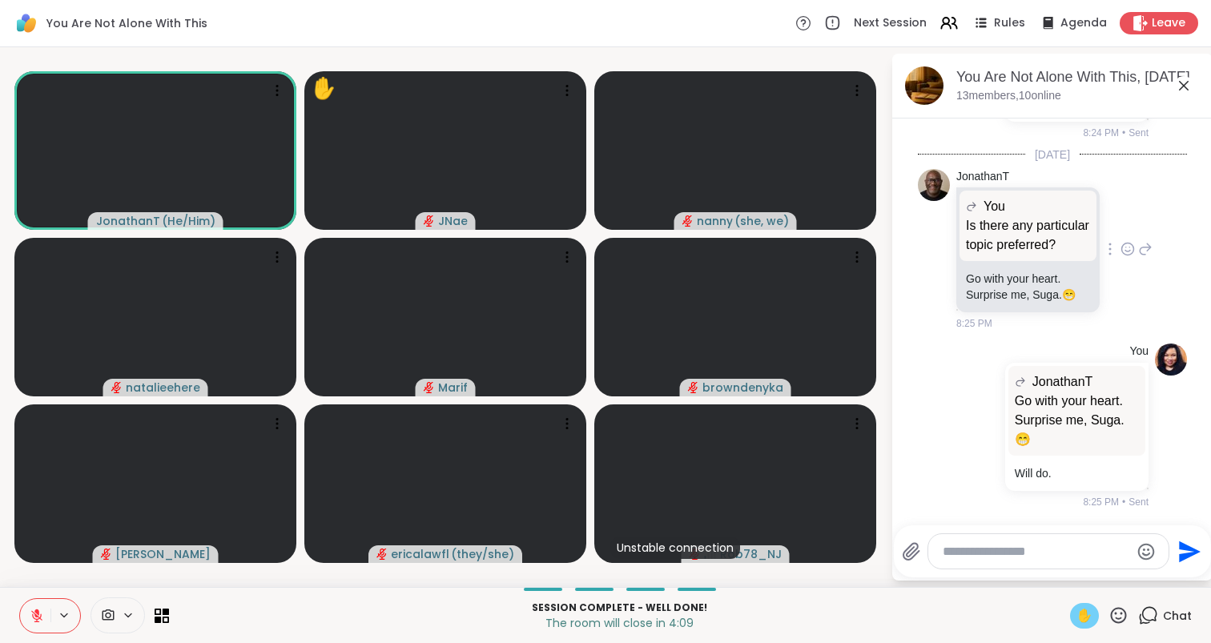
scroll to position [9312, 0]
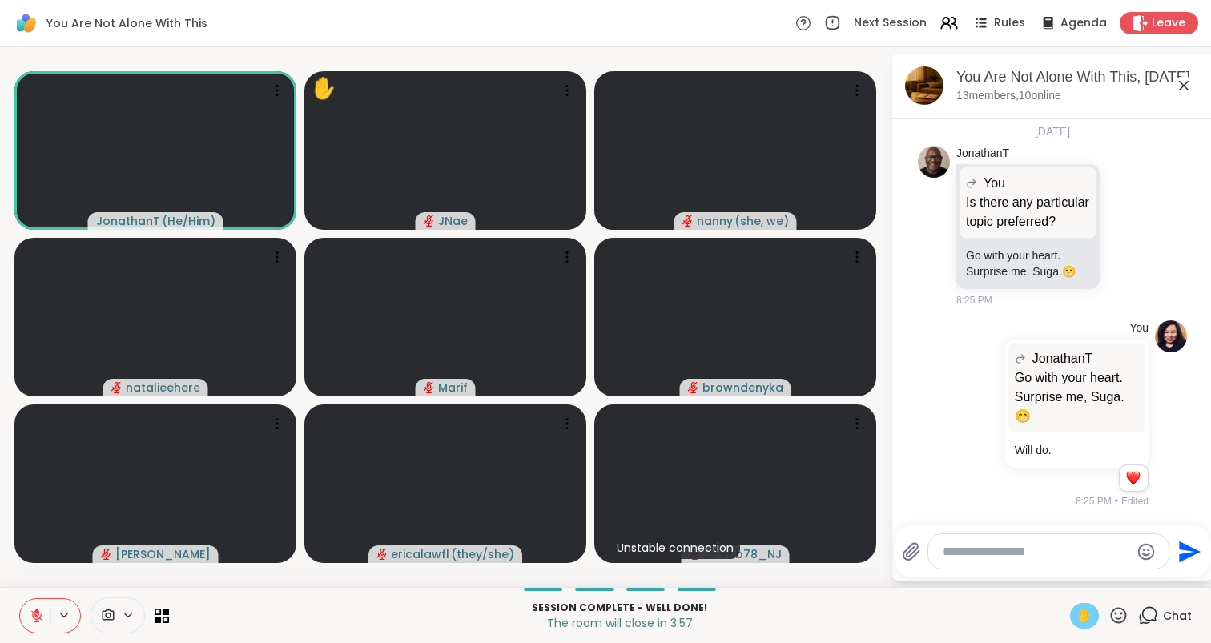
click at [30, 614] on icon at bounding box center [37, 616] width 14 height 14
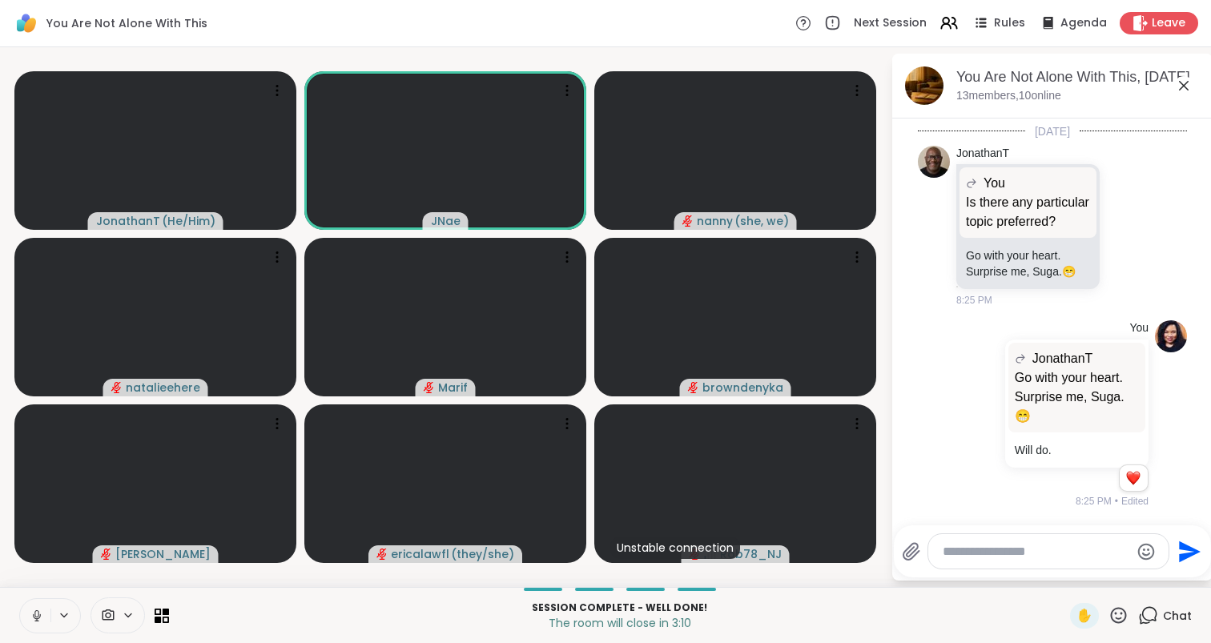
click at [23, 618] on button at bounding box center [35, 616] width 30 height 34
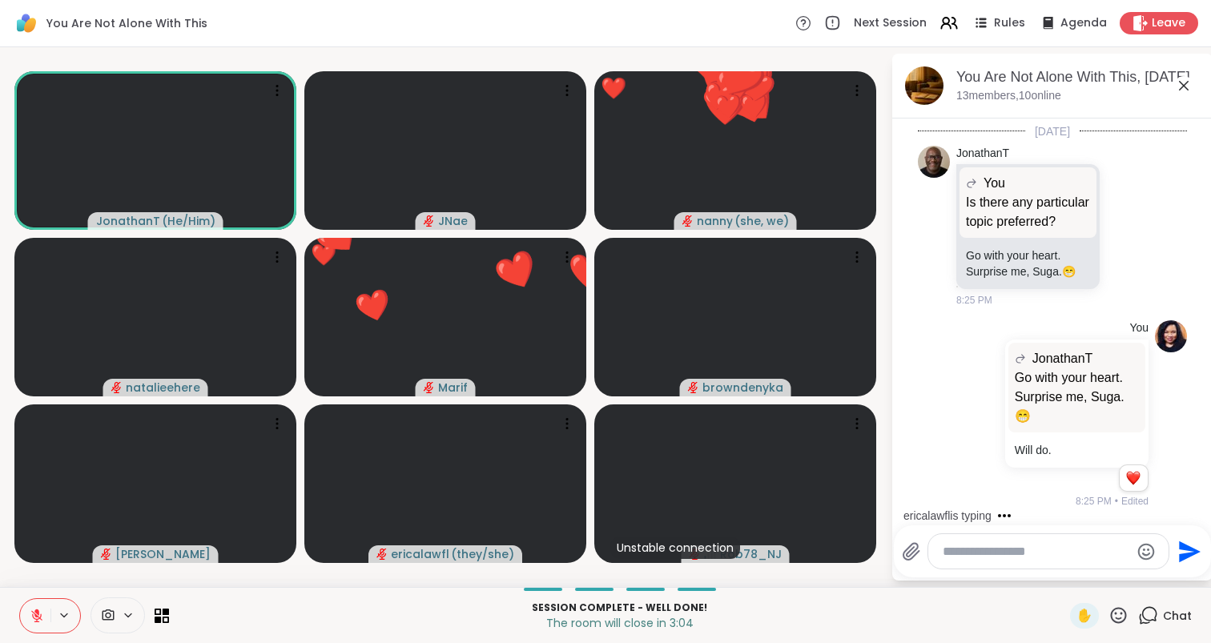
click at [33, 618] on icon at bounding box center [37, 616] width 14 height 14
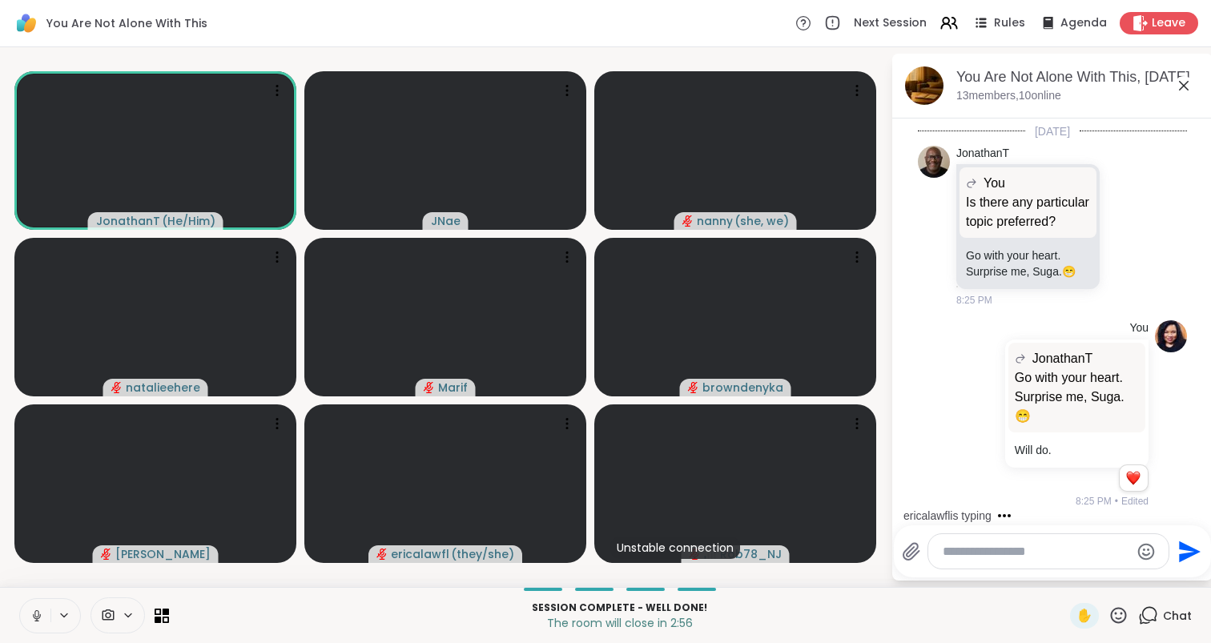
click at [33, 618] on icon at bounding box center [37, 616] width 14 height 14
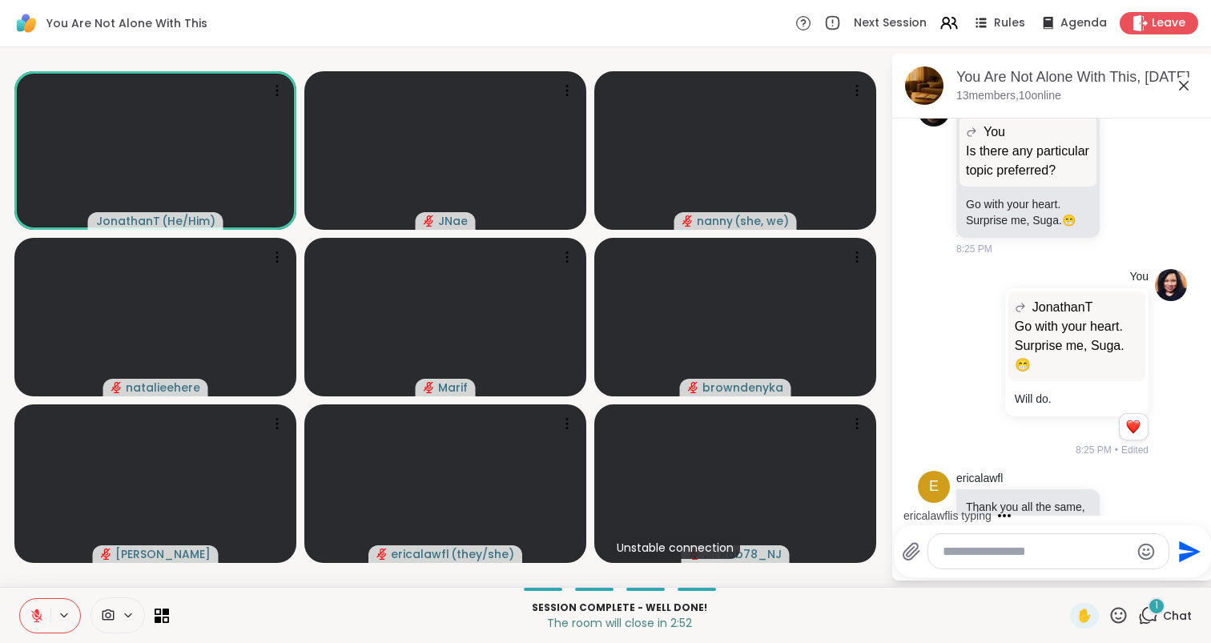
scroll to position [9412, 0]
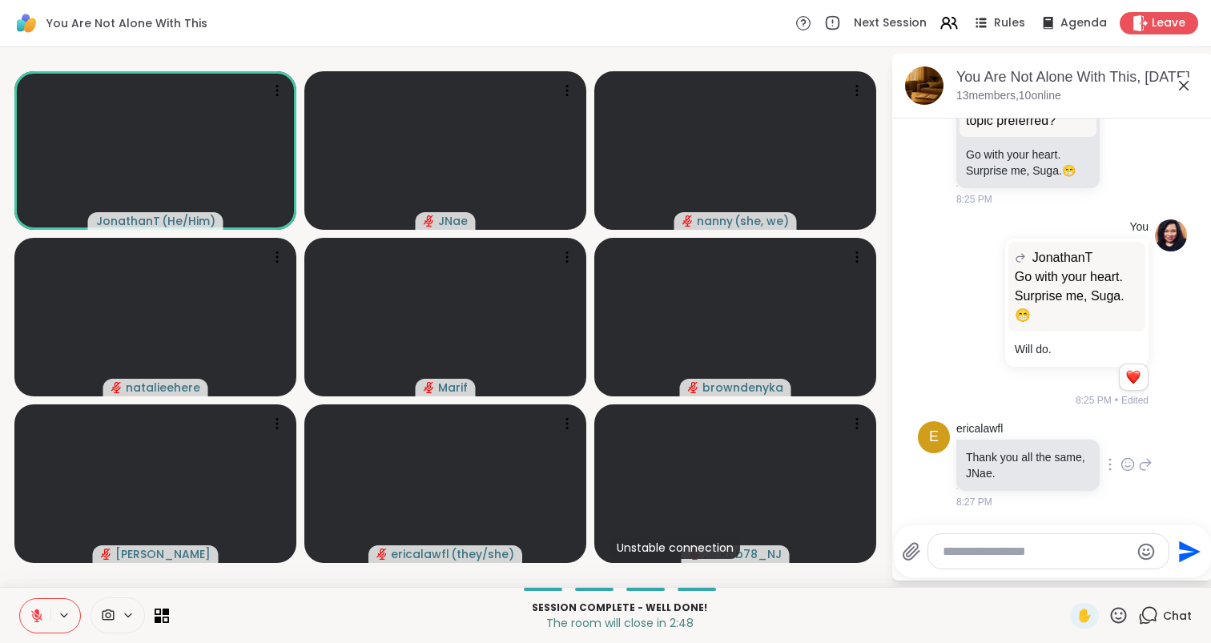
click at [1132, 460] on icon at bounding box center [1128, 464] width 12 height 12
click at [1003, 439] on div "Select Reaction: Heart" at bounding box center [1000, 439] width 14 height 14
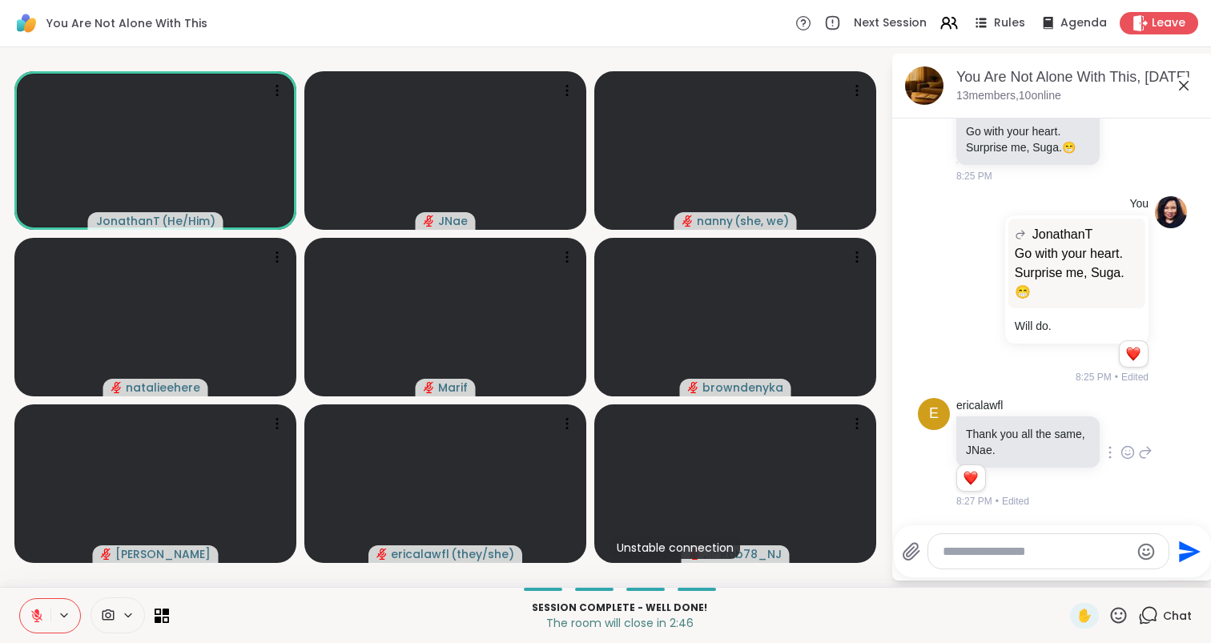
scroll to position [9436, 0]
click at [1002, 548] on textarea "Type your message" at bounding box center [1036, 552] width 187 height 16
click at [1146, 459] on icon at bounding box center [1145, 452] width 14 height 19
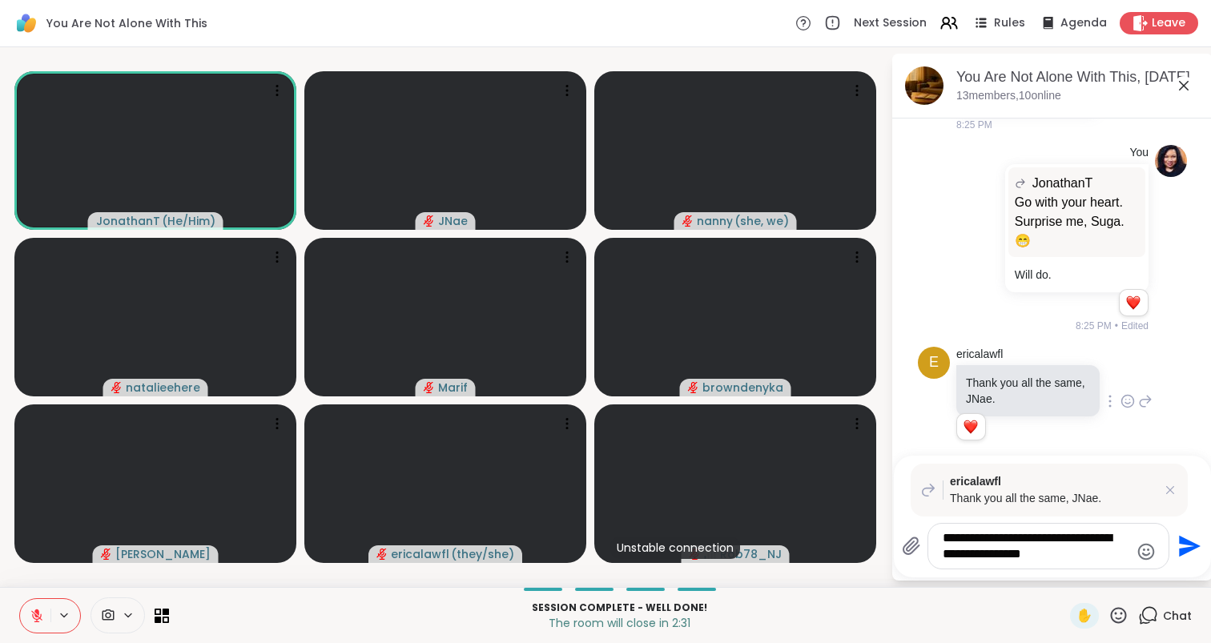
type textarea "**********"
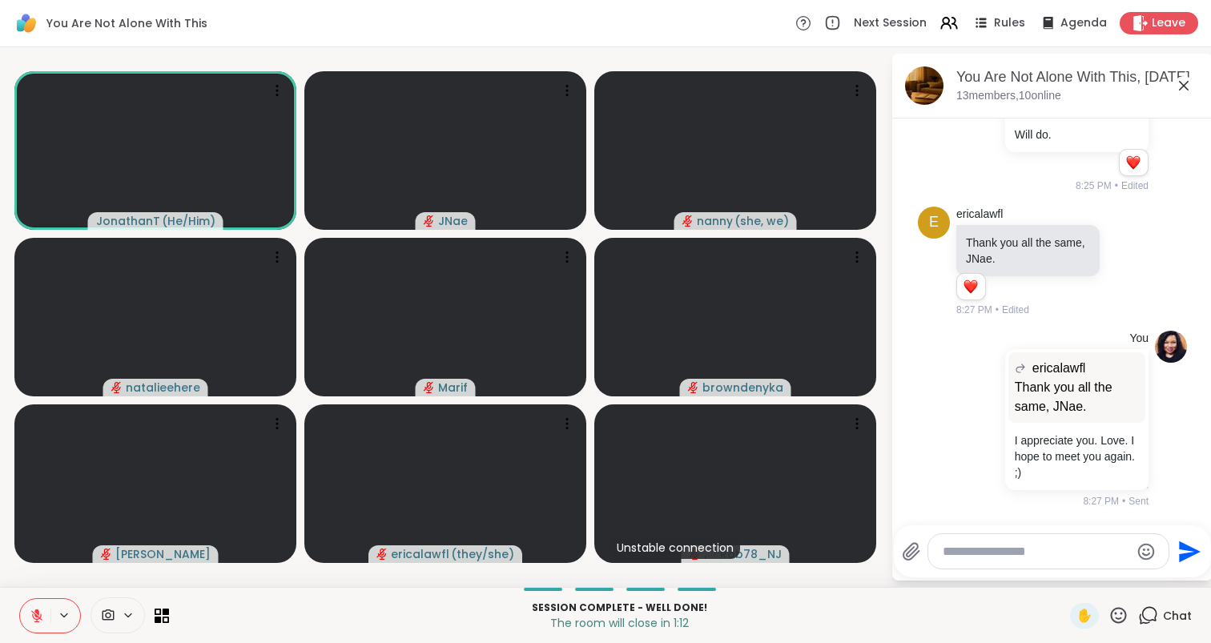
click at [1121, 616] on icon at bounding box center [1118, 615] width 20 height 20
click at [1080, 575] on span "❤️" at bounding box center [1072, 573] width 16 height 19
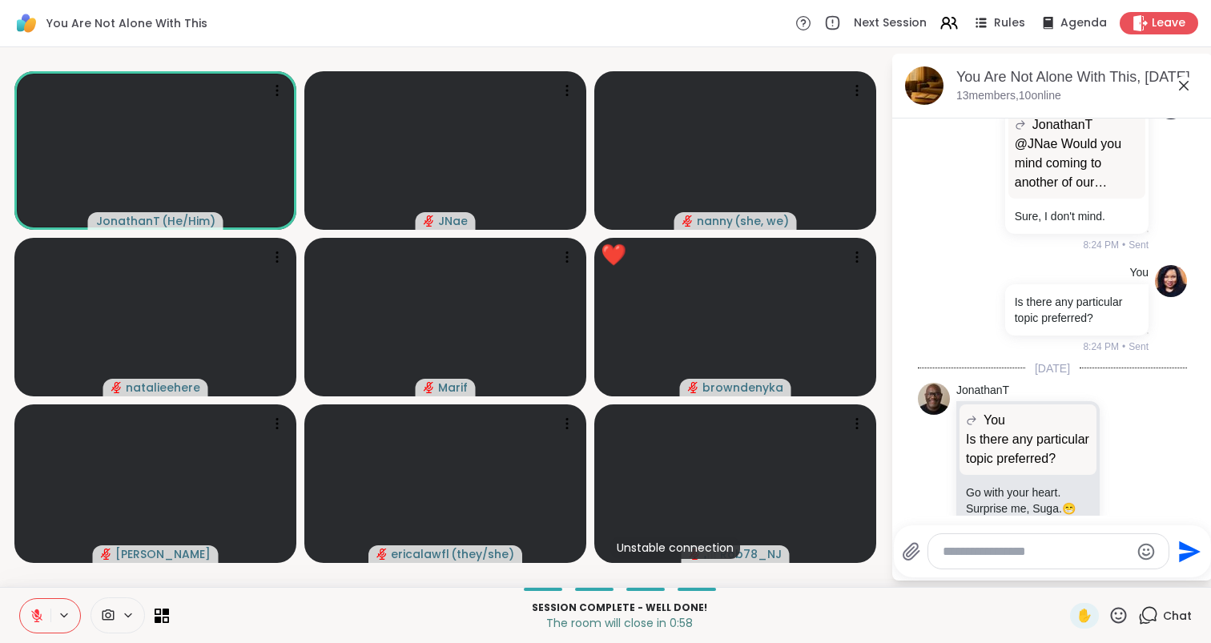
scroll to position [9022, 0]
click at [1080, 546] on textarea "Type your message" at bounding box center [1036, 552] width 187 height 16
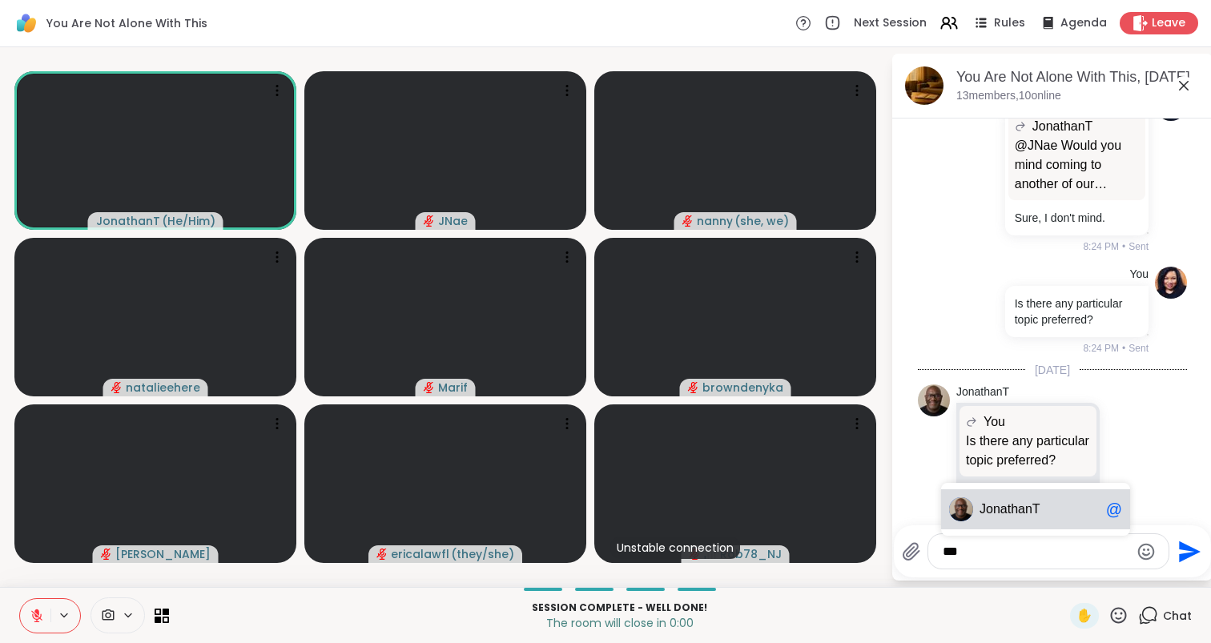
click at [1066, 512] on span "Jo nathanT" at bounding box center [1039, 509] width 120 height 16
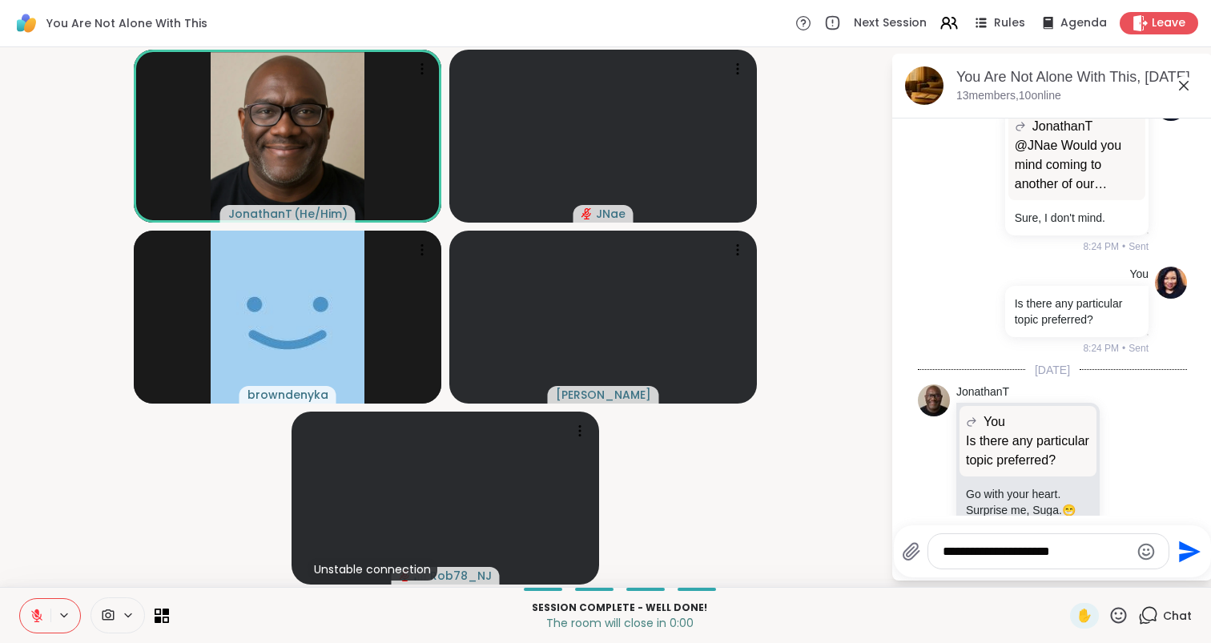
type textarea "**********"
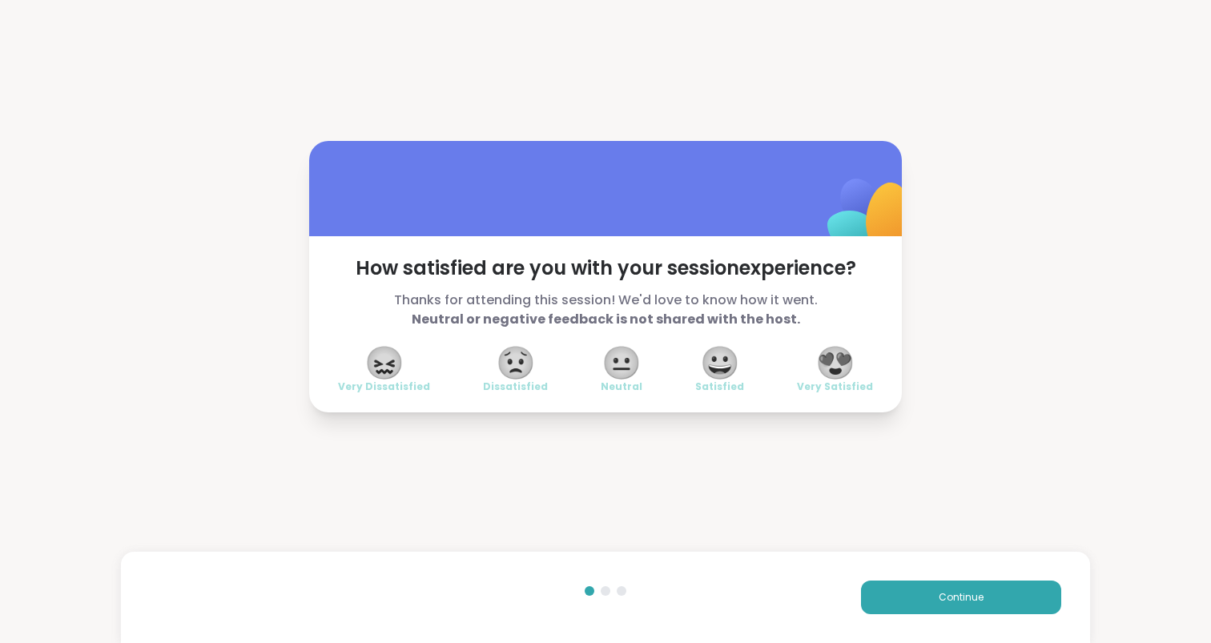
click at [849, 368] on span "😍" at bounding box center [835, 362] width 40 height 29
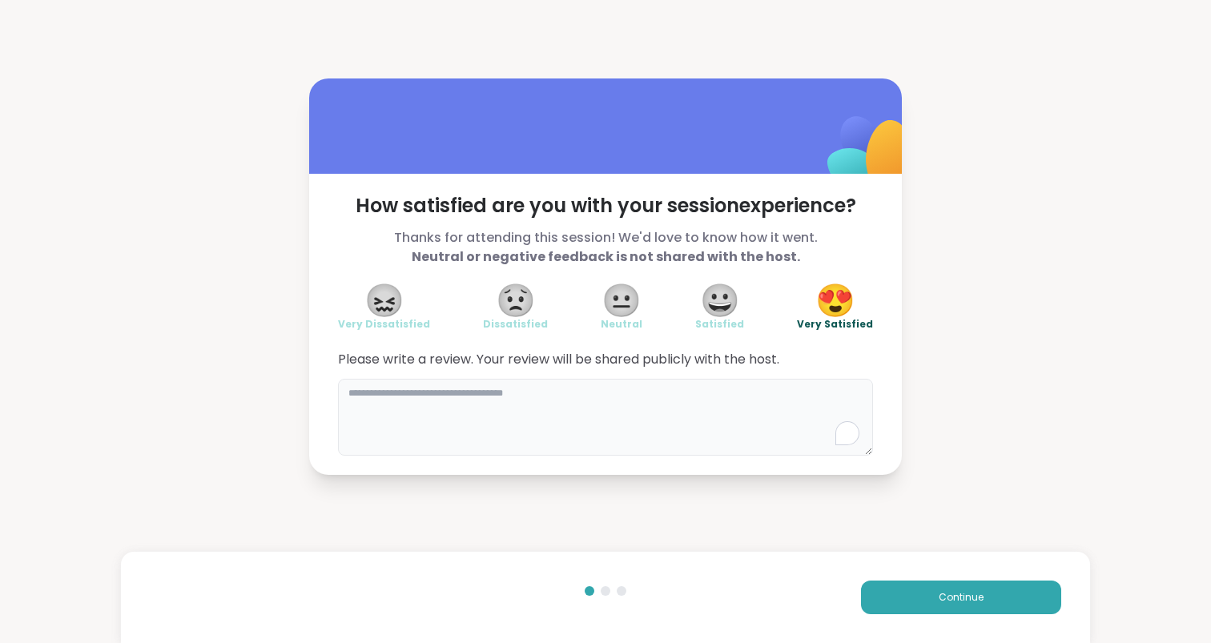
click at [762, 393] on textarea "To enrich screen reader interactions, please activate Accessibility in Grammarl…" at bounding box center [605, 417] width 535 height 77
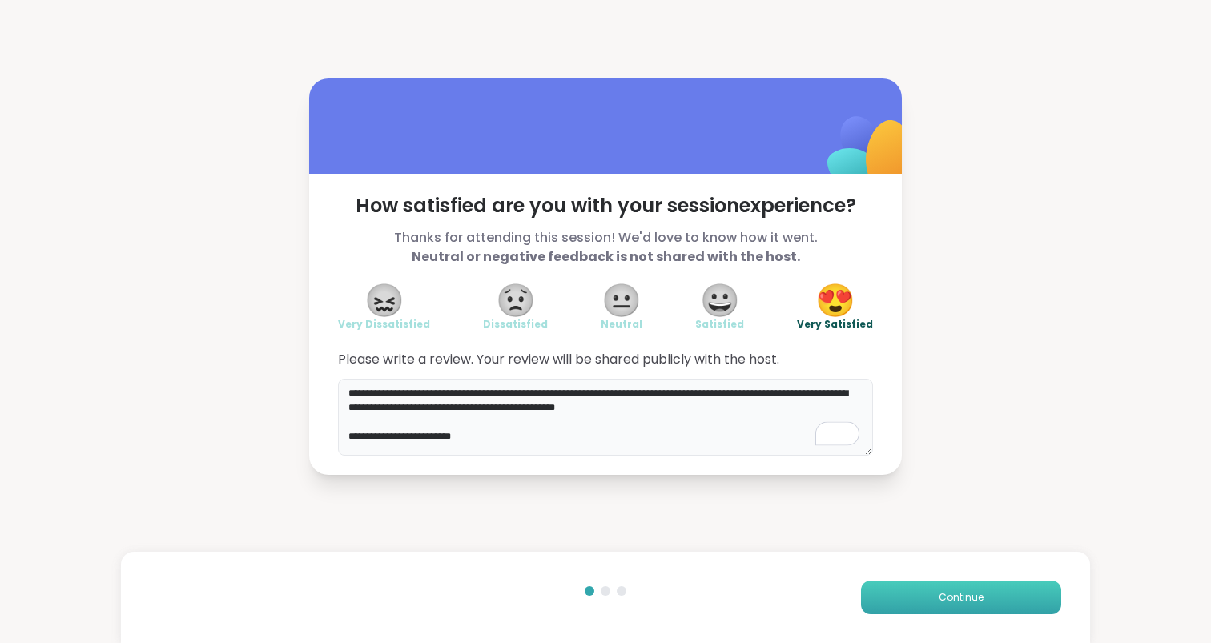
type textarea "**********"
click at [948, 588] on button "Continue" at bounding box center [961, 598] width 200 height 34
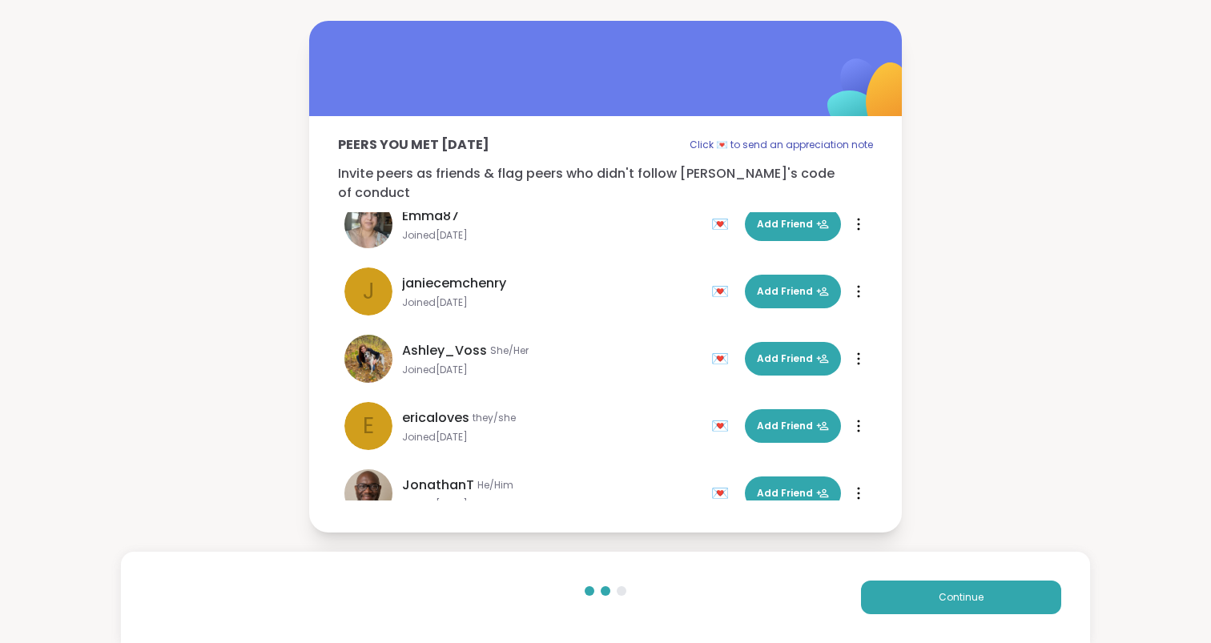
scroll to position [496, 0]
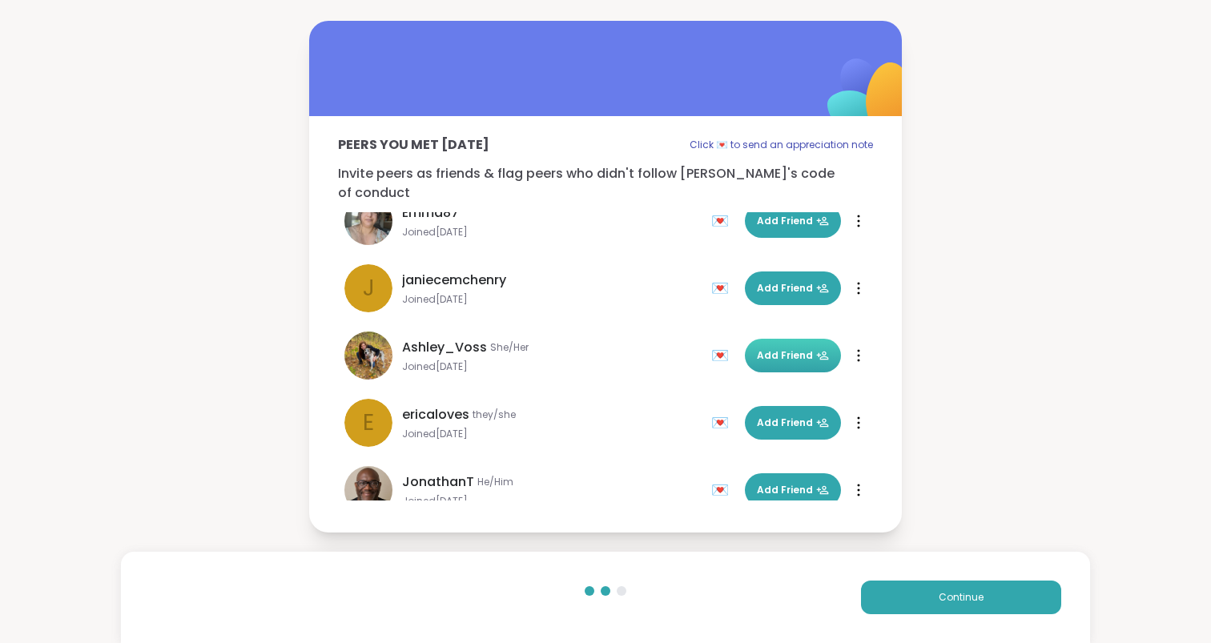
click at [758, 348] on span "Add Friend" at bounding box center [793, 355] width 72 height 14
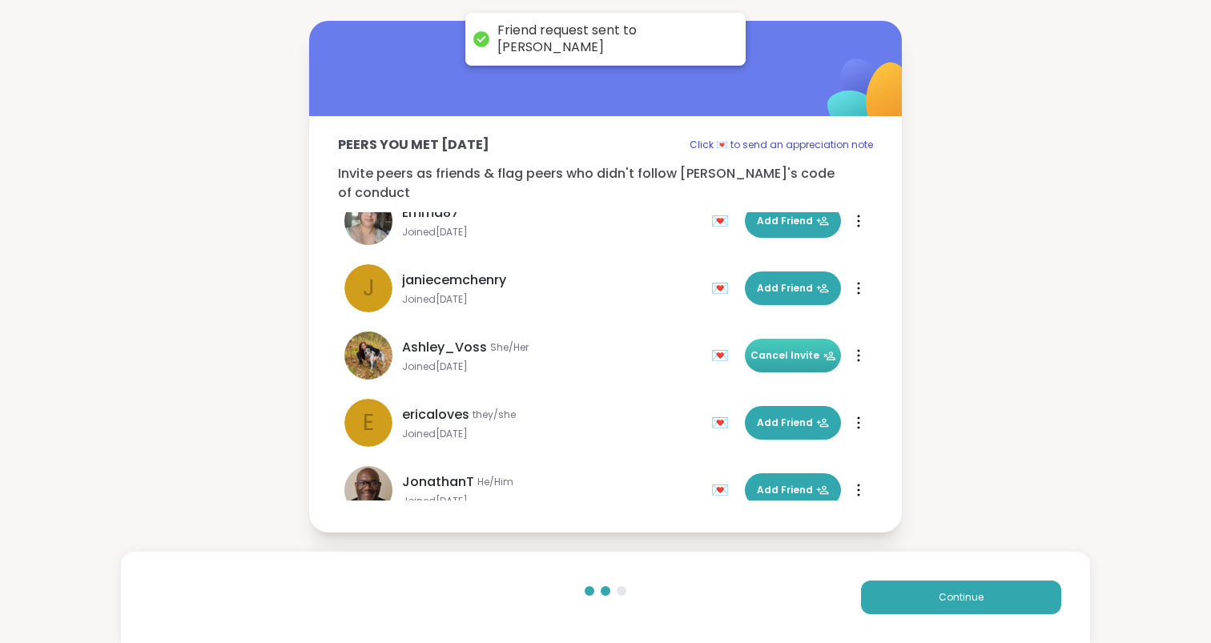
scroll to position [519, 0]
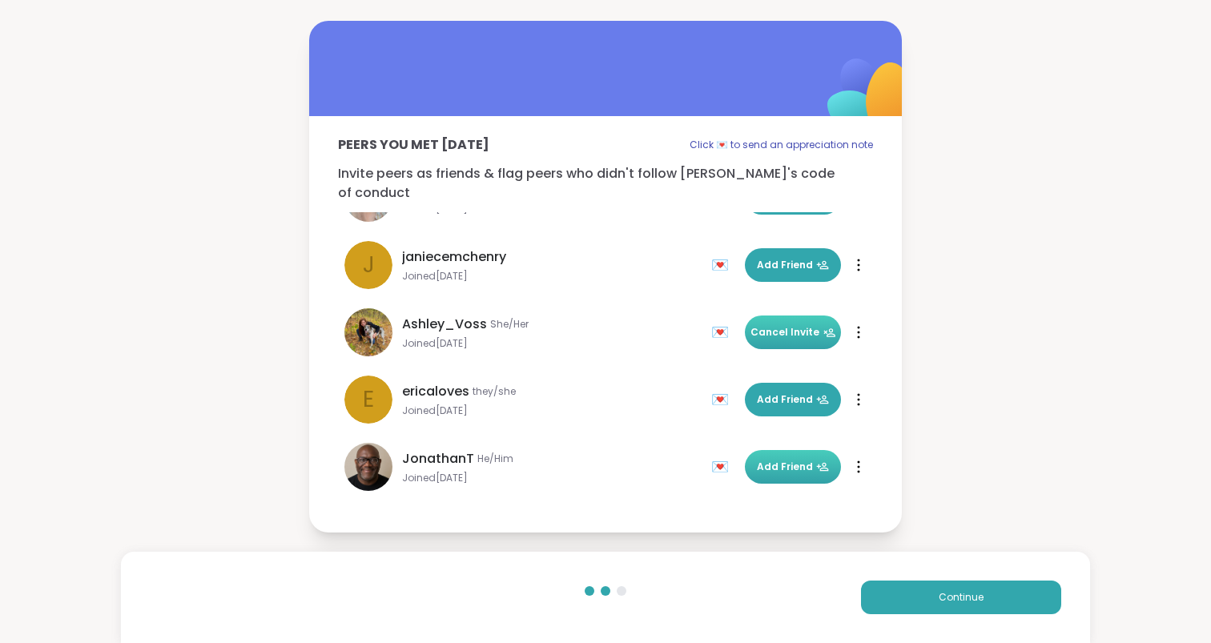
click at [771, 460] on span "Add Friend" at bounding box center [793, 467] width 72 height 14
click at [722, 458] on div "💌" at bounding box center [723, 467] width 24 height 26
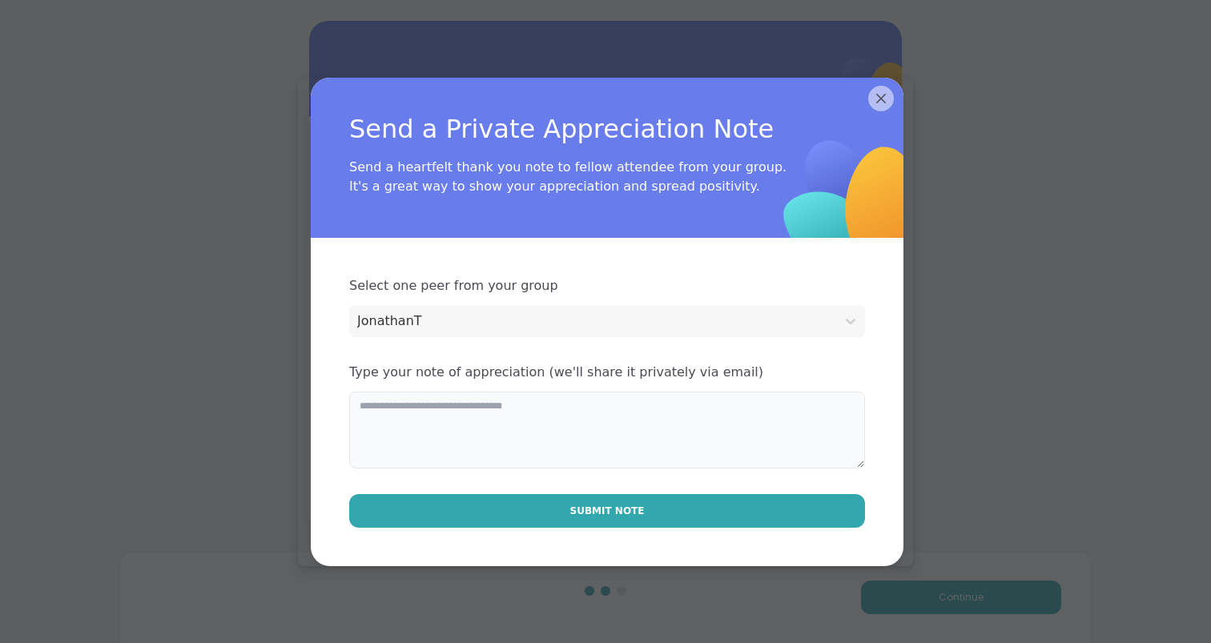
click at [675, 412] on textarea at bounding box center [607, 430] width 516 height 77
type textarea "*"
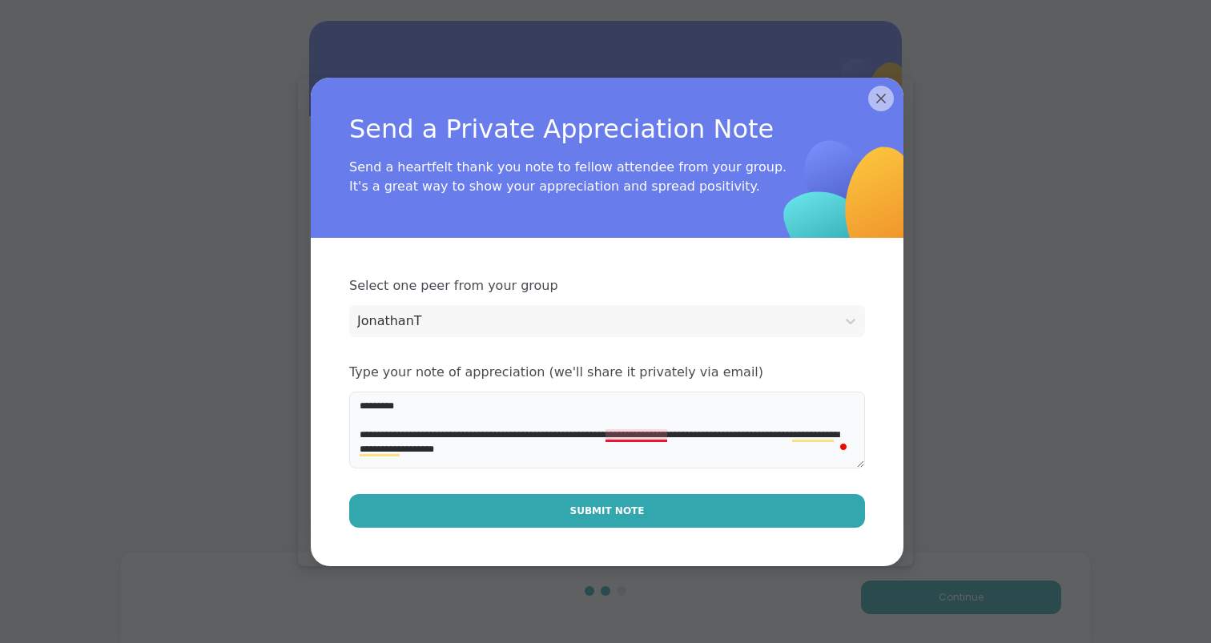
click at [628, 438] on textarea "**********" at bounding box center [607, 430] width 516 height 77
click at [633, 443] on textarea "**********" at bounding box center [607, 430] width 516 height 77
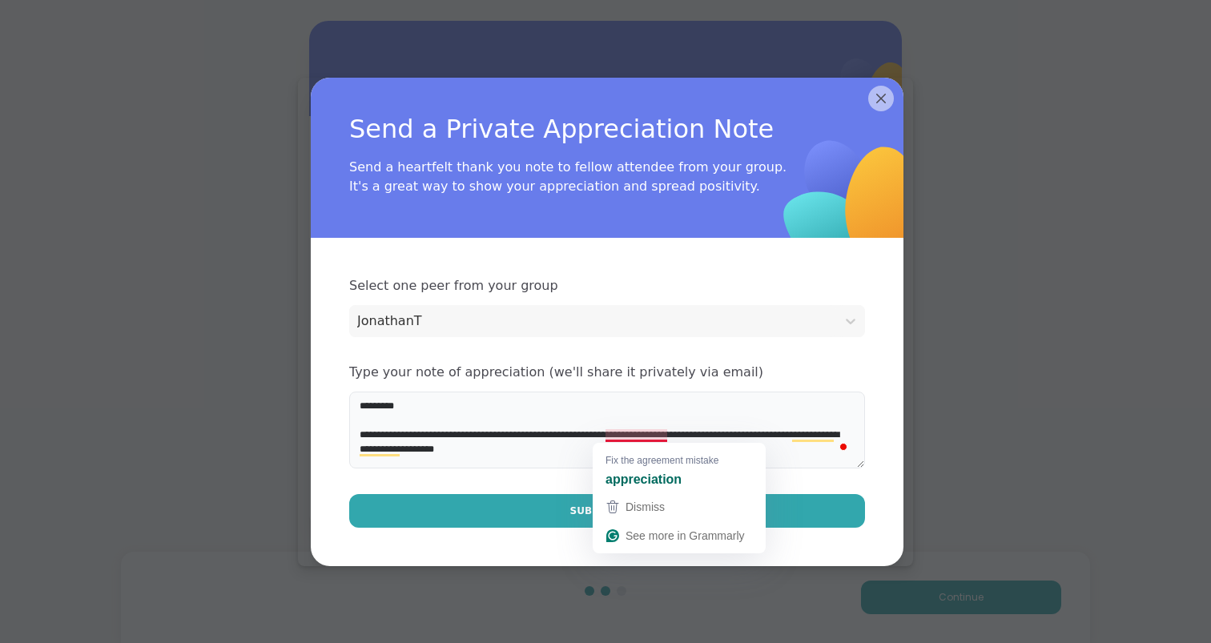
click at [633, 436] on textarea "**********" at bounding box center [607, 430] width 516 height 77
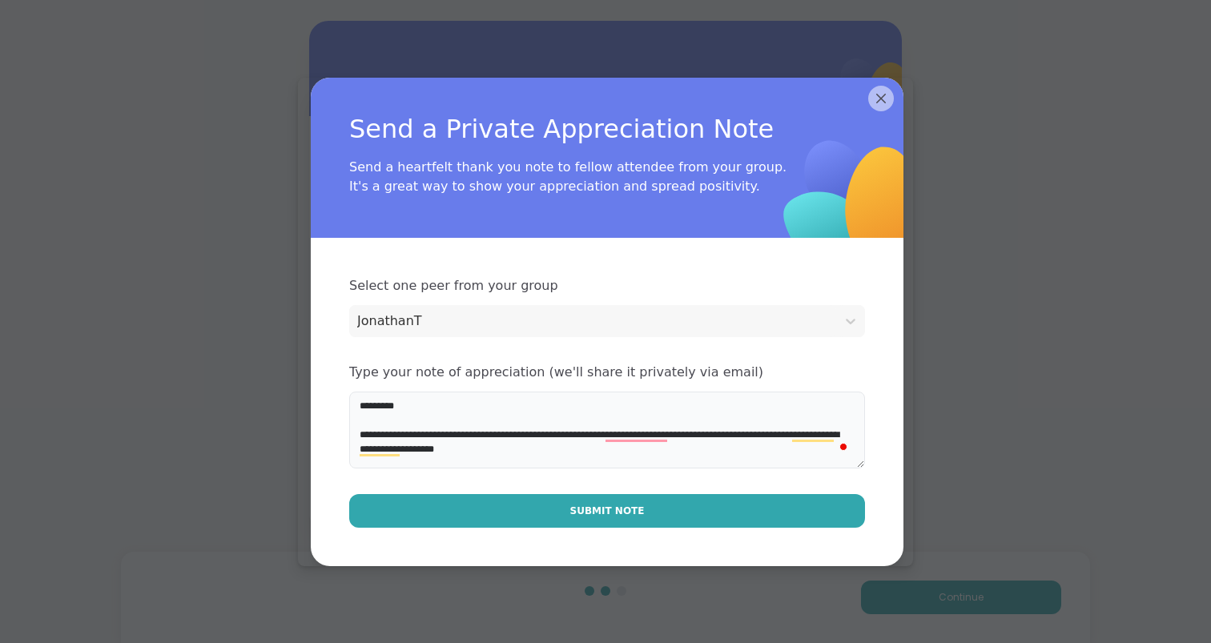
click at [687, 459] on textarea "**********" at bounding box center [607, 430] width 516 height 77
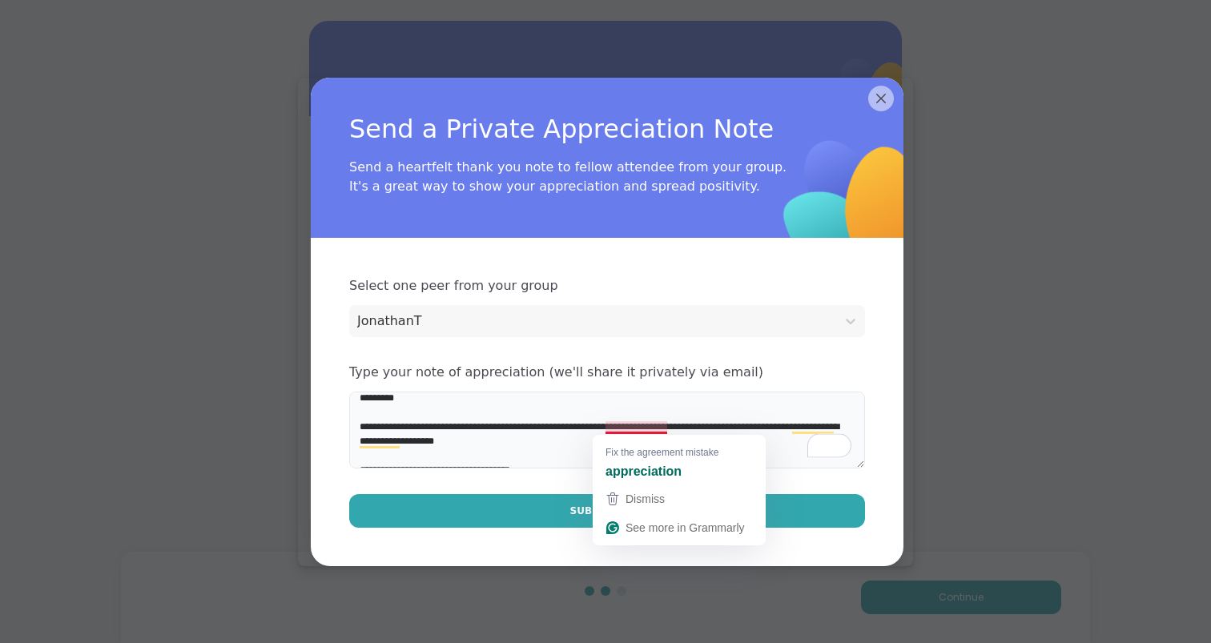
click at [650, 428] on textarea "**********" at bounding box center [607, 430] width 516 height 77
click at [718, 409] on textarea "**********" at bounding box center [607, 430] width 516 height 77
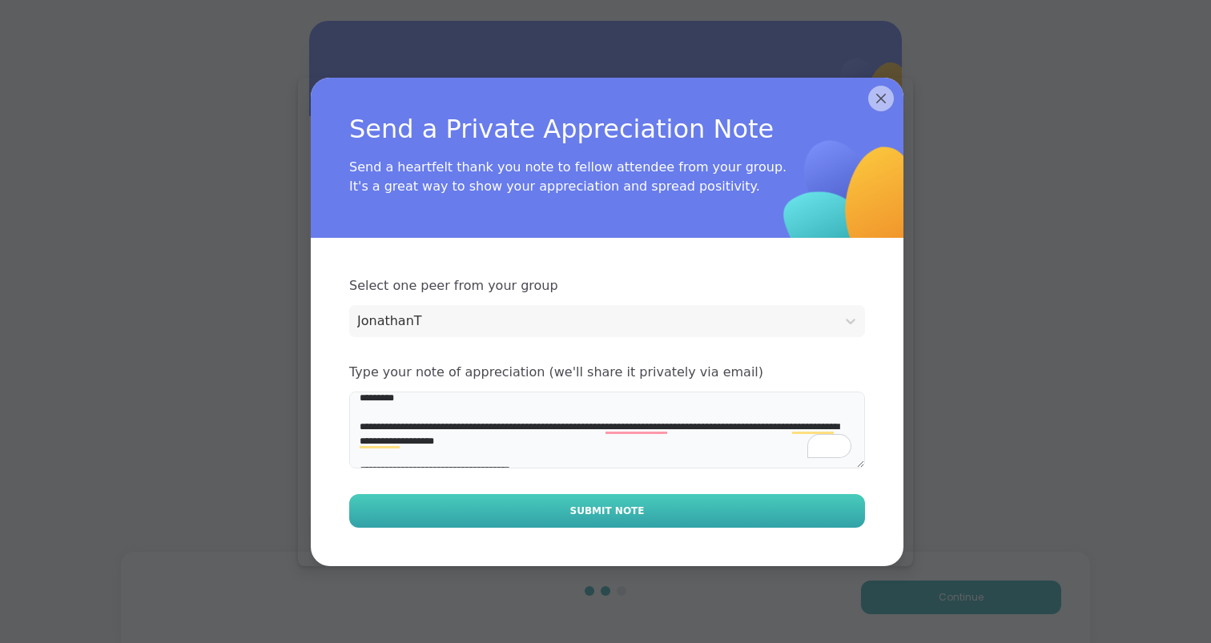
type textarea "**********"
click at [708, 505] on button "Submit Note" at bounding box center [607, 511] width 516 height 34
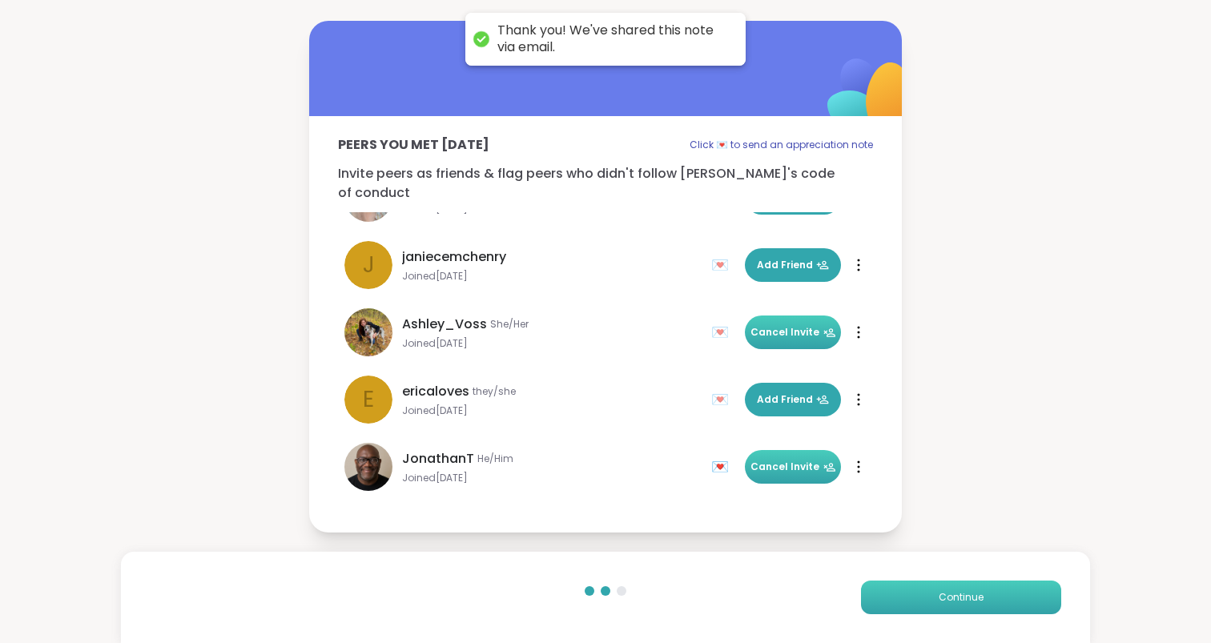
click at [938, 591] on button "Continue" at bounding box center [961, 598] width 200 height 34
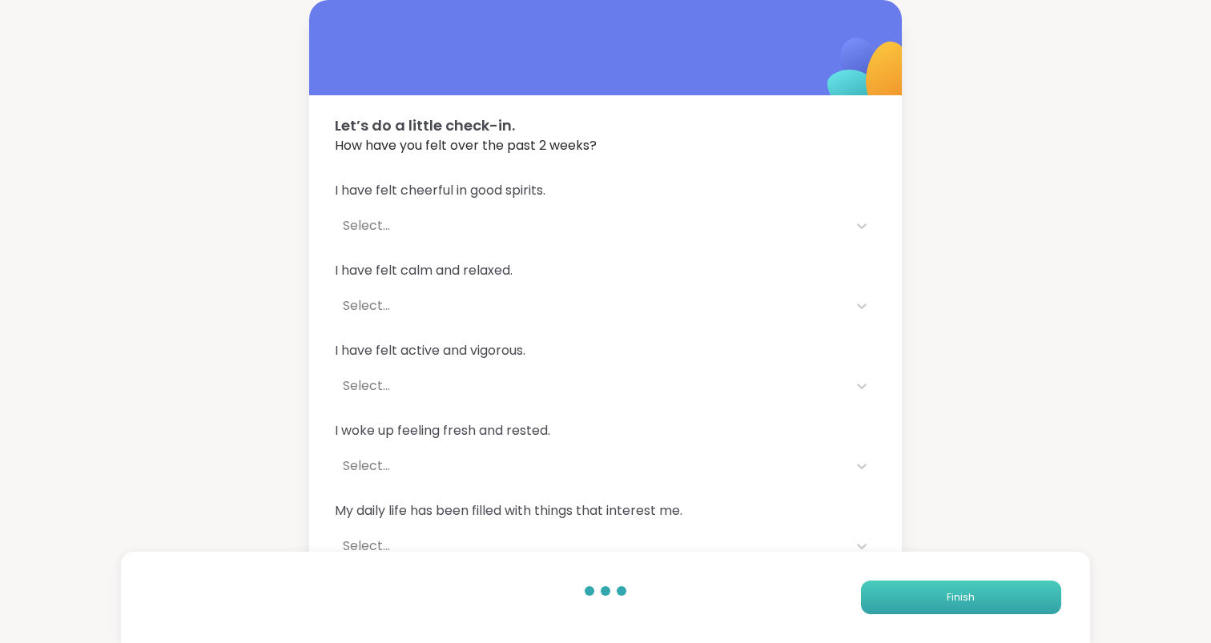
click at [977, 597] on button "Finish" at bounding box center [961, 598] width 200 height 34
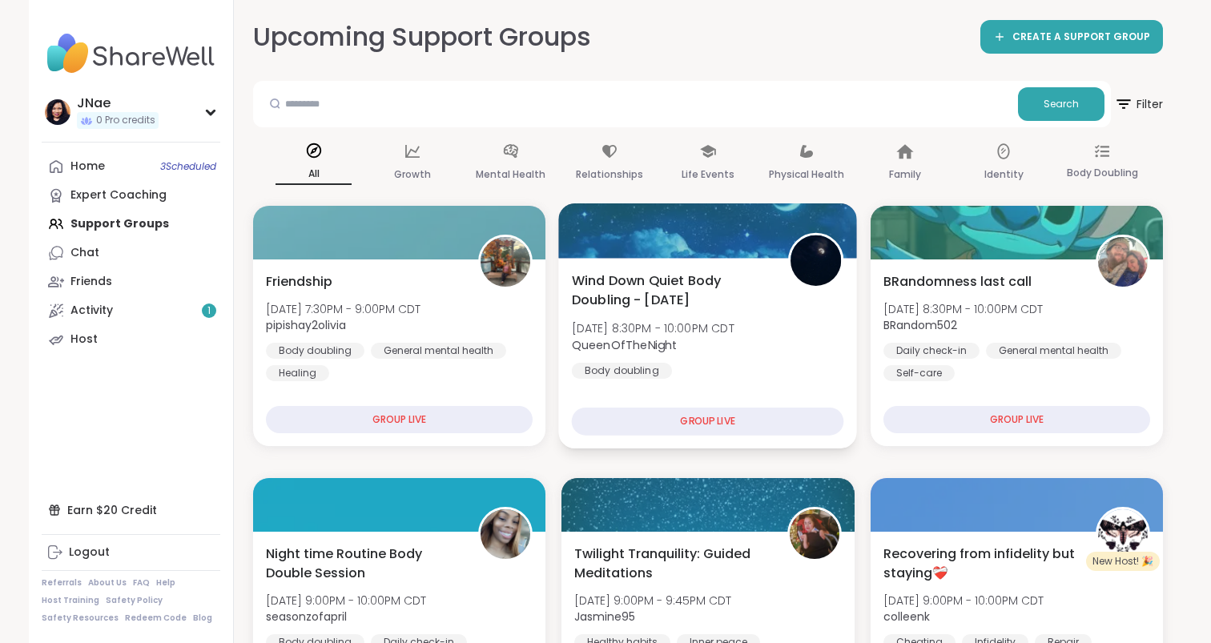
click at [736, 433] on div "GROUP LIVE" at bounding box center [708, 422] width 272 height 28
click at [713, 273] on span "Wind Down Quiet Body Doubling - Friday" at bounding box center [671, 290] width 199 height 39
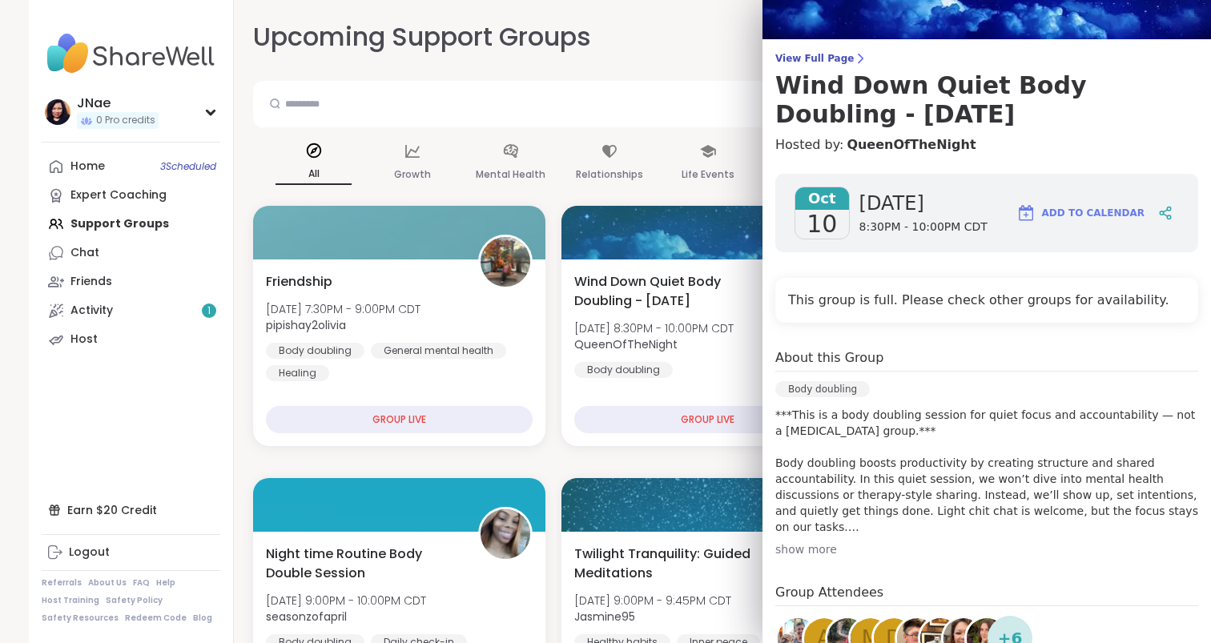
scroll to position [90, 0]
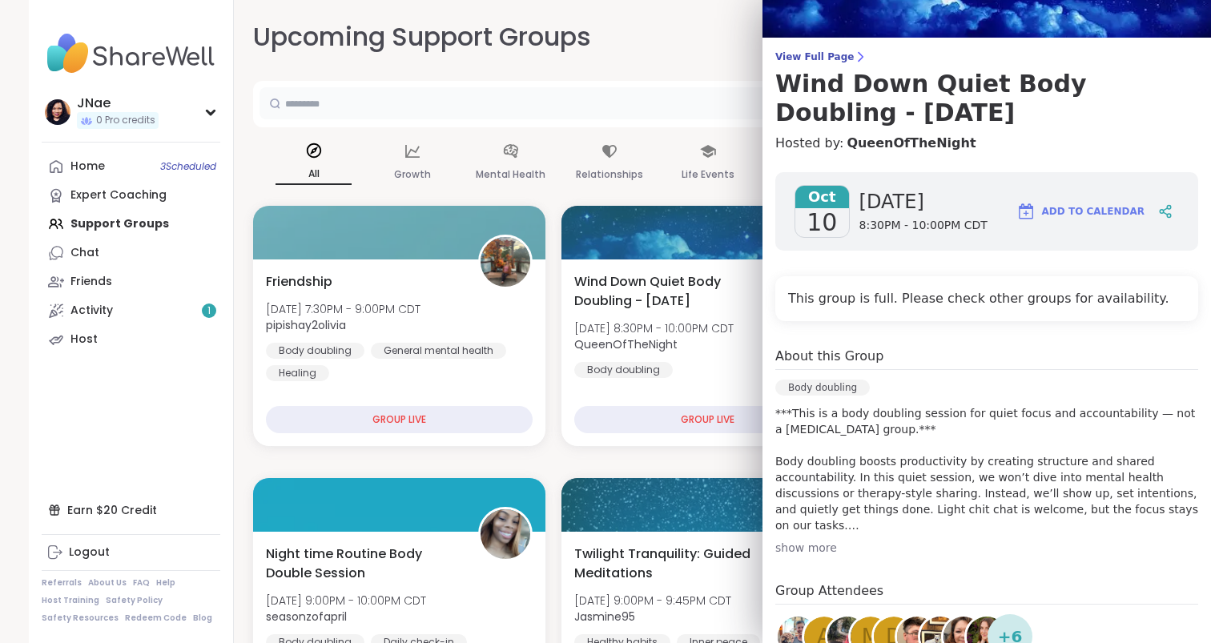
click at [685, 99] on input "text" at bounding box center [635, 103] width 752 height 32
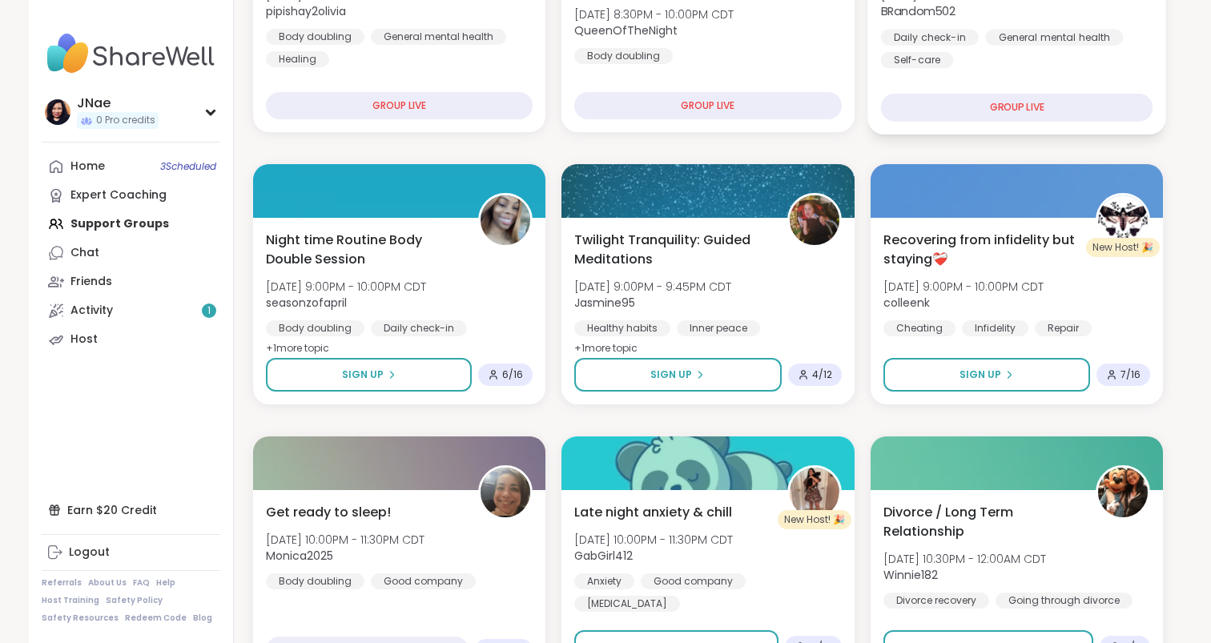
scroll to position [316, 0]
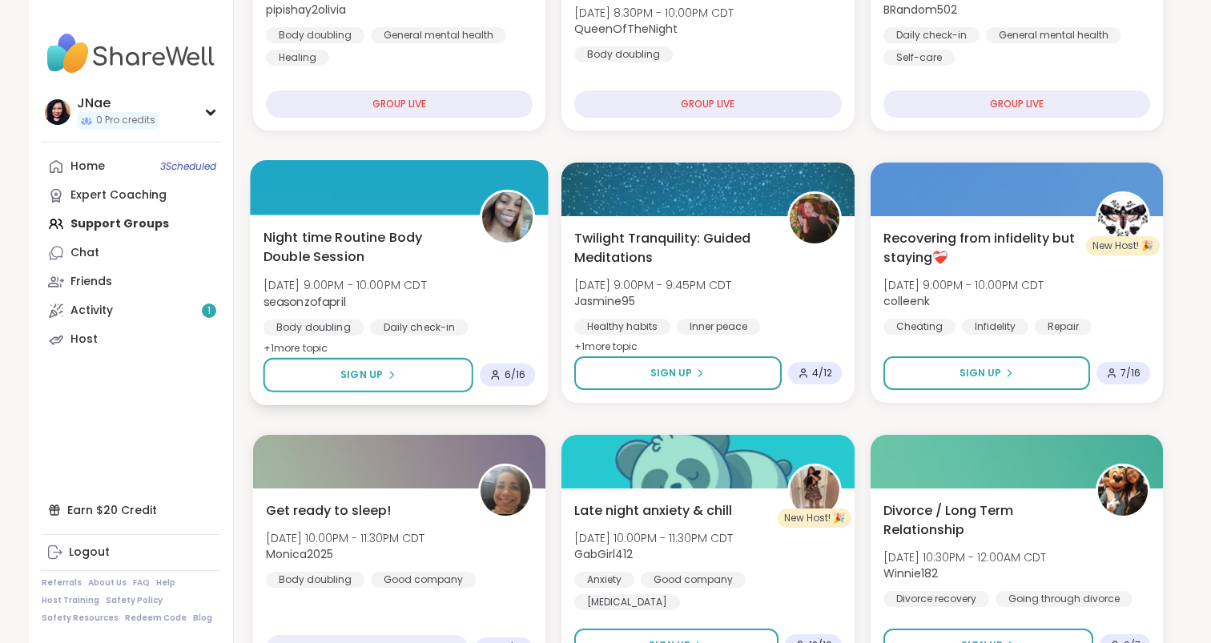
click at [396, 223] on div "Night time Routine Body Double Session Fri, Oct 10 | 9:00PM - 10:00PM CDT seaso…" at bounding box center [399, 310] width 299 height 191
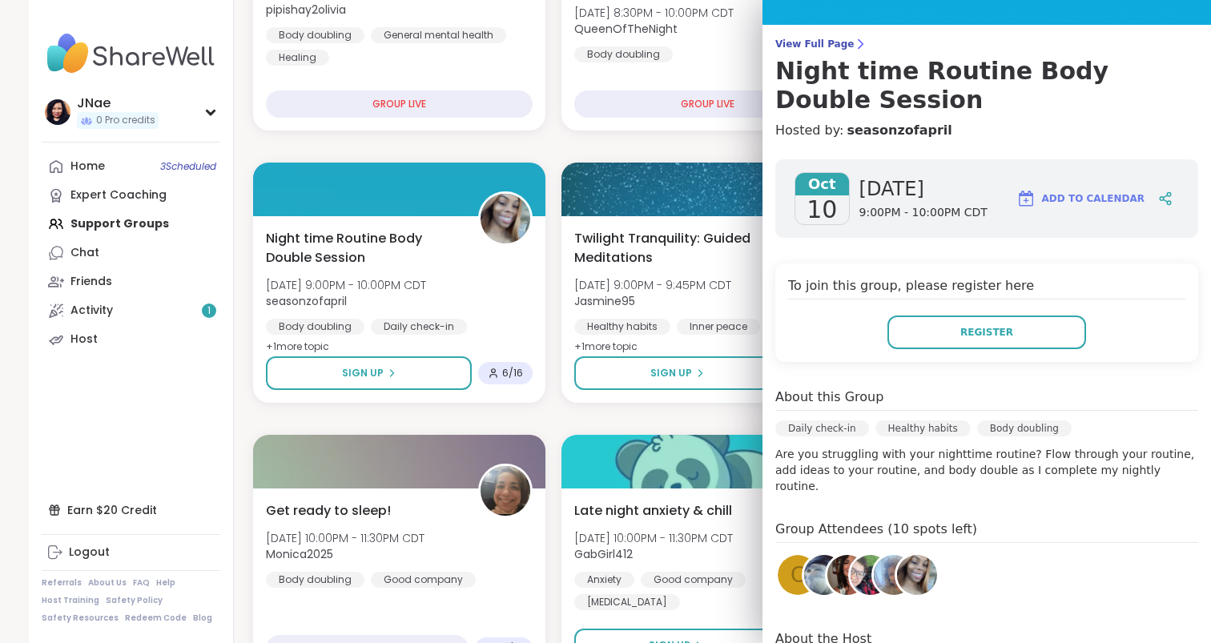
scroll to position [116, 0]
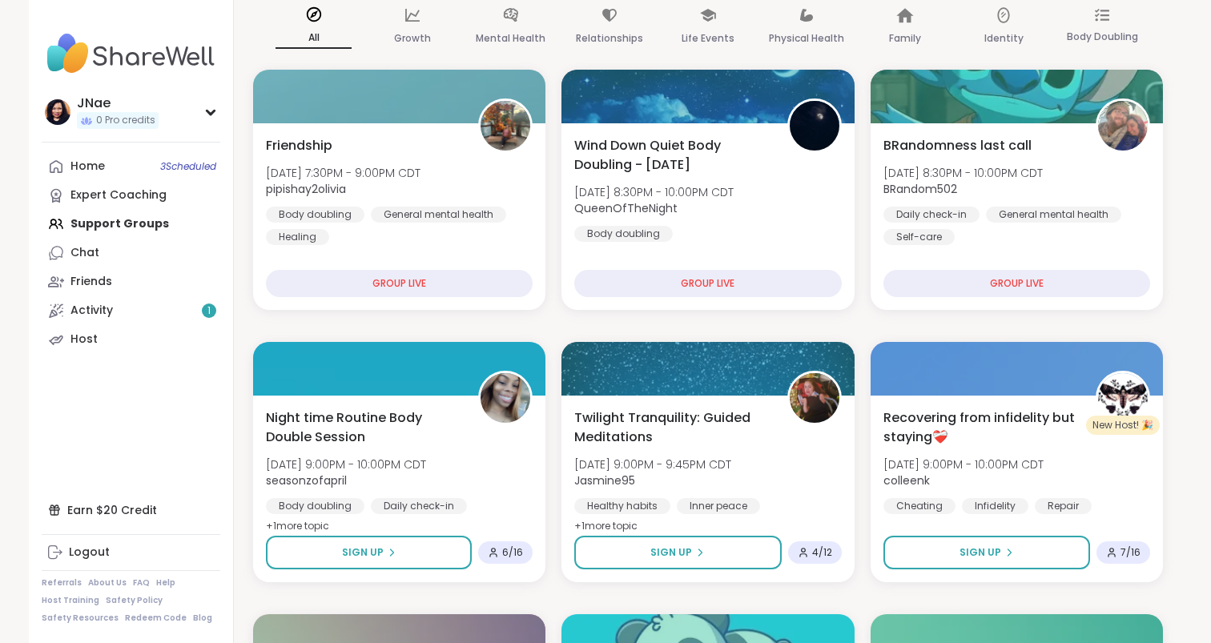
scroll to position [112, 0]
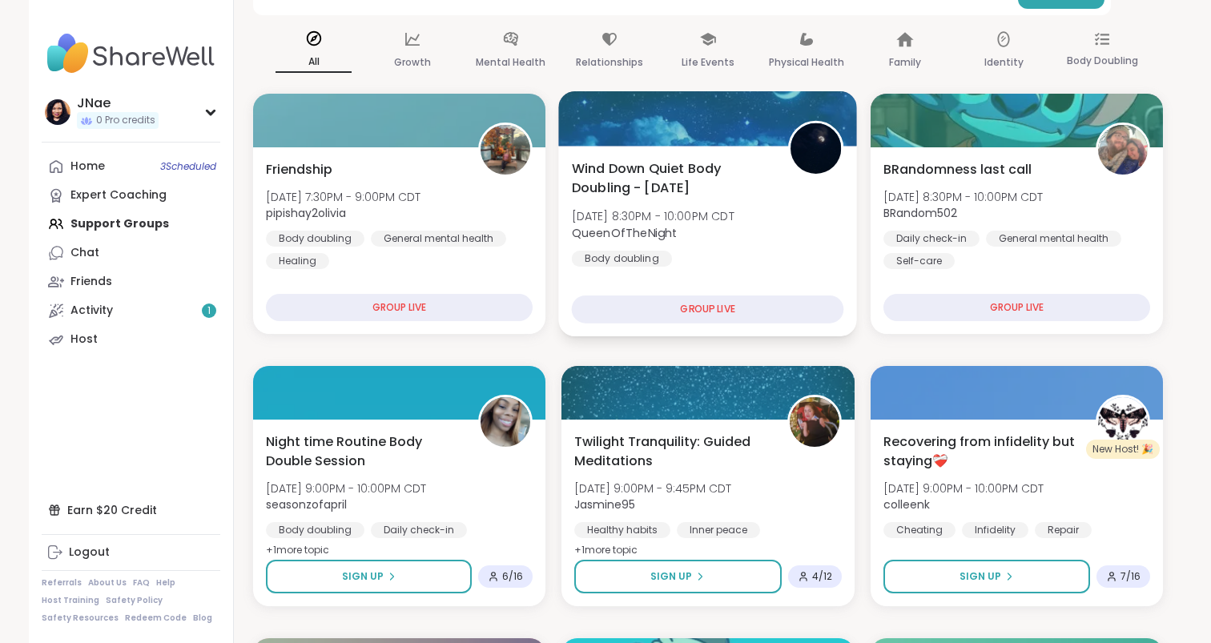
click at [634, 232] on b "QueenOfTheNight" at bounding box center [625, 232] width 106 height 16
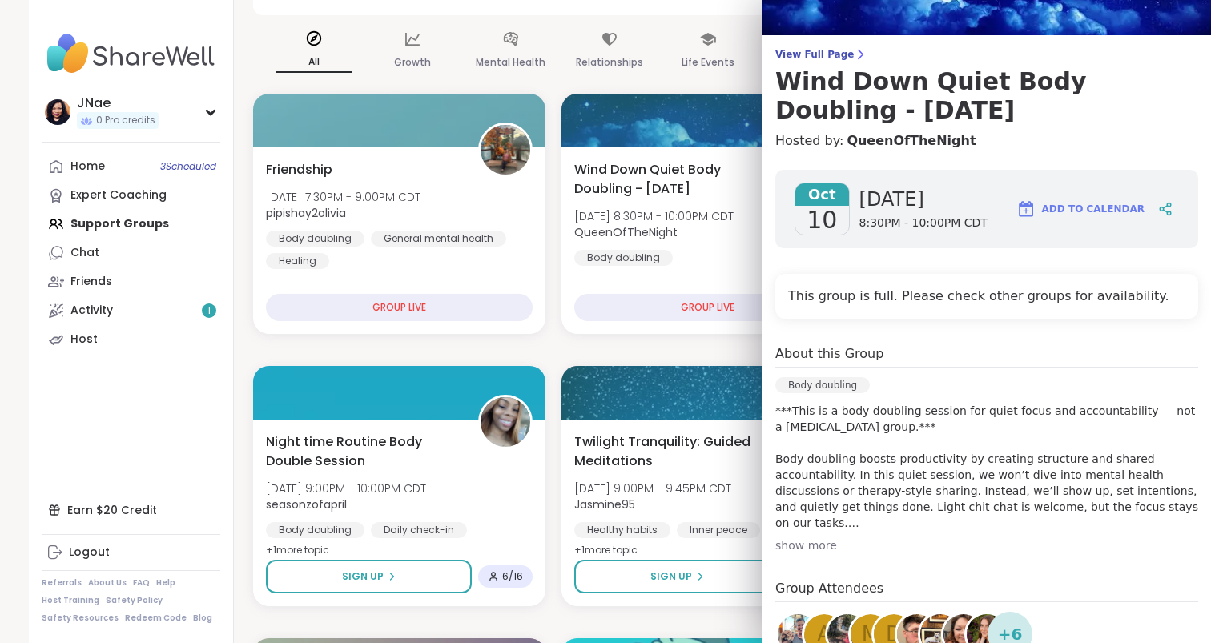
scroll to position [83, 0]
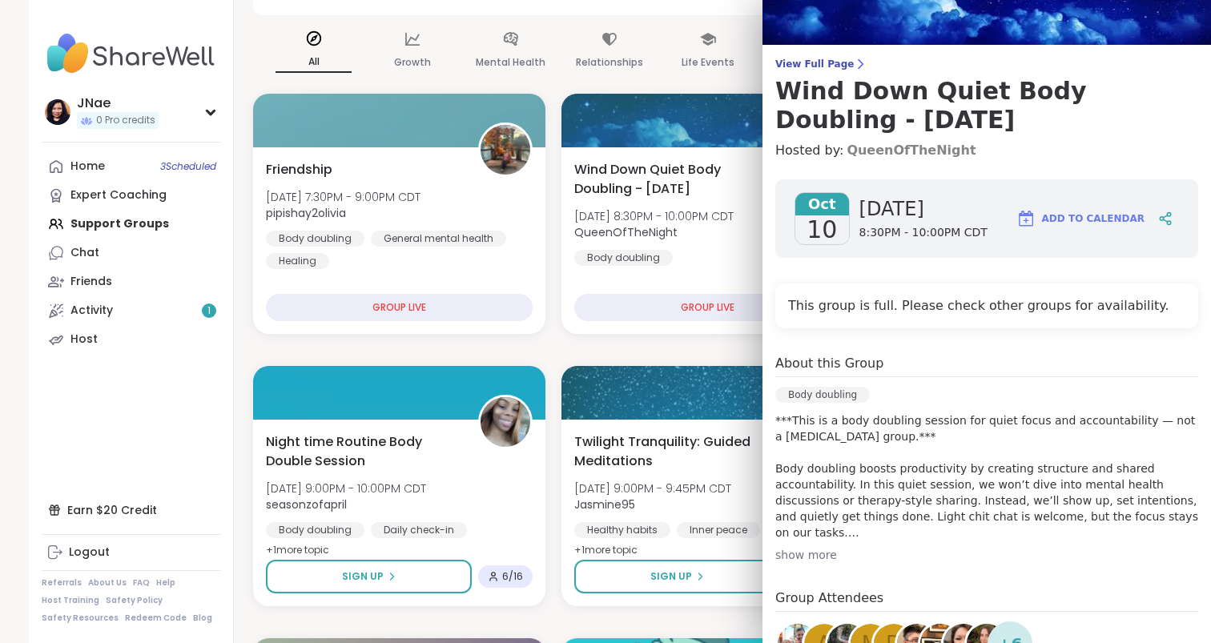
click at [893, 147] on link "QueenOfTheNight" at bounding box center [911, 150] width 129 height 19
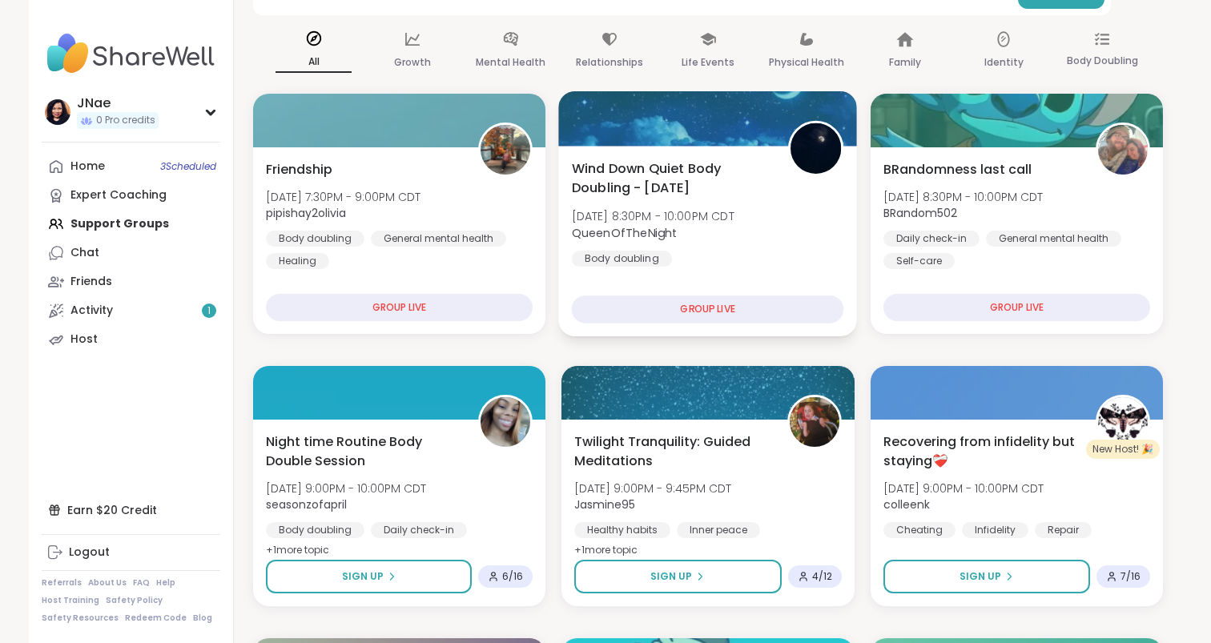
click at [632, 106] on div at bounding box center [708, 118] width 299 height 54
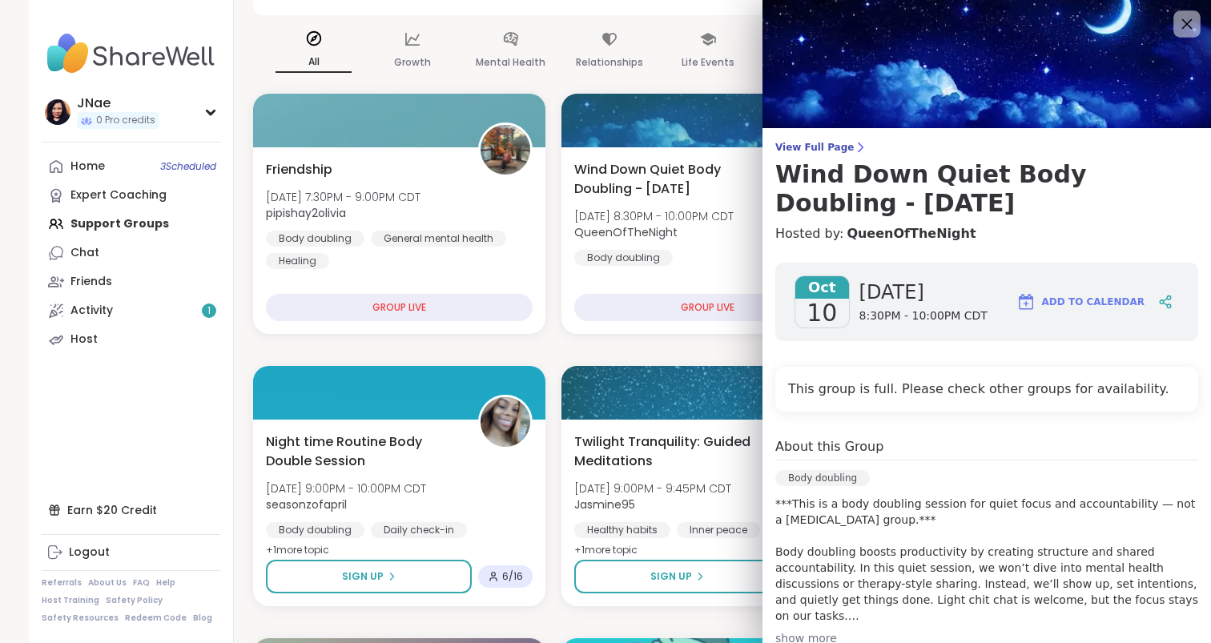
click at [1192, 19] on icon at bounding box center [1186, 24] width 20 height 20
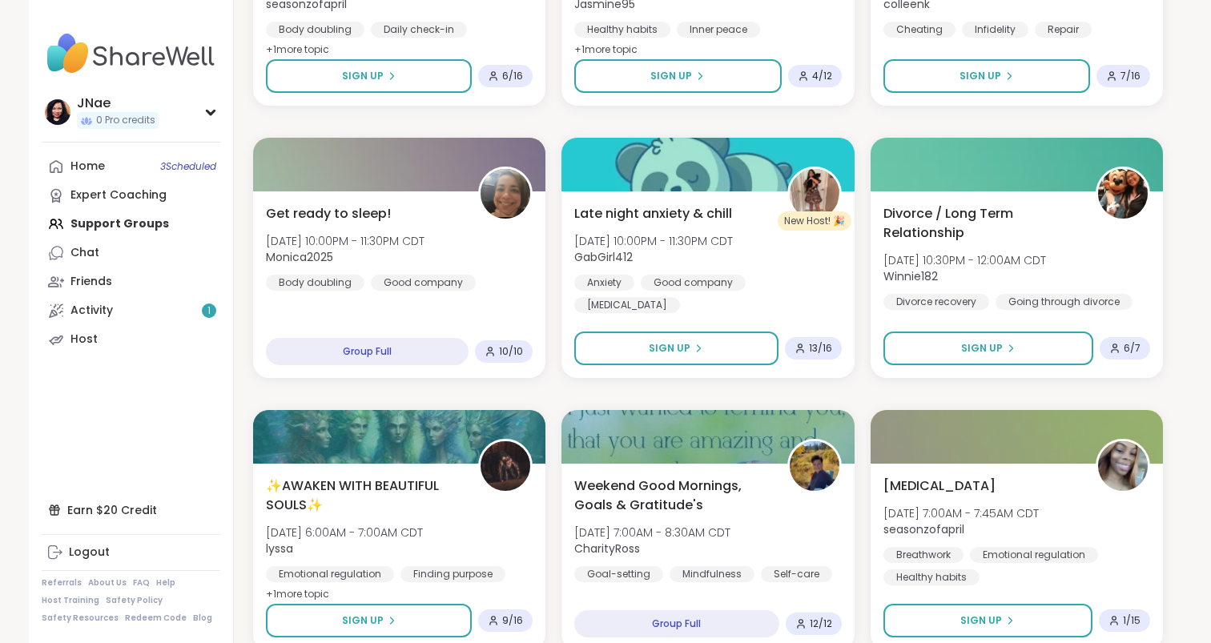
scroll to position [622, 0]
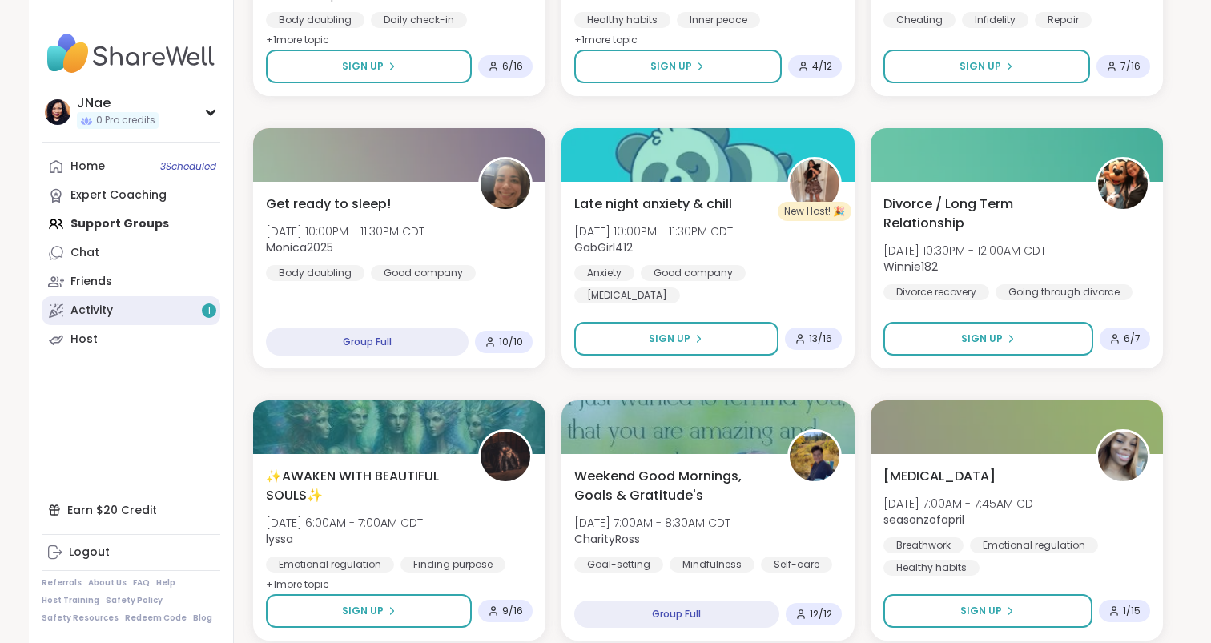
click at [168, 316] on link "Activity 1" at bounding box center [131, 310] width 179 height 29
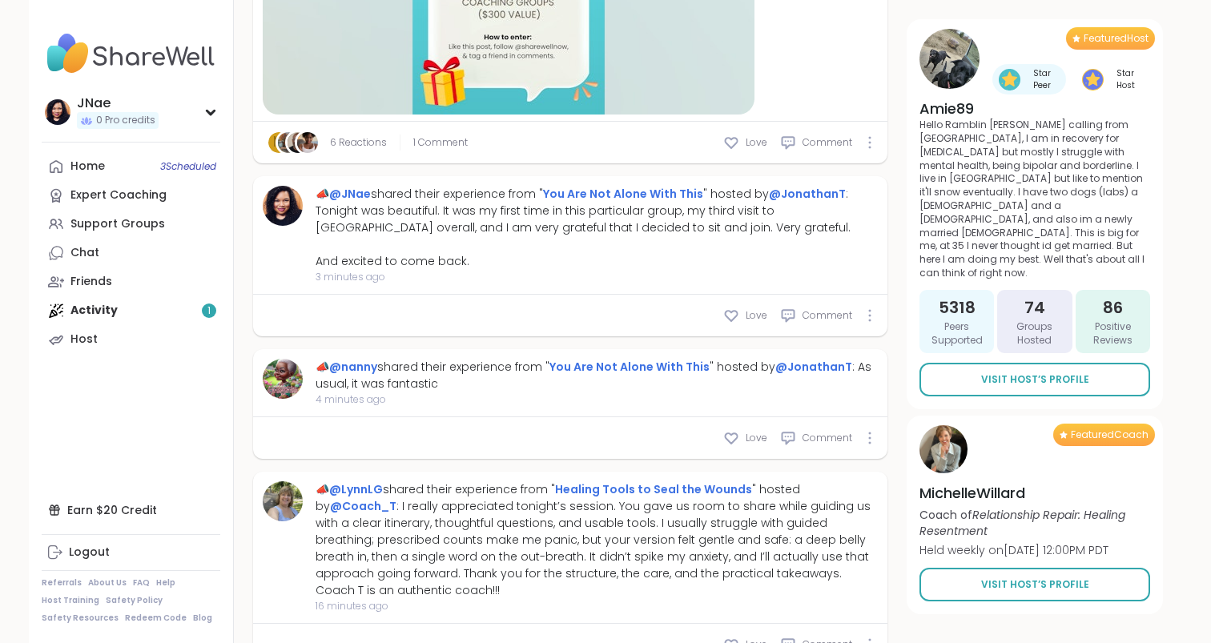
scroll to position [715, 0]
click at [139, 274] on link "Friends" at bounding box center [131, 281] width 179 height 29
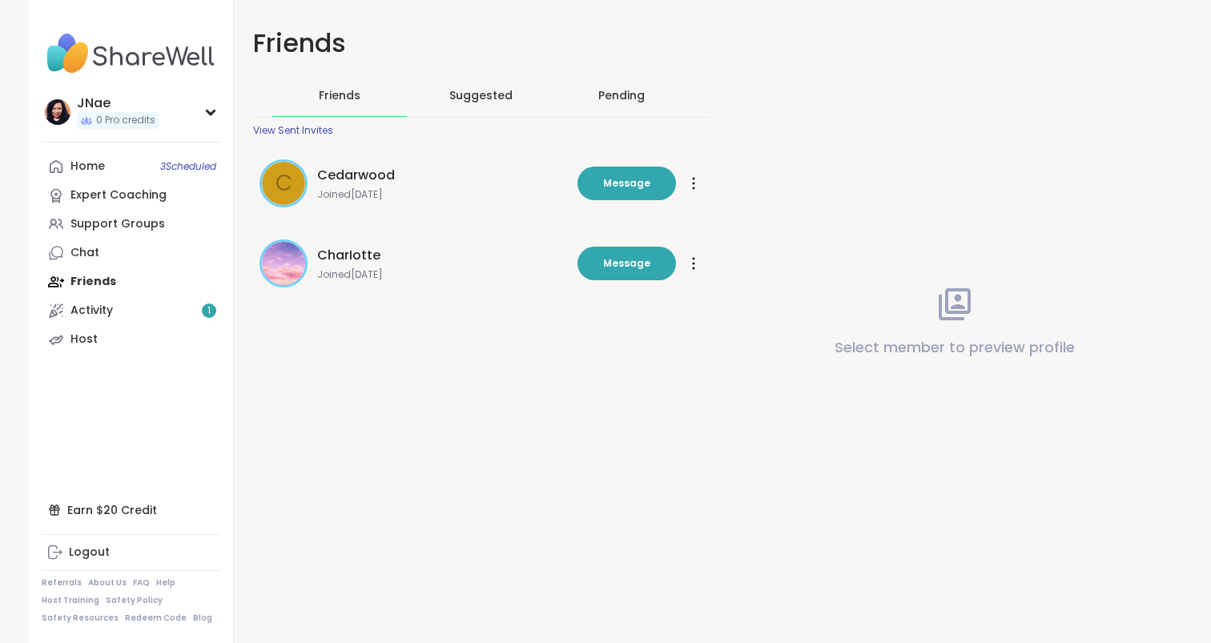
click at [466, 104] on div "Suggested" at bounding box center [480, 95] width 135 height 42
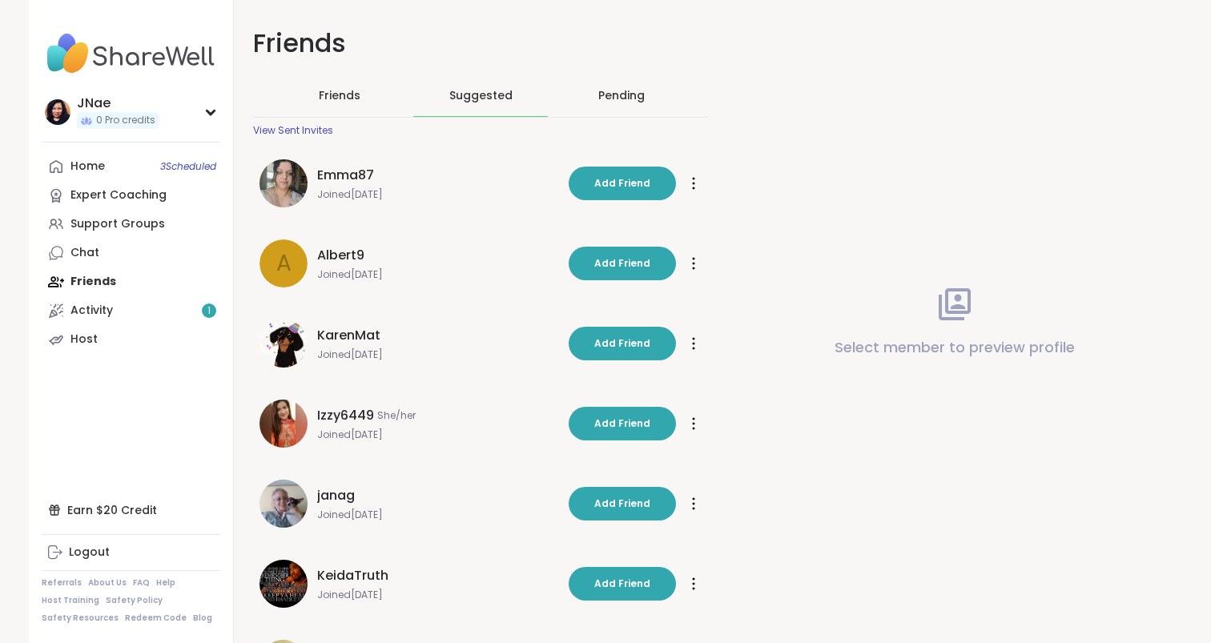
click at [615, 96] on div "Pending" at bounding box center [621, 95] width 46 height 16
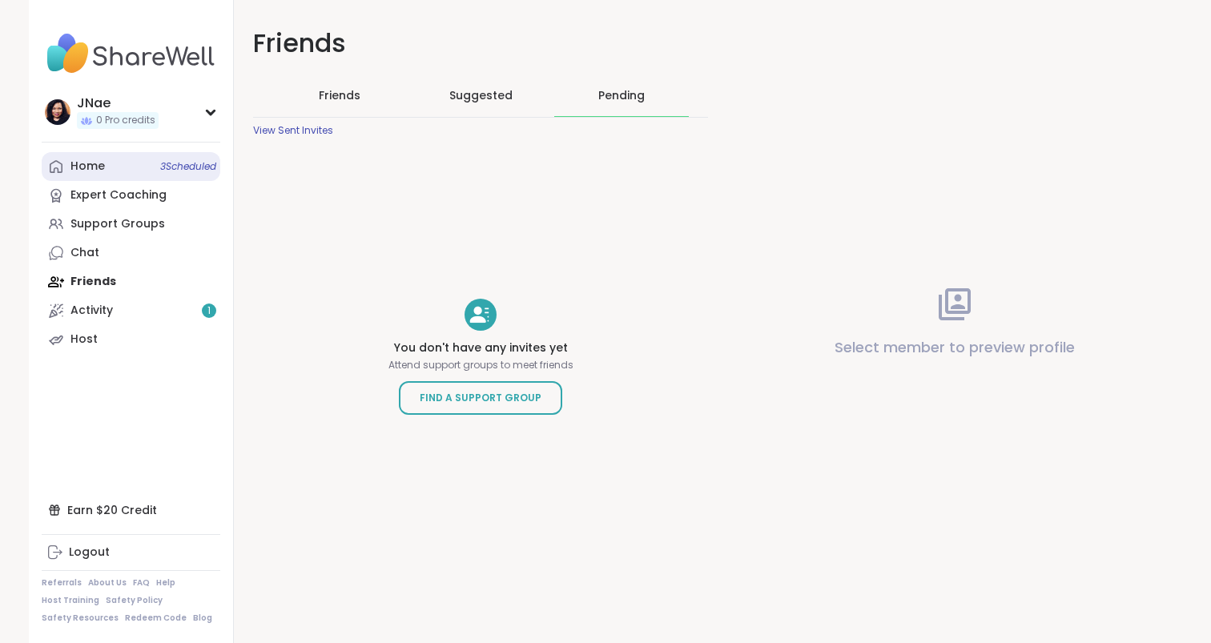
click at [117, 169] on link "Home 3 Scheduled" at bounding box center [131, 166] width 179 height 29
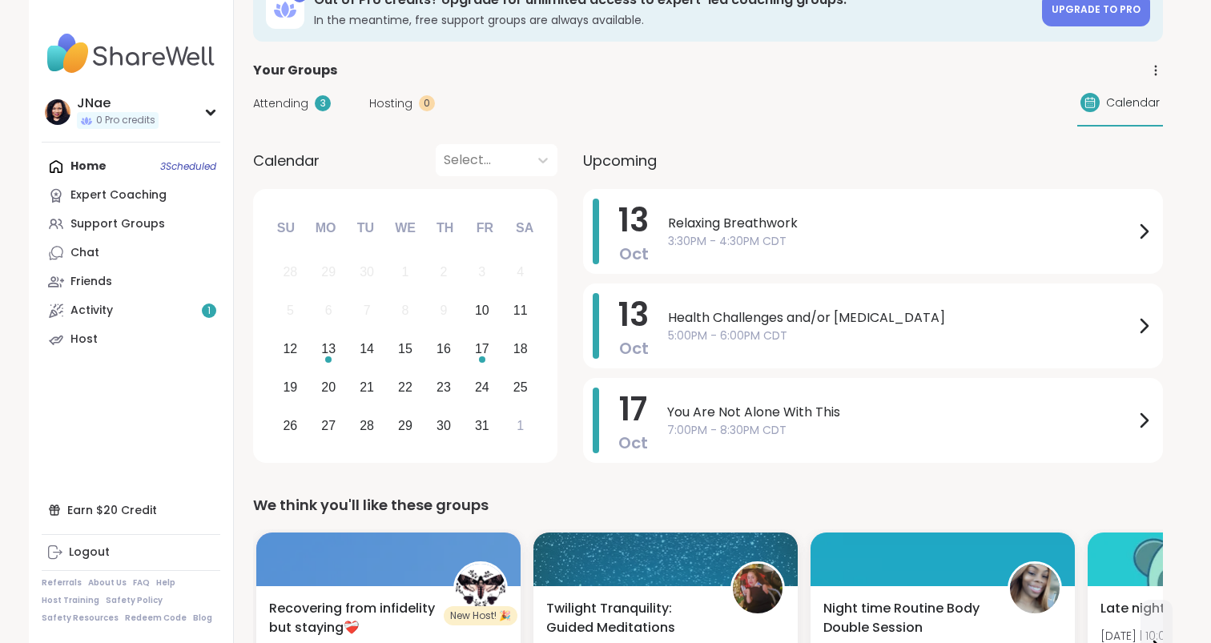
scroll to position [50, 0]
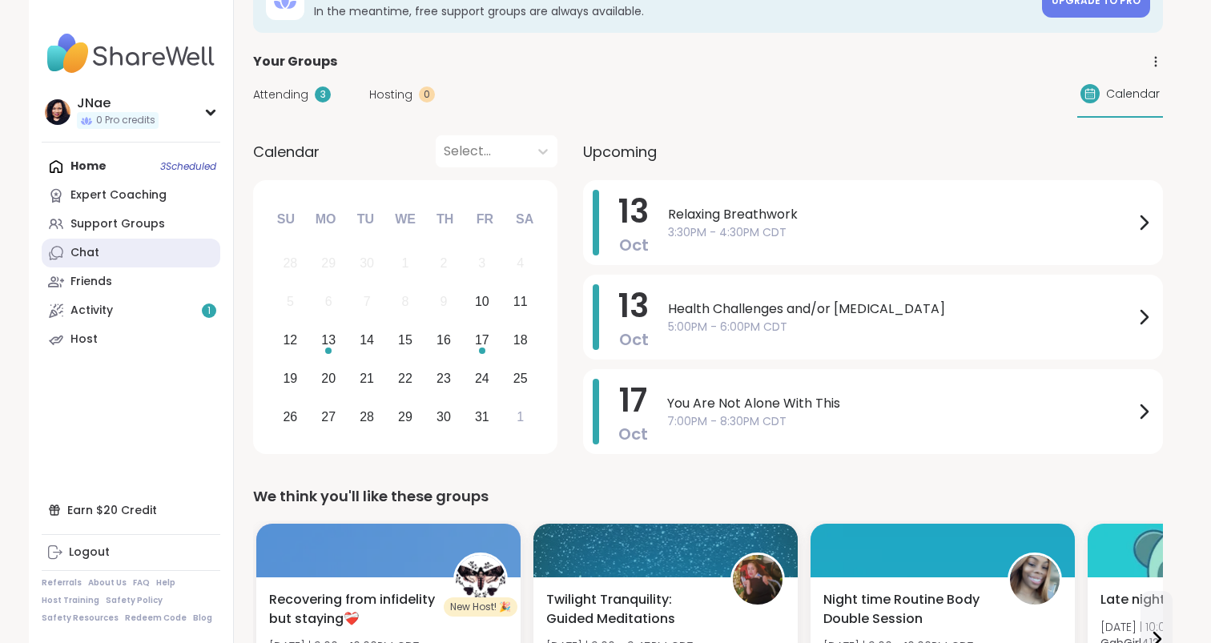
click at [90, 253] on div "Chat" at bounding box center [84, 253] width 29 height 16
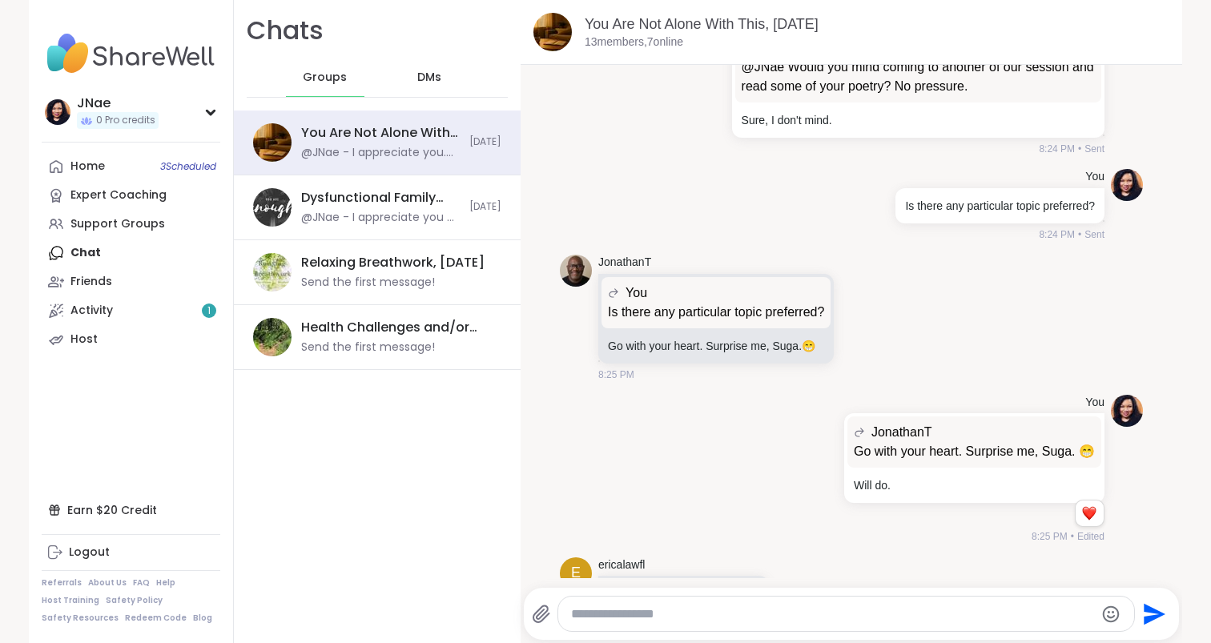
scroll to position [6786, 0]
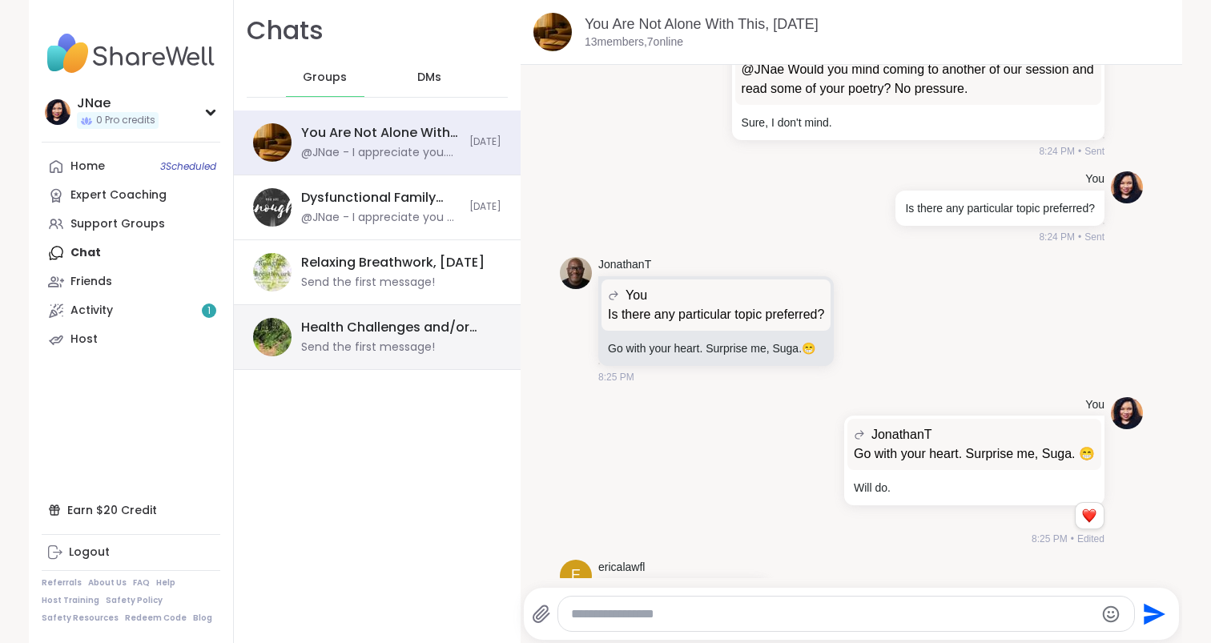
click at [390, 335] on div "Health Challenges and/or [MEDICAL_DATA], [DATE]" at bounding box center [396, 328] width 191 height 18
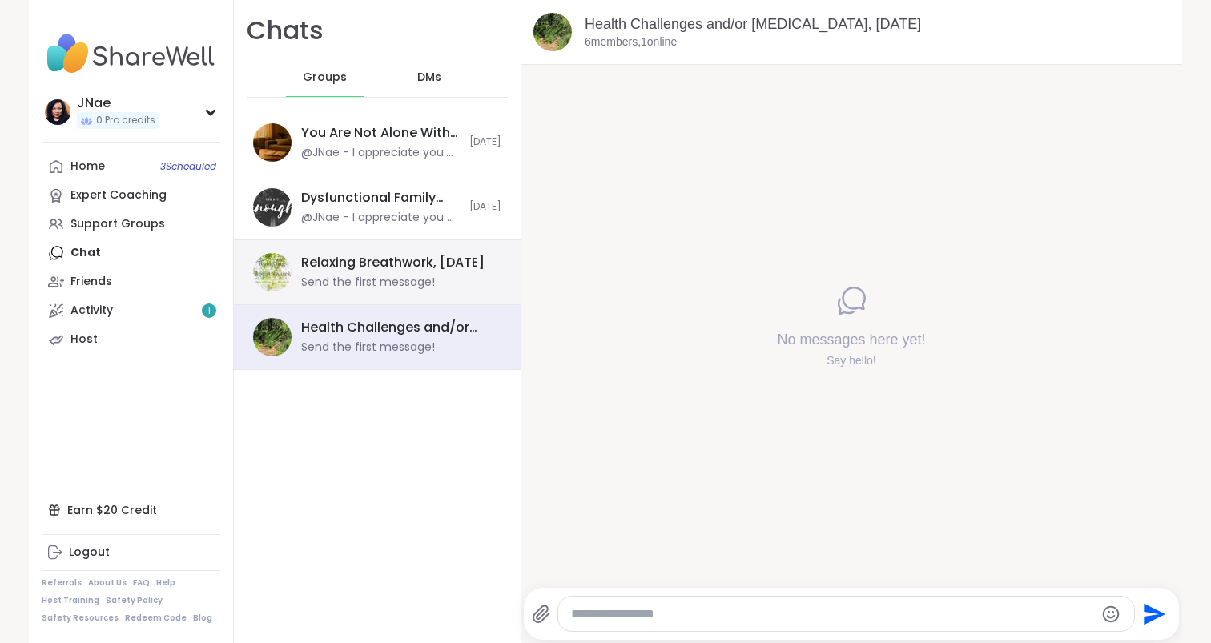
click at [407, 279] on div "Send the first message!" at bounding box center [368, 283] width 134 height 16
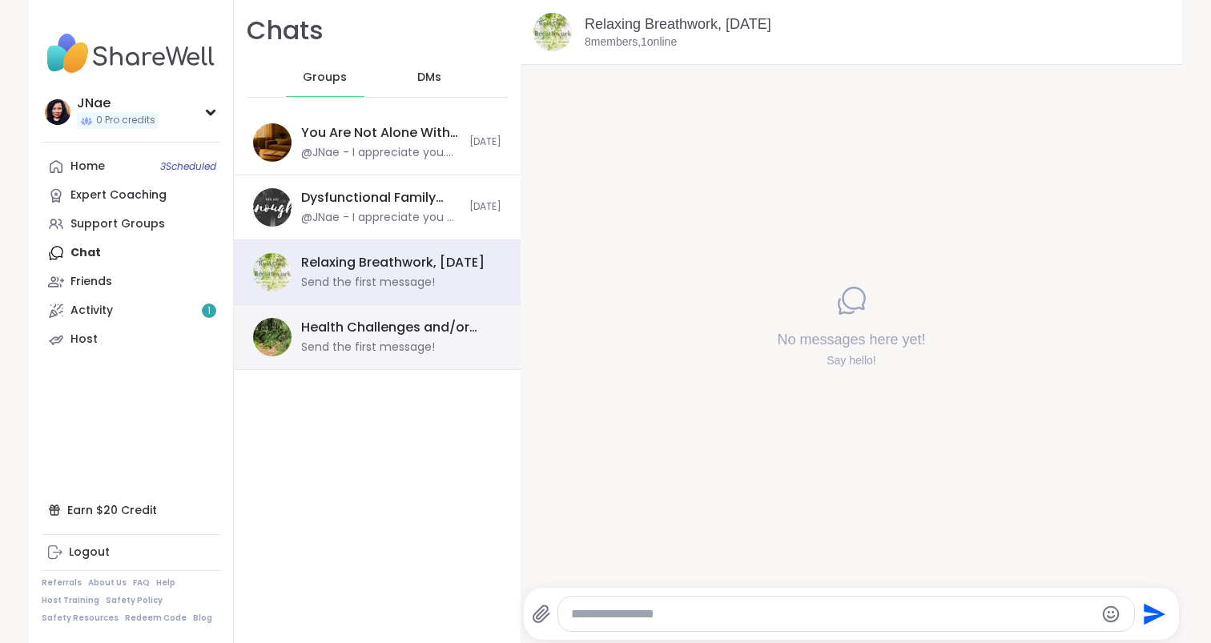
click at [405, 330] on div "Health Challenges and/or [MEDICAL_DATA], [DATE]" at bounding box center [396, 328] width 191 height 18
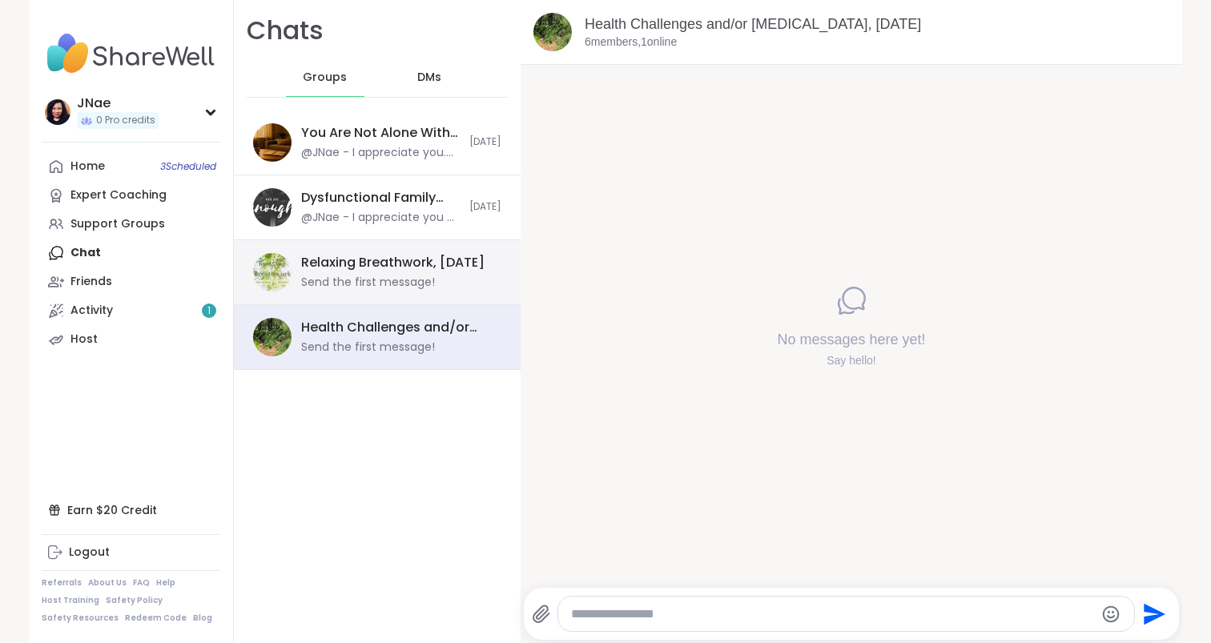
click at [406, 263] on div "Relaxing Breathwork, [DATE]" at bounding box center [392, 263] width 183 height 18
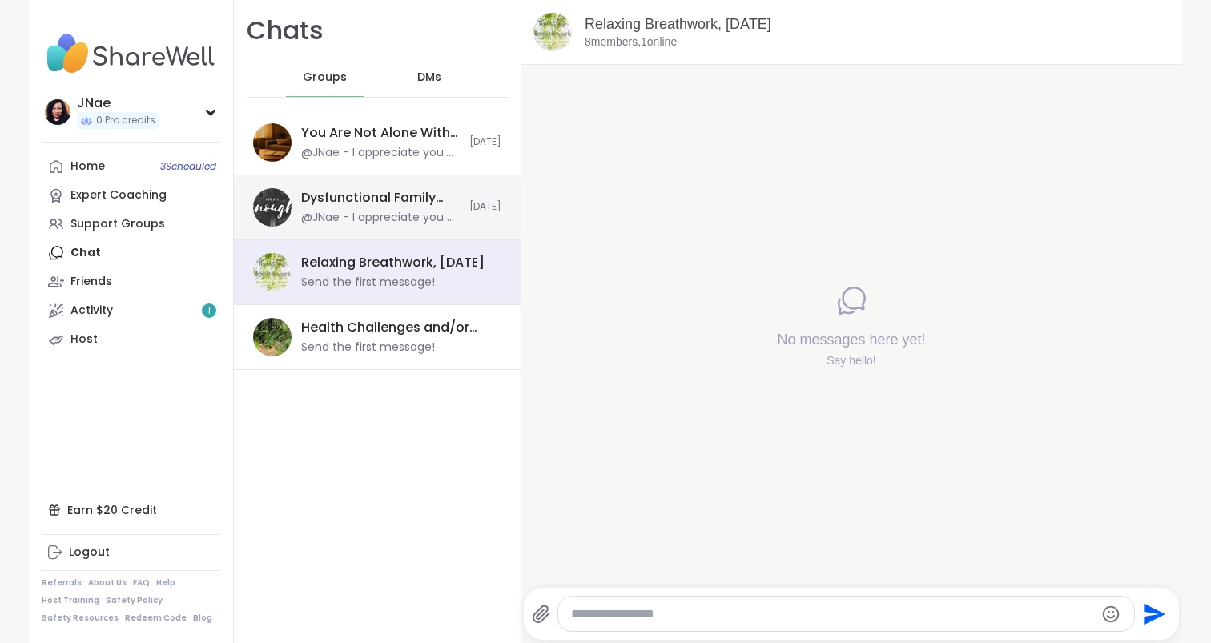
click at [400, 195] on div "Dysfunctional Family Detox, [DATE]" at bounding box center [380, 198] width 159 height 18
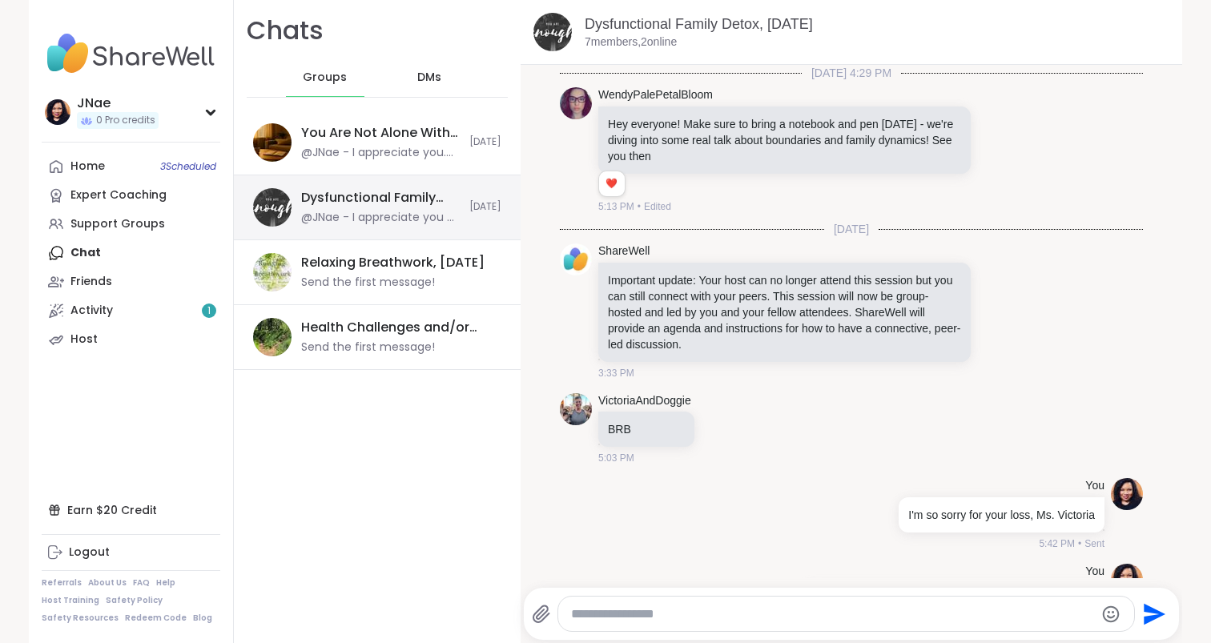
scroll to position [312, 0]
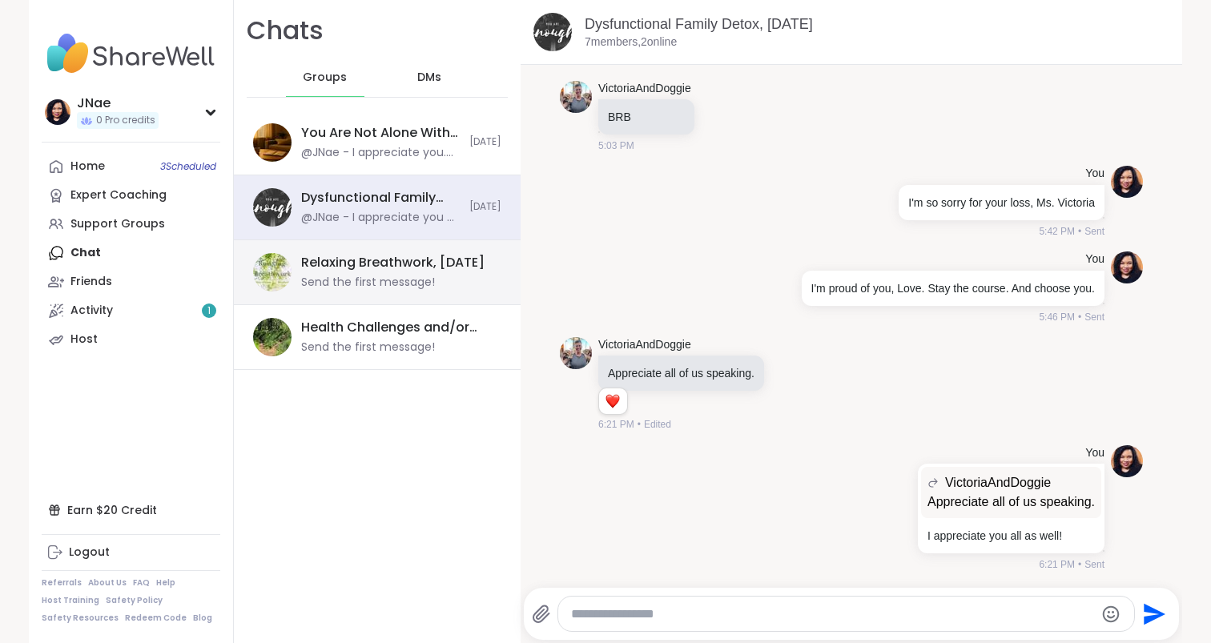
click at [356, 276] on div "Send the first message!" at bounding box center [368, 283] width 134 height 16
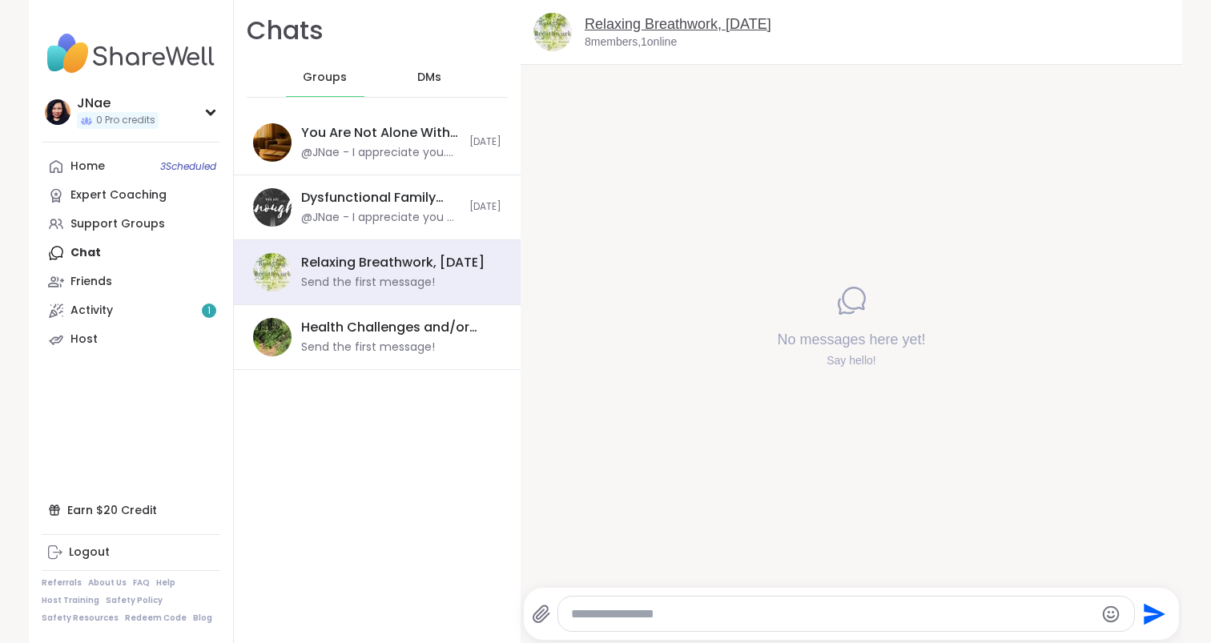
click at [610, 19] on link "Relaxing Breathwork, [DATE]" at bounding box center [678, 24] width 187 height 16
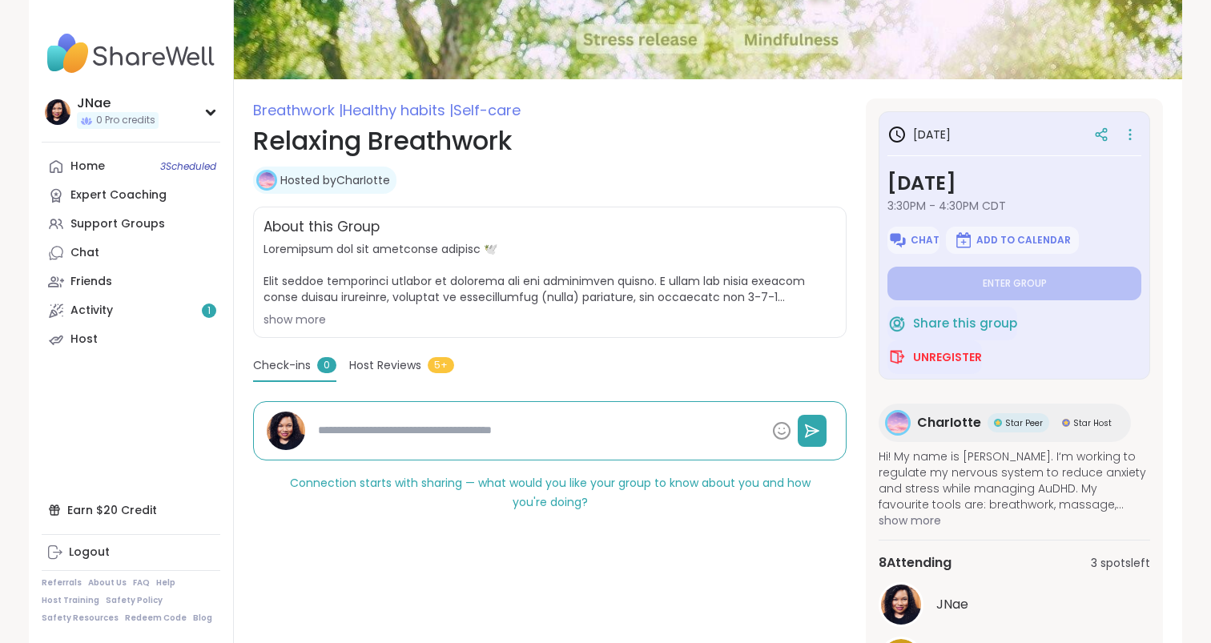
scroll to position [107, 0]
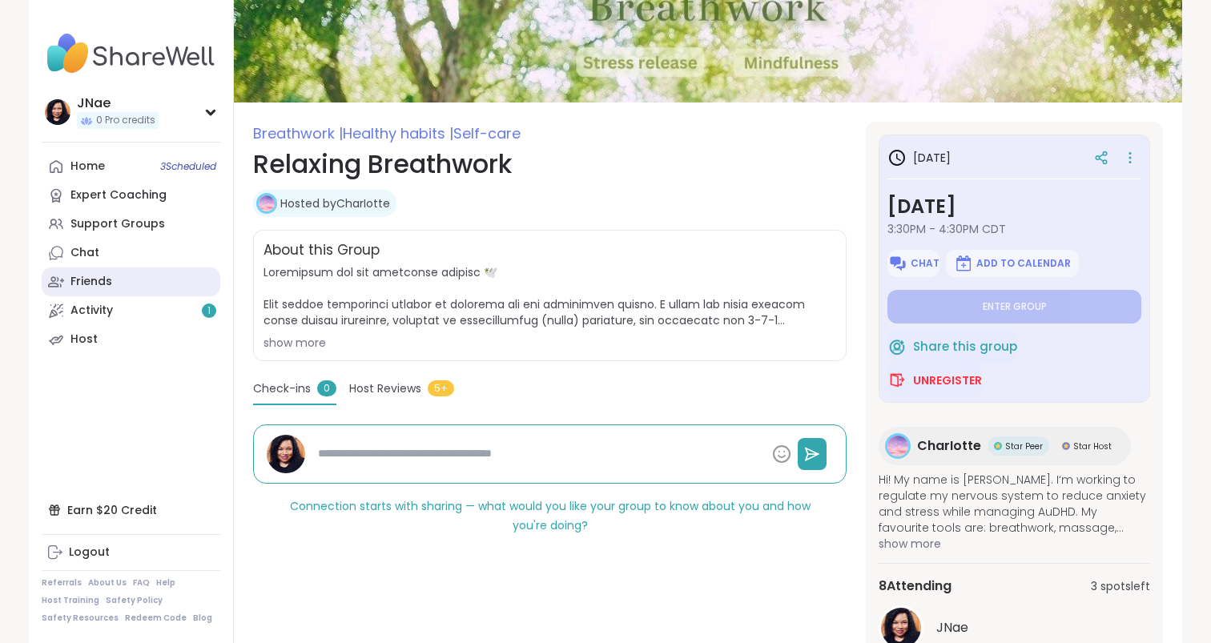
click at [145, 291] on link "Friends" at bounding box center [131, 281] width 179 height 29
type textarea "*"
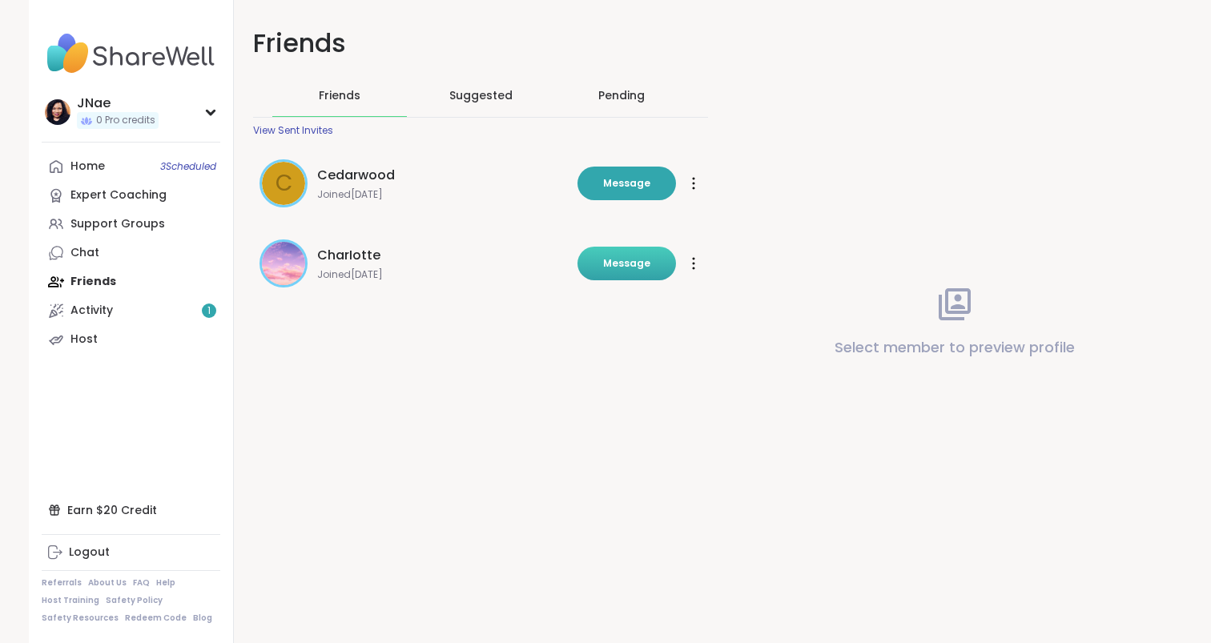
click at [641, 263] on span "Message" at bounding box center [626, 263] width 47 height 14
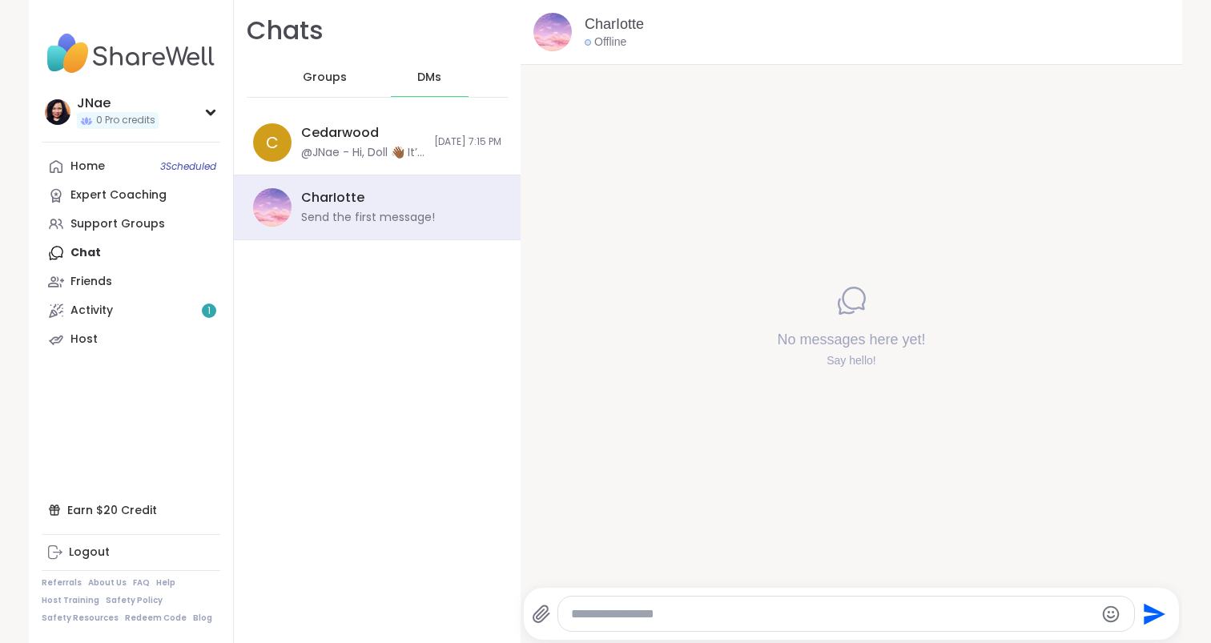
click at [663, 620] on textarea "Type your message" at bounding box center [832, 614] width 523 height 16
type textarea "**********"
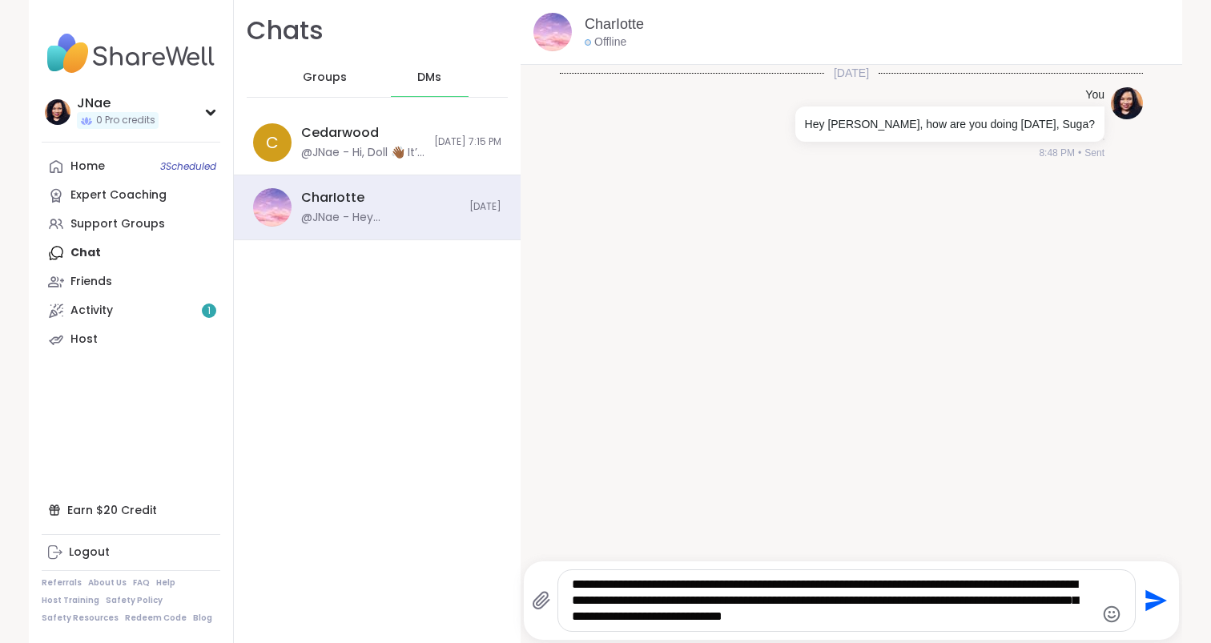
type textarea "**********"
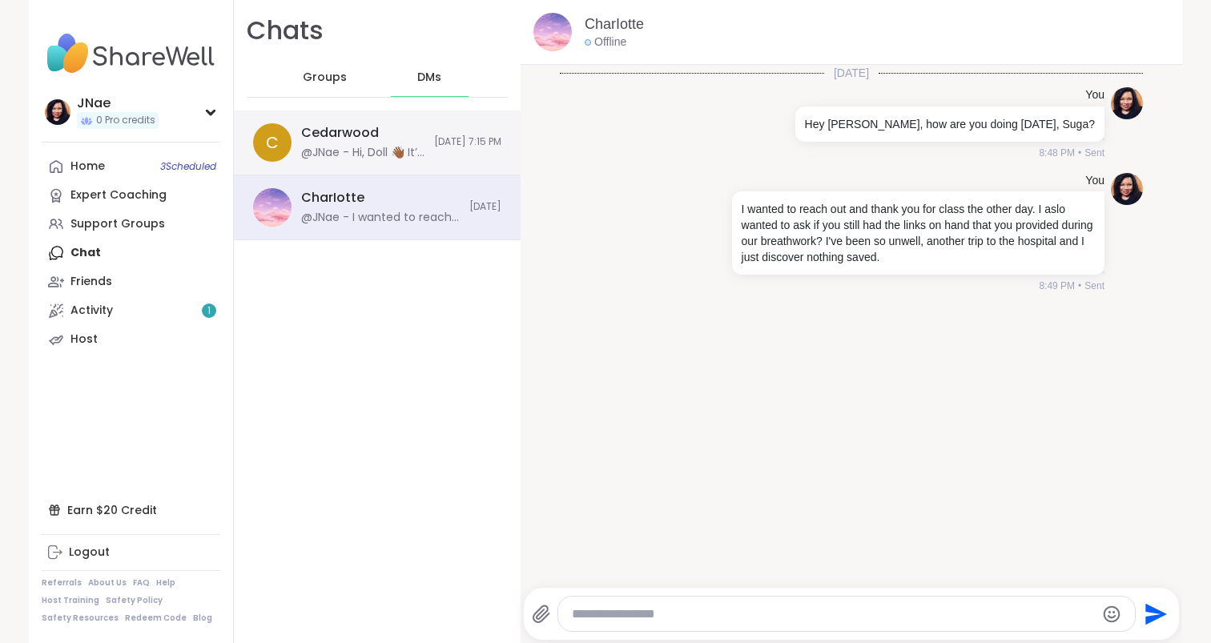
click at [375, 147] on div "@JNae - Hi, Doll 👋🏾 It’s nice to meet you." at bounding box center [362, 153] width 123 height 16
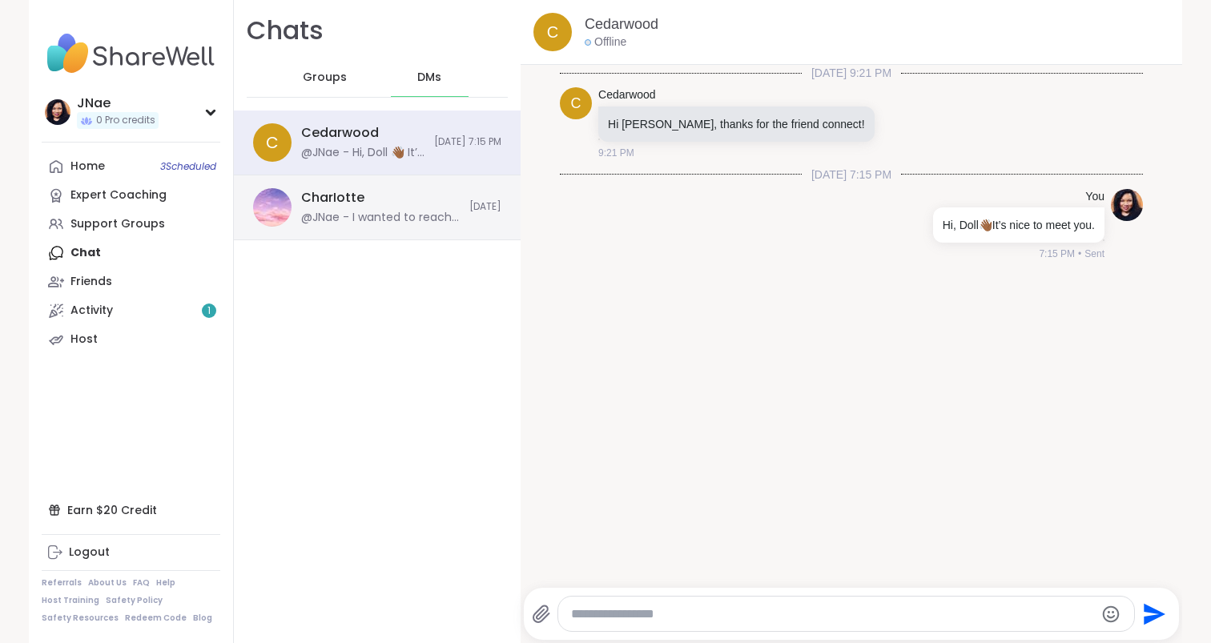
click at [380, 210] on div "@JNae - I wanted to reach out and thank you for class the other day. I aslo wan…" at bounding box center [380, 218] width 159 height 16
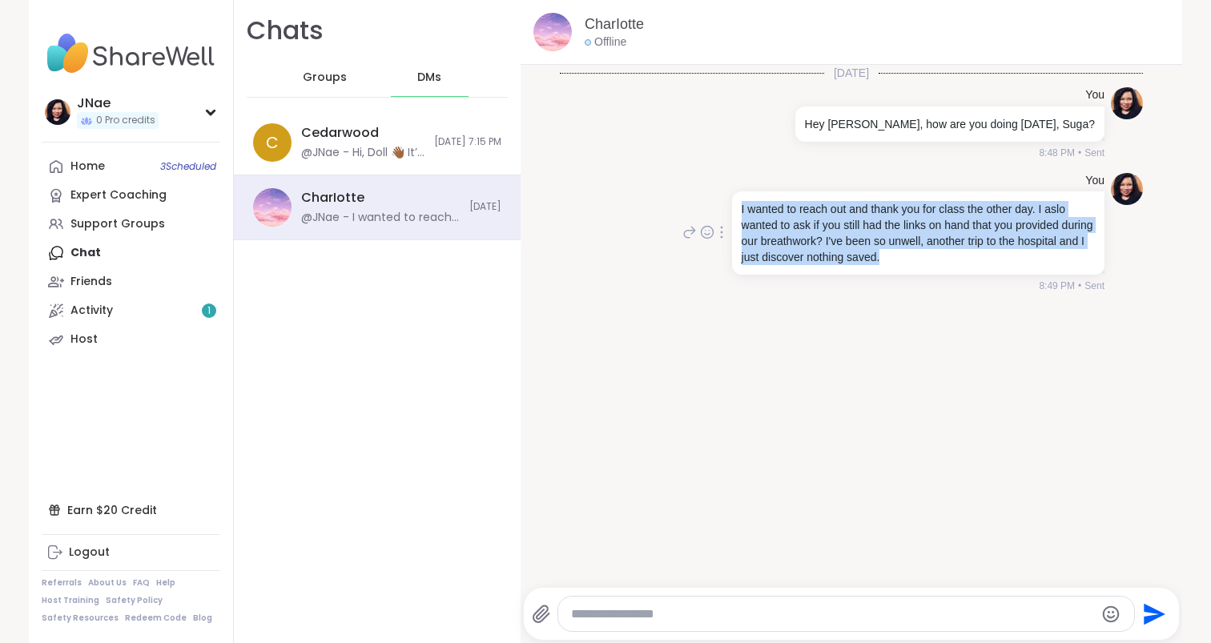
drag, startPoint x: 739, startPoint y: 208, endPoint x: 970, endPoint y: 259, distance: 236.1
click at [970, 259] on div "I wanted to reach out and thank you for class the other day. I aslo wanted to a…" at bounding box center [918, 232] width 372 height 83
copy p "I wanted to reach out and thank you for class the other day. I aslo wanted to a…"
click at [170, 305] on link "Activity 1" at bounding box center [131, 310] width 179 height 29
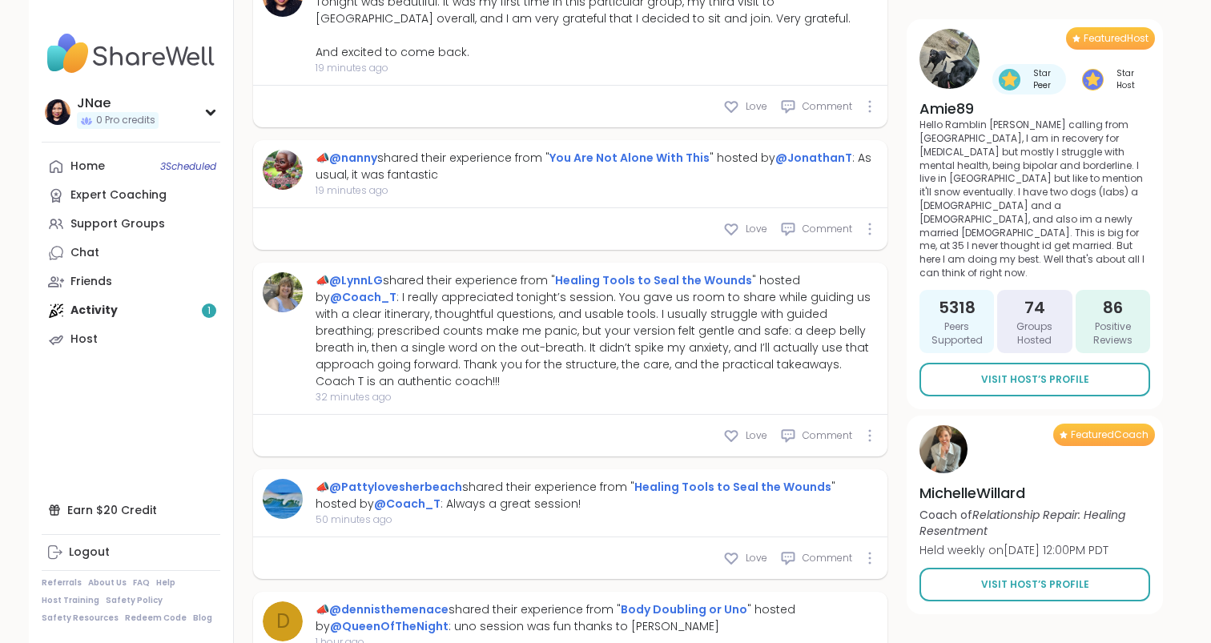
scroll to position [941, 0]
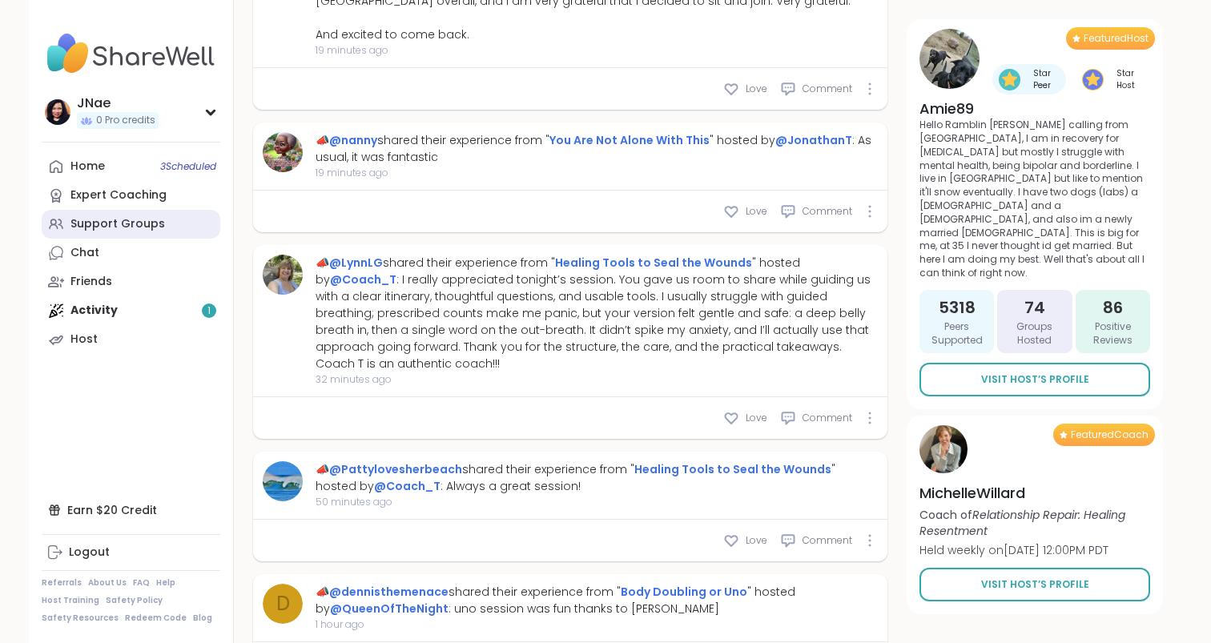
click at [143, 231] on div "Support Groups" at bounding box center [117, 224] width 95 height 16
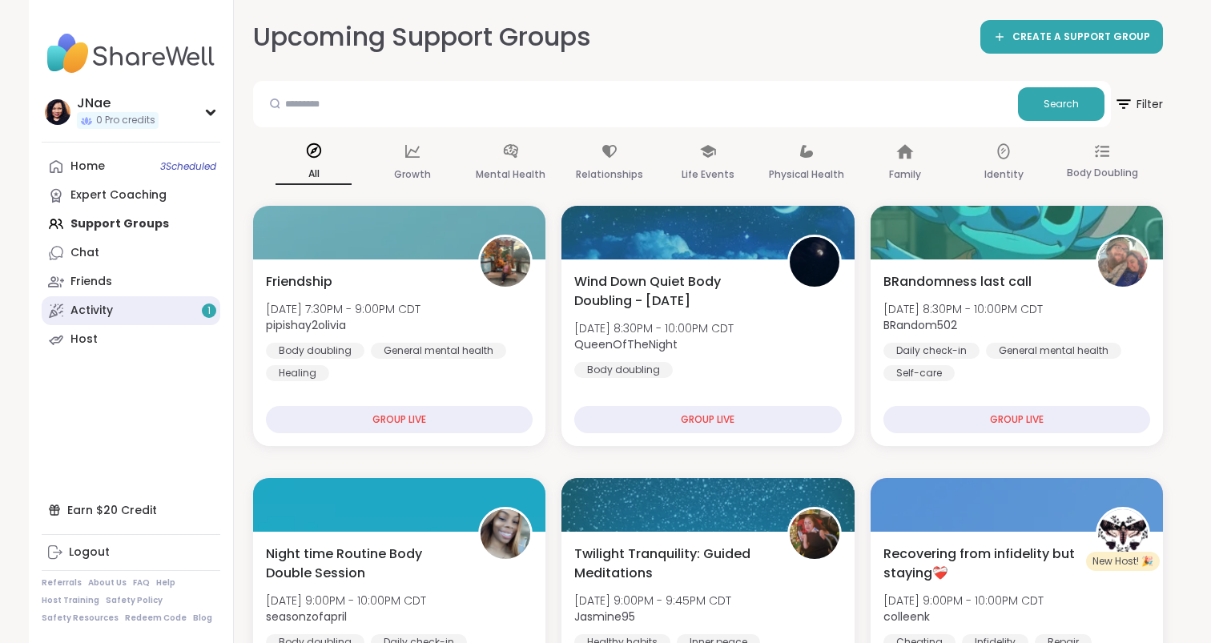
click at [134, 313] on link "Activity 1" at bounding box center [131, 310] width 179 height 29
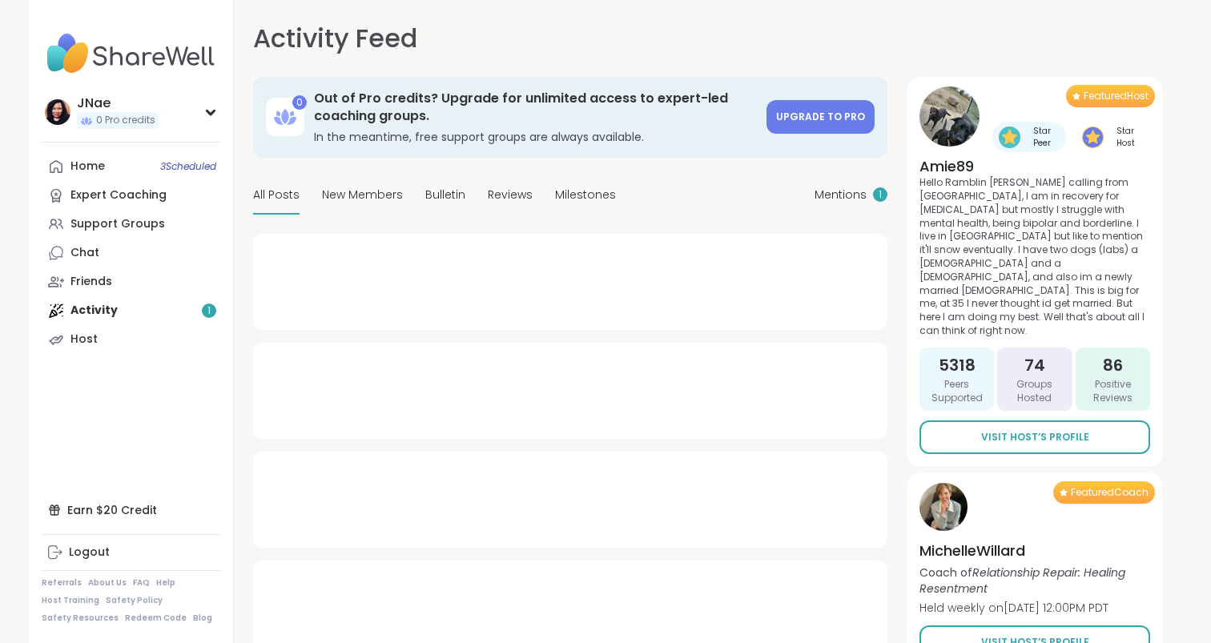
type textarea "*"
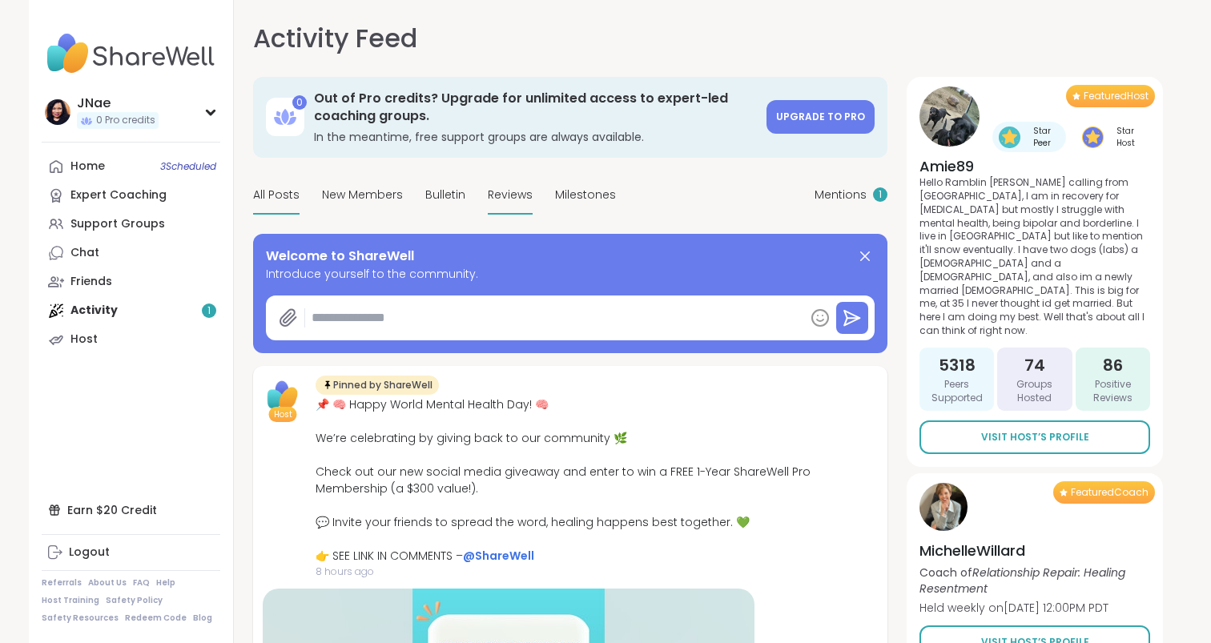
click at [499, 191] on span "Reviews" at bounding box center [510, 195] width 45 height 17
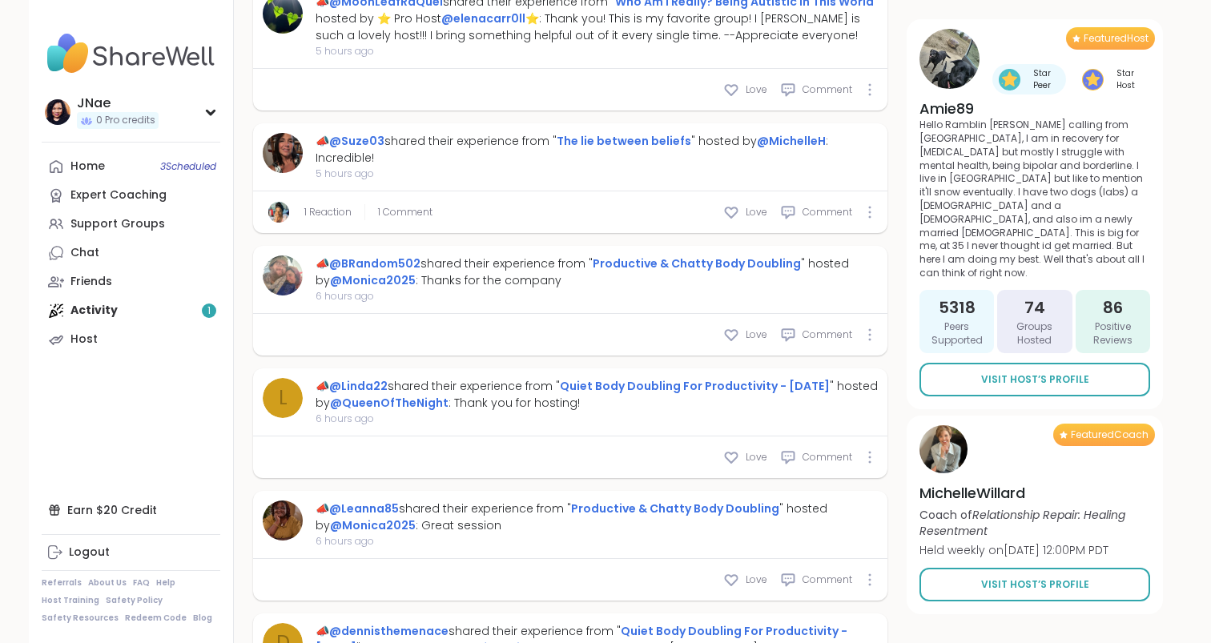
scroll to position [4937, 0]
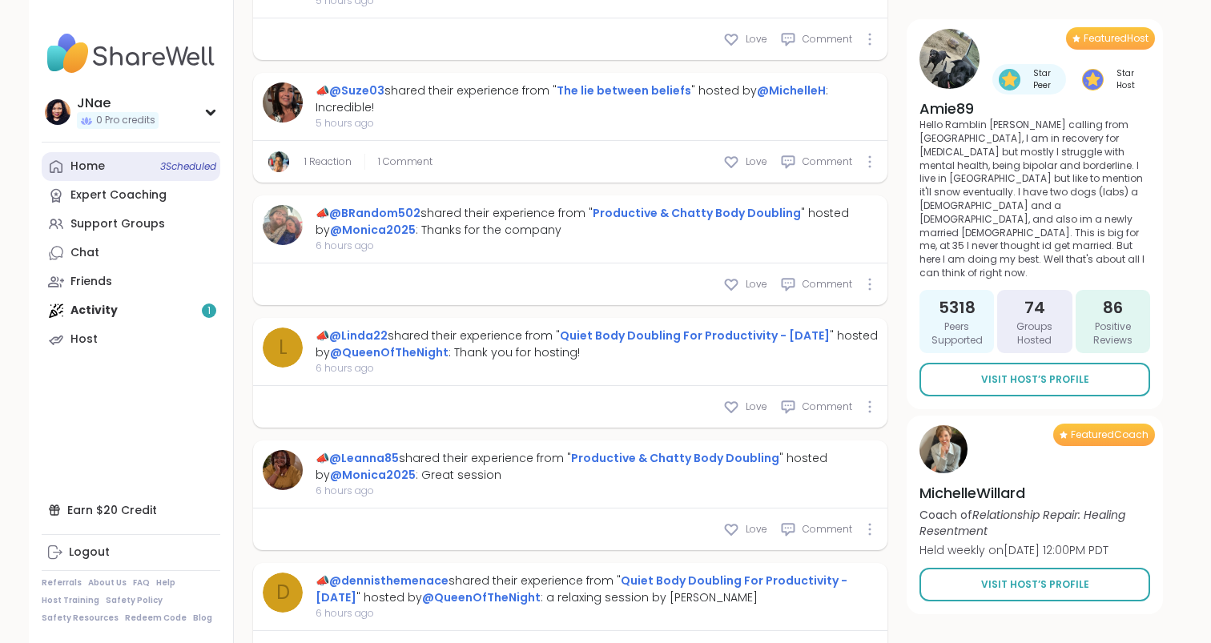
click at [135, 164] on link "Home 3 Scheduled" at bounding box center [131, 166] width 179 height 29
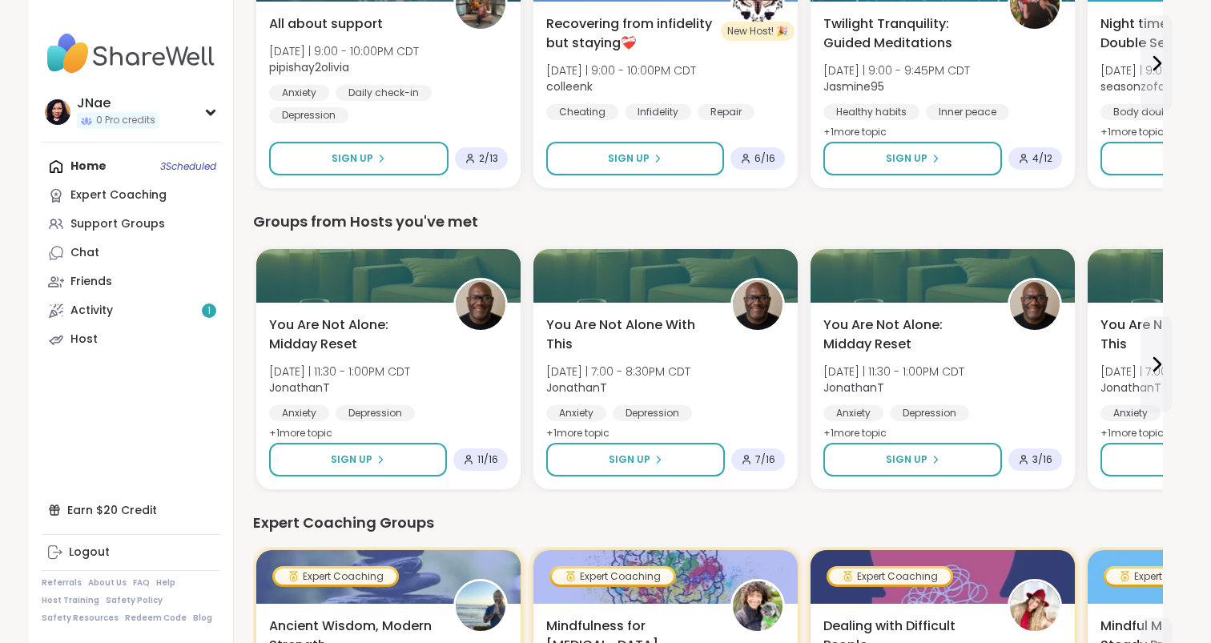
scroll to position [627, 0]
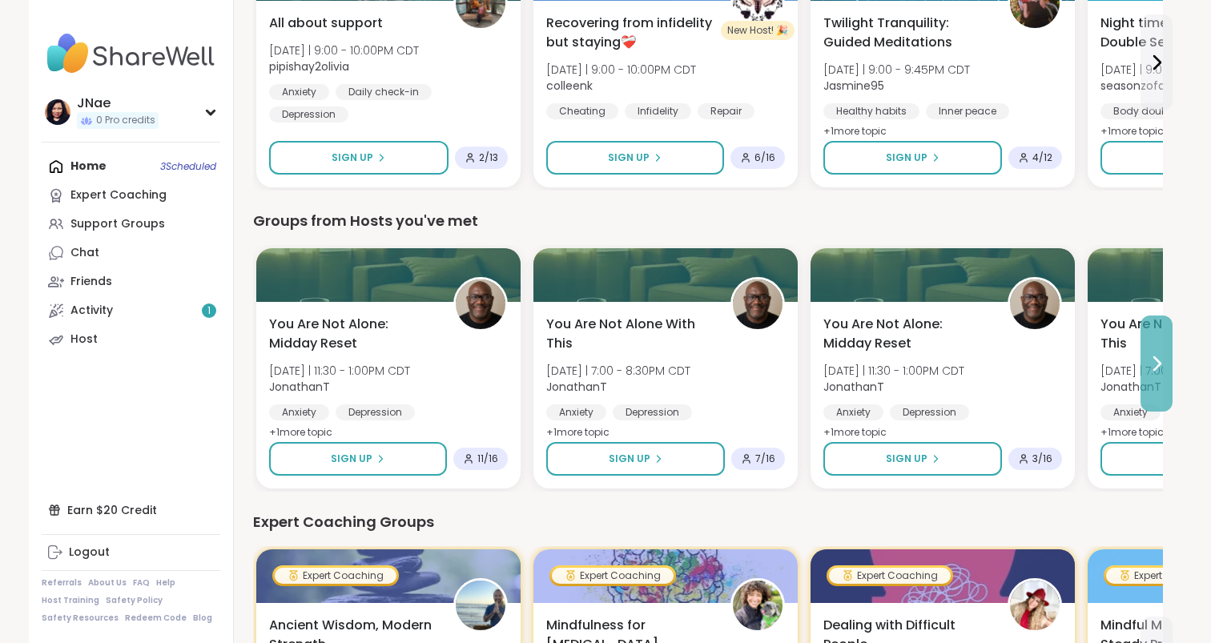
click at [1157, 338] on button at bounding box center [1156, 364] width 32 height 96
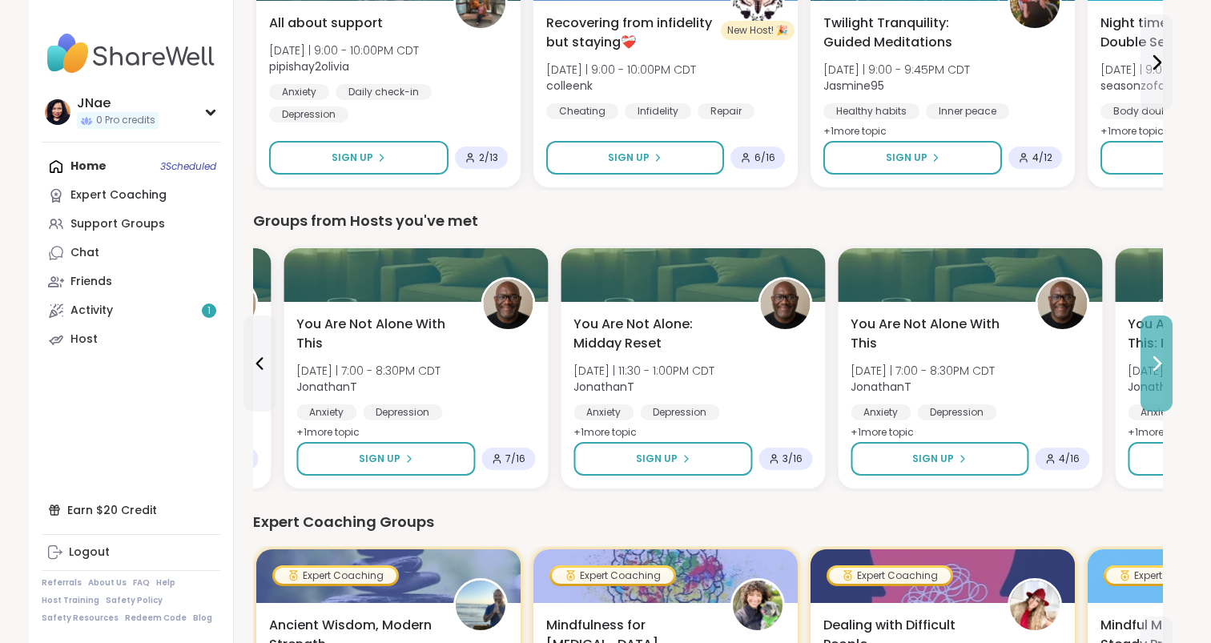
click at [1157, 338] on button at bounding box center [1156, 364] width 32 height 96
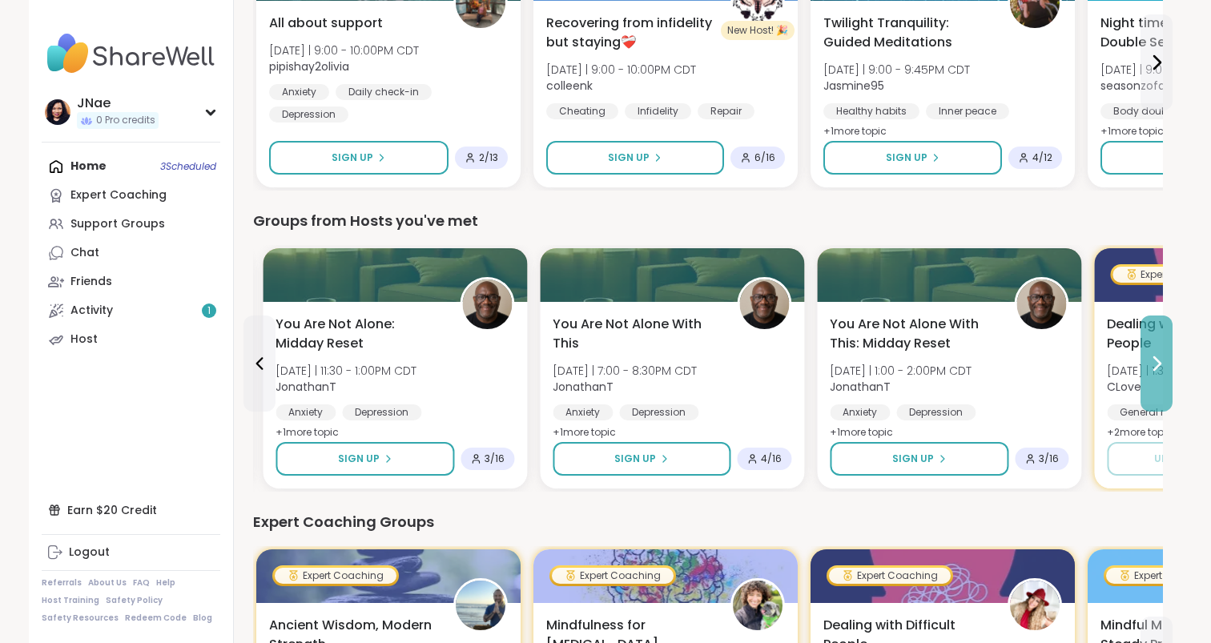
click at [1157, 338] on button at bounding box center [1156, 364] width 32 height 96
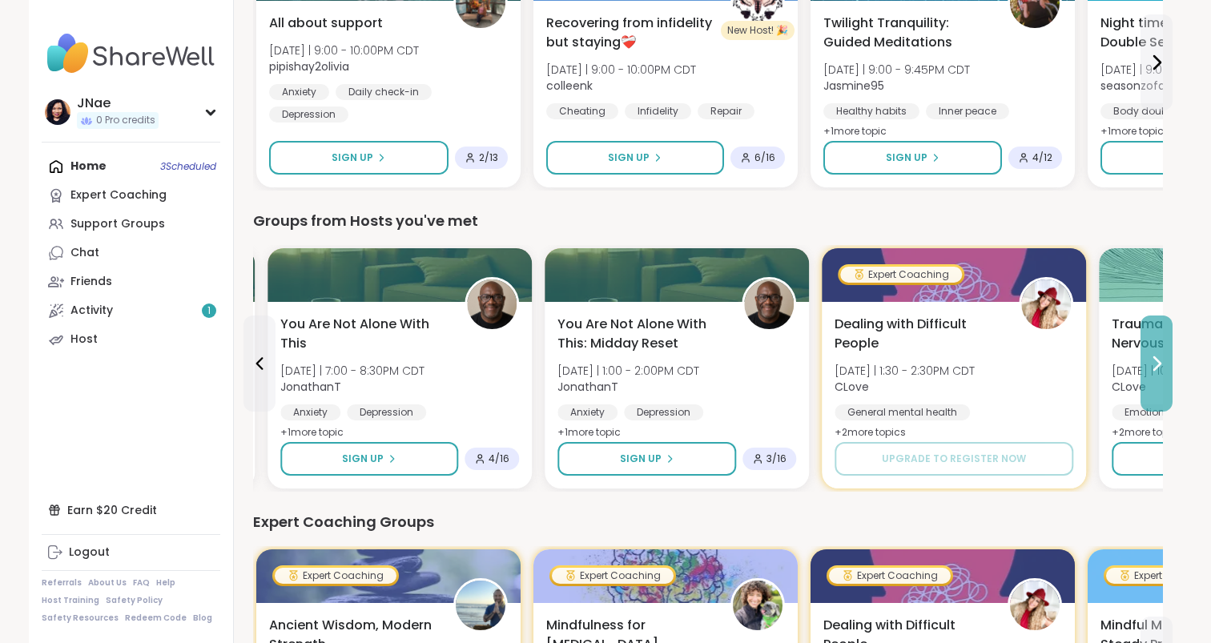
click at [1157, 338] on button at bounding box center [1156, 364] width 32 height 96
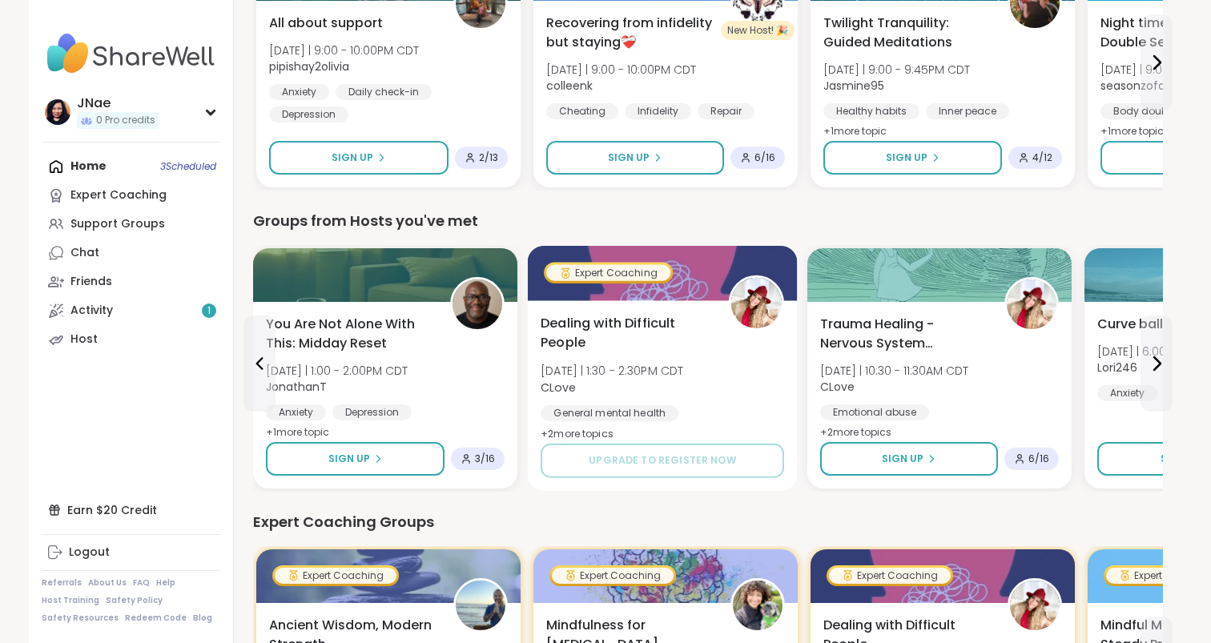
click at [562, 388] on b "CLove" at bounding box center [558, 387] width 35 height 16
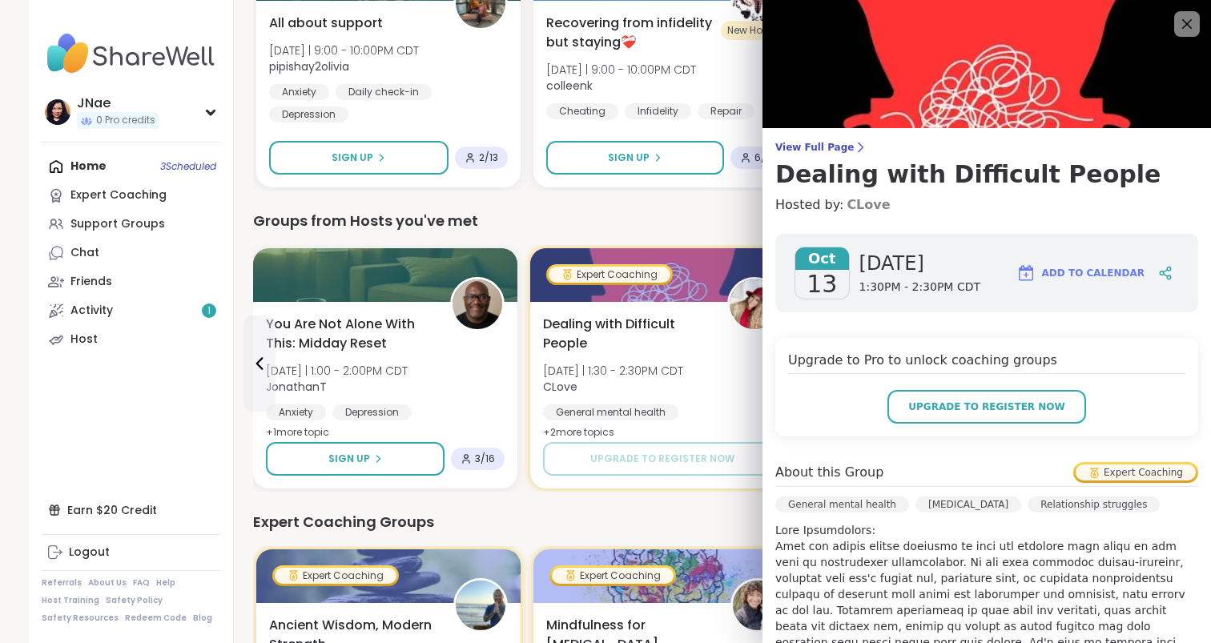
click at [865, 204] on link "CLove" at bounding box center [868, 204] width 43 height 19
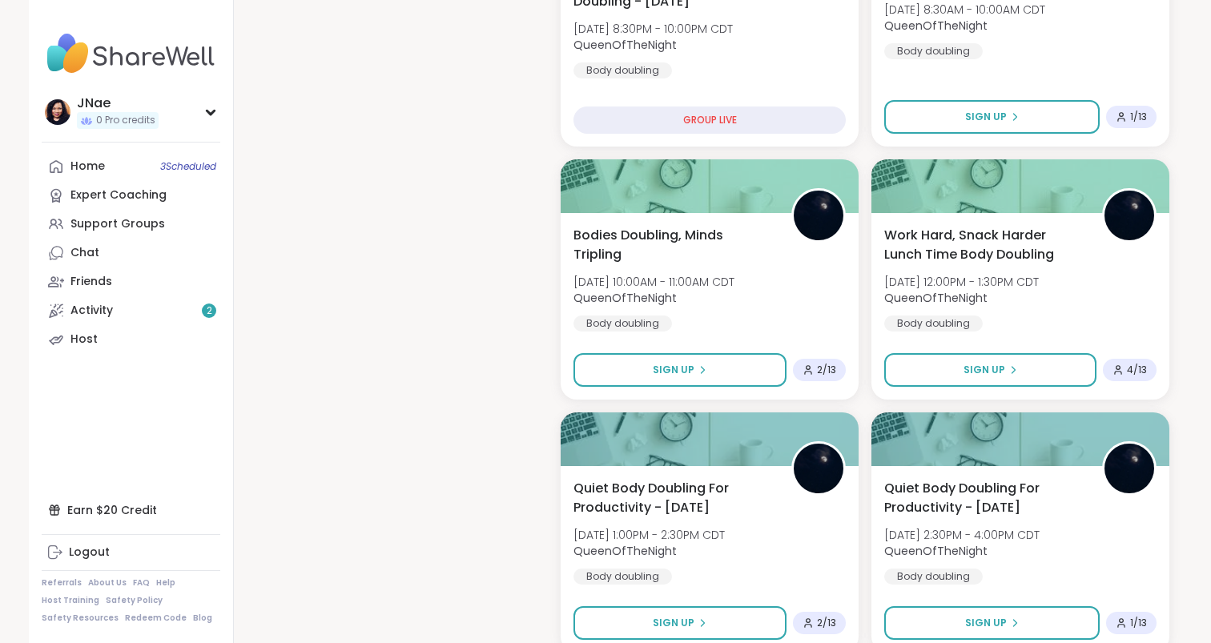
scroll to position [666, 0]
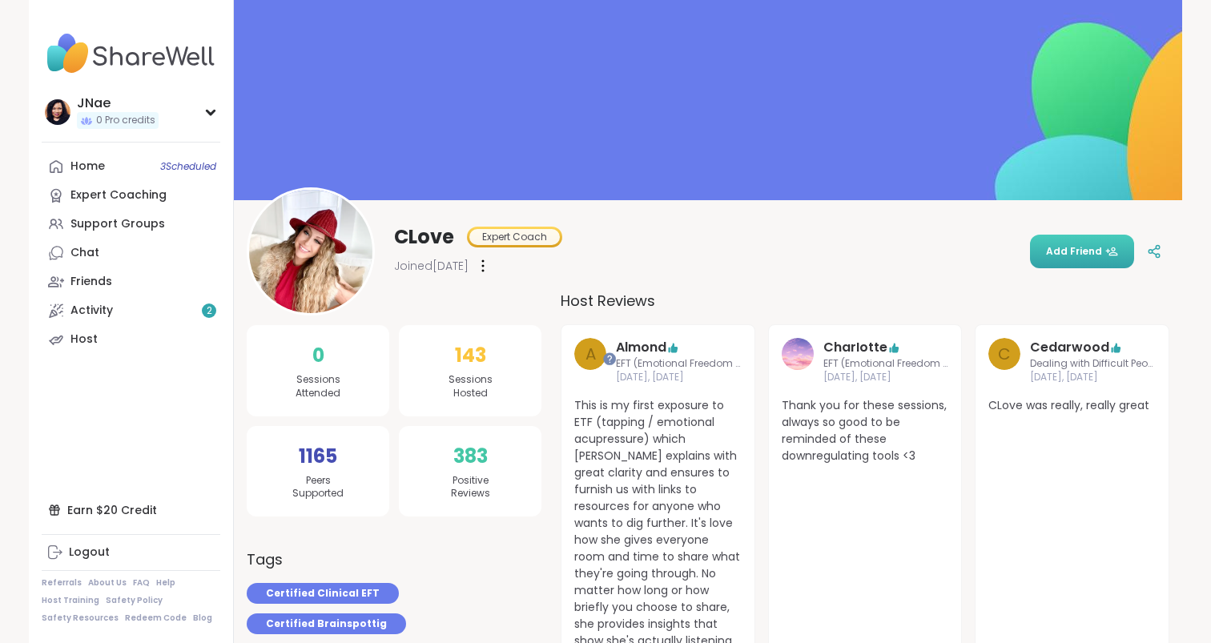
click at [1054, 251] on span "Add Friend" at bounding box center [1082, 251] width 72 height 14
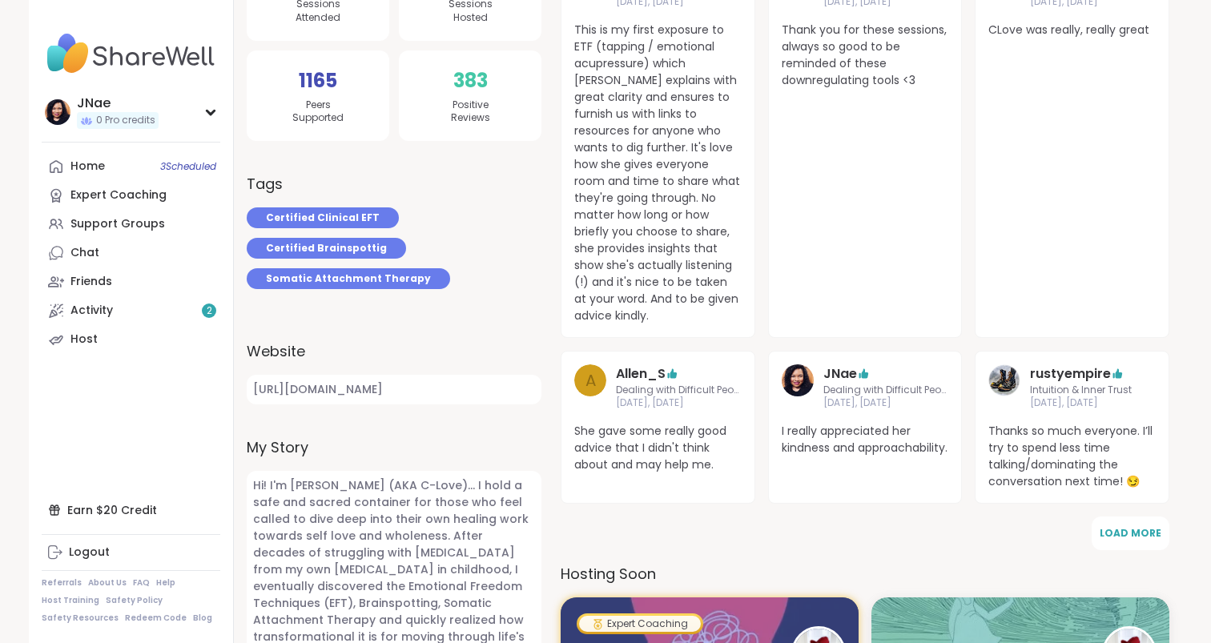
scroll to position [388, 0]
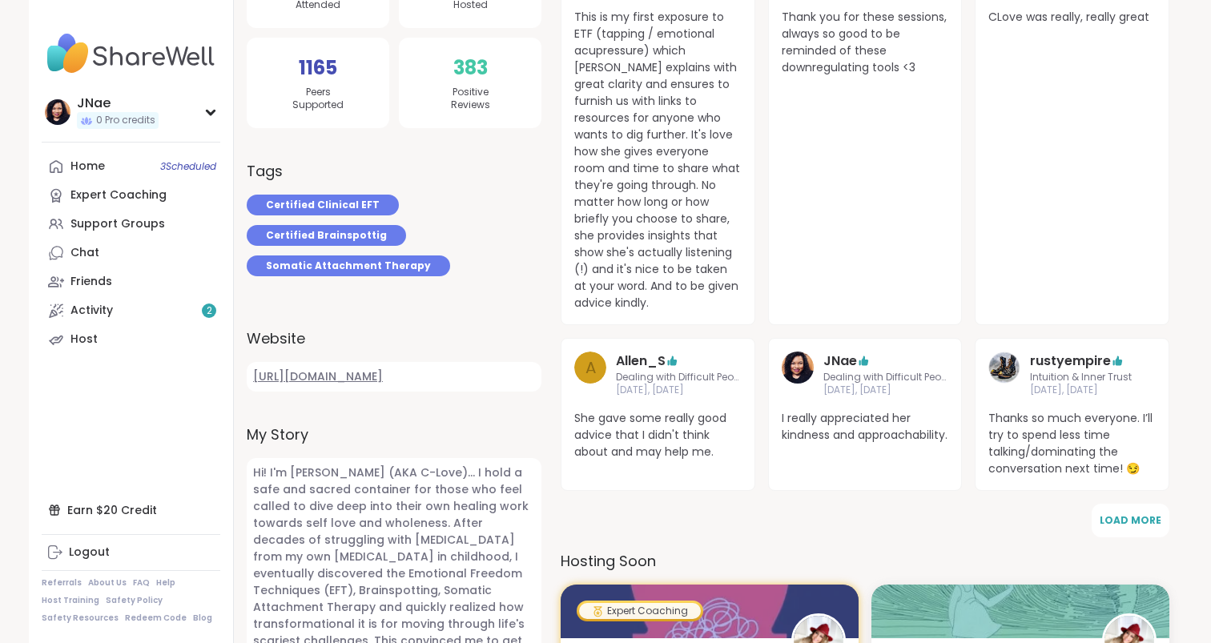
click at [400, 362] on link "[URL][DOMAIN_NAME]" at bounding box center [394, 377] width 295 height 30
click at [144, 243] on link "Chat" at bounding box center [131, 253] width 179 height 29
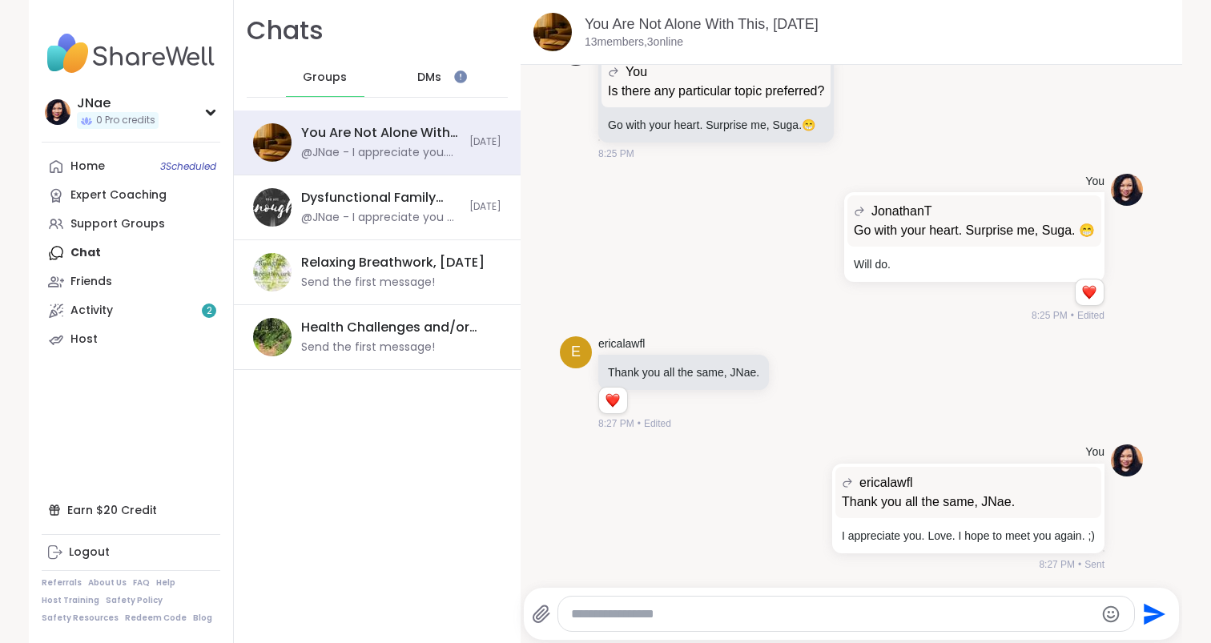
click at [418, 78] on span "DMs" at bounding box center [429, 78] width 24 height 16
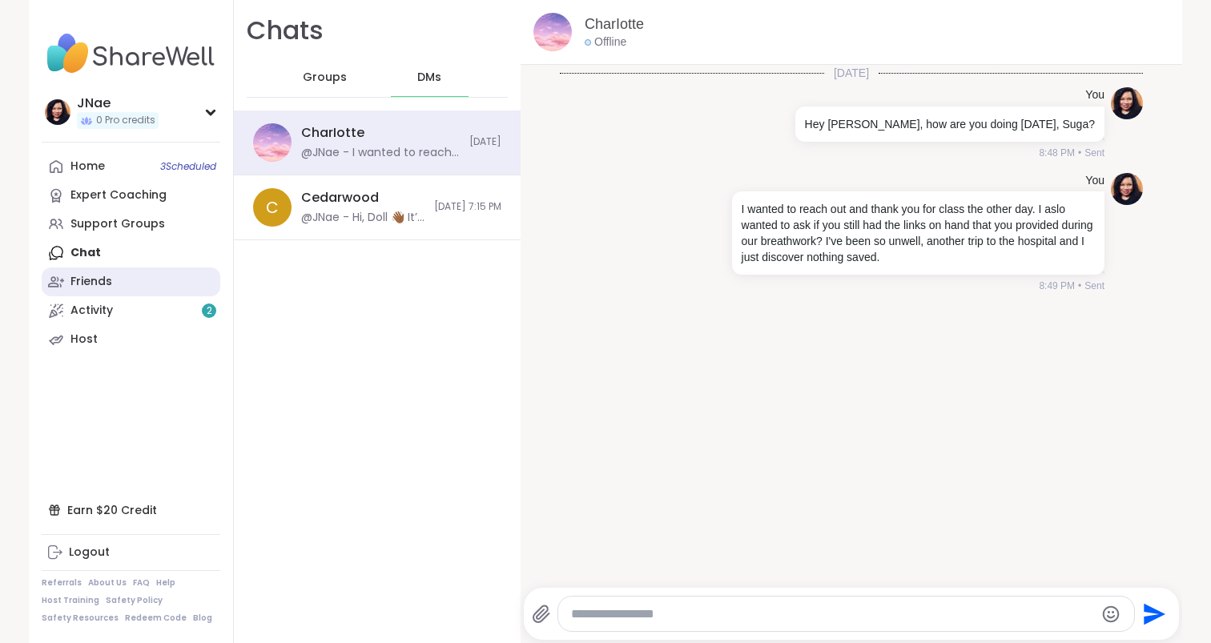
click at [145, 284] on link "Friends" at bounding box center [131, 281] width 179 height 29
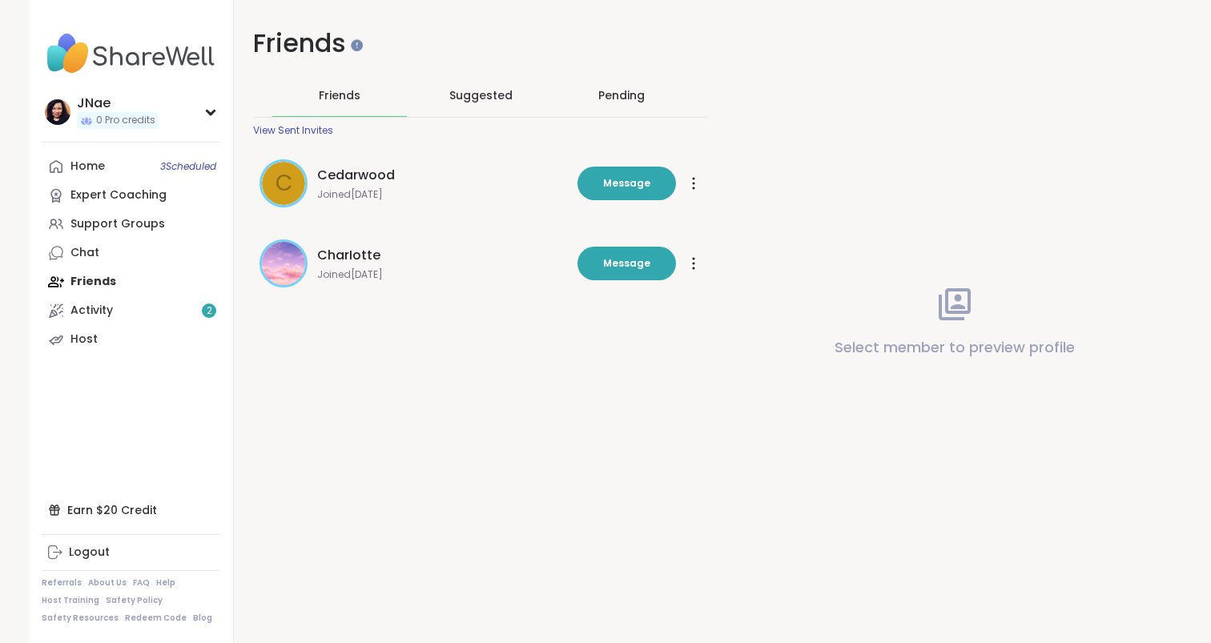
click at [606, 93] on div "Pending" at bounding box center [621, 95] width 46 height 16
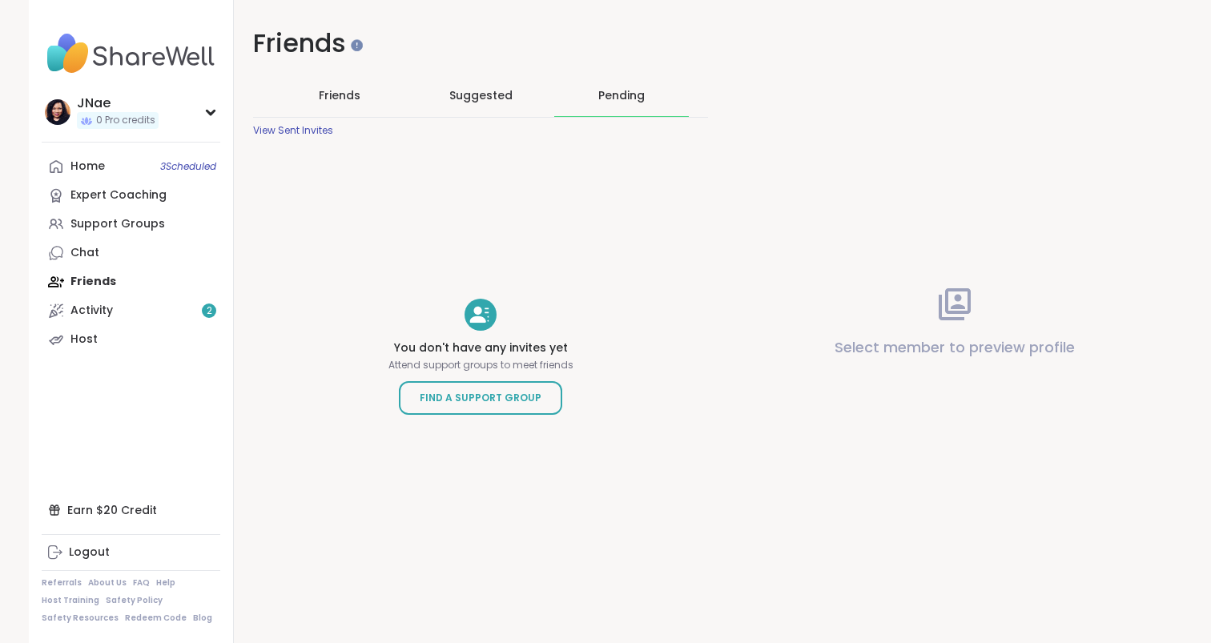
click at [460, 92] on span "Suggested" at bounding box center [480, 95] width 63 height 16
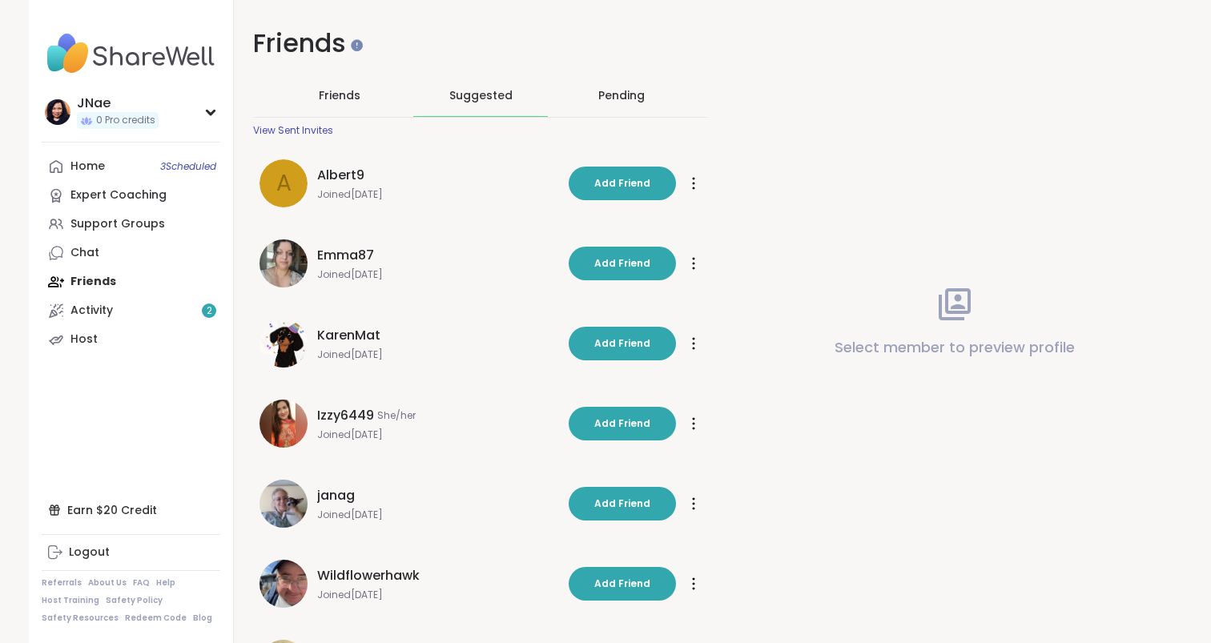
click at [333, 95] on span "Friends" at bounding box center [340, 95] width 42 height 16
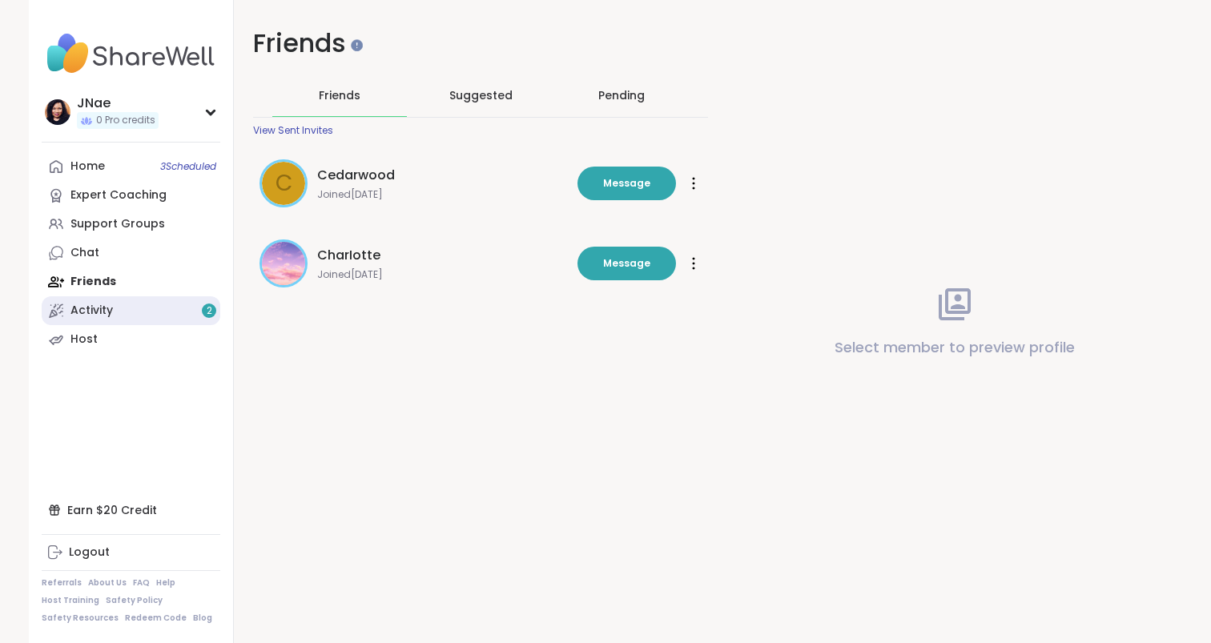
click at [158, 318] on link "Activity 2" at bounding box center [131, 310] width 179 height 29
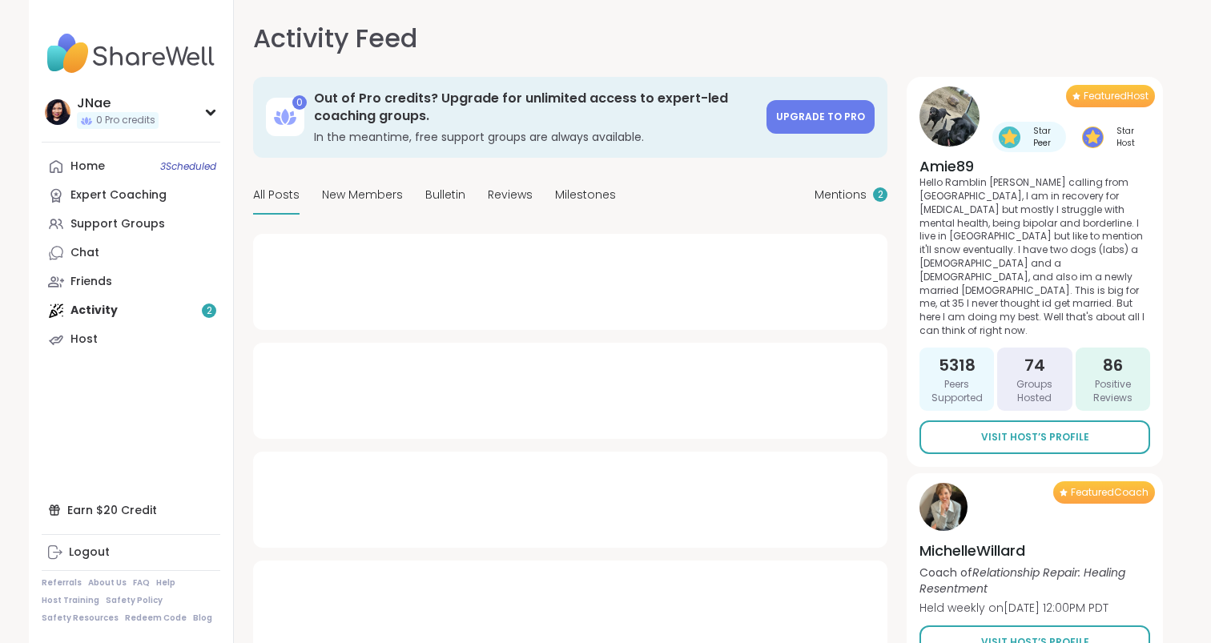
type textarea "*"
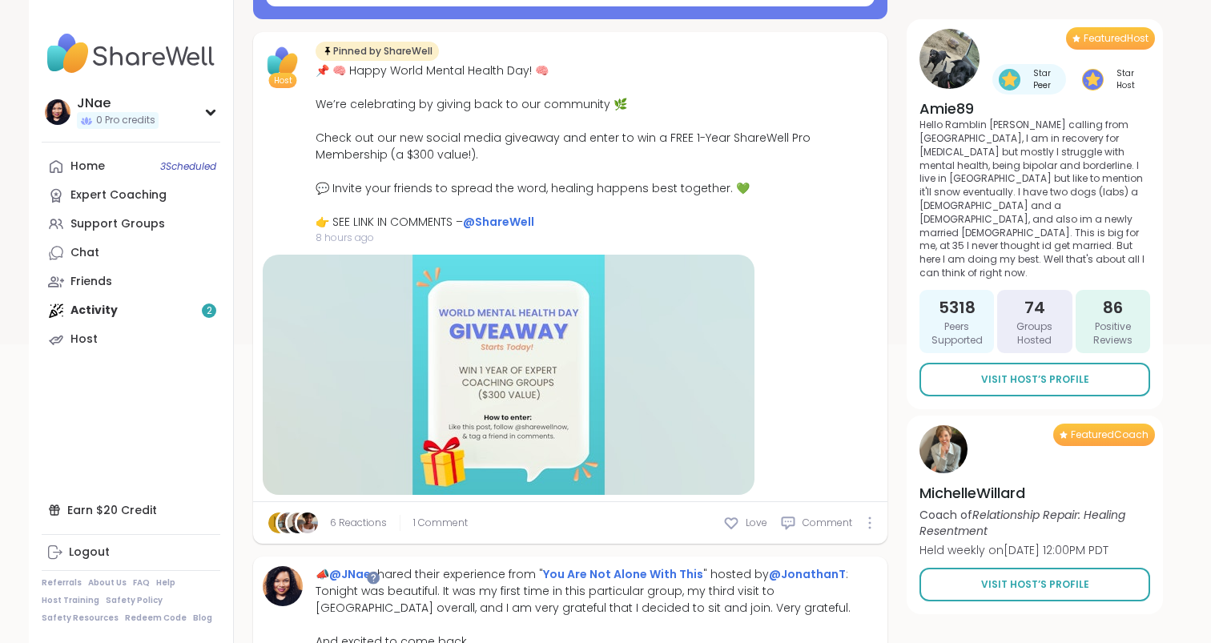
scroll to position [370, 0]
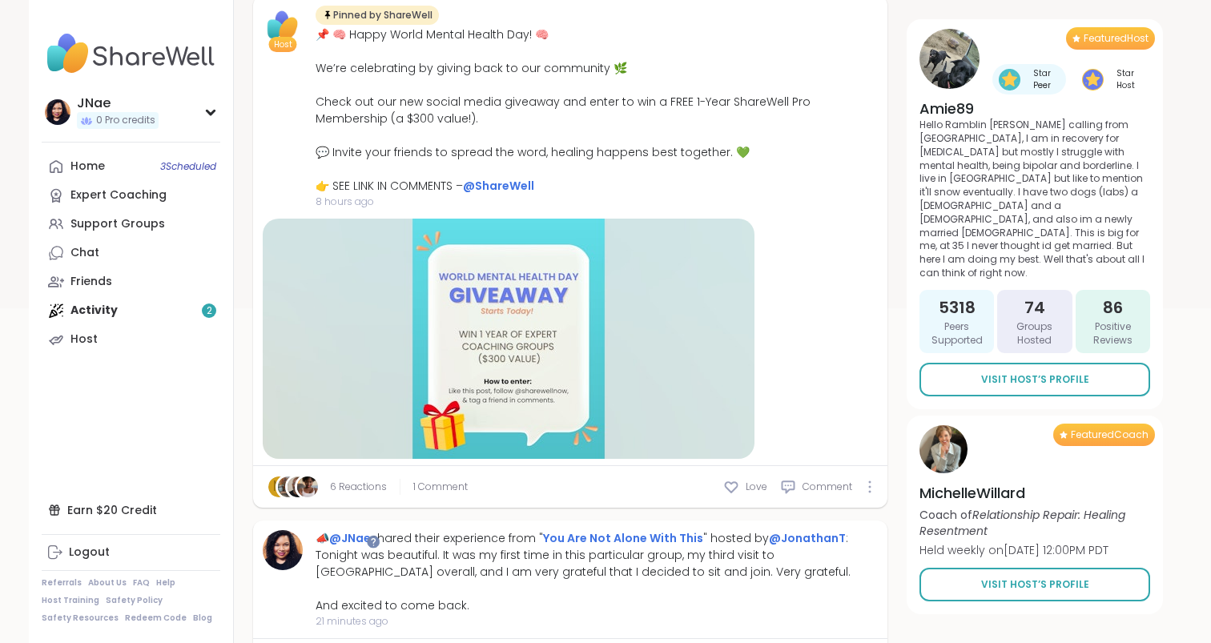
click at [505, 482] on div "m 6 Reactions 1 Comment Love Comment" at bounding box center [570, 487] width 634 height 42
click at [449, 486] on span "1 Comment" at bounding box center [440, 487] width 54 height 14
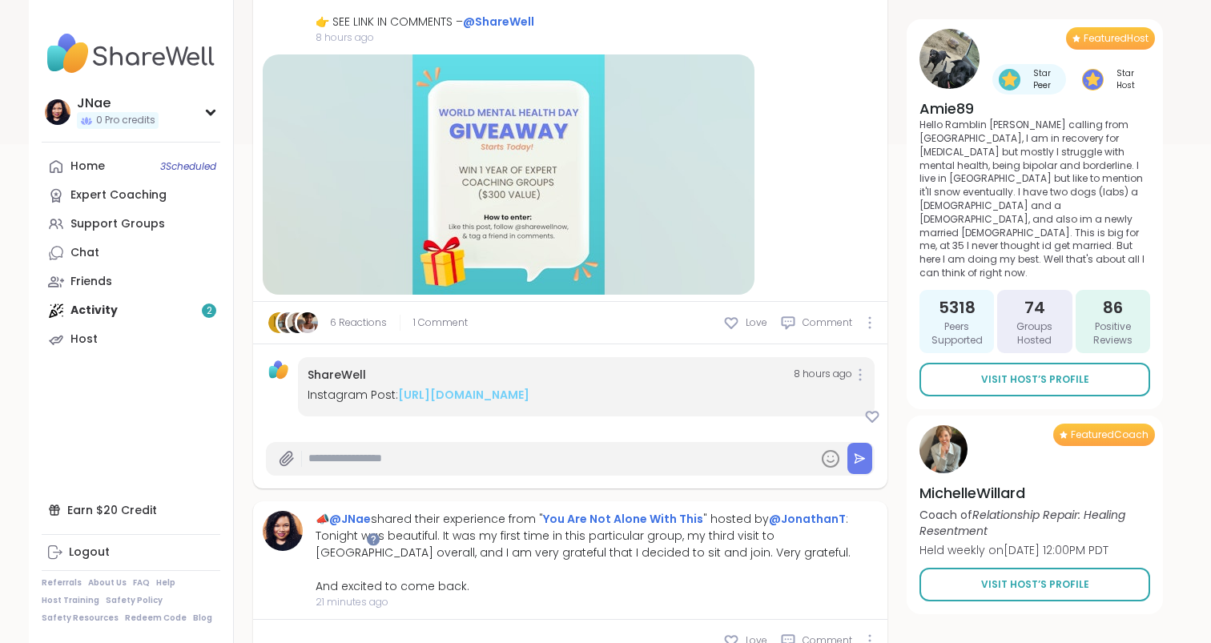
scroll to position [553, 0]
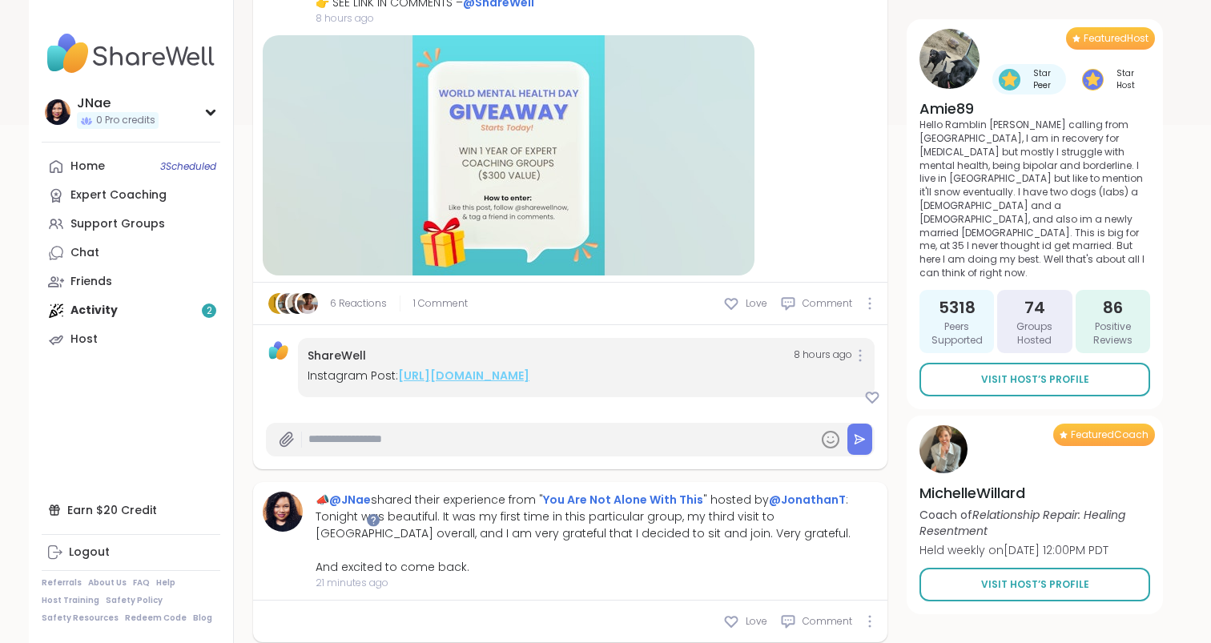
click at [520, 384] on link "[URL][DOMAIN_NAME]" at bounding box center [463, 376] width 131 height 16
